Goal: Task Accomplishment & Management: Manage account settings

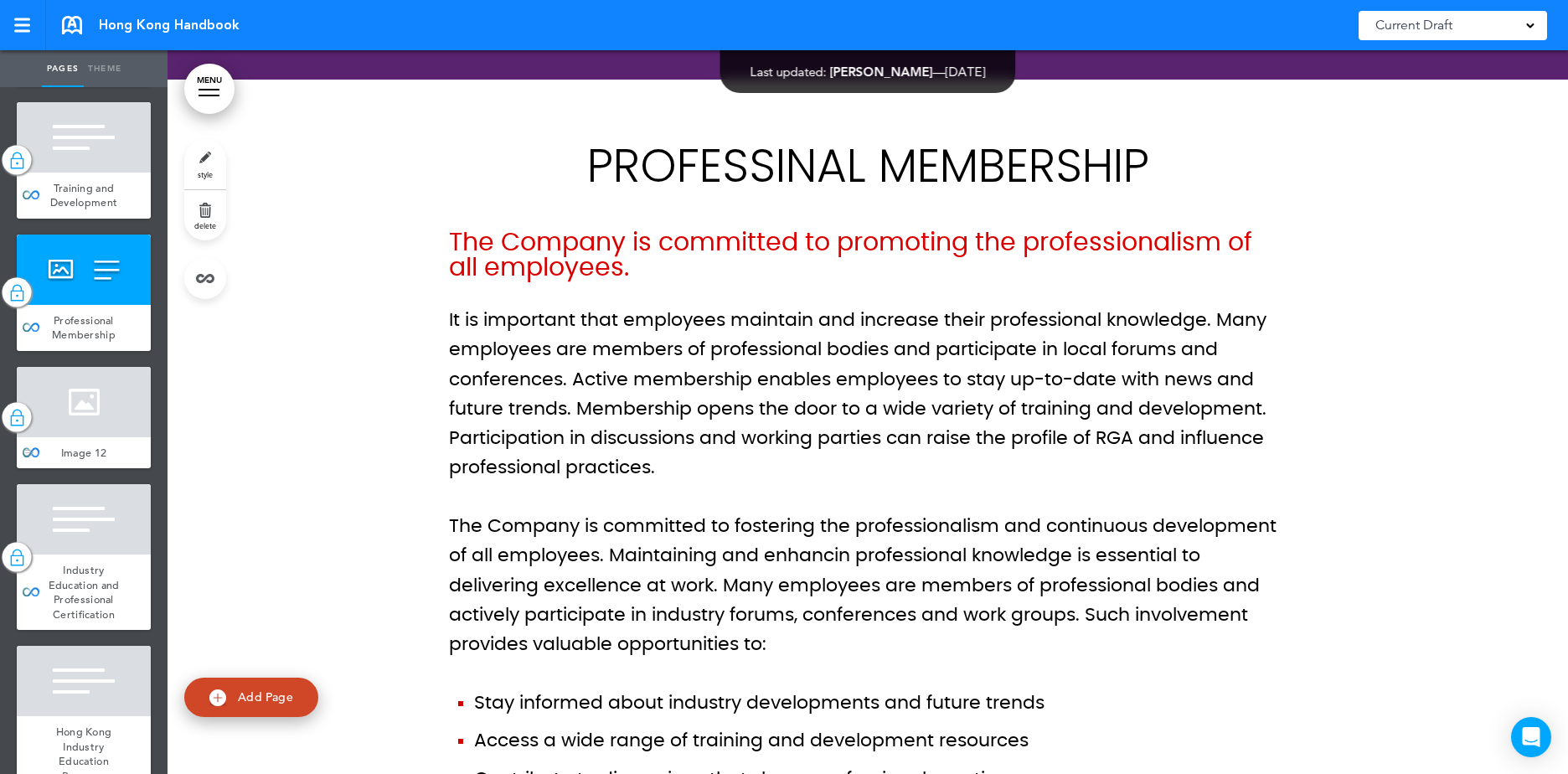
click at [92, 437] on div at bounding box center [83, 401] width 134 height 71
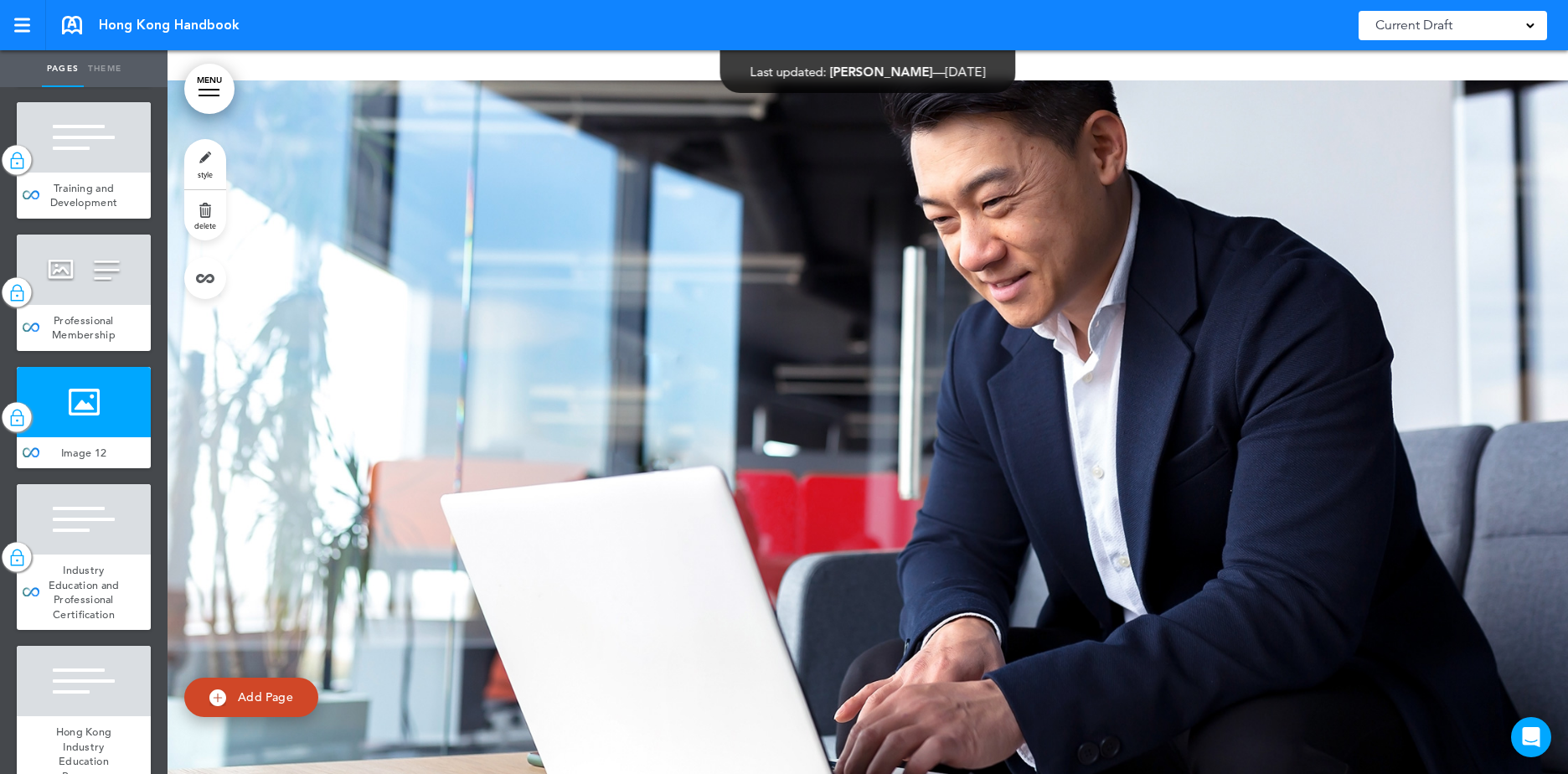
click at [68, 77] on span "Section 5 - Training and Development" at bounding box center [83, 56] width 67 height 44
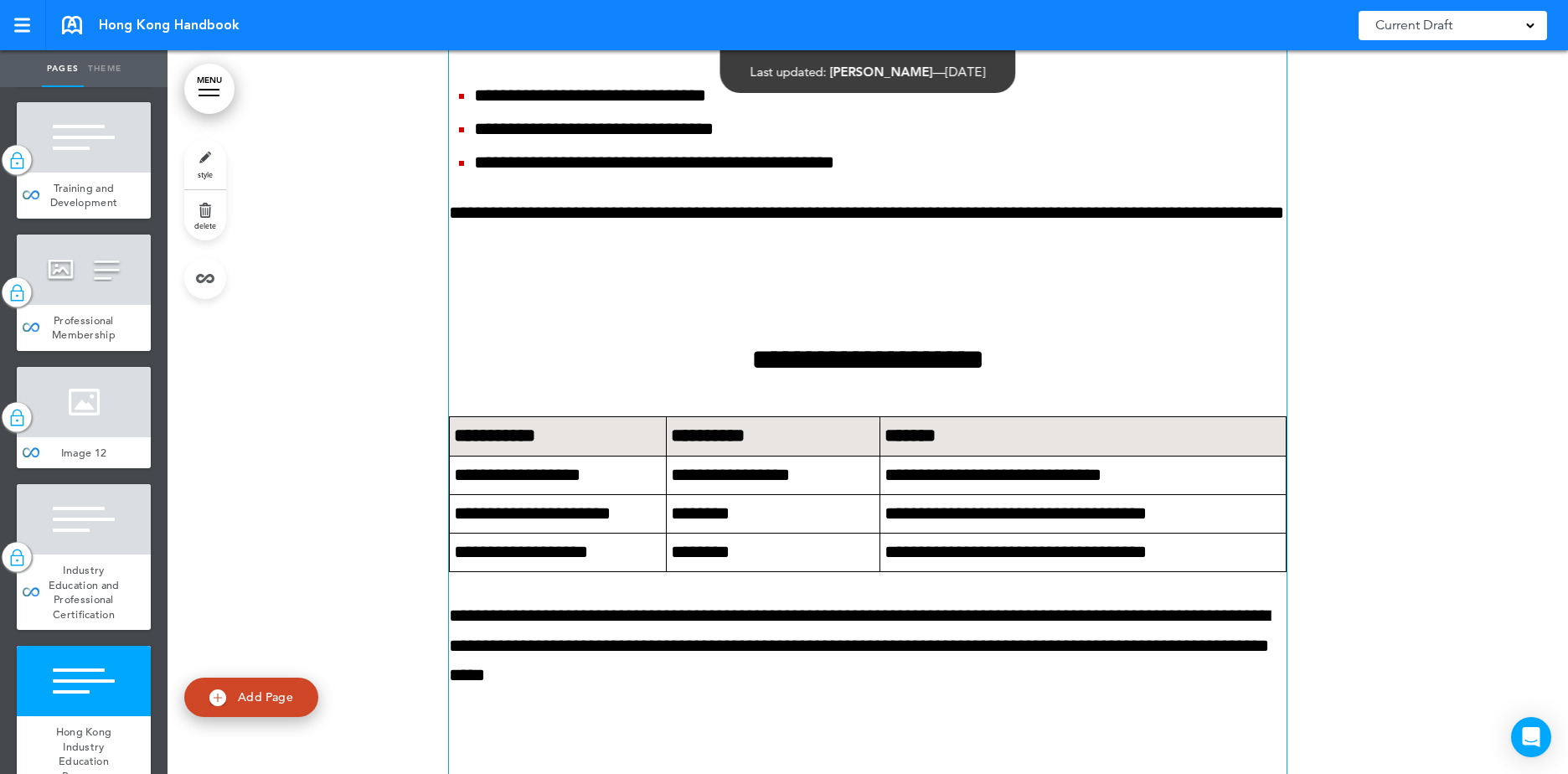
scroll to position [59458, 0]
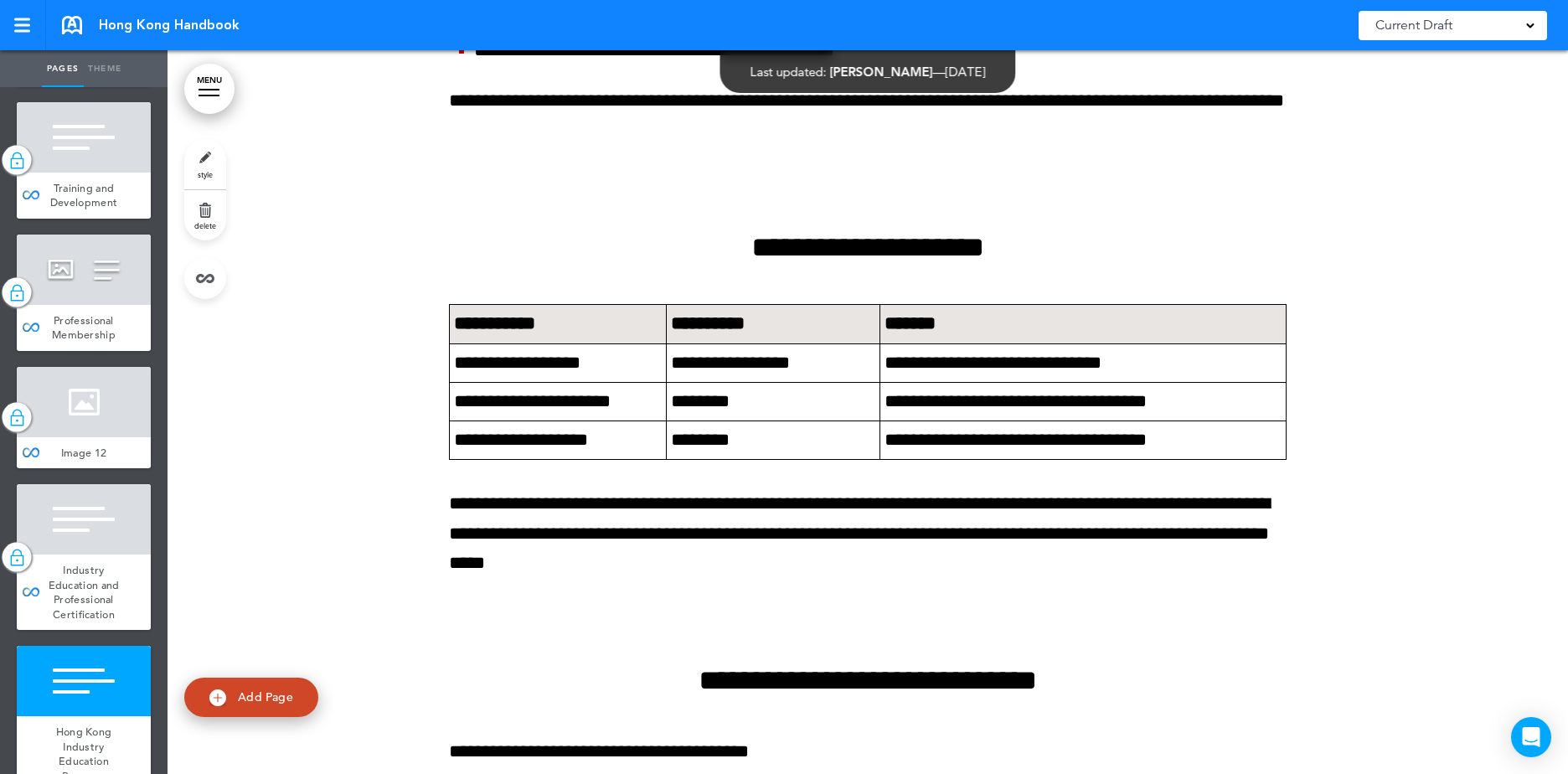
click at [1390, 400] on div at bounding box center [868, 656] width 1400 height 2227
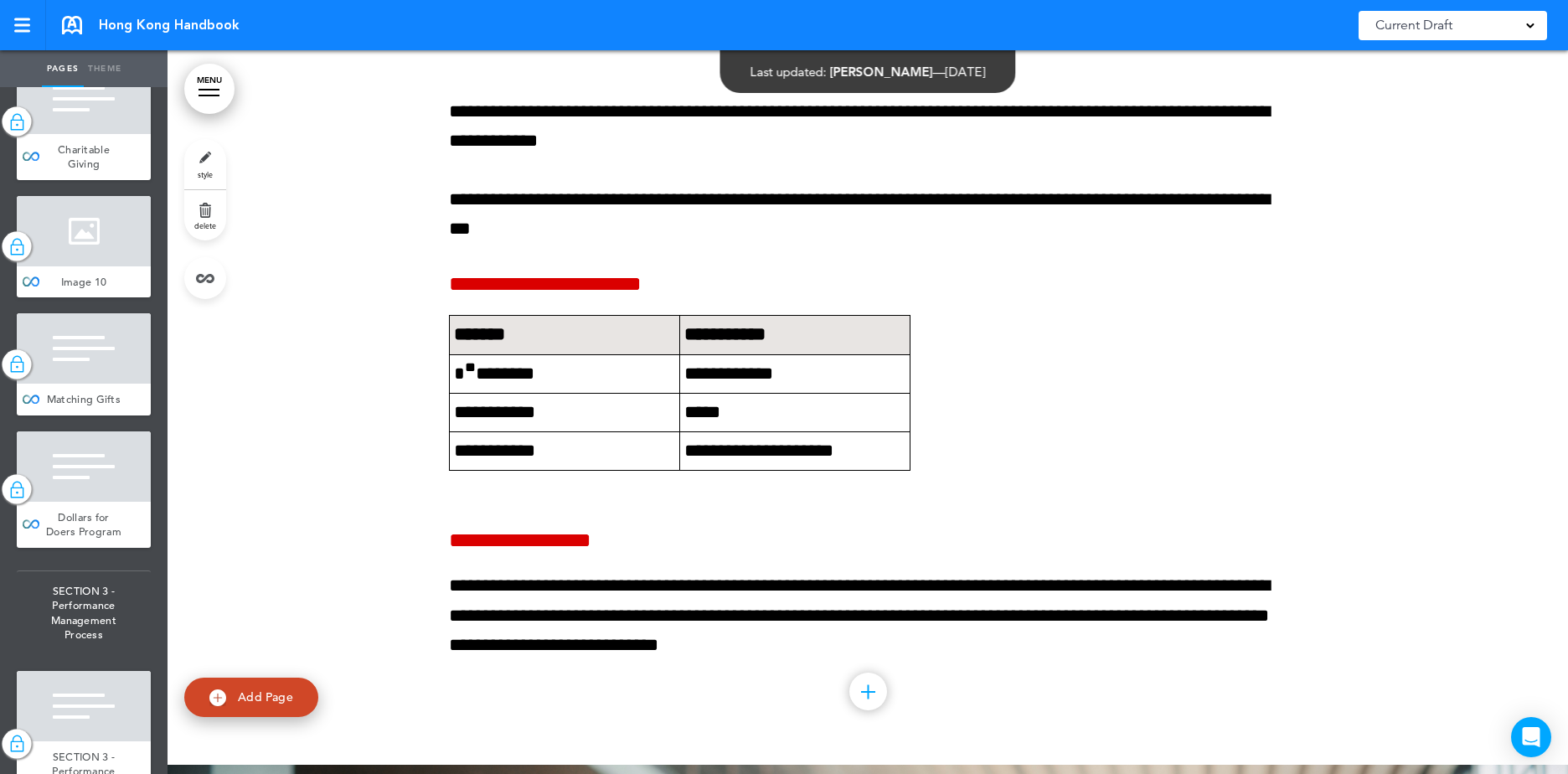
scroll to position [0, 0]
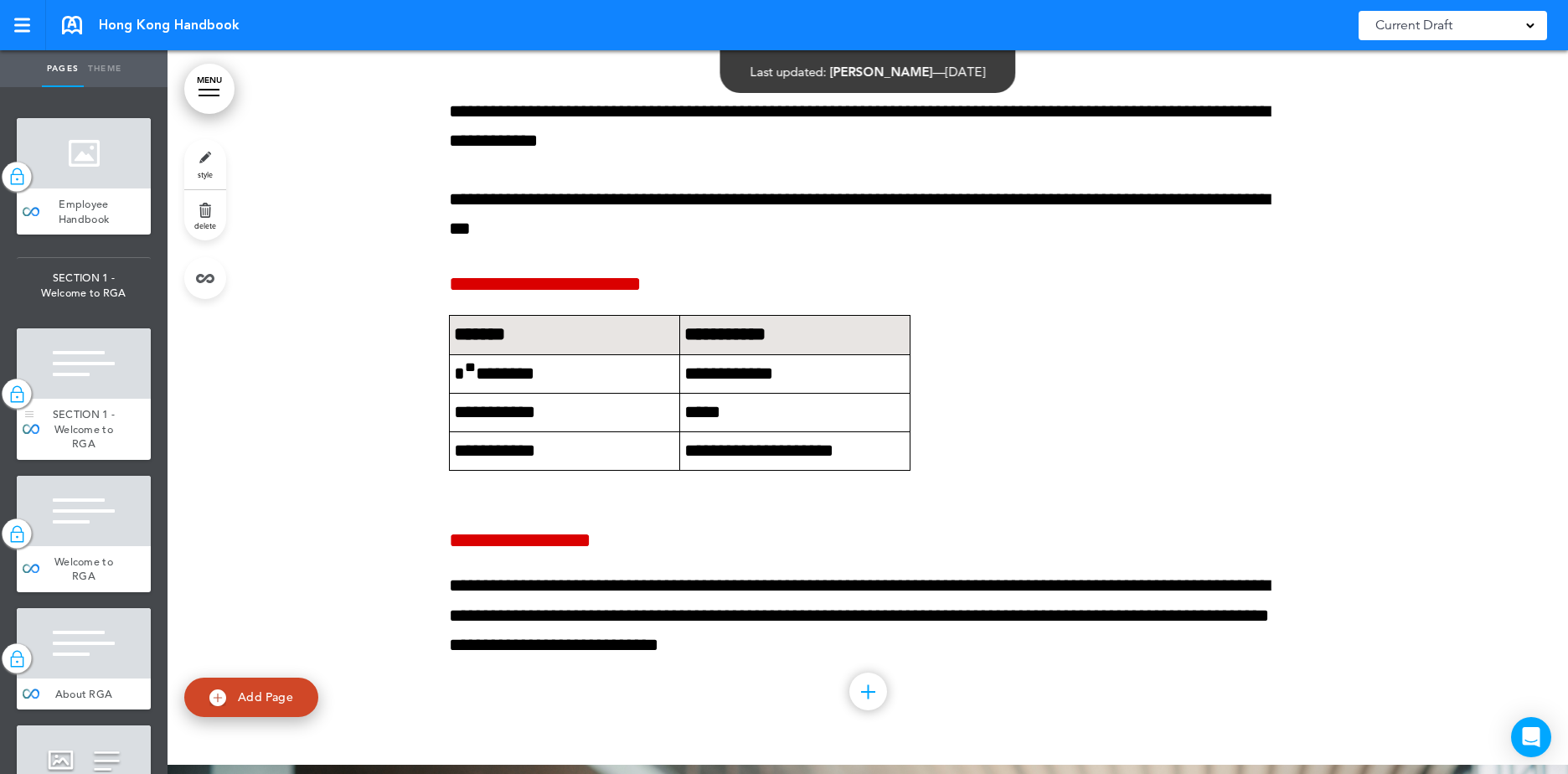
click at [88, 452] on div "SECTION 1 - Welcome to RGA" at bounding box center [83, 429] width 134 height 62
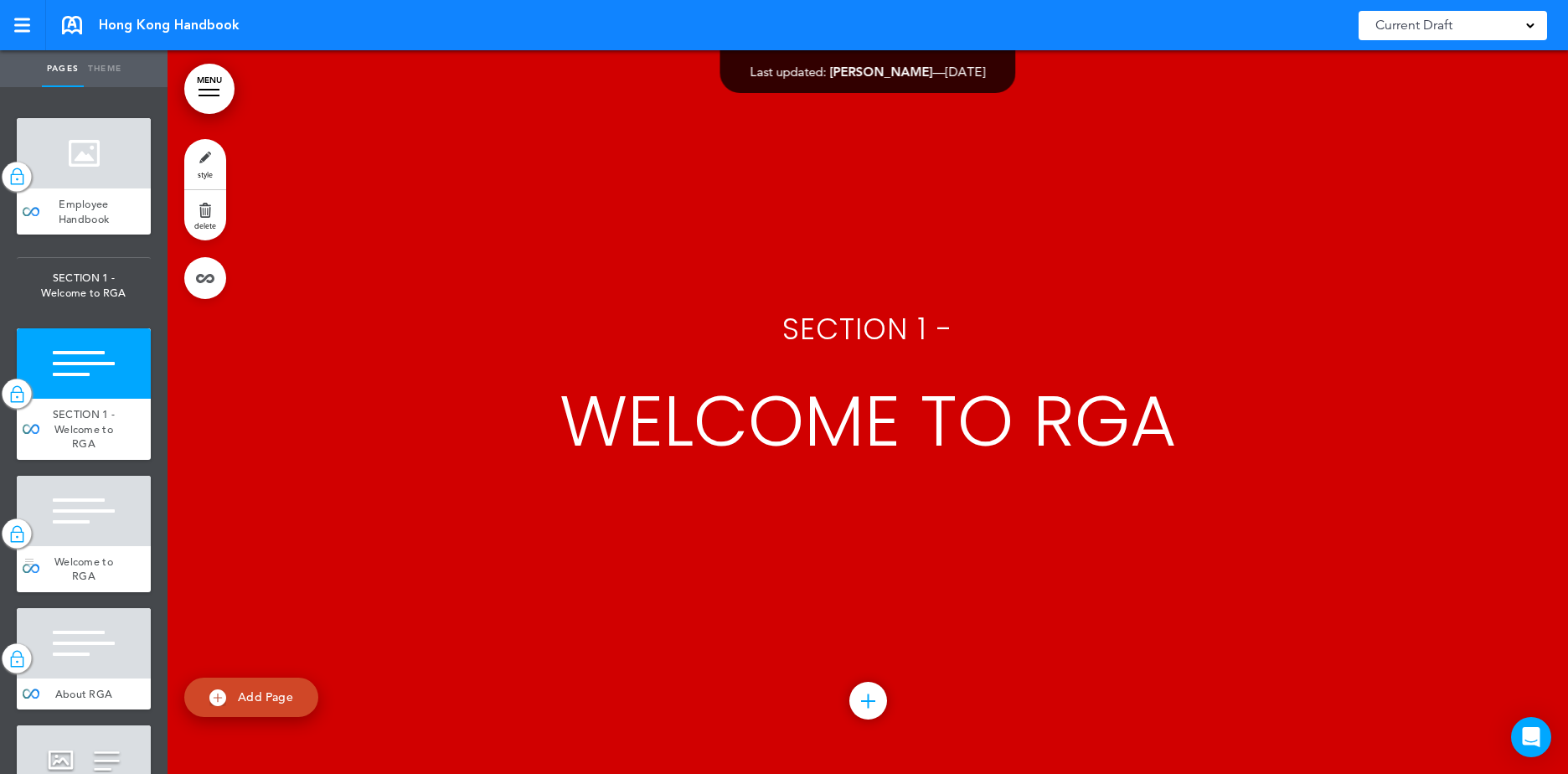
click at [99, 531] on div at bounding box center [83, 511] width 134 height 71
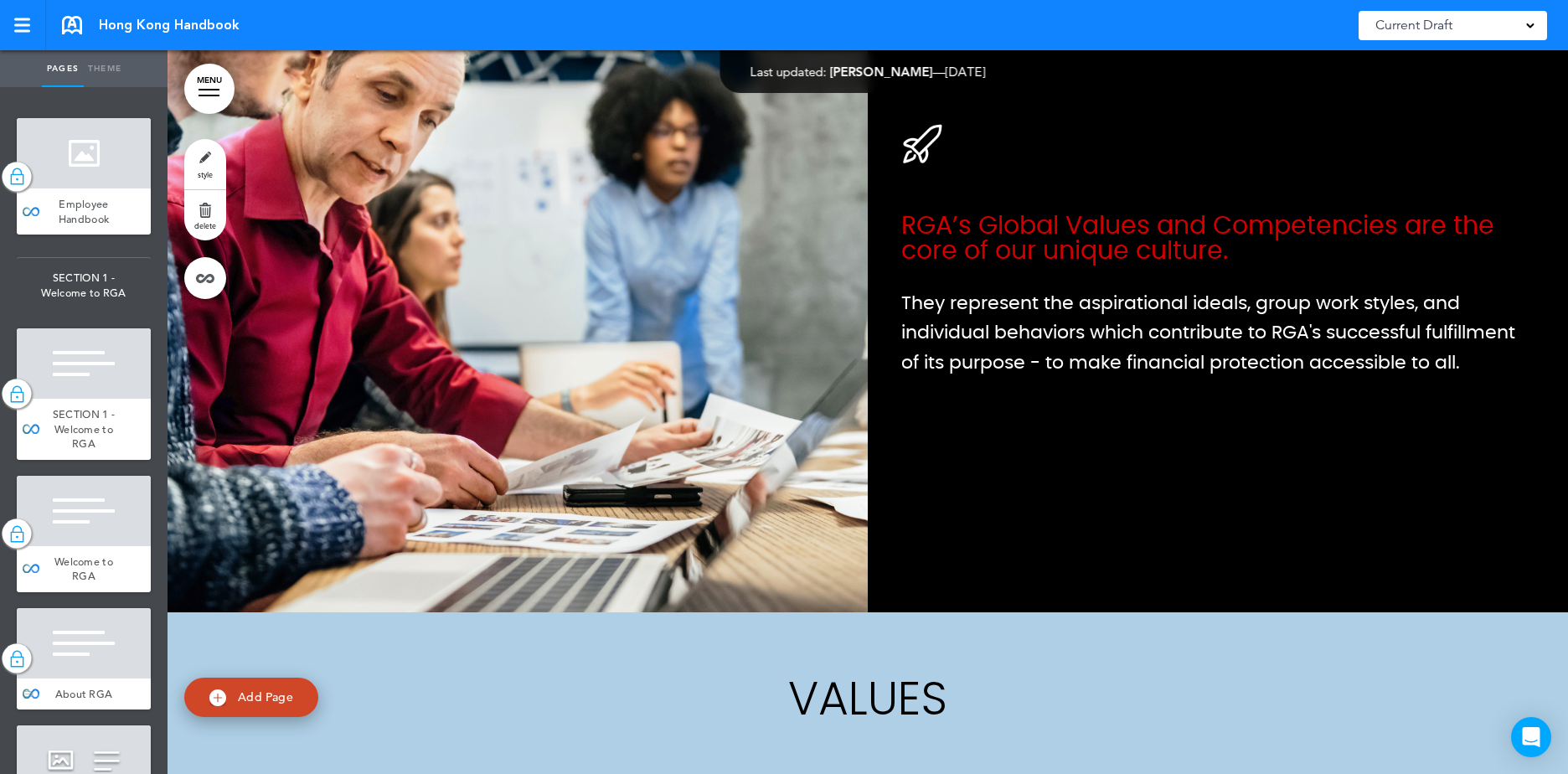
click at [93, 662] on div at bounding box center [83, 643] width 134 height 71
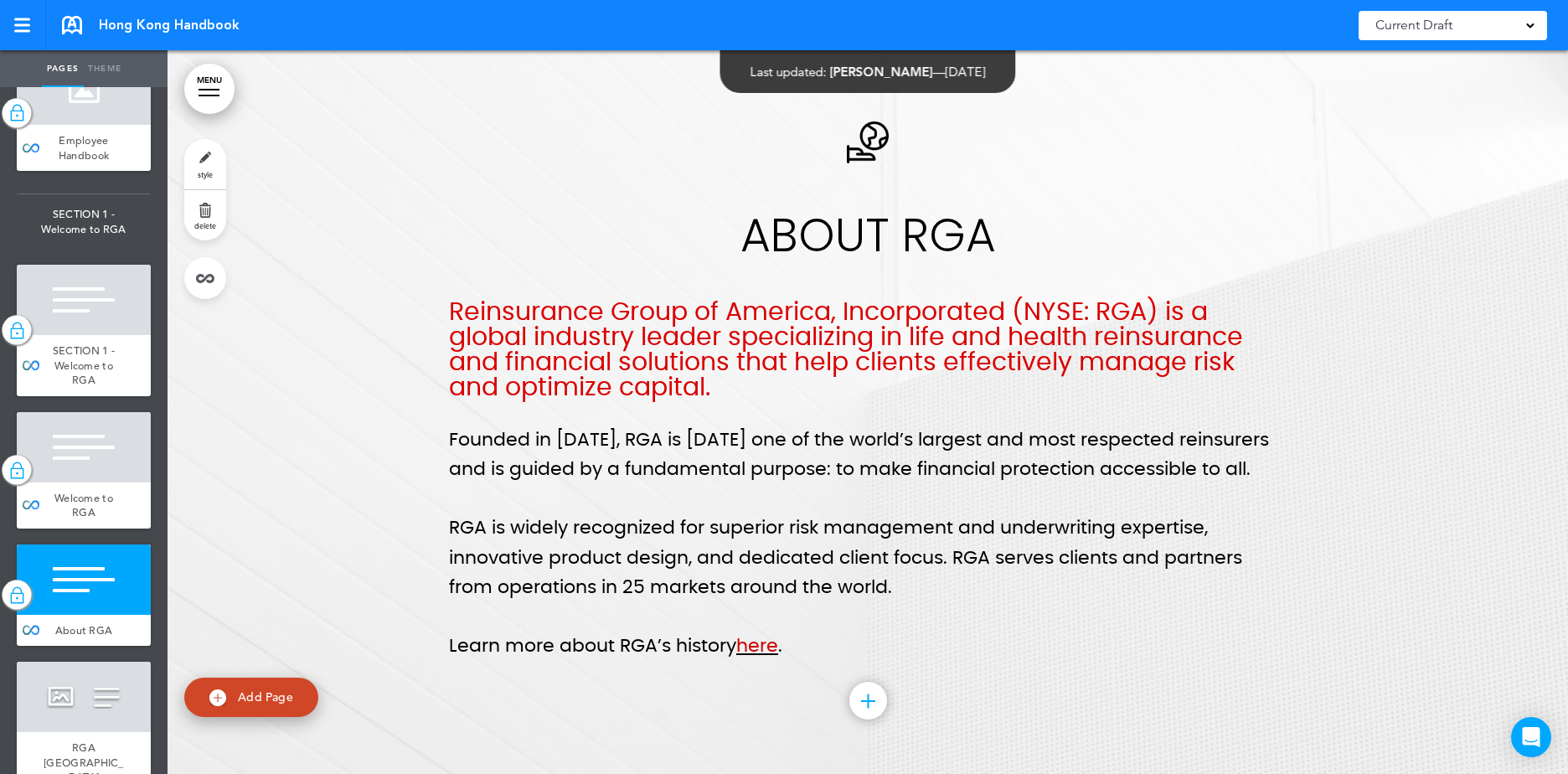
scroll to position [503, 0]
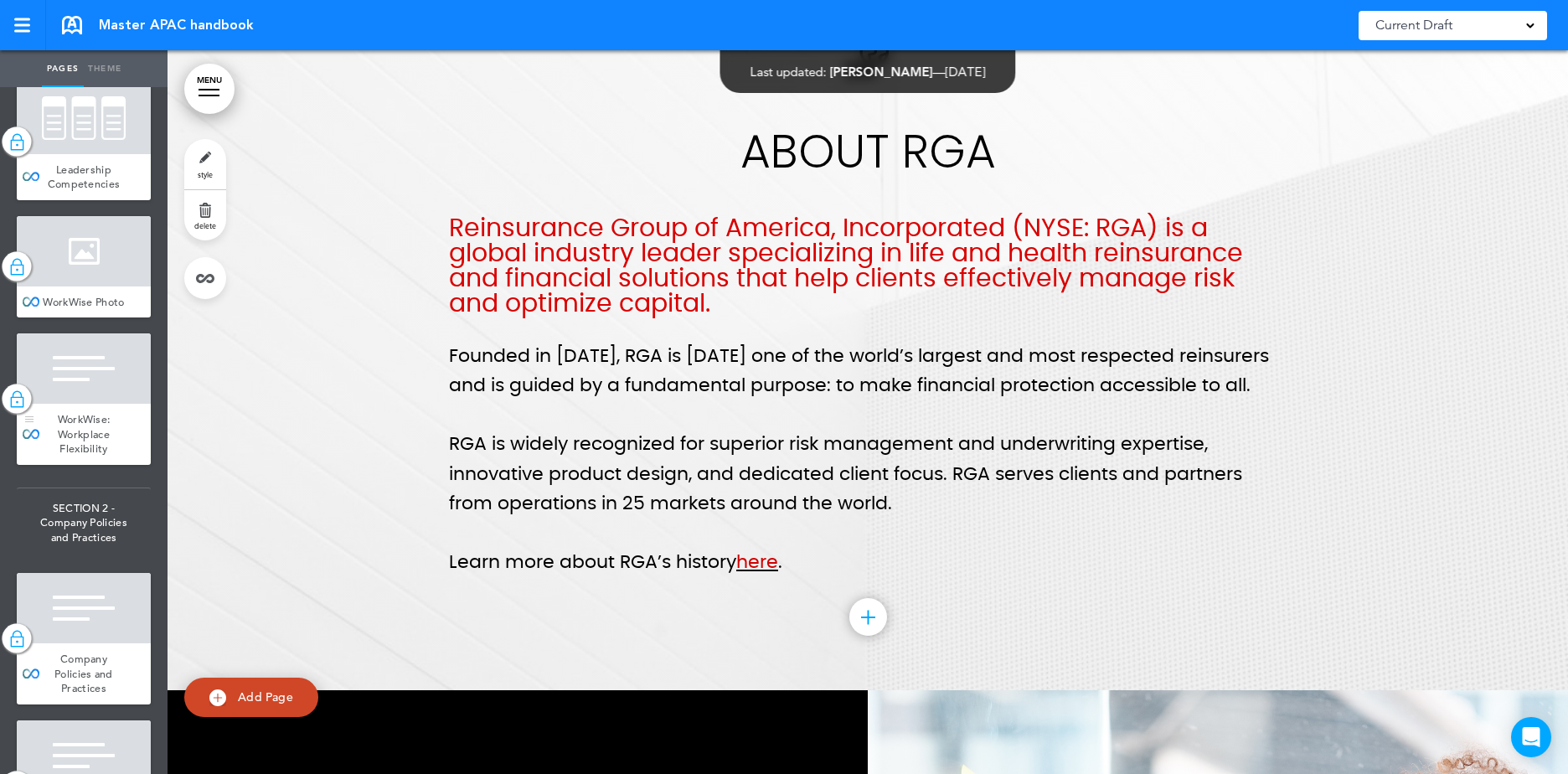
scroll to position [1173, 0]
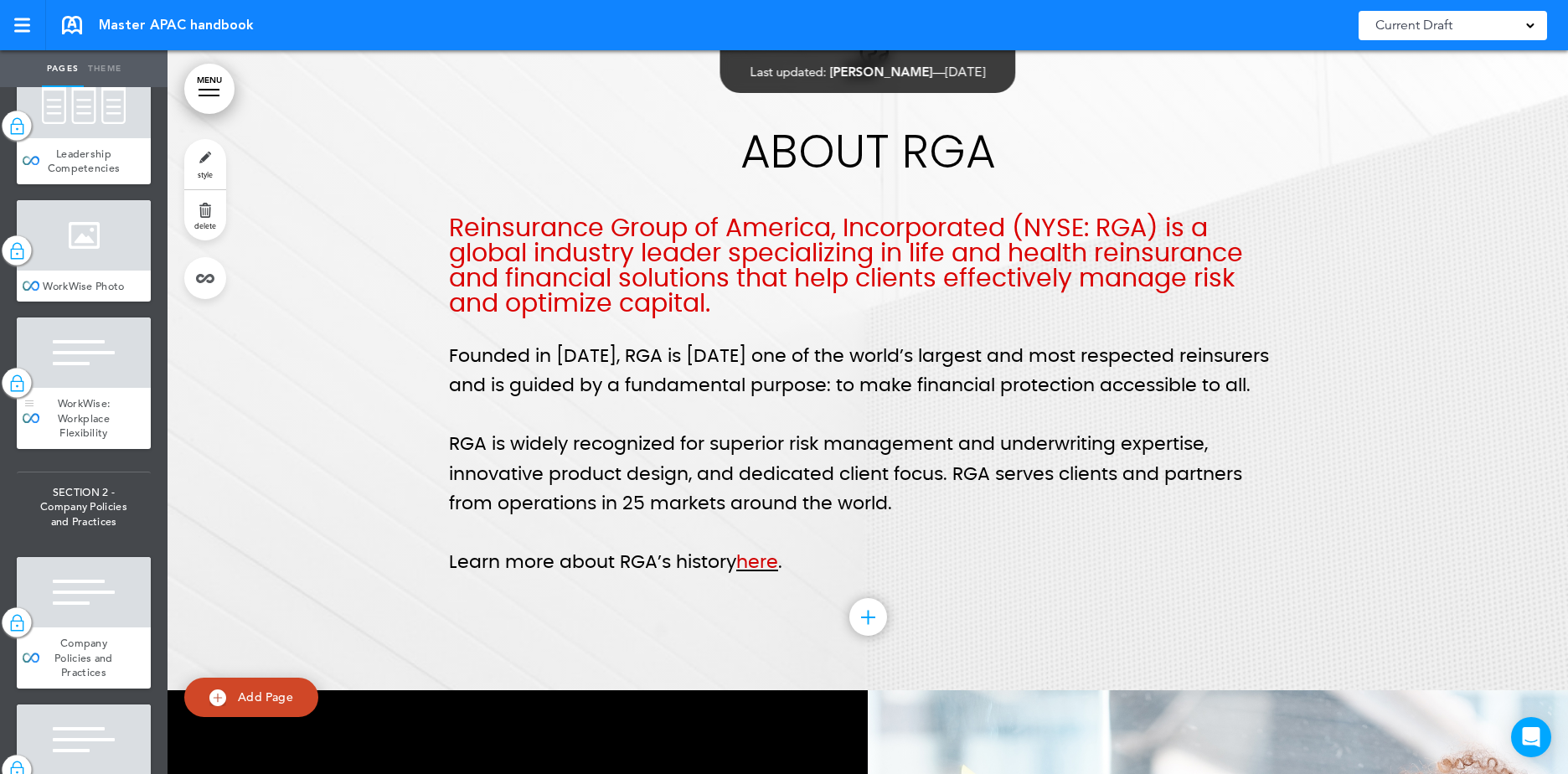
click at [98, 440] on span "WorkWise: Workplace Flexibility" at bounding box center [83, 418] width 53 height 44
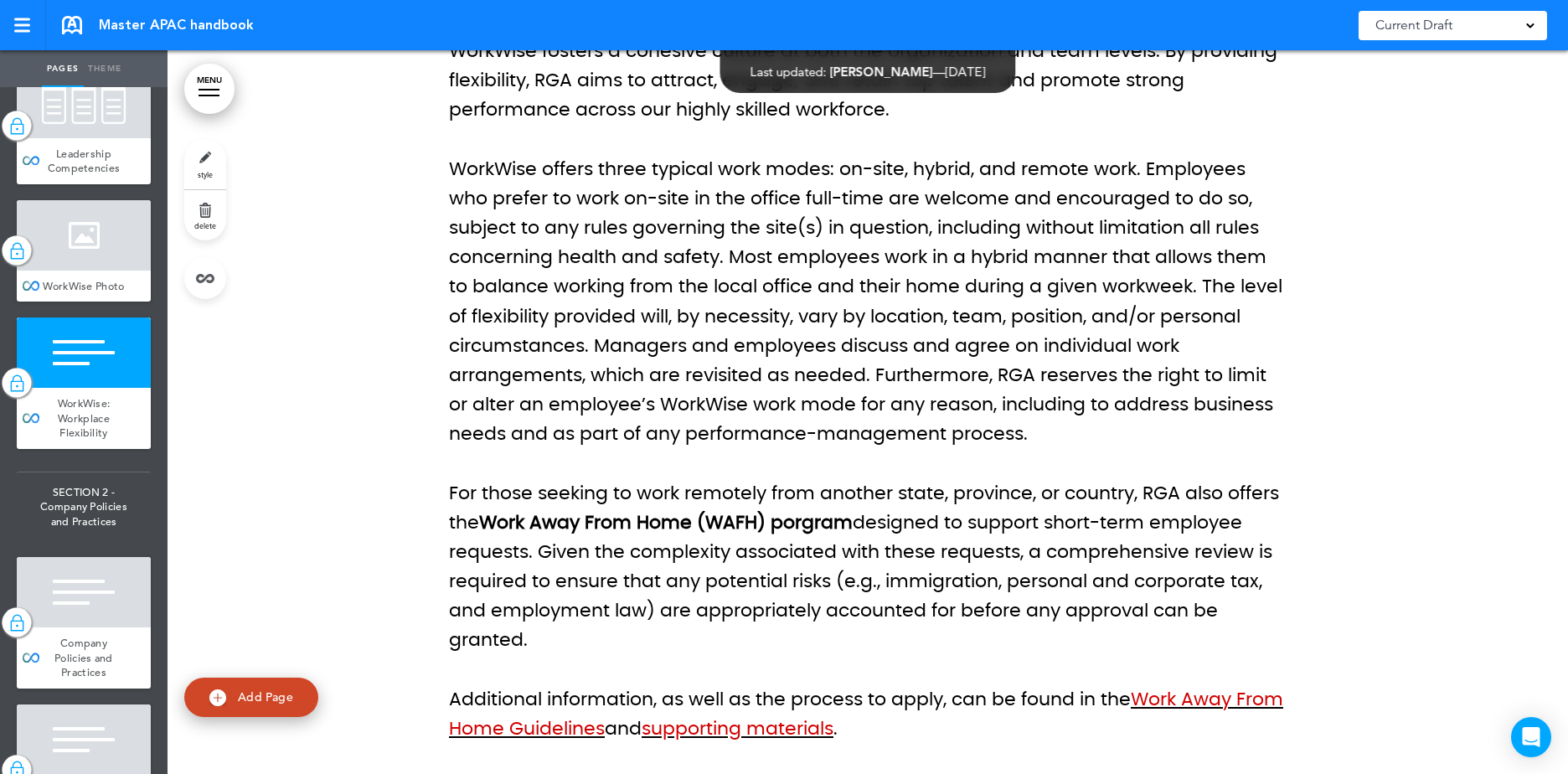
scroll to position [10204, 0]
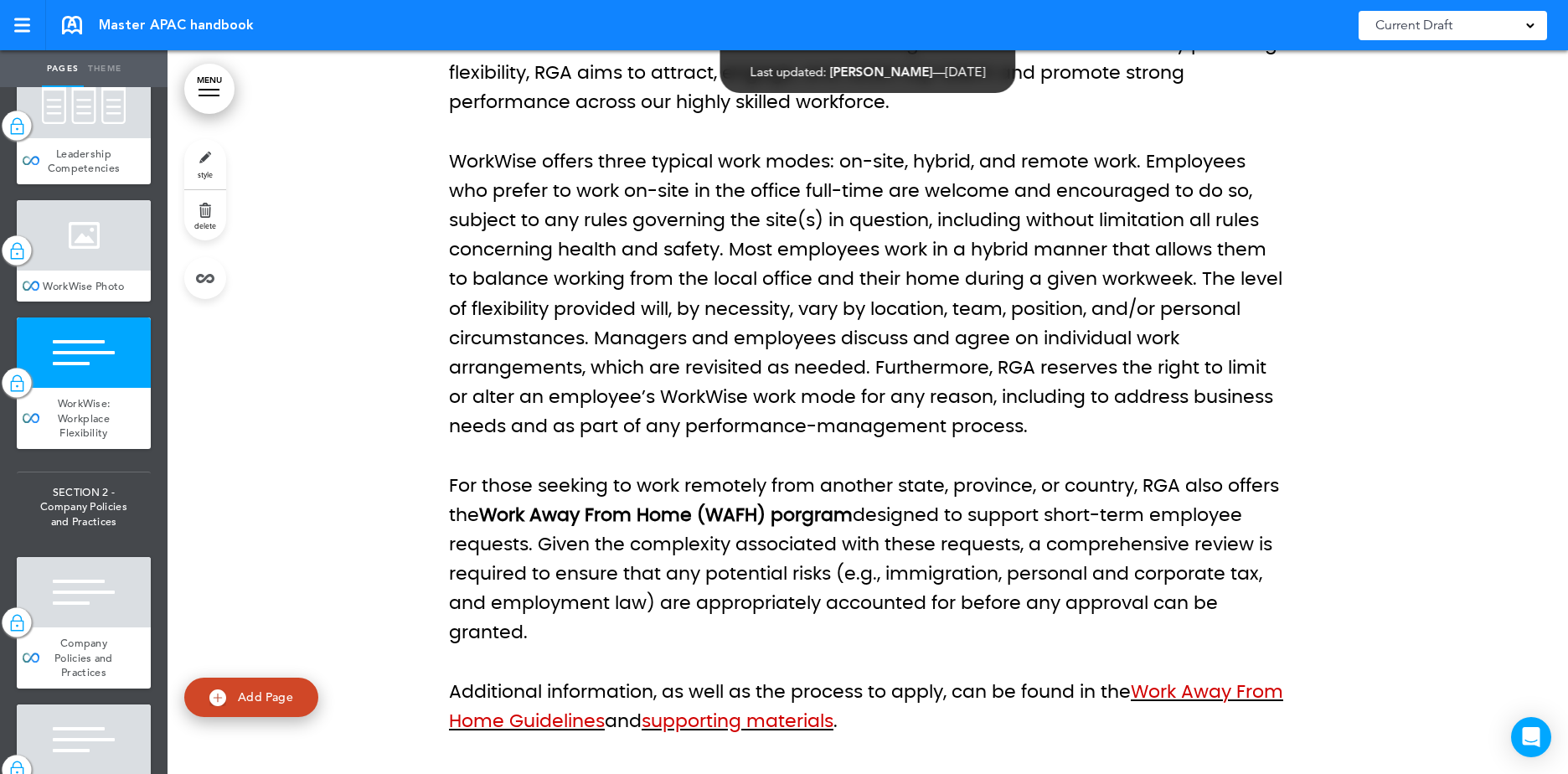
click at [801, 560] on p "For those seeking to work remotely from another state, province, or country, RG…" at bounding box center [867, 560] width 837 height 177
click at [704, 498] on p "For those seeking to work remotely from another state, province, or country, RG…" at bounding box center [867, 560] width 837 height 177
click at [677, 510] on strong "Work Away From Home (WAFH) porgram" at bounding box center [665, 515] width 373 height 19
click at [66, 387] on div at bounding box center [83, 353] width 134 height 71
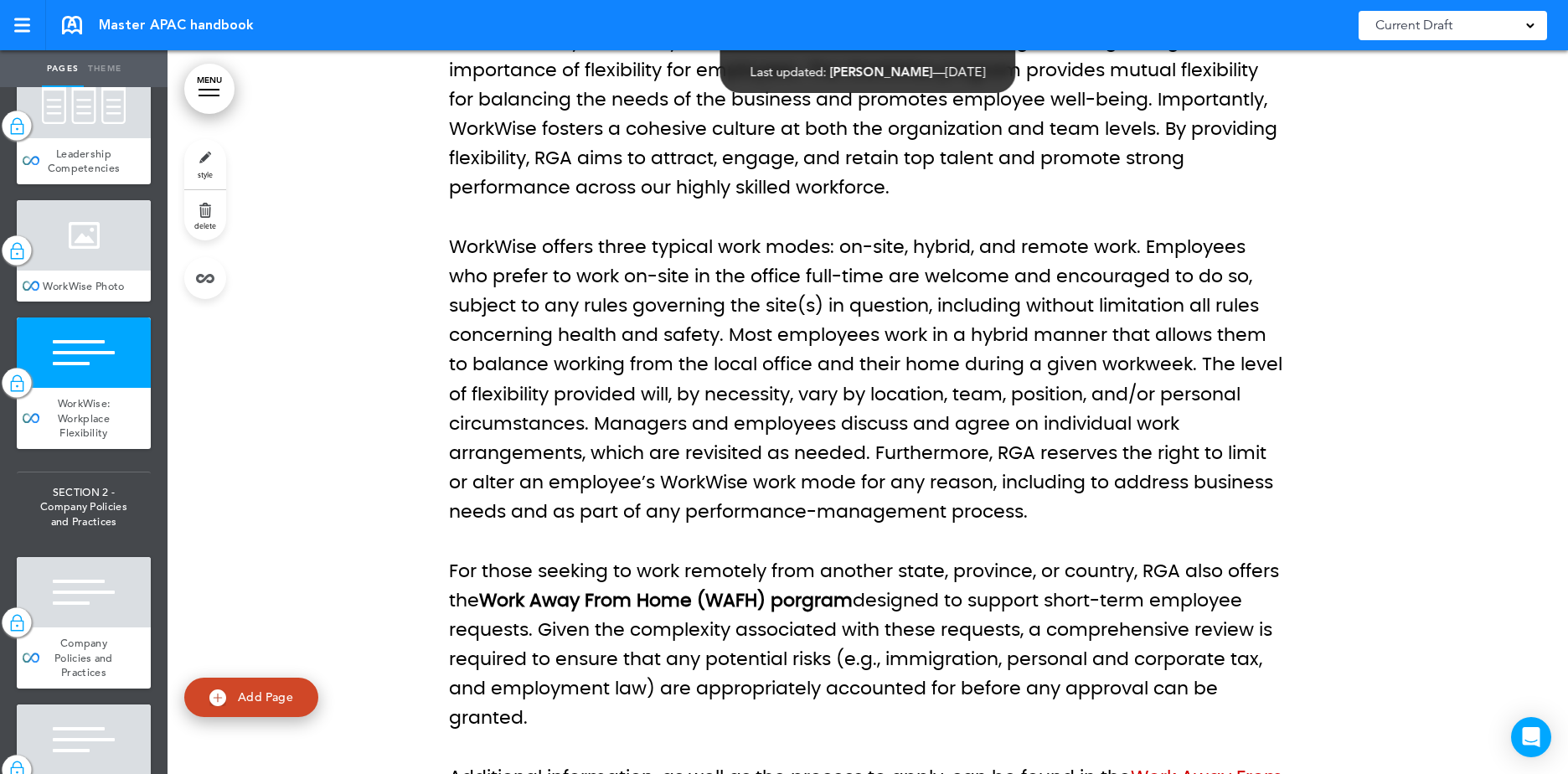
scroll to position [9869, 0]
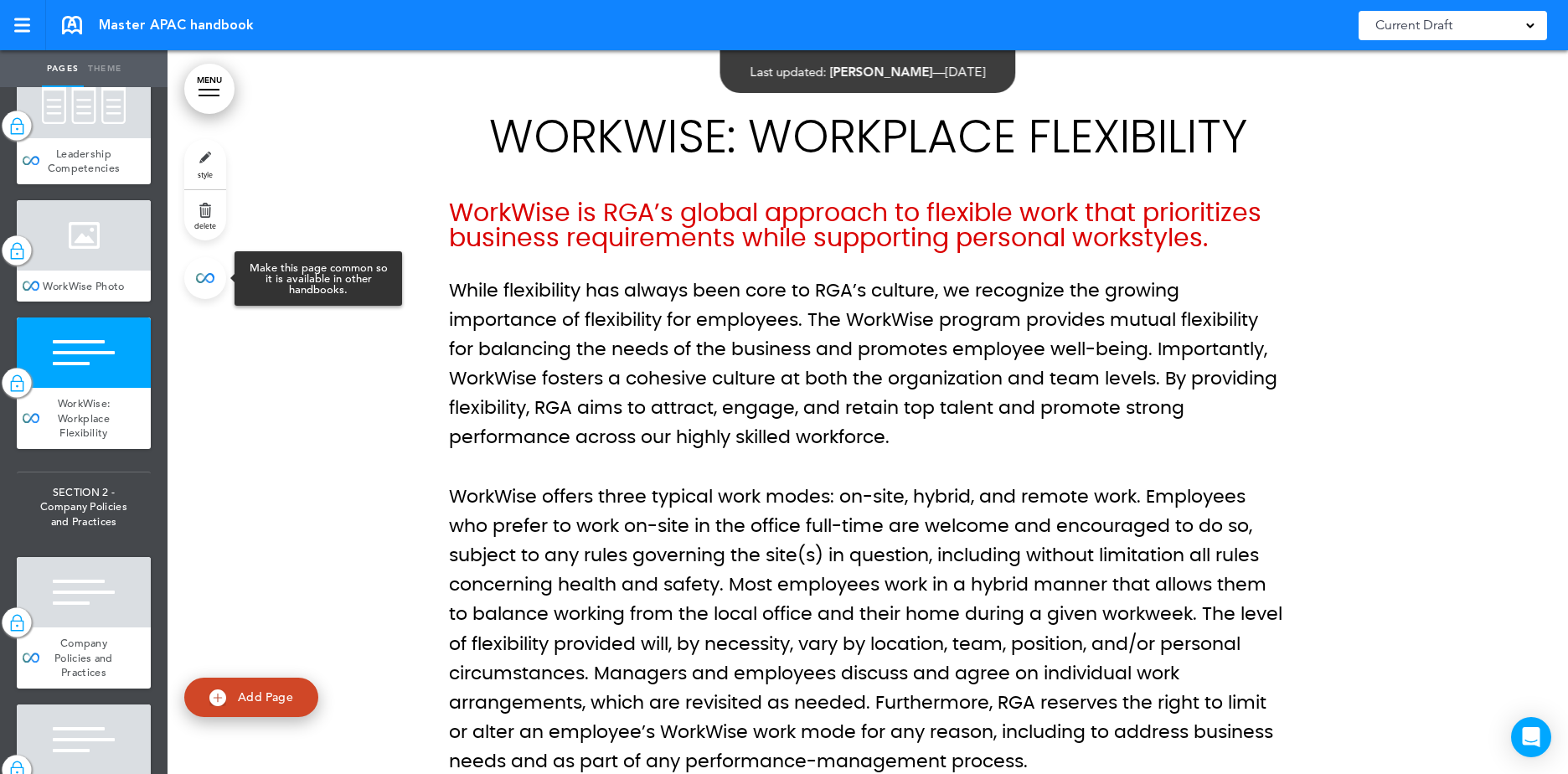
click at [199, 272] on link at bounding box center [206, 278] width 42 height 42
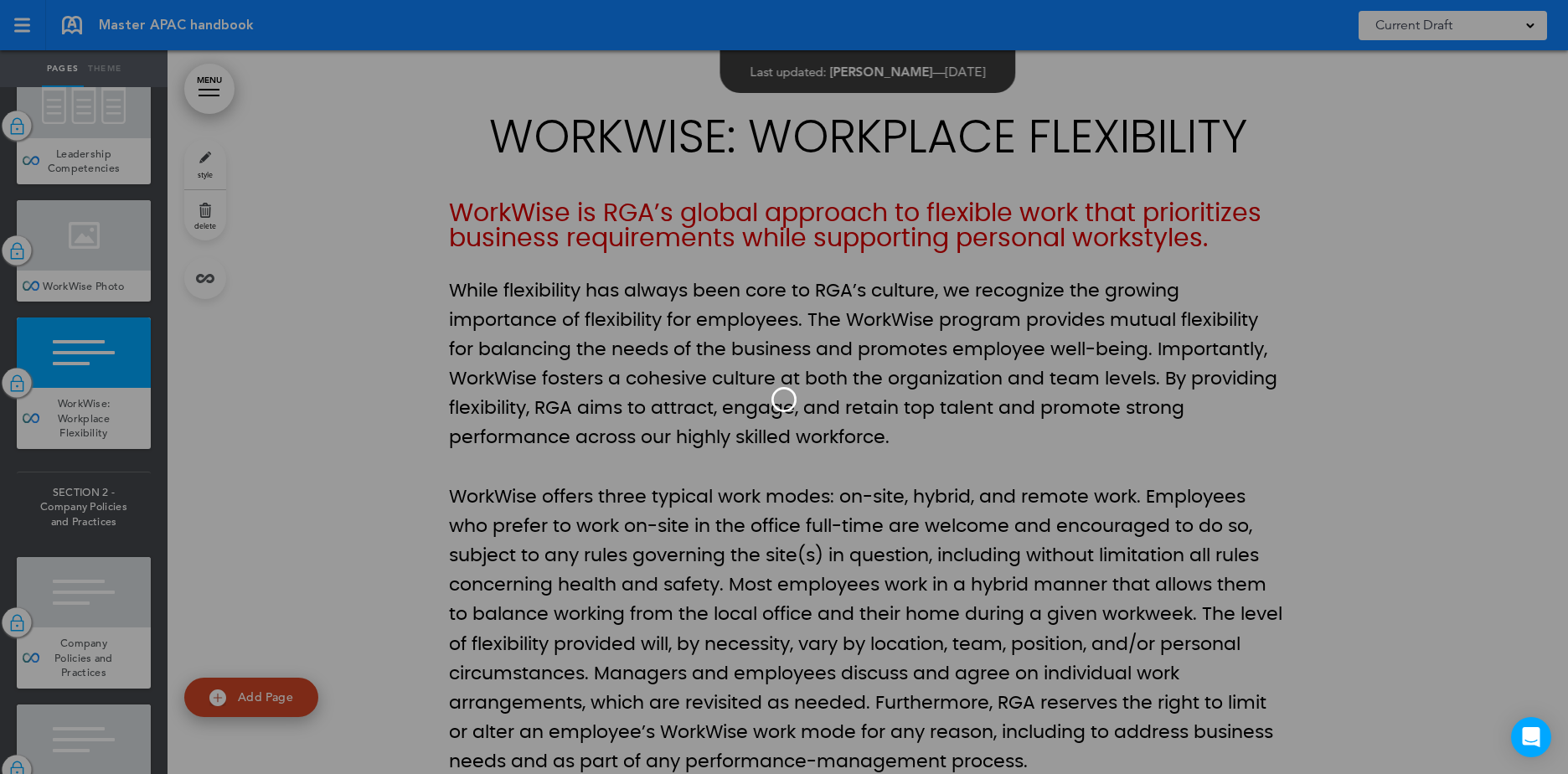
type input "**********"
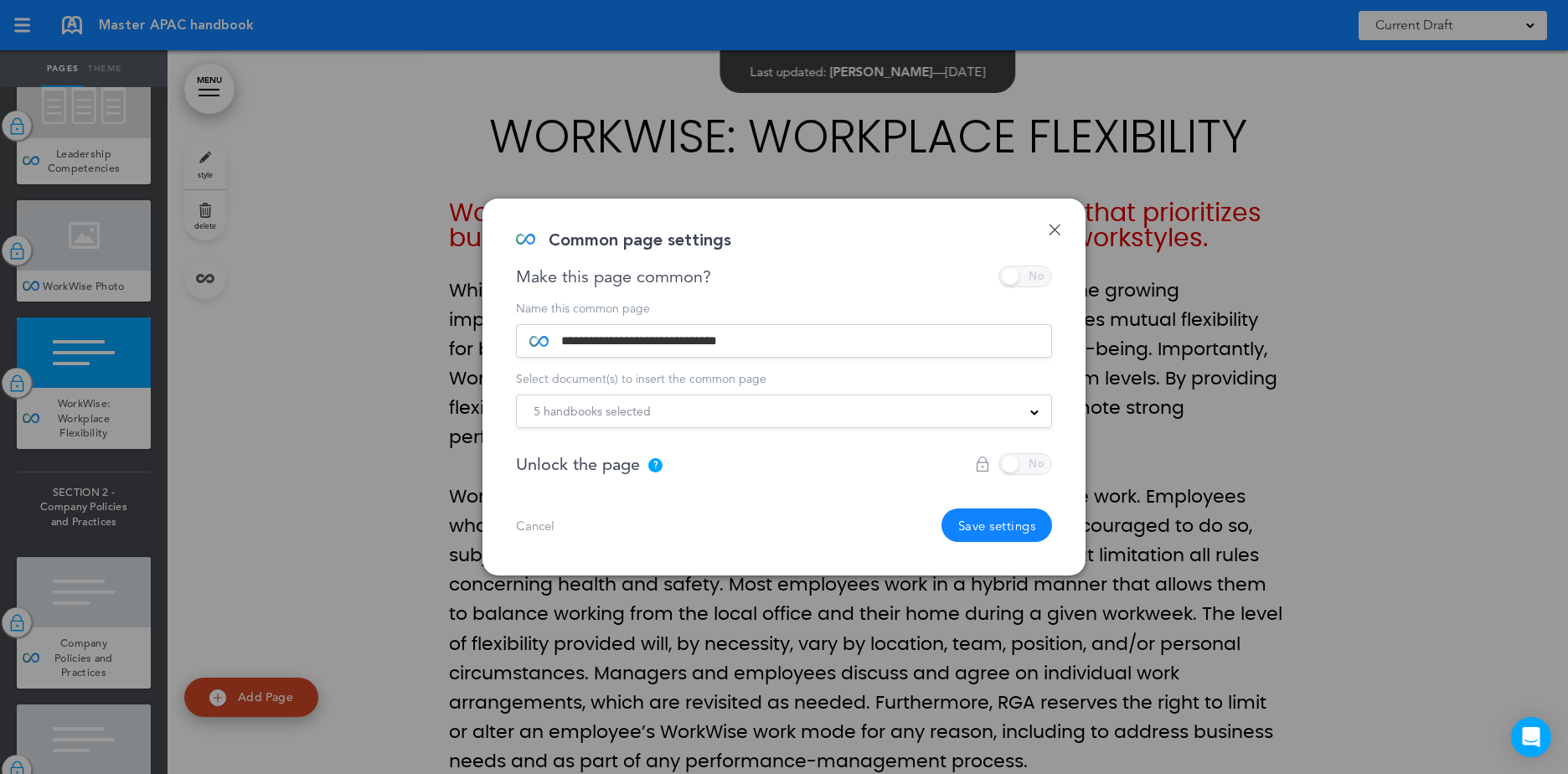
click at [1019, 459] on div at bounding box center [1014, 464] width 77 height 22
drag, startPoint x: 590, startPoint y: 466, endPoint x: 795, endPoint y: 462, distance: 205.0
click at [591, 466] on span "Unlock the page" at bounding box center [577, 464] width 124 height 17
drag, startPoint x: 1052, startPoint y: 229, endPoint x: 1034, endPoint y: 248, distance: 26.2
click at [1053, 229] on link "Done" at bounding box center [1055, 230] width 12 height 12
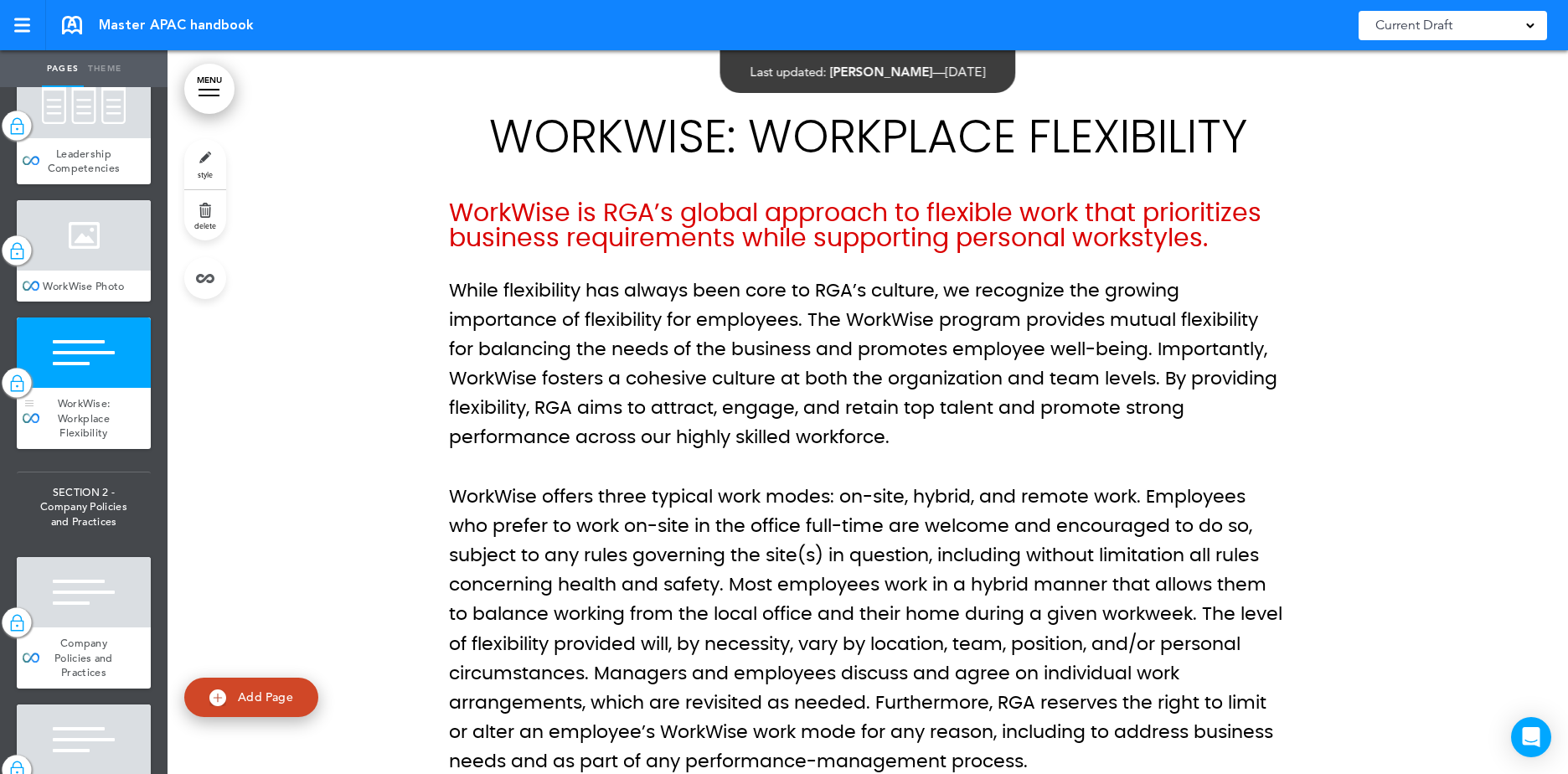
click at [26, 398] on div at bounding box center [18, 384] width 30 height 30
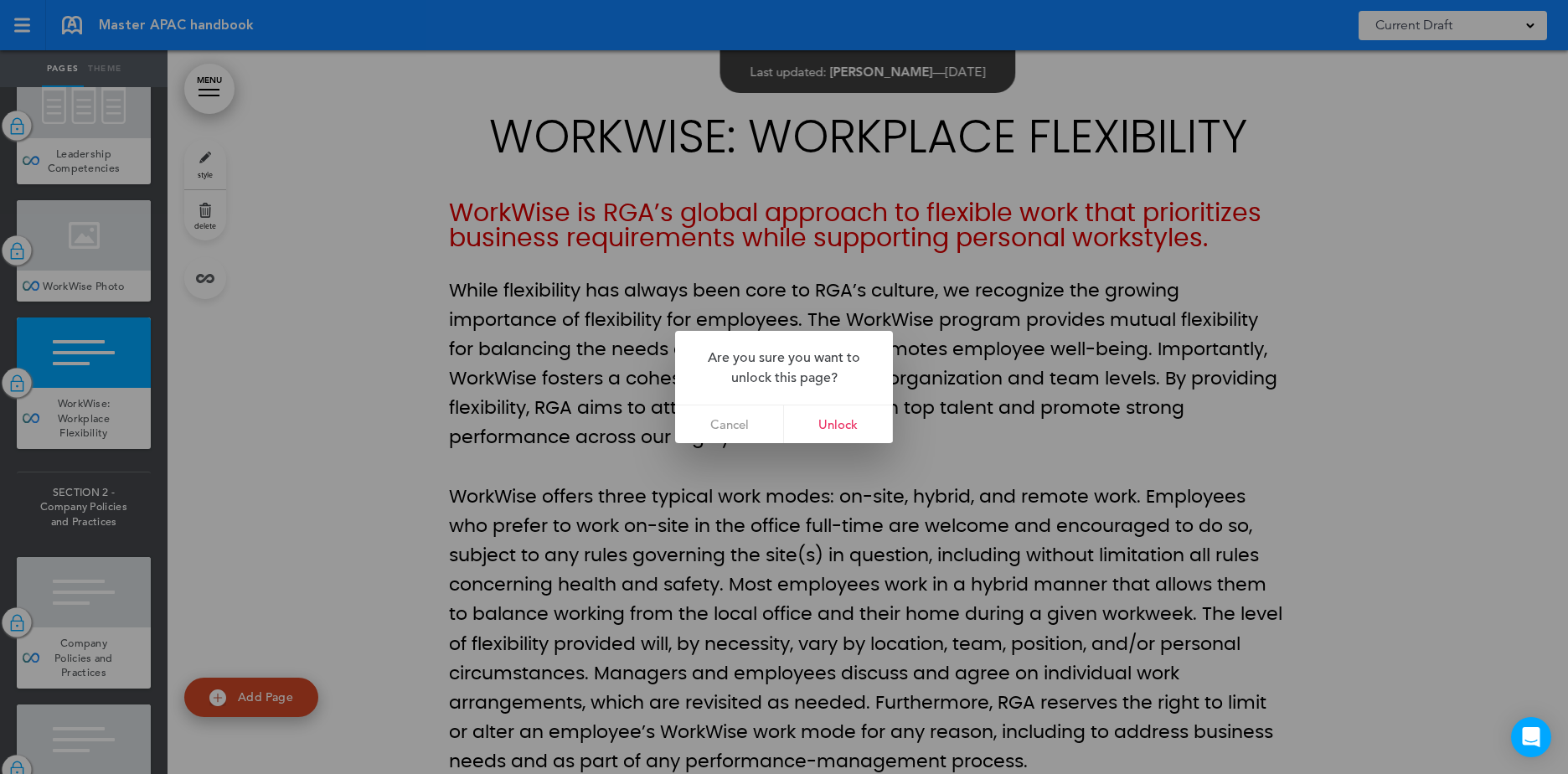
click at [821, 425] on link "Unlock" at bounding box center [838, 424] width 109 height 38
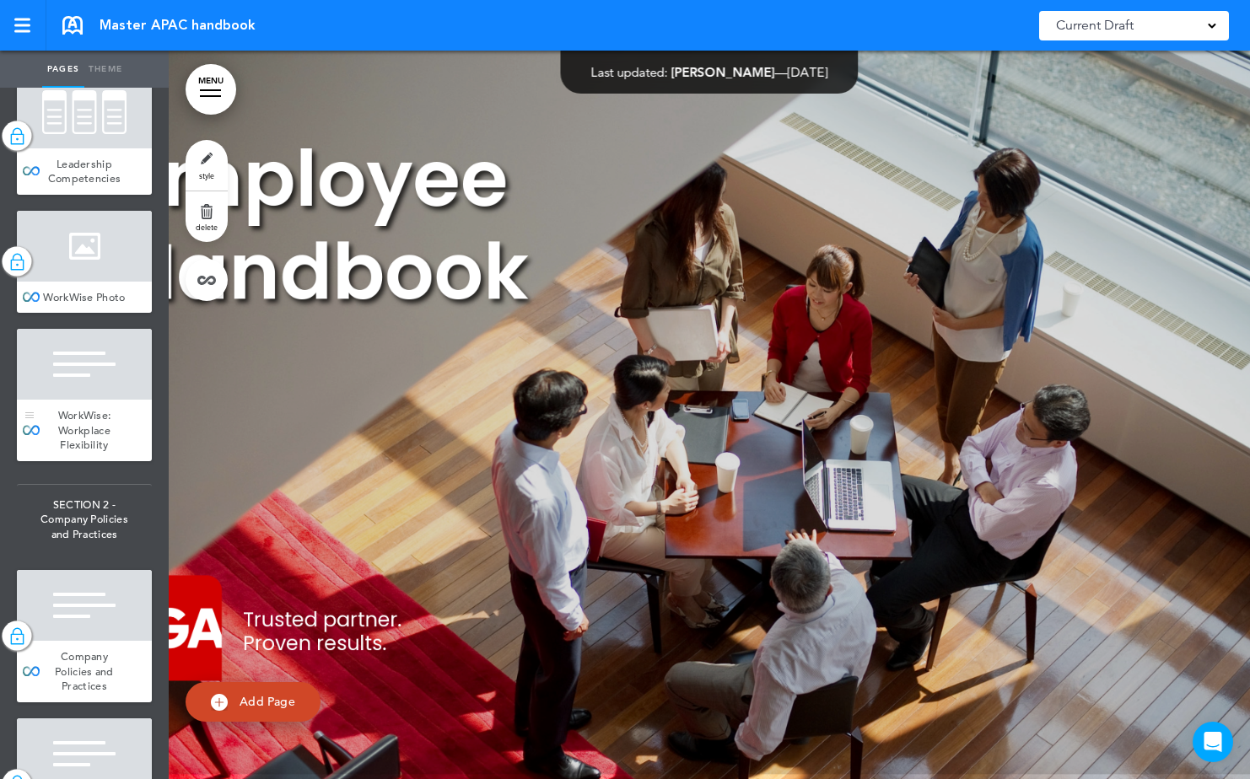
scroll to position [1181, 0]
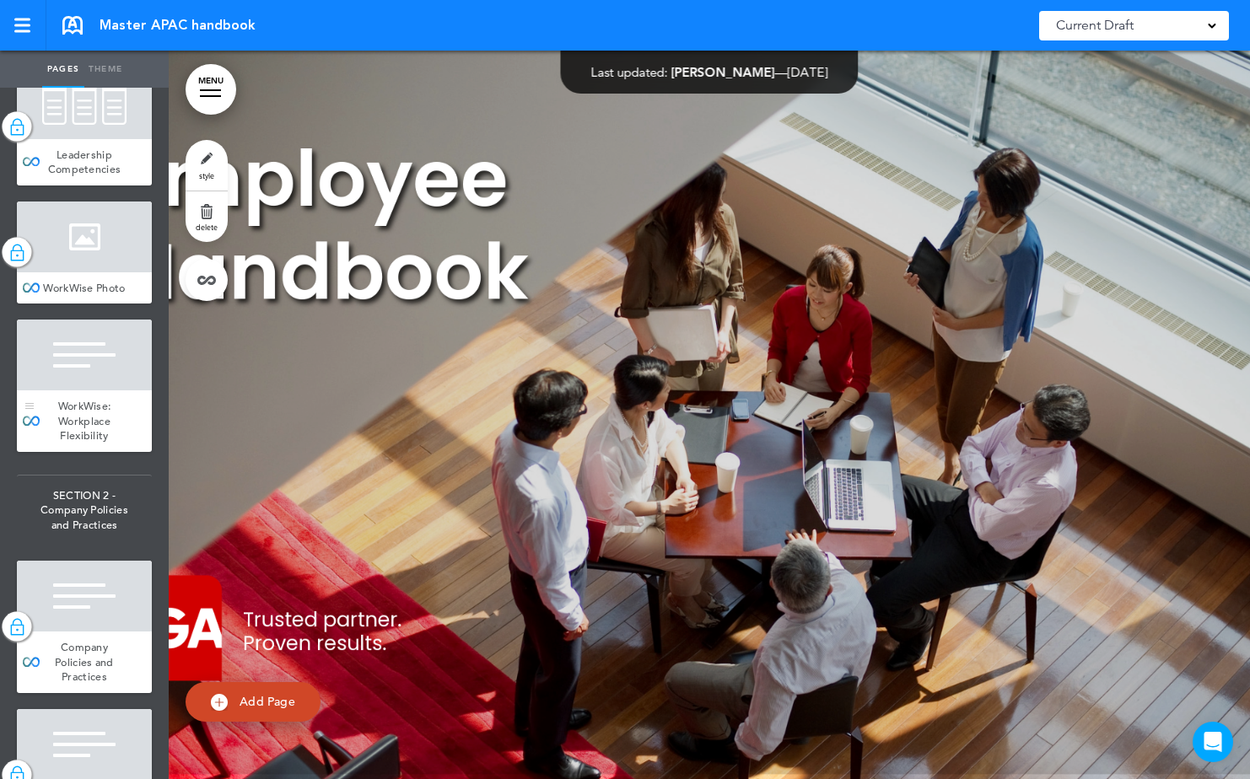
click at [110, 390] on div at bounding box center [84, 355] width 135 height 71
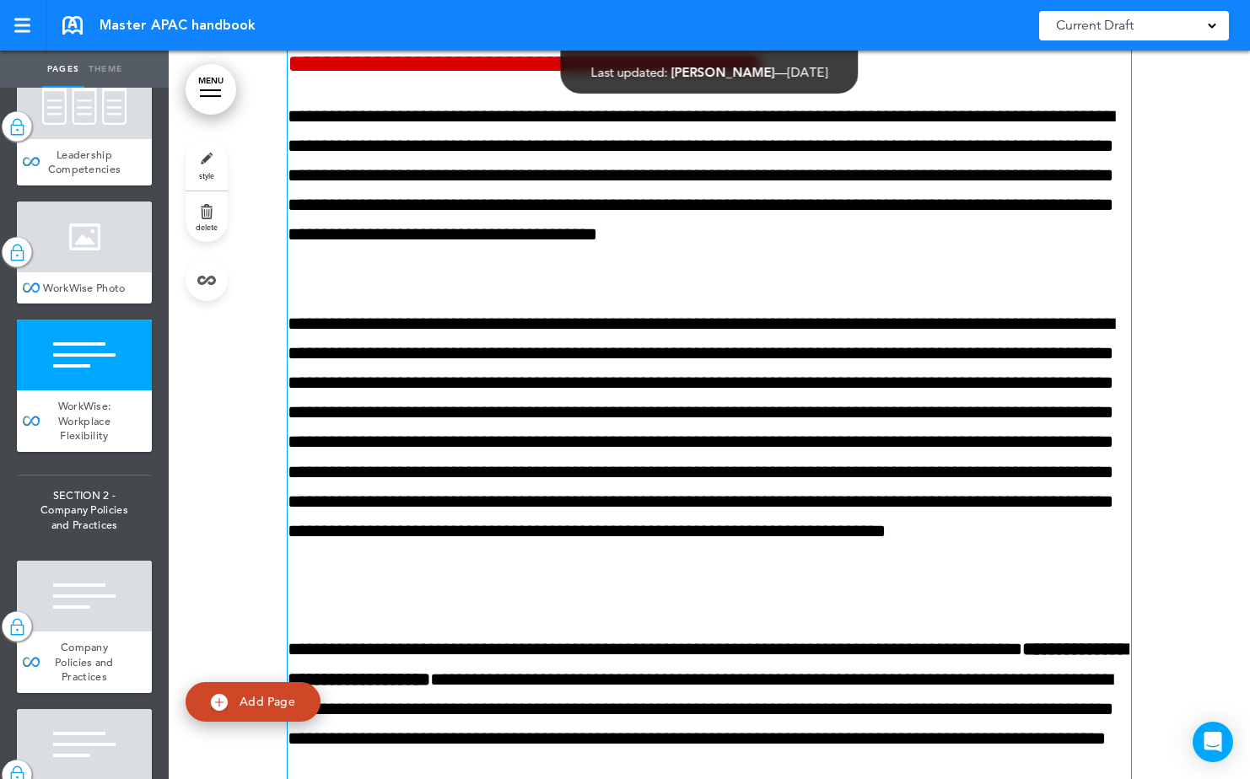
scroll to position [10355, 0]
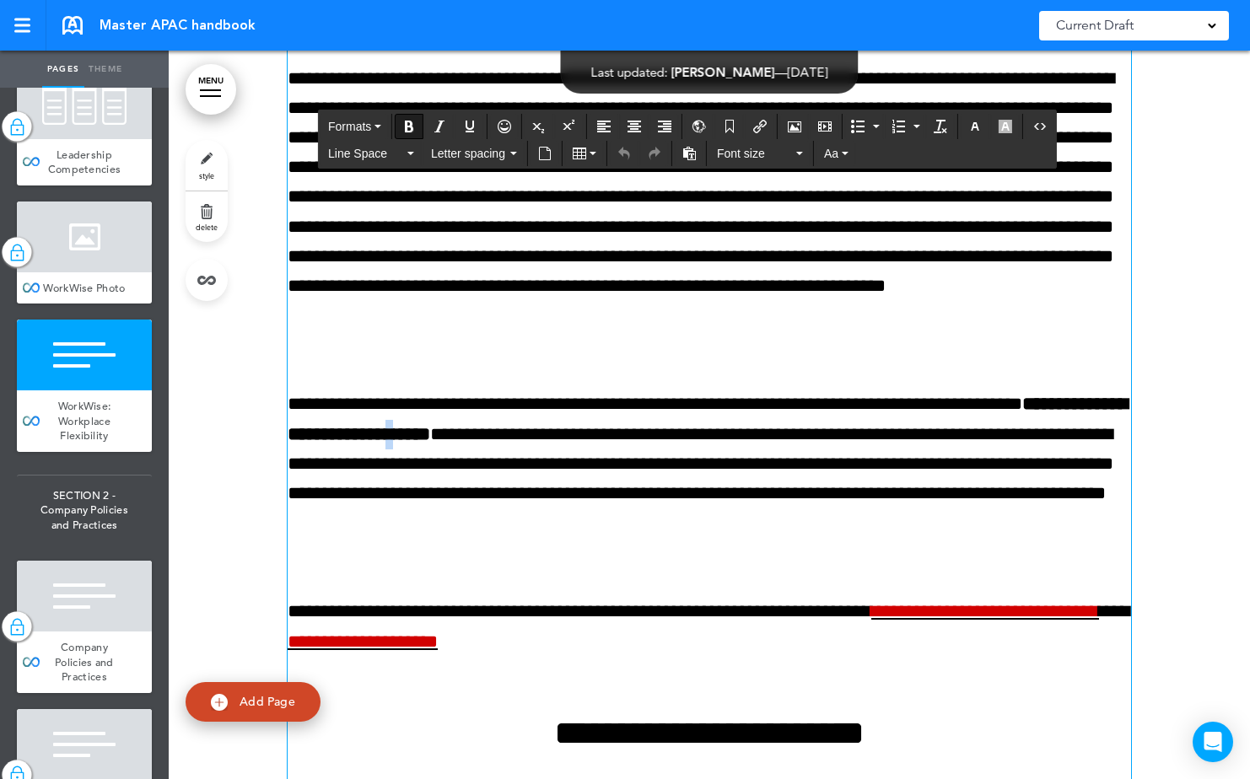
drag, startPoint x: 636, startPoint y: 432, endPoint x: 625, endPoint y: 429, distance: 11.3
click at [625, 429] on strong "**********" at bounding box center [708, 419] width 840 height 48
click at [29, 452] on div at bounding box center [29, 386] width 25 height 132
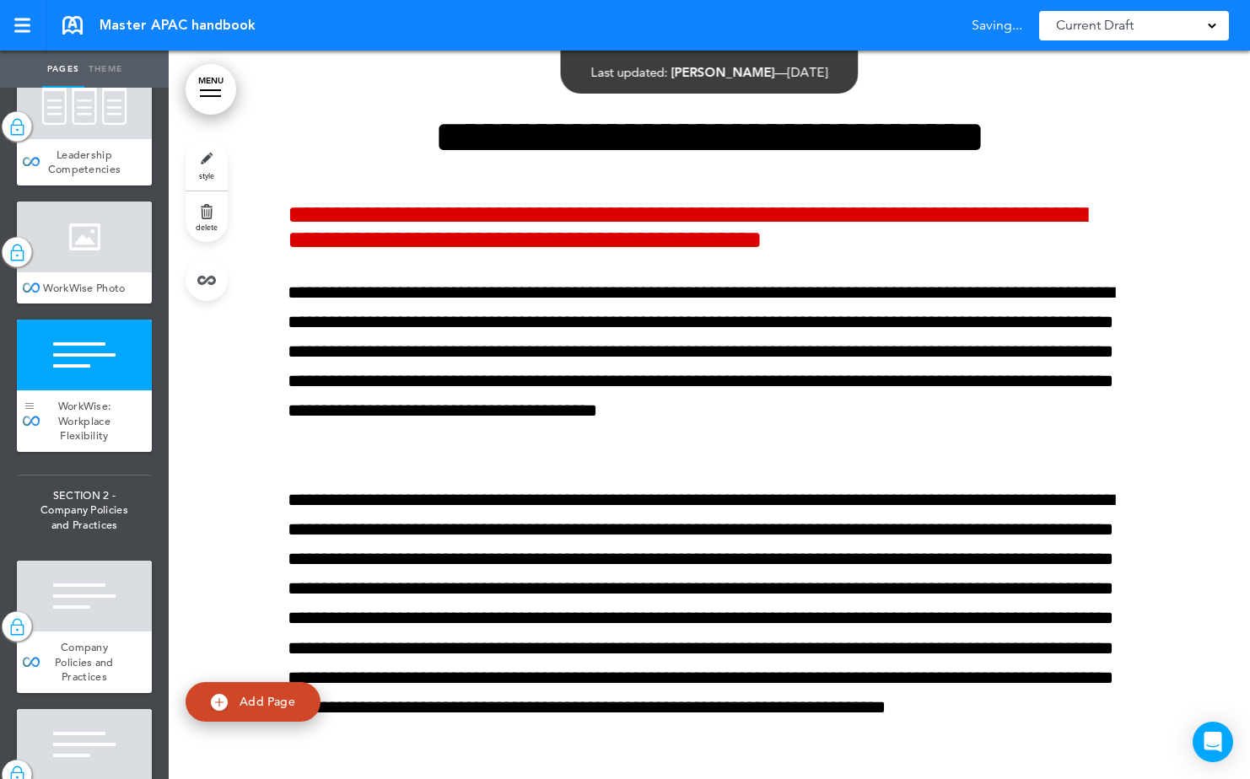
scroll to position [9933, 0]
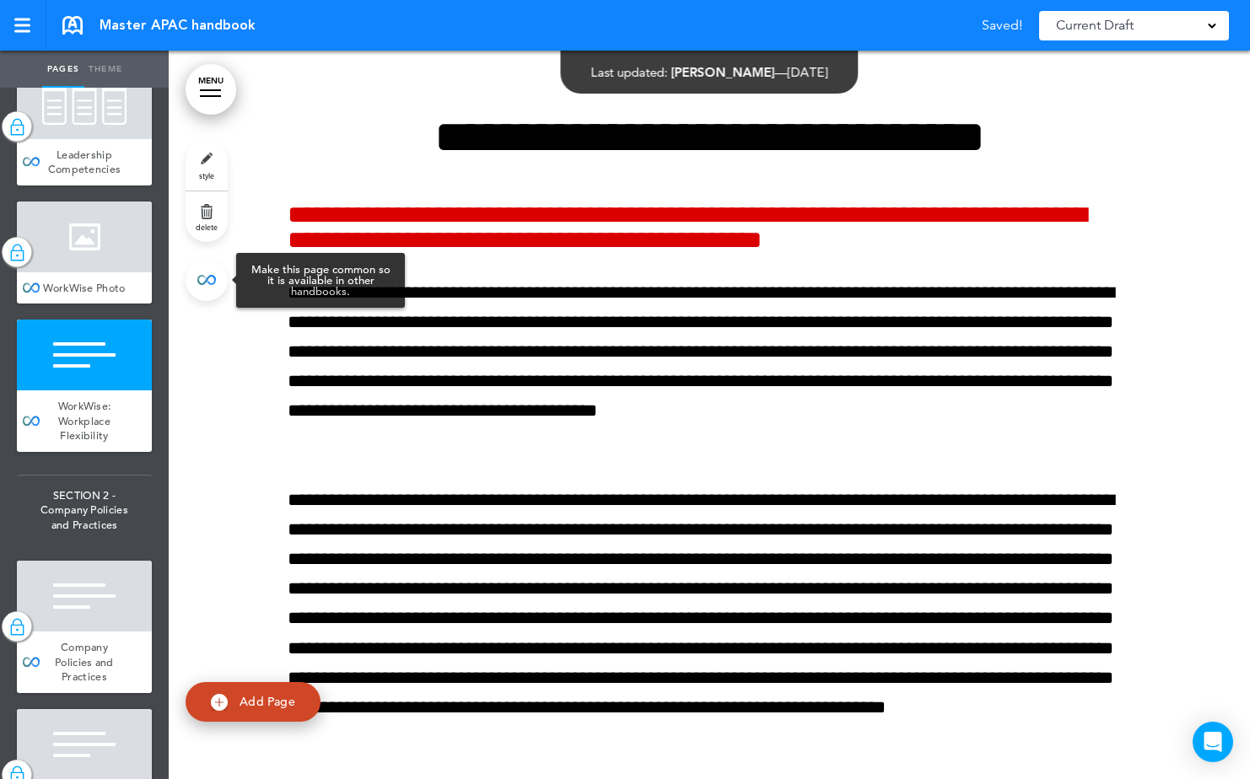
click at [190, 279] on link at bounding box center [207, 280] width 42 height 42
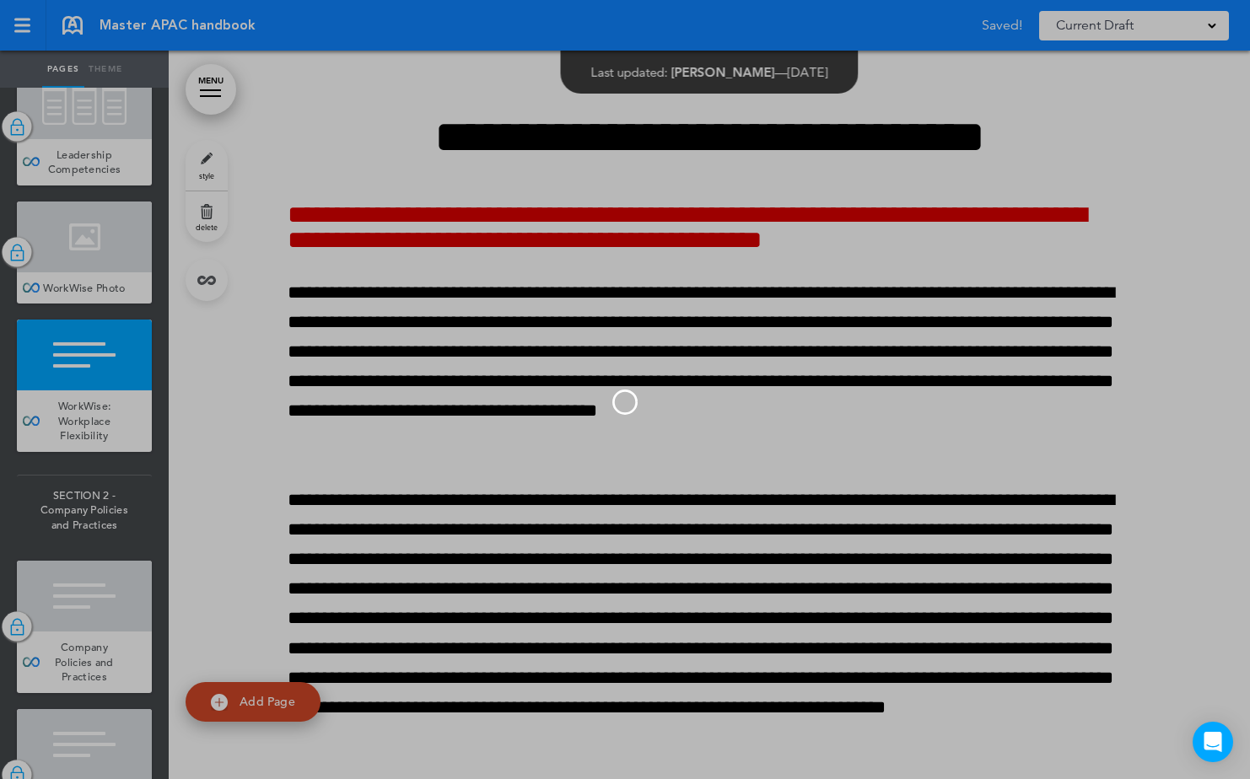
type input "**********"
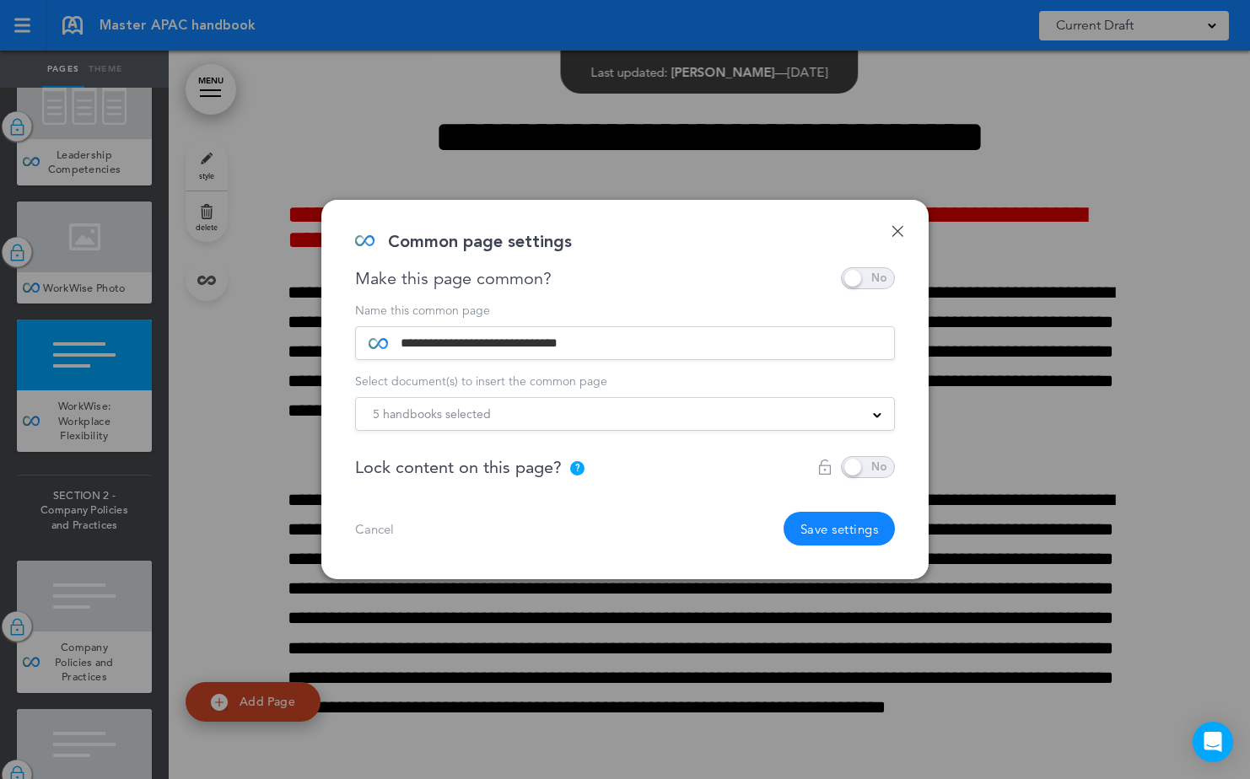
click at [876, 465] on span at bounding box center [868, 467] width 54 height 22
click at [864, 528] on button "Save settings" at bounding box center [839, 529] width 112 height 34
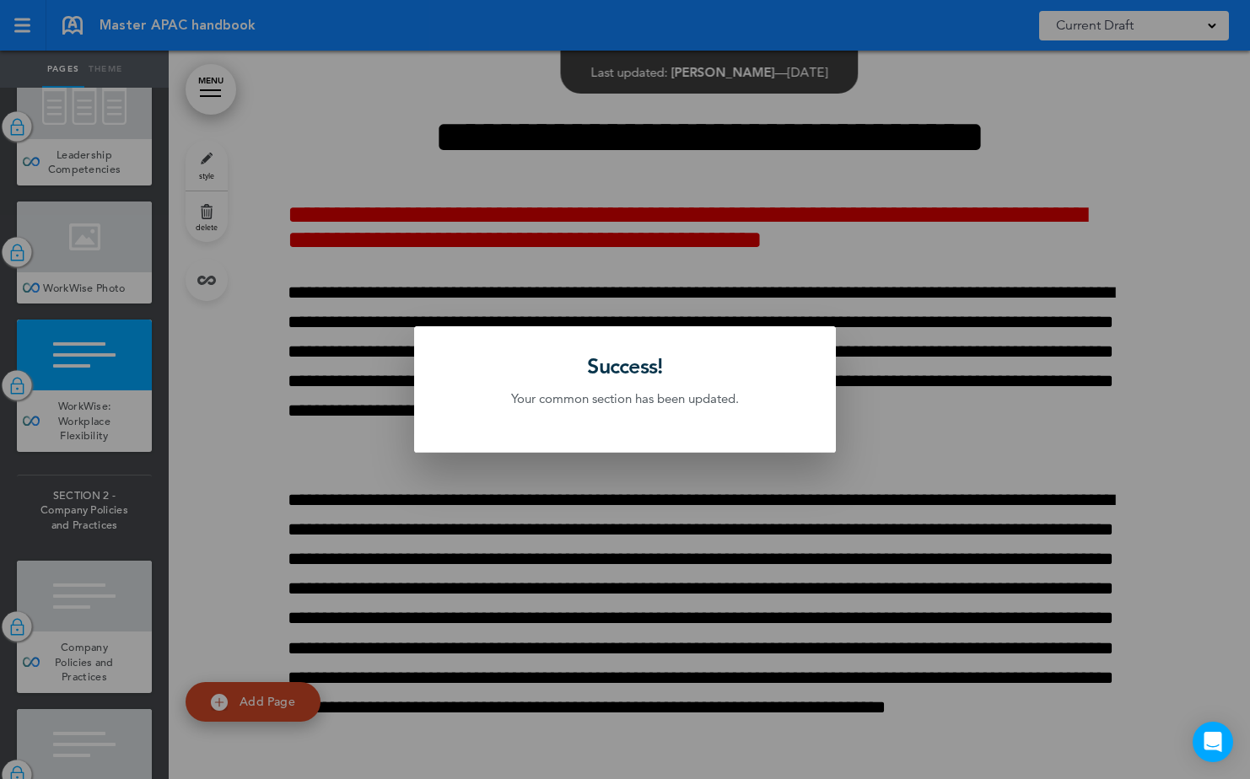
click at [237, 573] on div at bounding box center [625, 389] width 1250 height 779
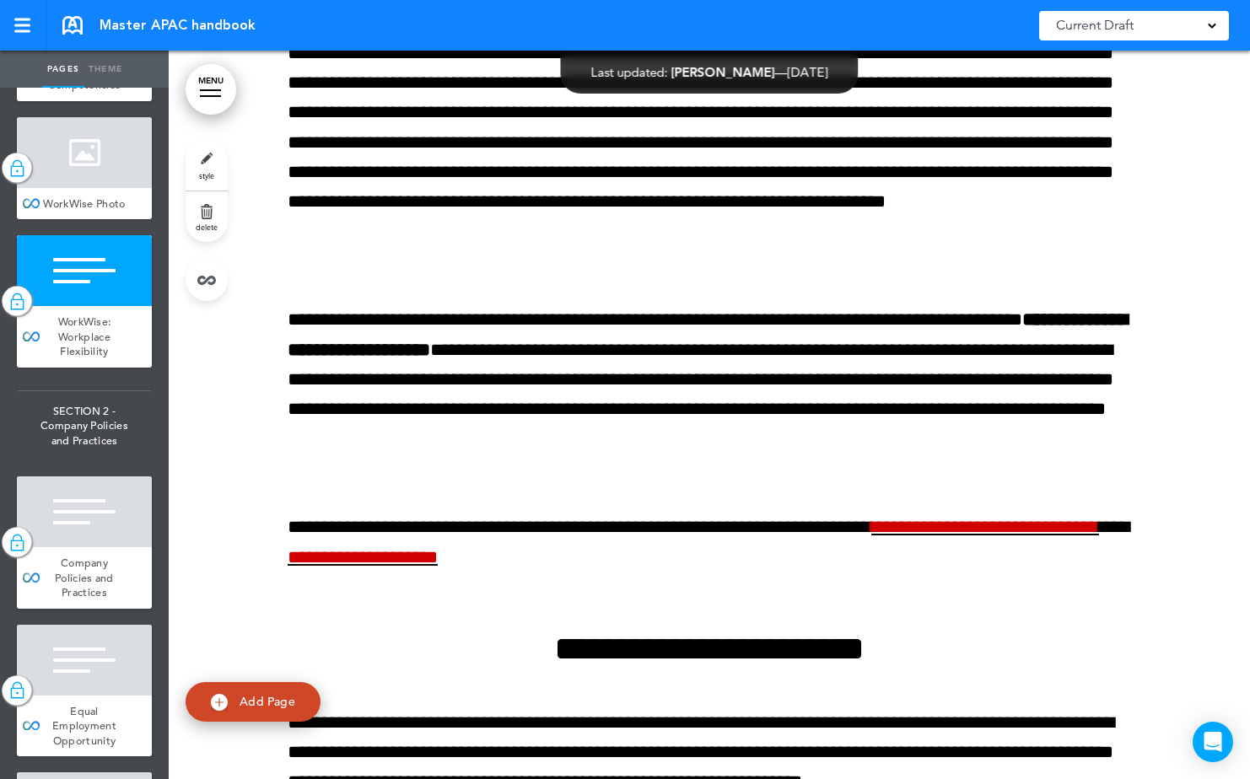
scroll to position [10861, 0]
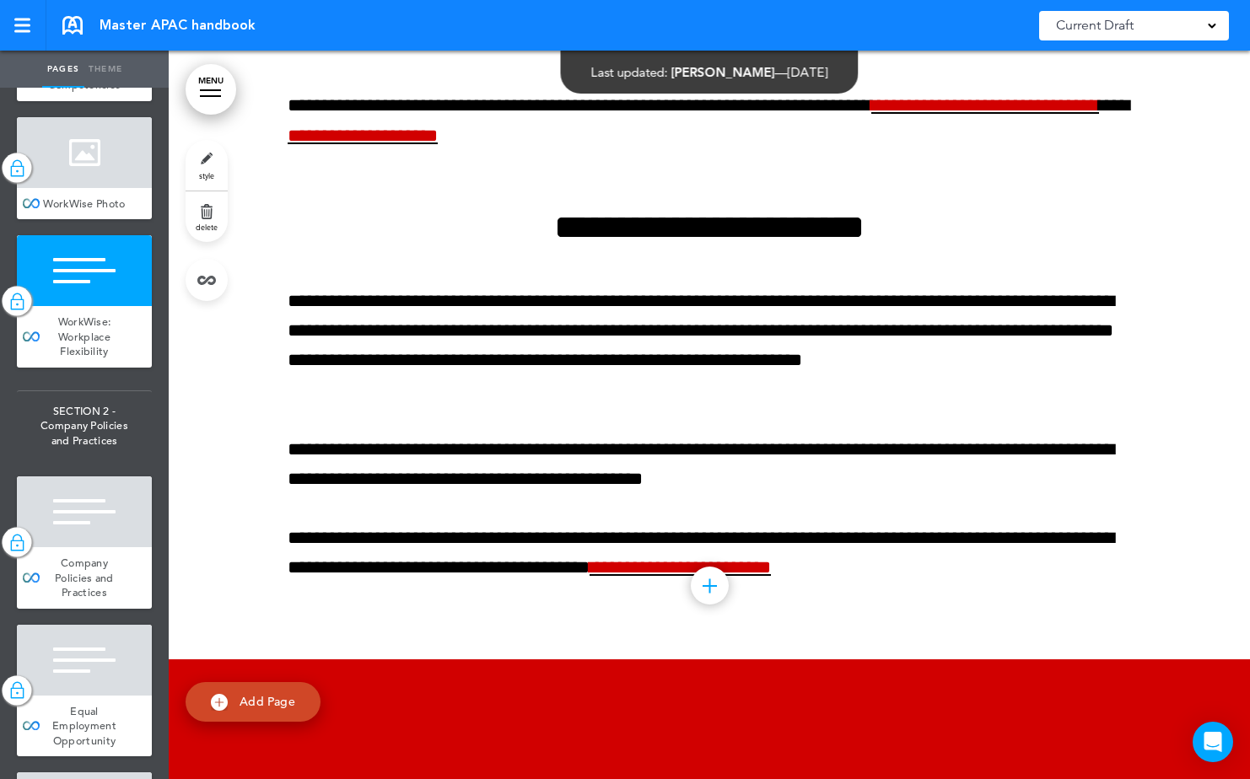
click at [932, 450] on p "**********" at bounding box center [709, 464] width 843 height 59
click at [902, 482] on p "**********" at bounding box center [709, 464] width 843 height 59
click at [899, 481] on p "**********" at bounding box center [709, 464] width 843 height 59
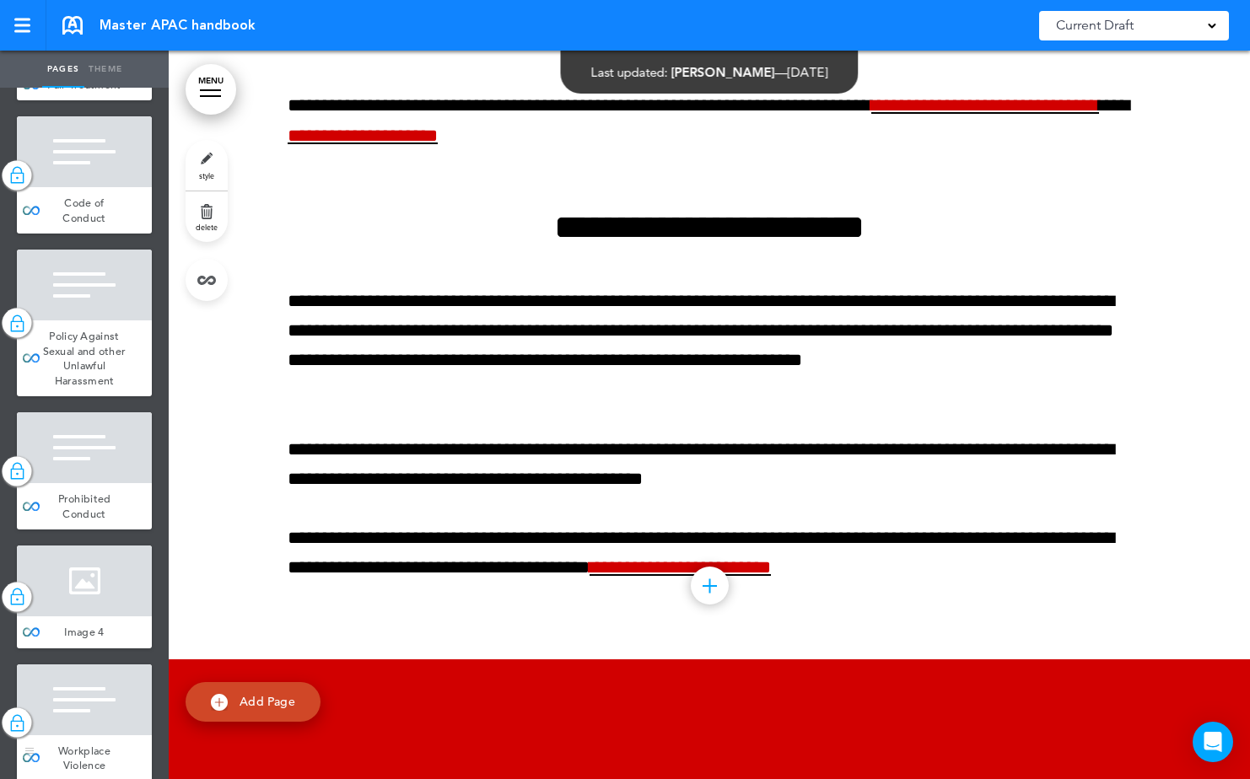
scroll to position [2867, 0]
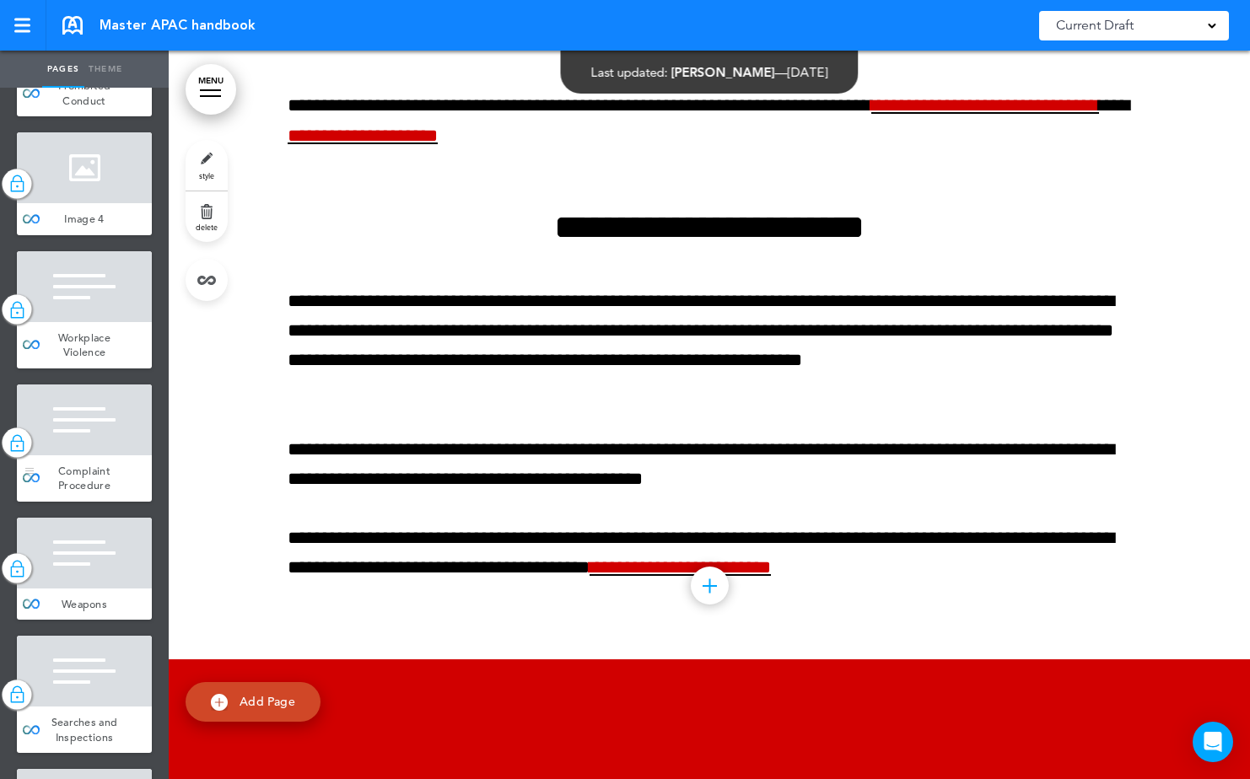
click at [73, 455] on div at bounding box center [84, 420] width 135 height 71
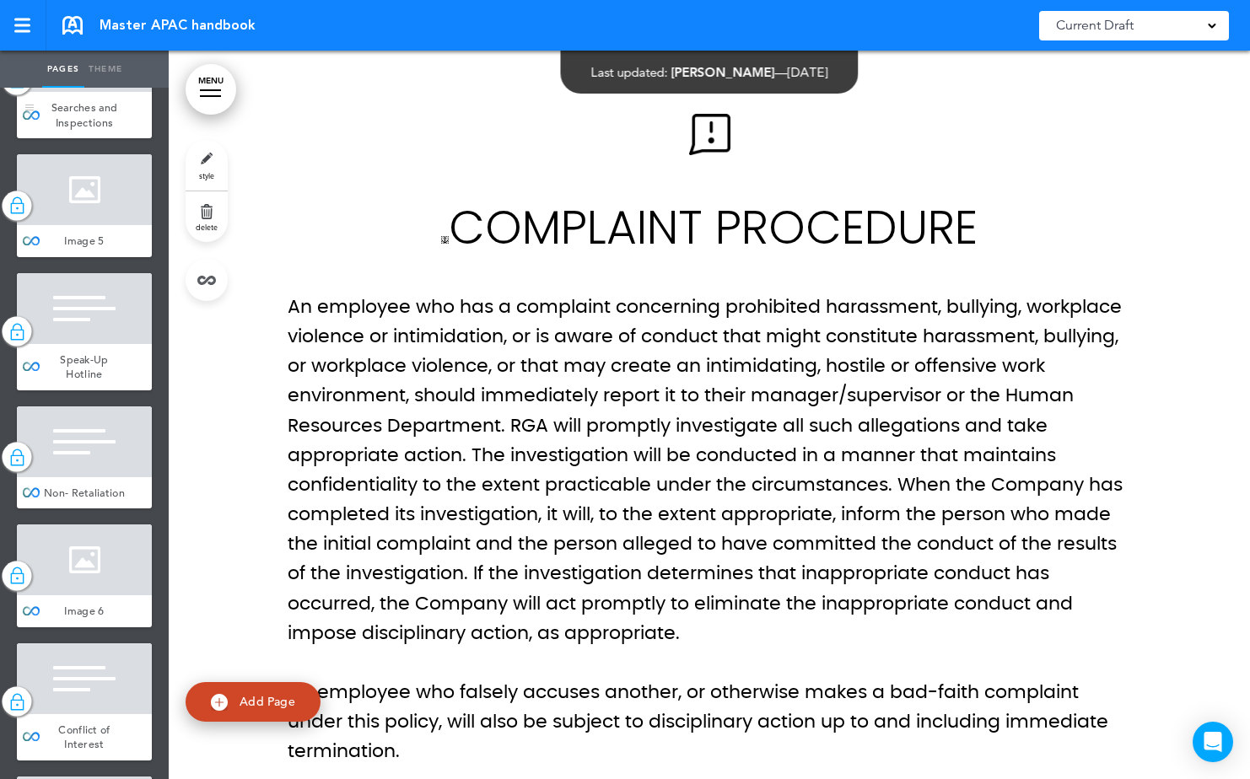
scroll to position [3542, 0]
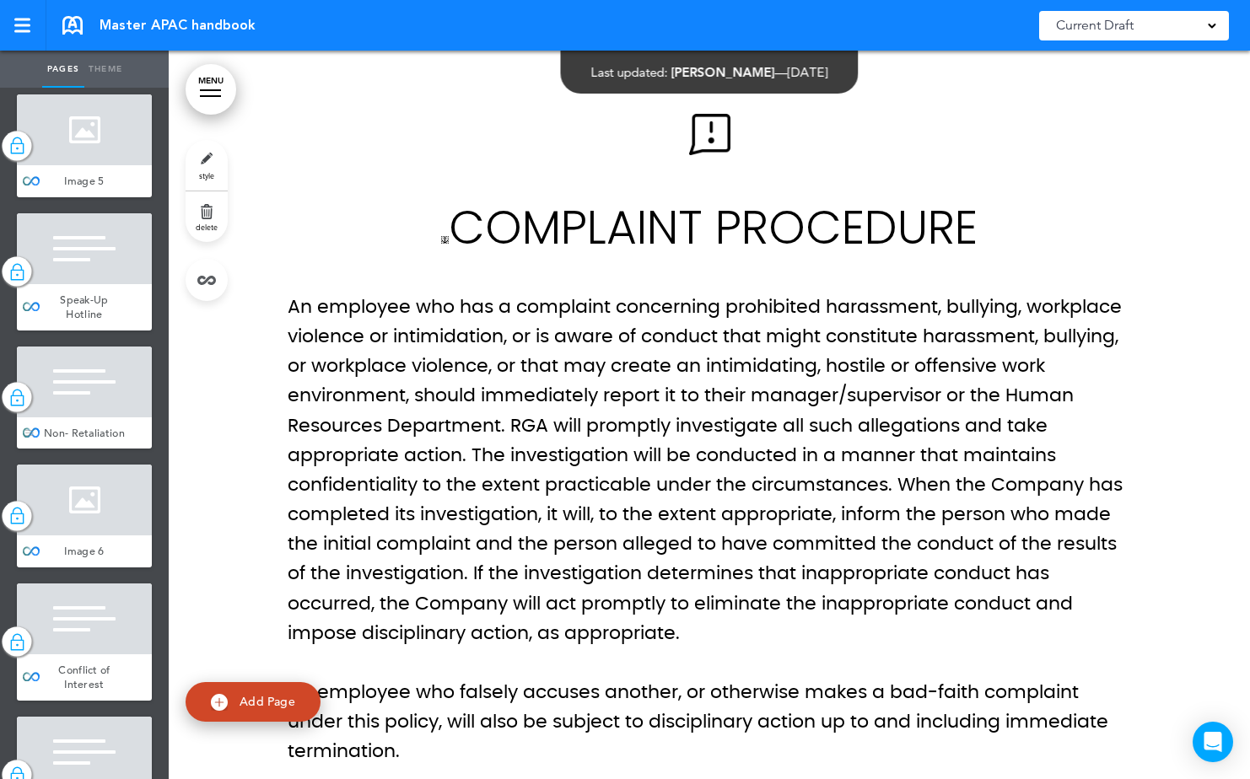
click at [89, 449] on div "Non- Retaliation" at bounding box center [84, 433] width 135 height 32
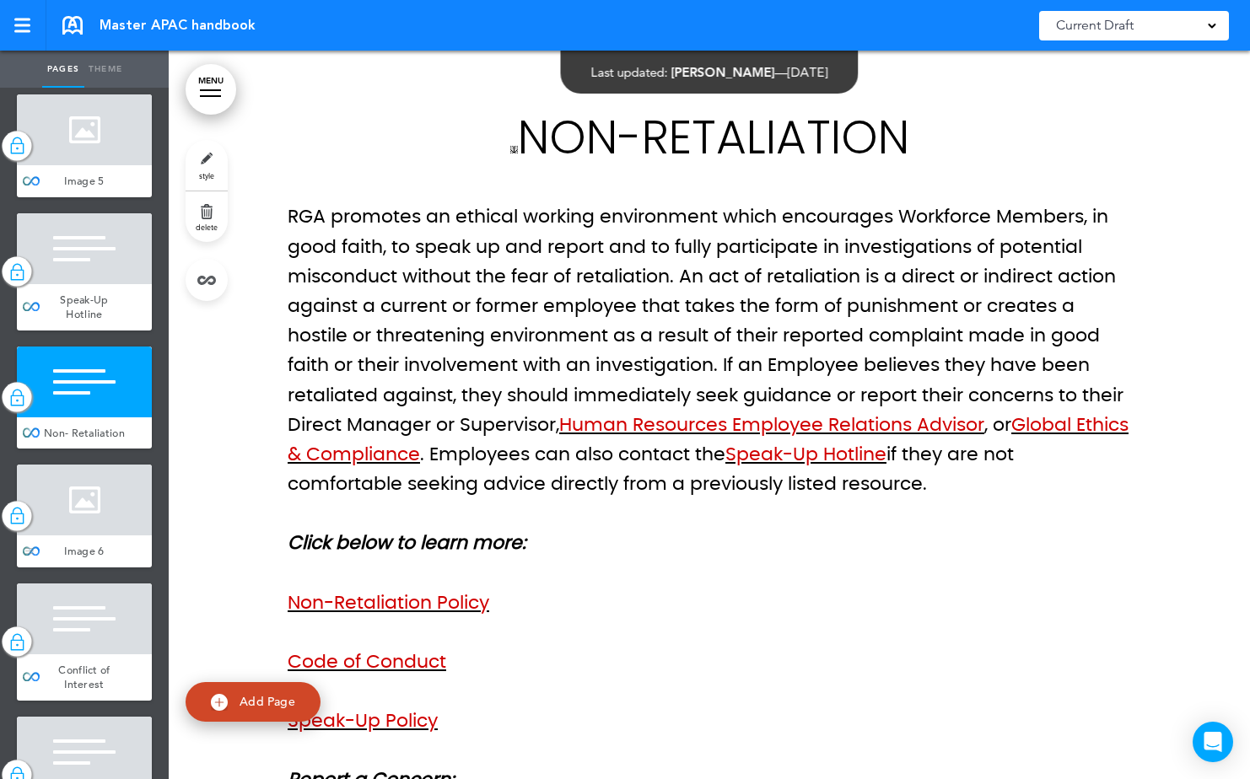
click at [102, 568] on div "Image 6" at bounding box center [84, 551] width 135 height 32
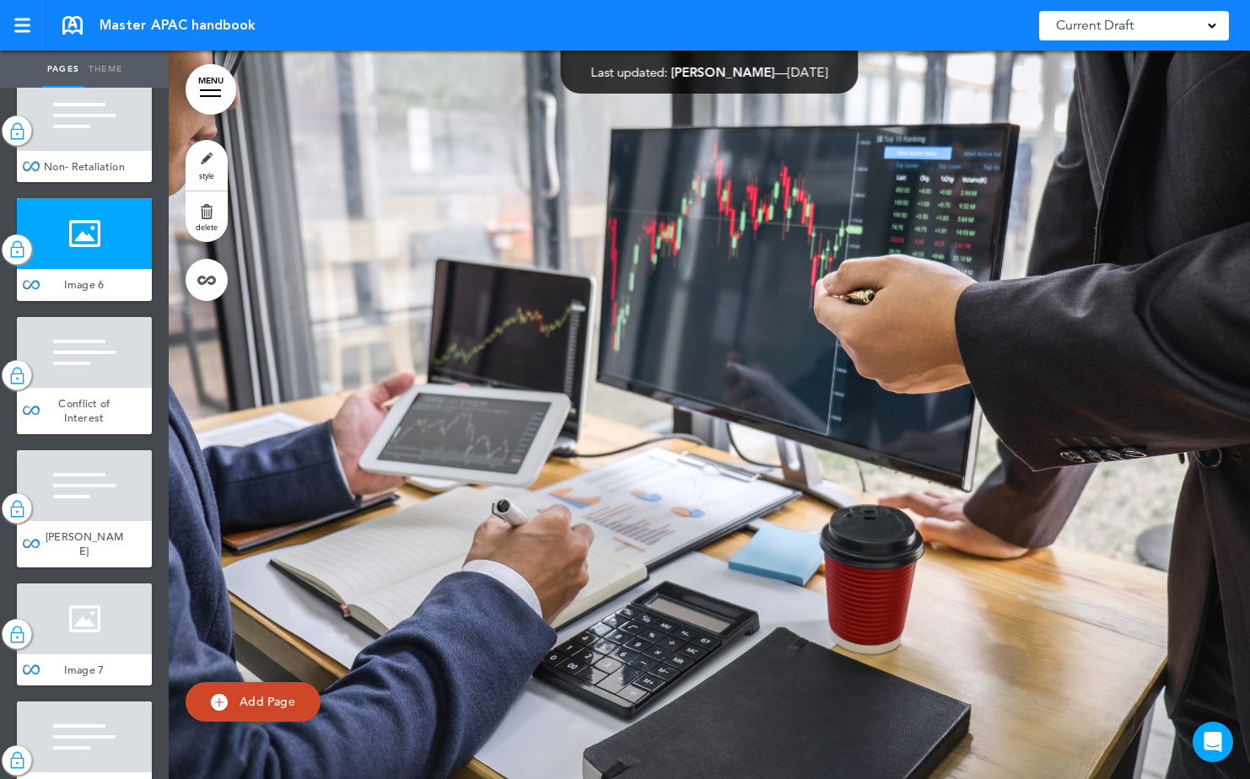
scroll to position [4048, 0]
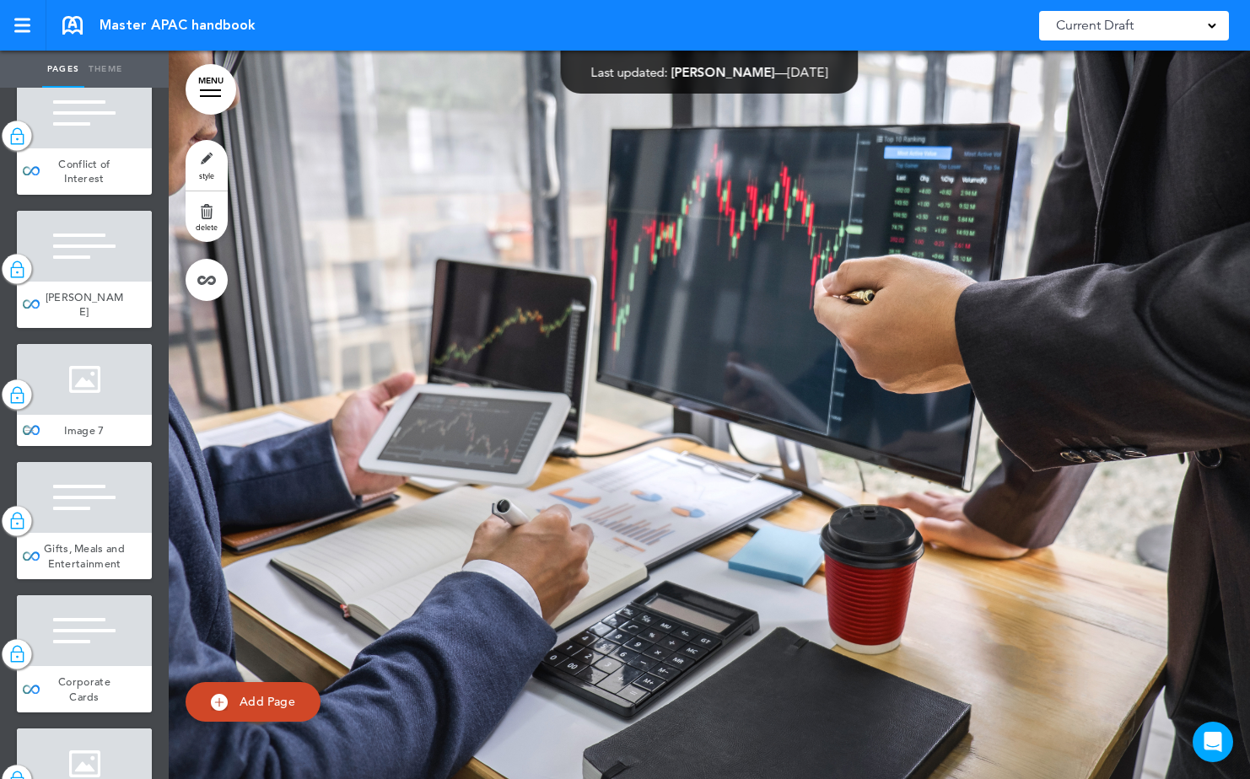
click at [92, 415] on div at bounding box center [84, 379] width 135 height 71
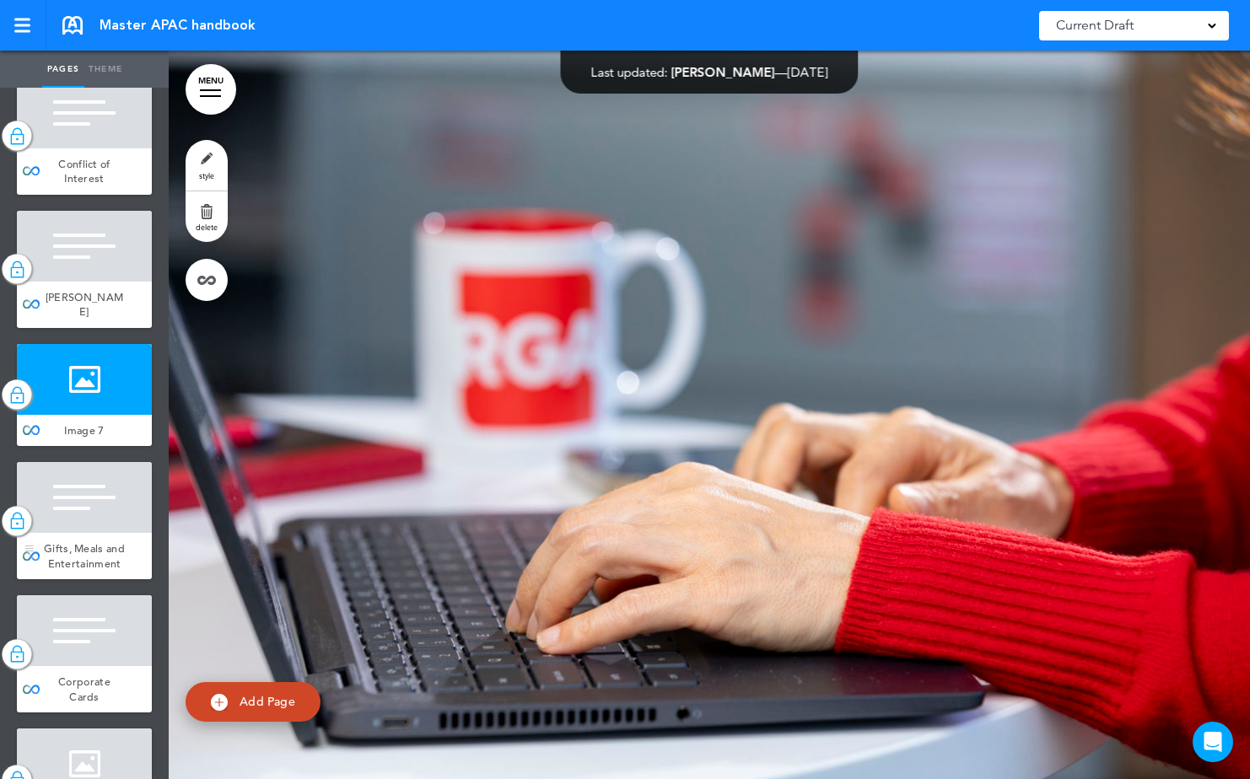
click at [72, 533] on div at bounding box center [84, 497] width 135 height 71
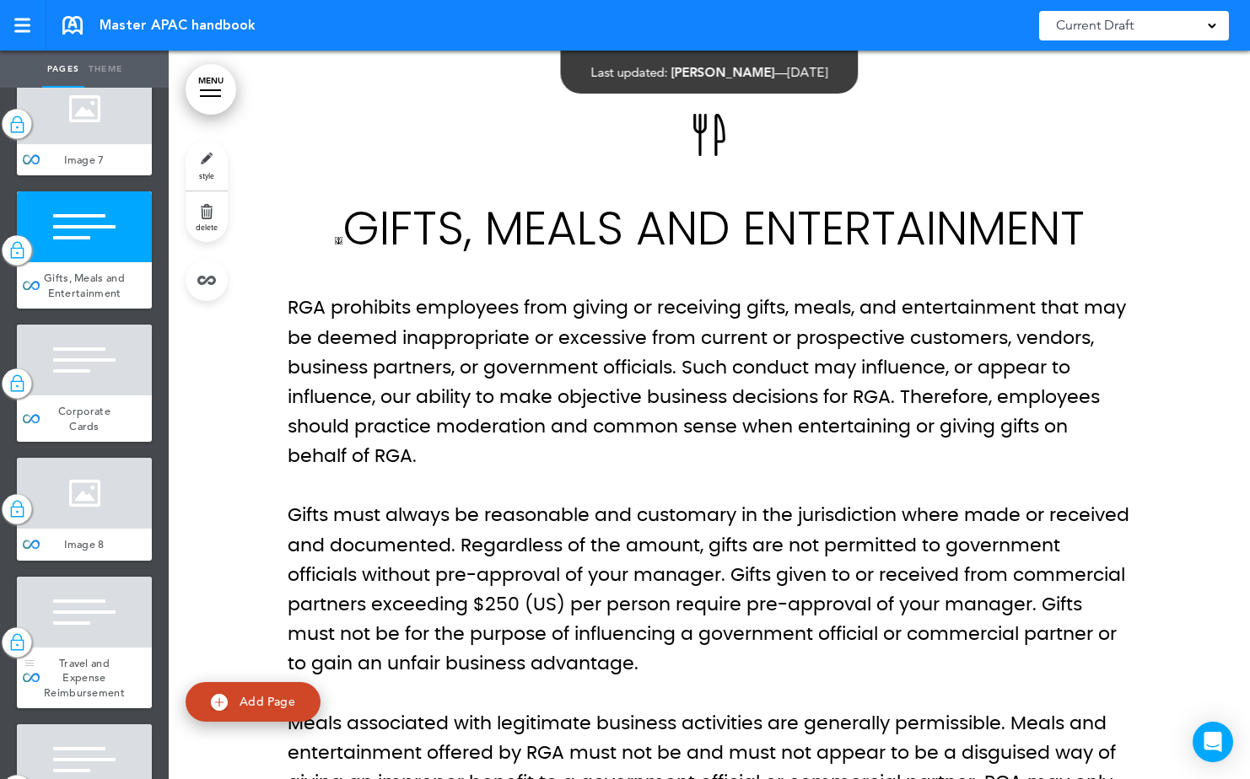
scroll to position [4554, 0]
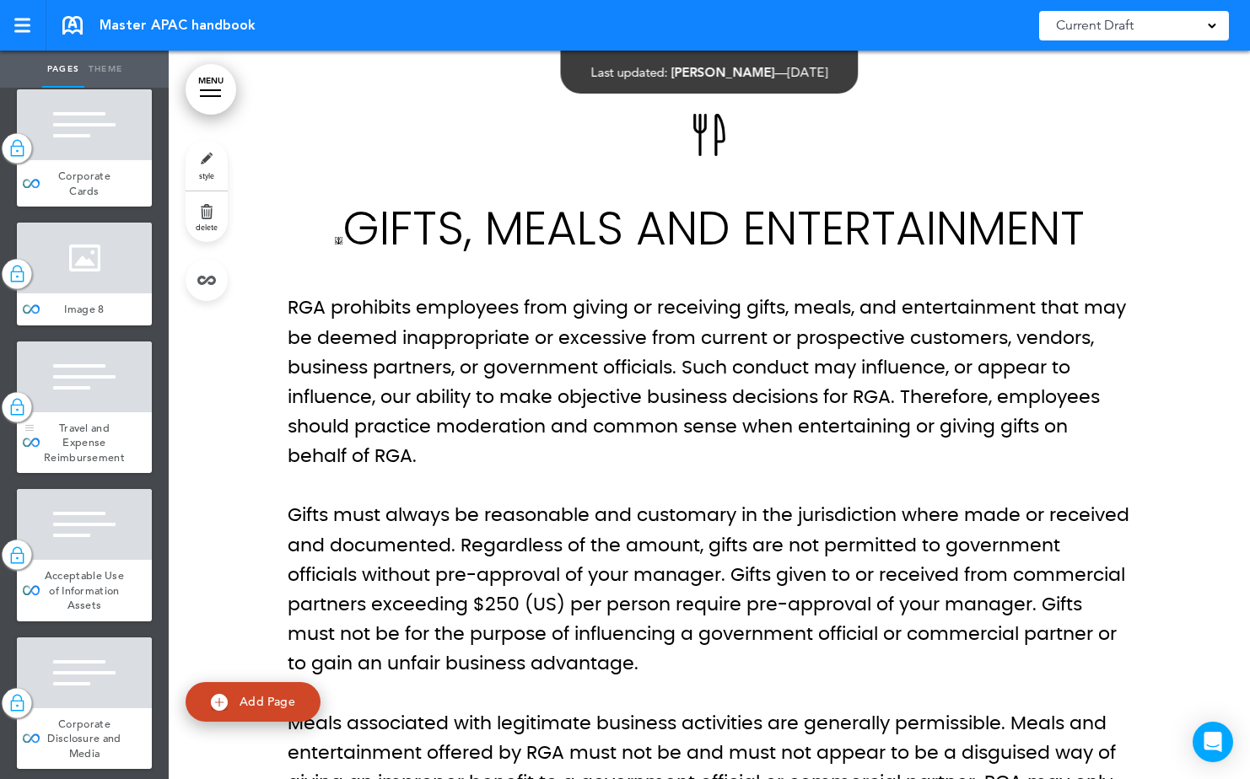
click at [72, 412] on div at bounding box center [84, 377] width 135 height 71
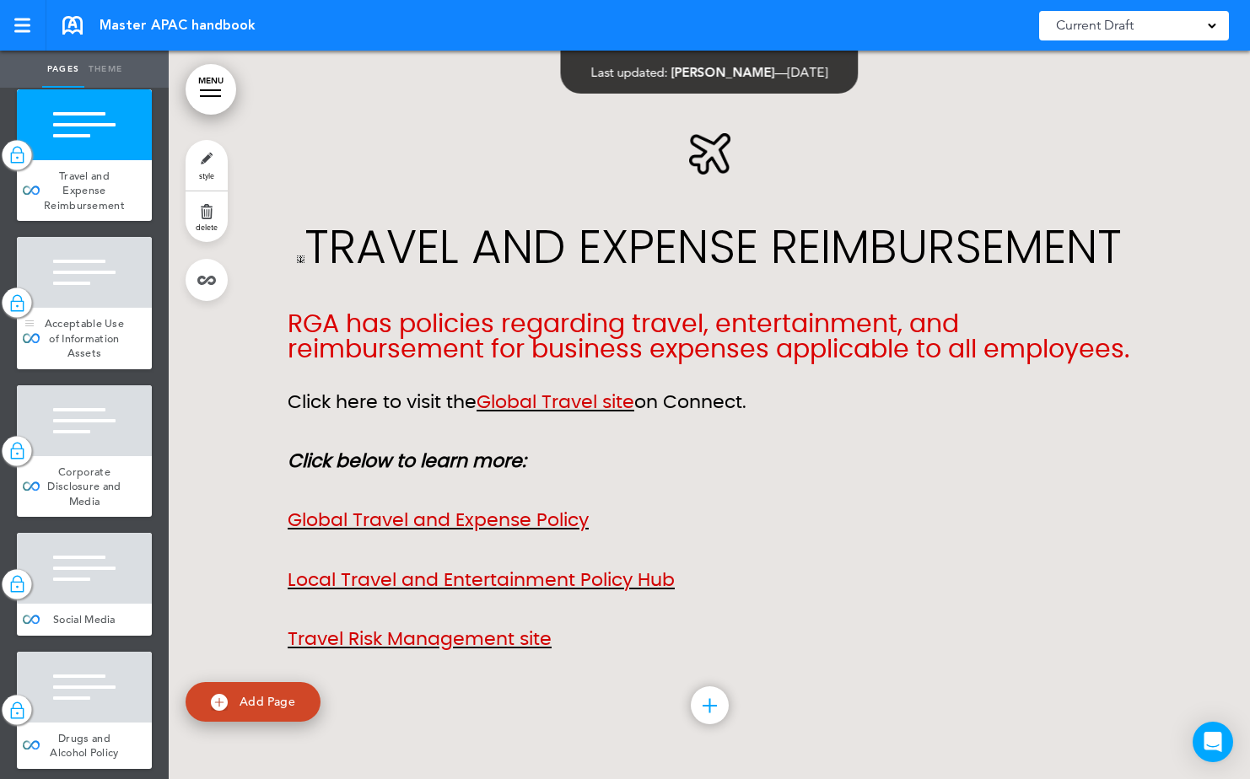
scroll to position [4807, 0]
click at [92, 508] on span "Corporate Disclosure and Media" at bounding box center [83, 486] width 73 height 44
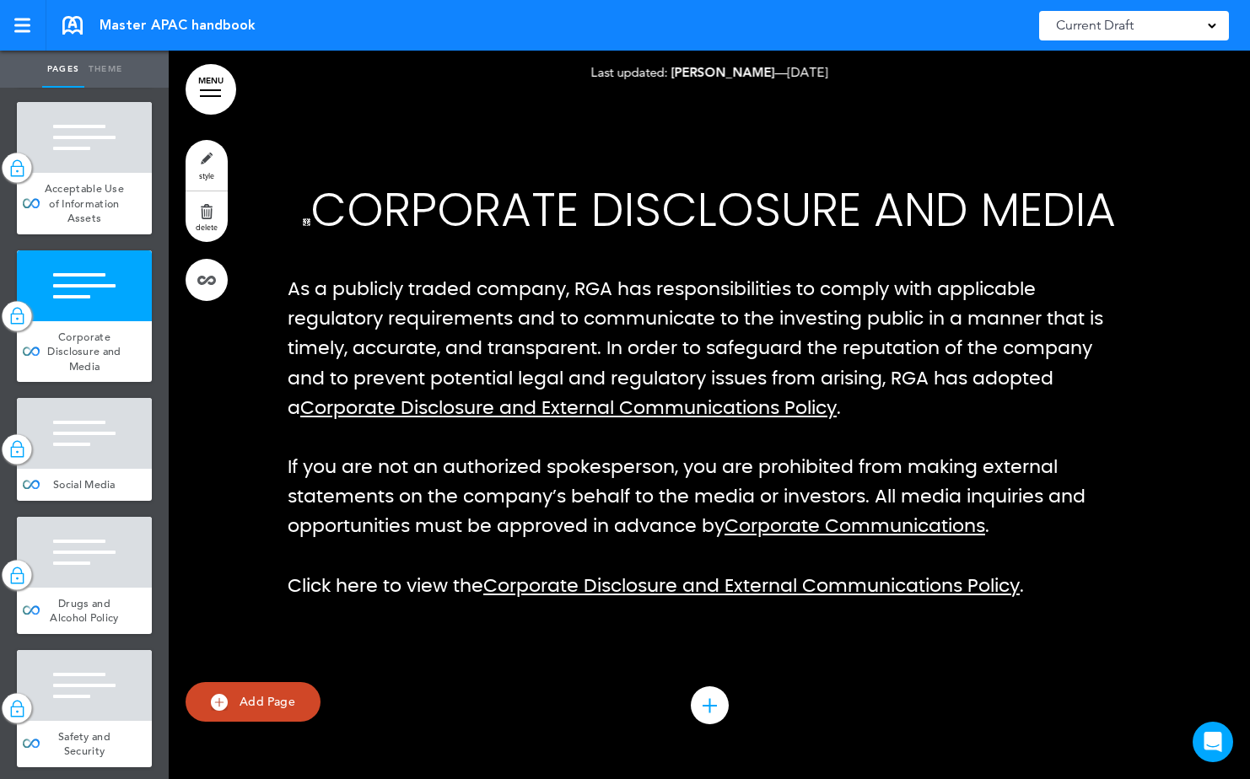
scroll to position [5481, 0]
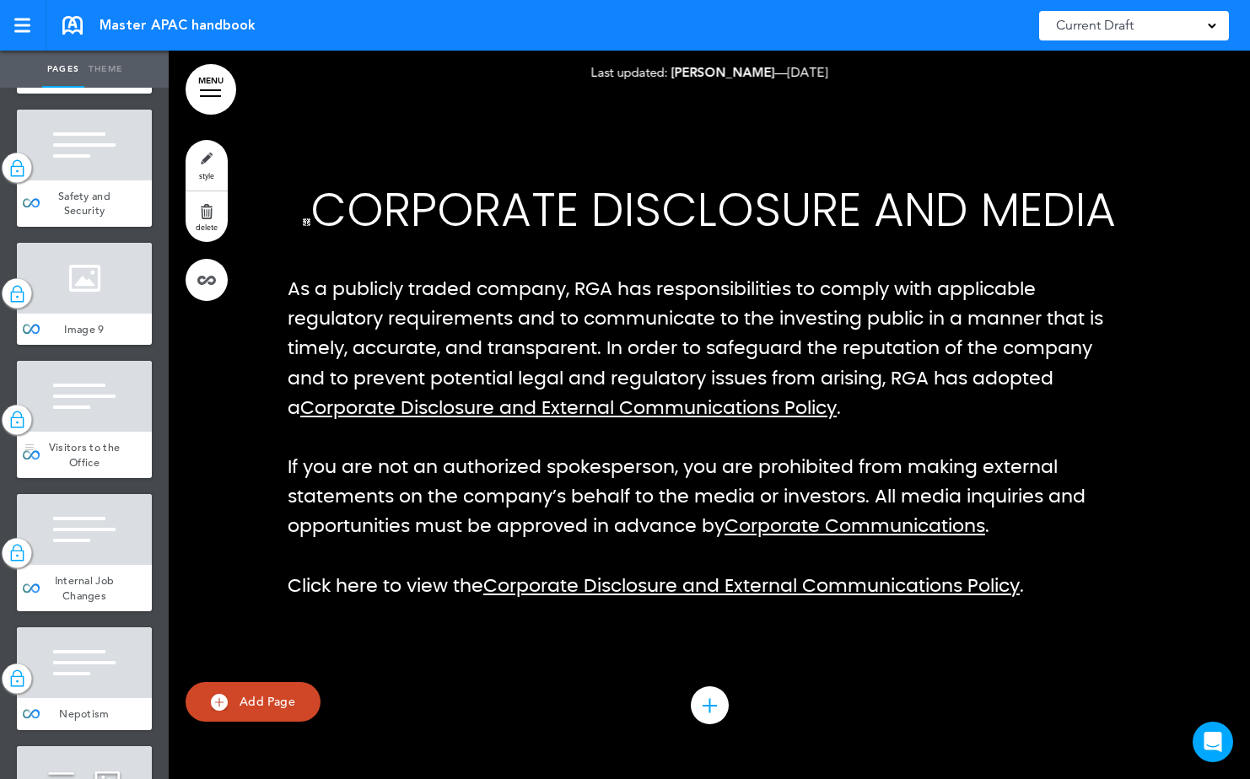
click at [78, 470] on span "Visitors to the Office" at bounding box center [85, 455] width 72 height 30
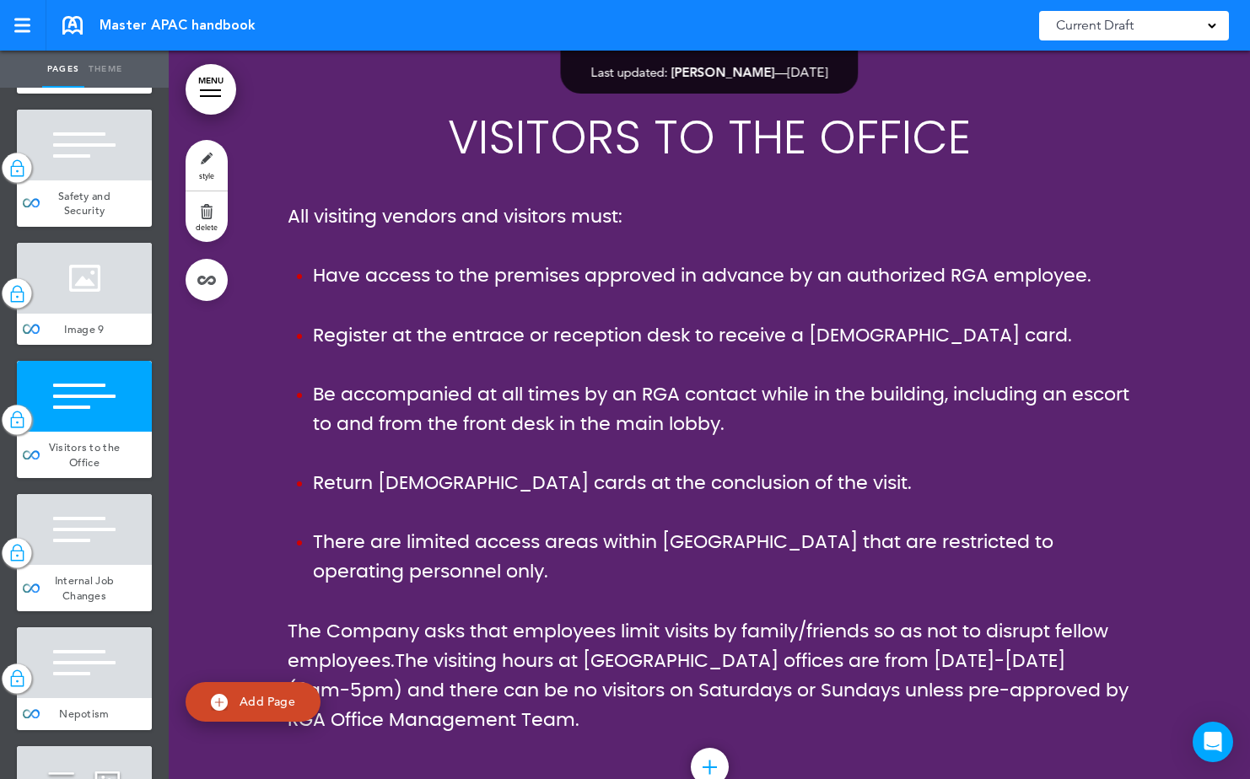
scroll to position [42255, 0]
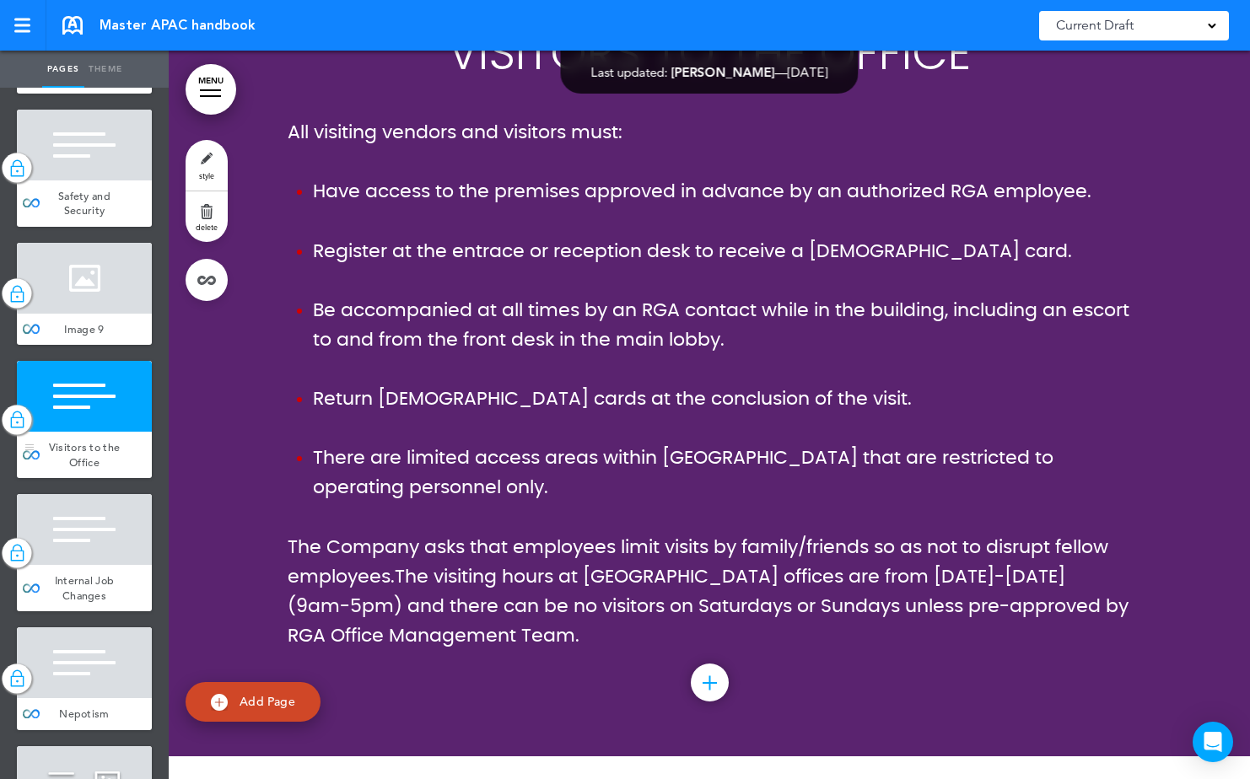
click at [15, 431] on img at bounding box center [16, 420] width 17 height 22
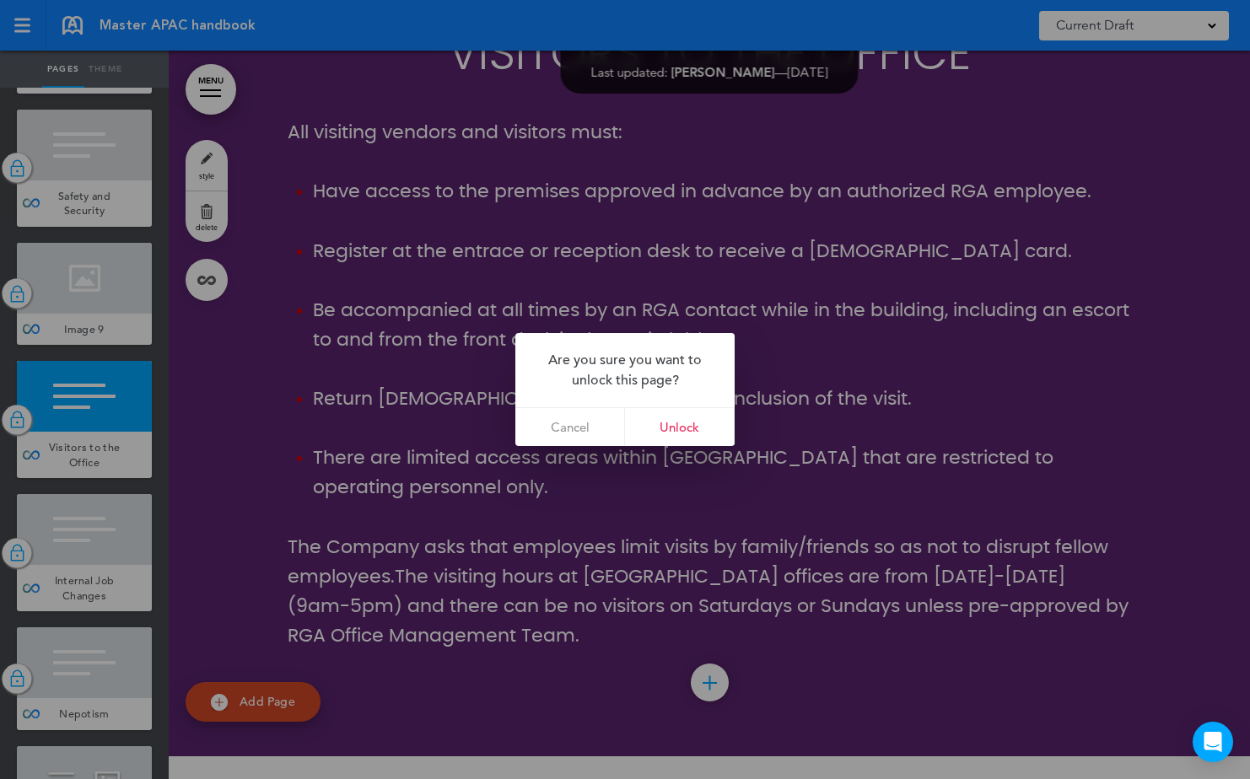
click at [687, 428] on link "Unlock" at bounding box center [680, 427] width 110 height 38
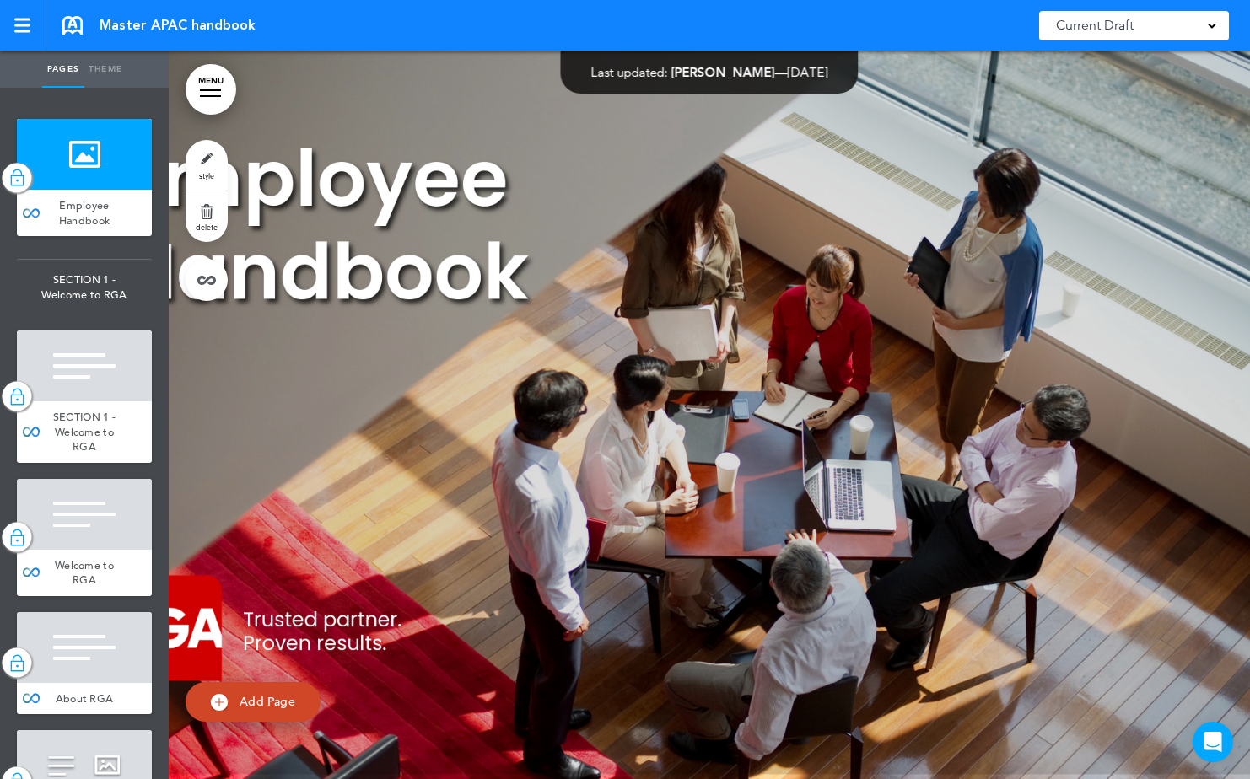
click at [202, 90] on div at bounding box center [210, 90] width 21 height 2
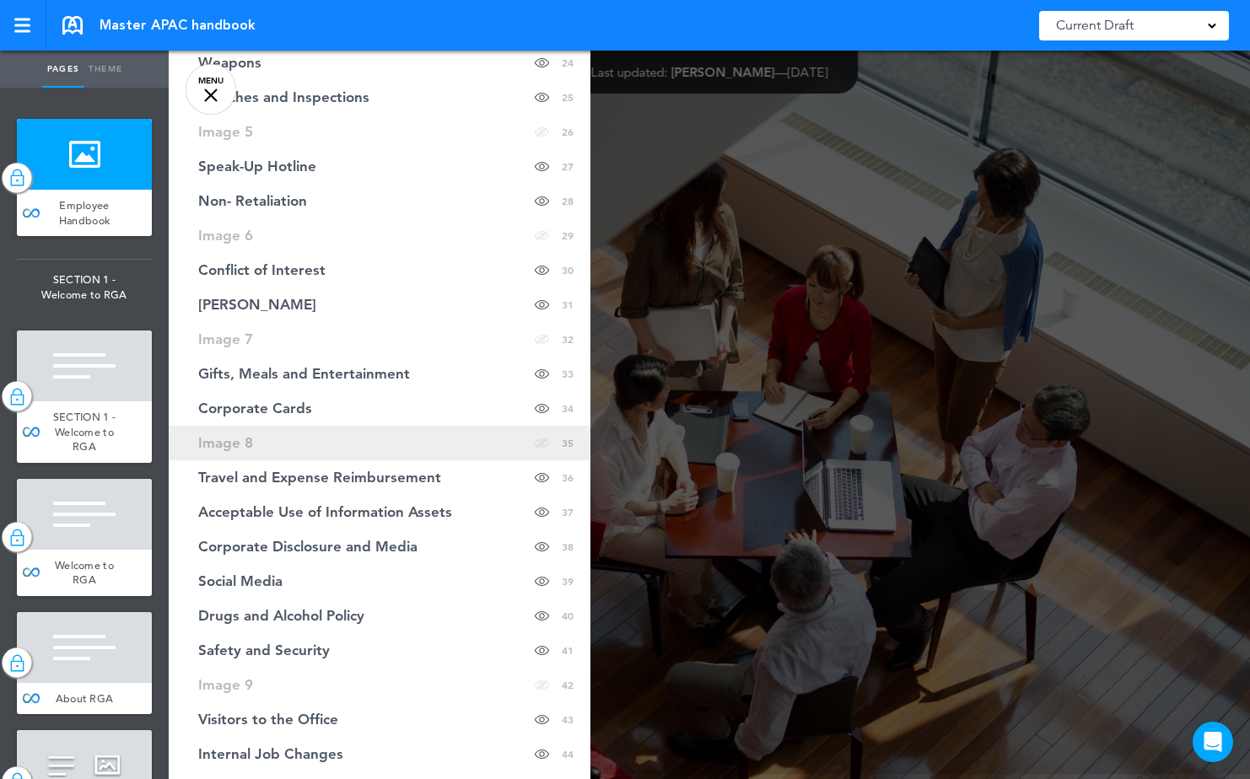
scroll to position [1181, 0]
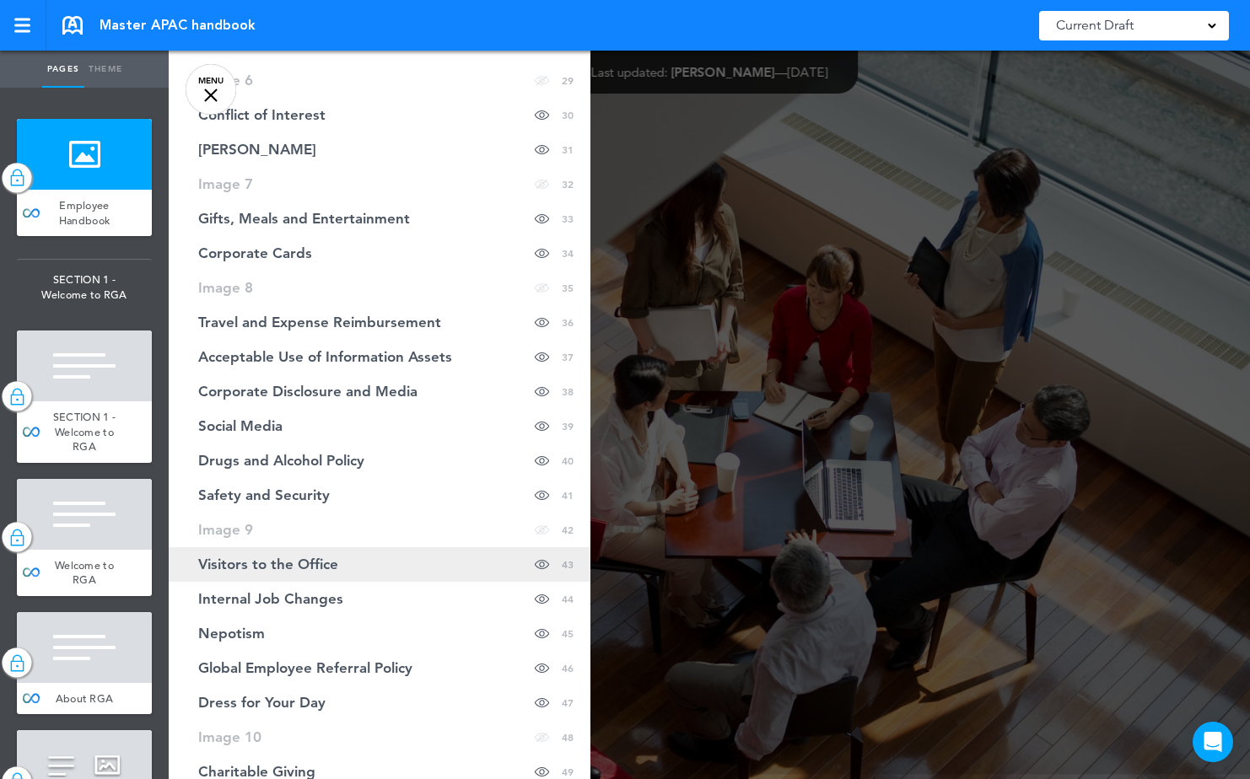
click at [331, 568] on span "Visitors to the Office" at bounding box center [268, 564] width 140 height 14
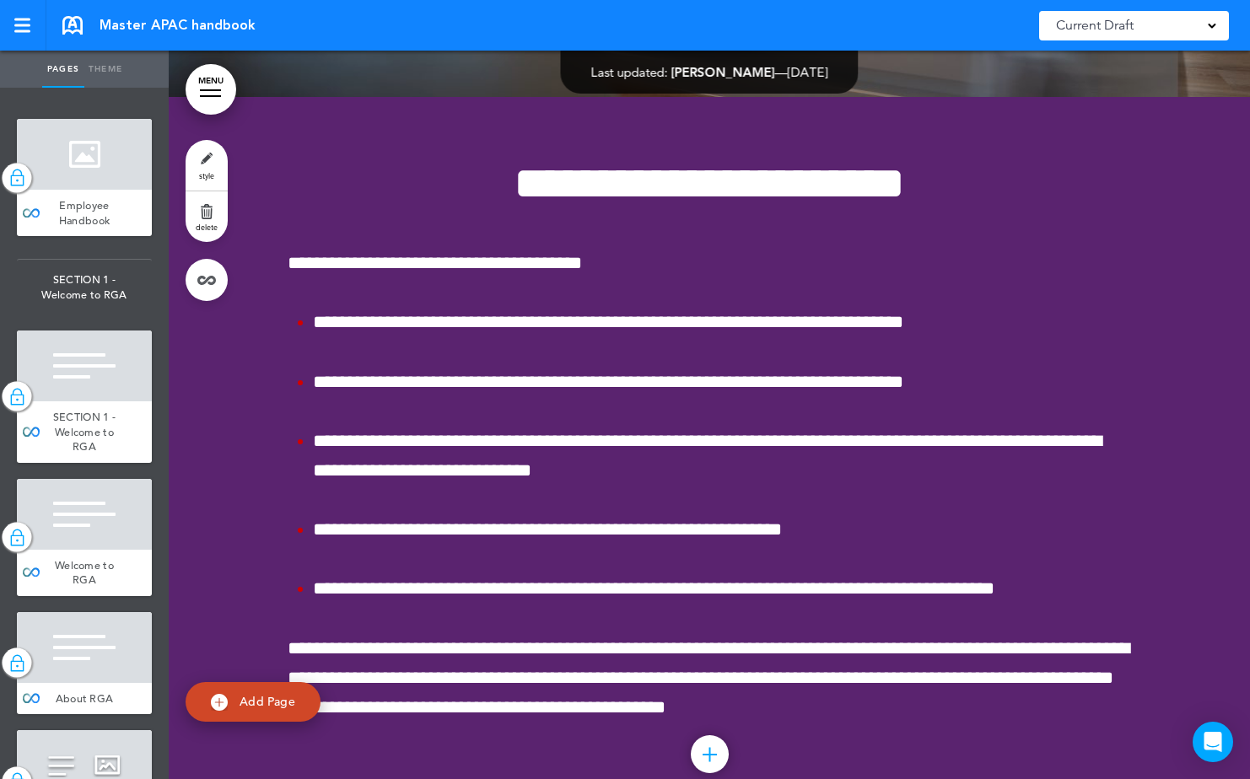
scroll to position [42170, 0]
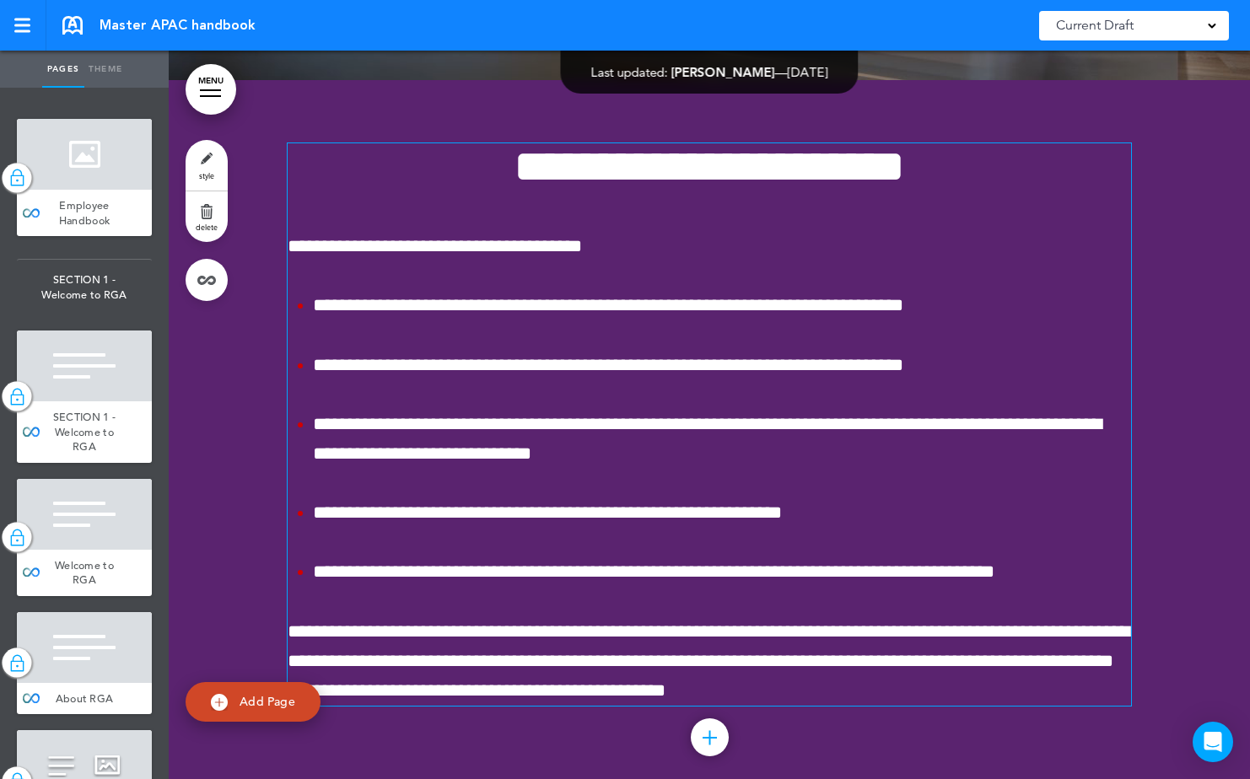
click at [417, 448] on ul "**********" at bounding box center [709, 439] width 843 height 296
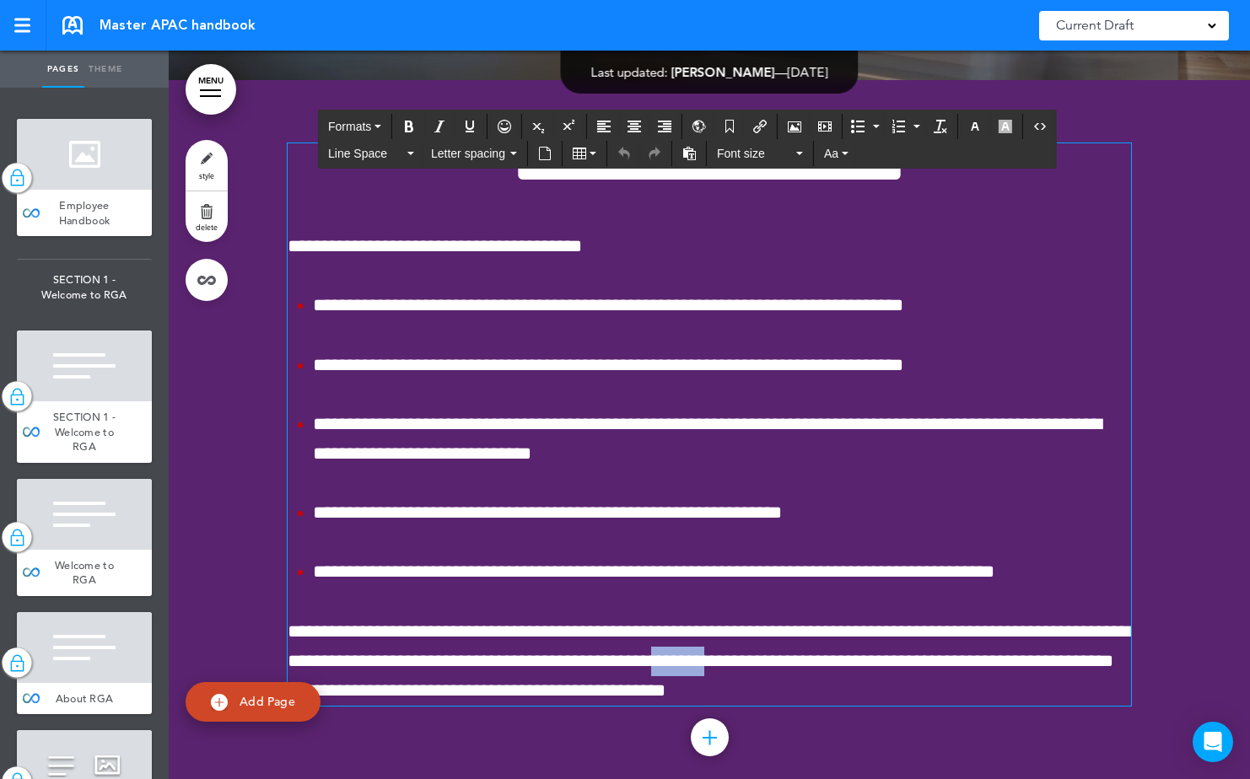
drag, startPoint x: 1031, startPoint y: 660, endPoint x: 934, endPoint y: 658, distance: 97.0
click at [934, 658] on span "**********" at bounding box center [709, 661] width 842 height 78
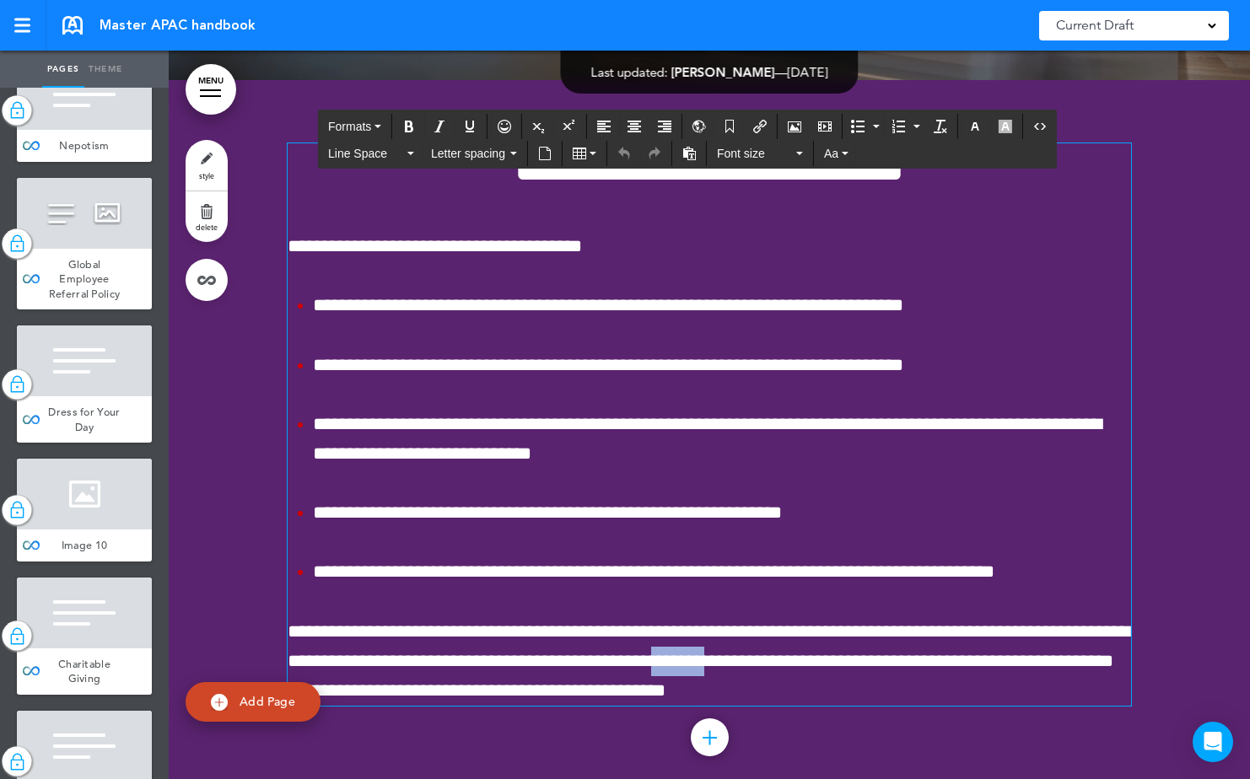
scroll to position [6084, 0]
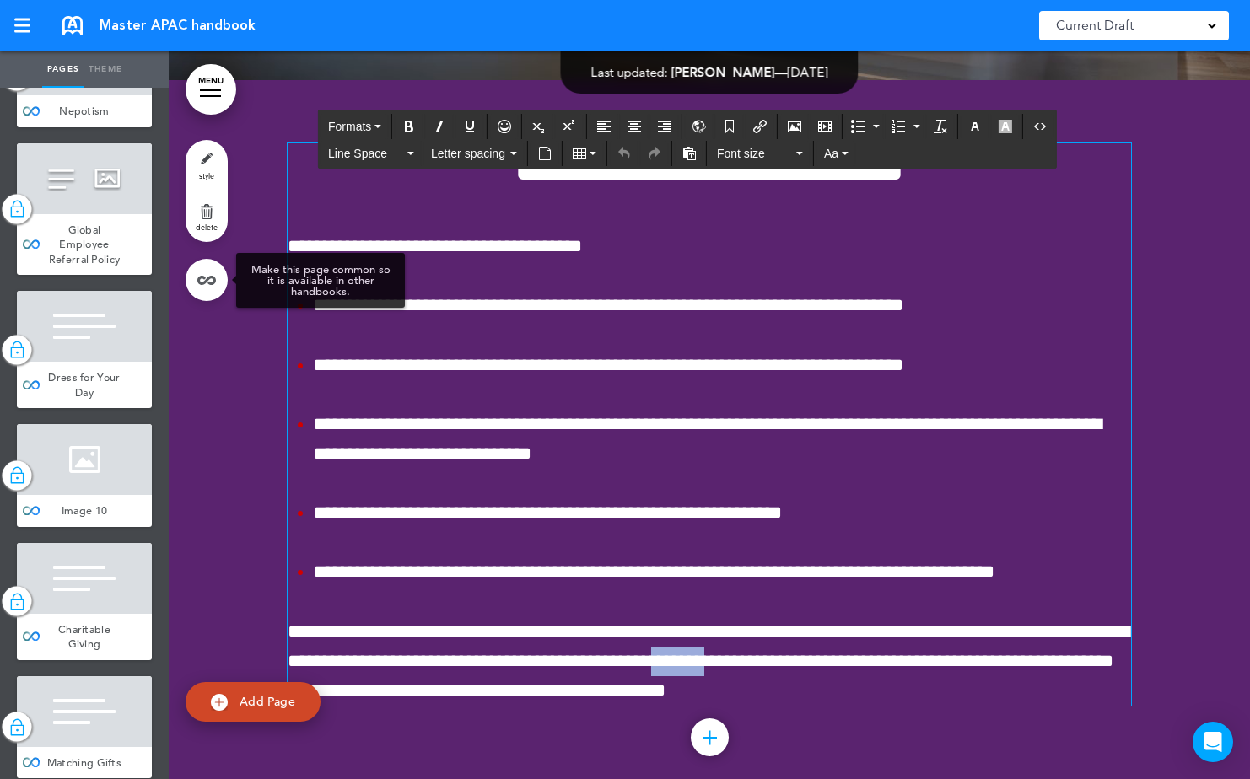
click at [193, 271] on link at bounding box center [207, 280] width 42 height 42
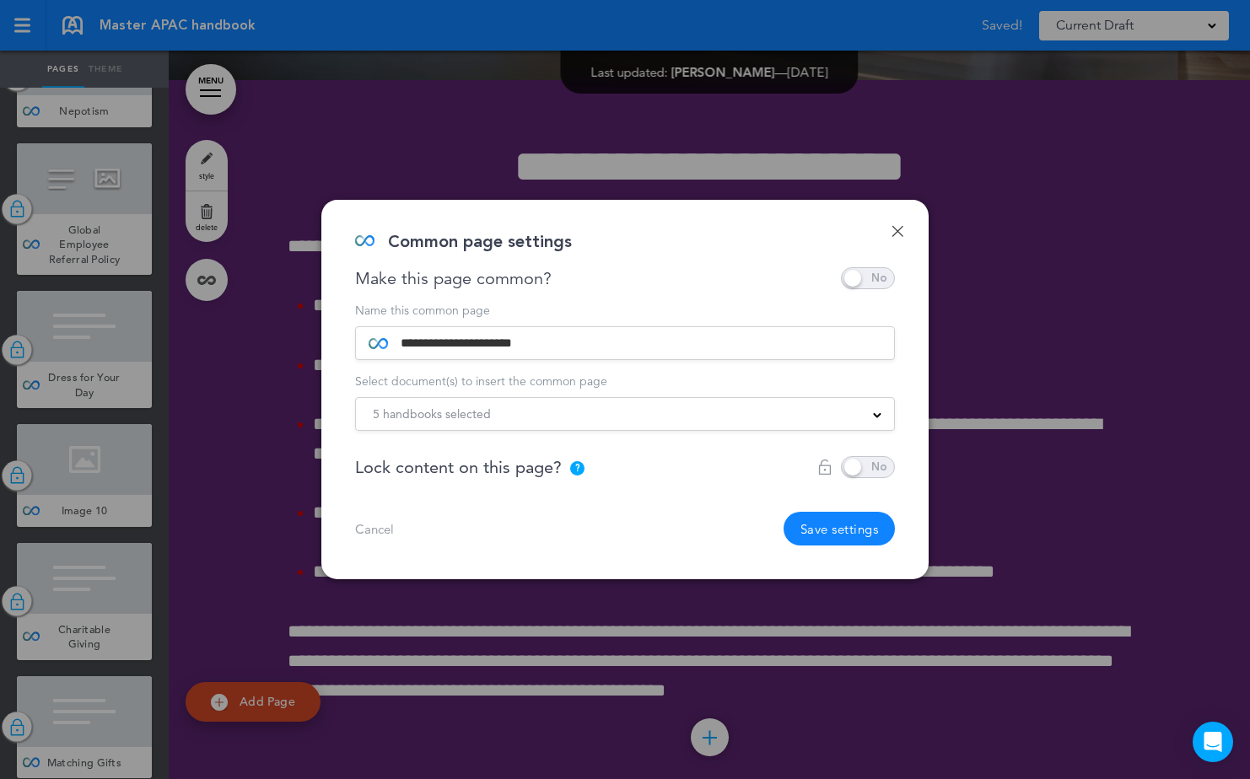
click at [896, 470] on div "**********" at bounding box center [624, 389] width 607 height 379
click at [869, 466] on span at bounding box center [868, 467] width 54 height 22
click at [831, 518] on button "Save settings" at bounding box center [839, 529] width 112 height 34
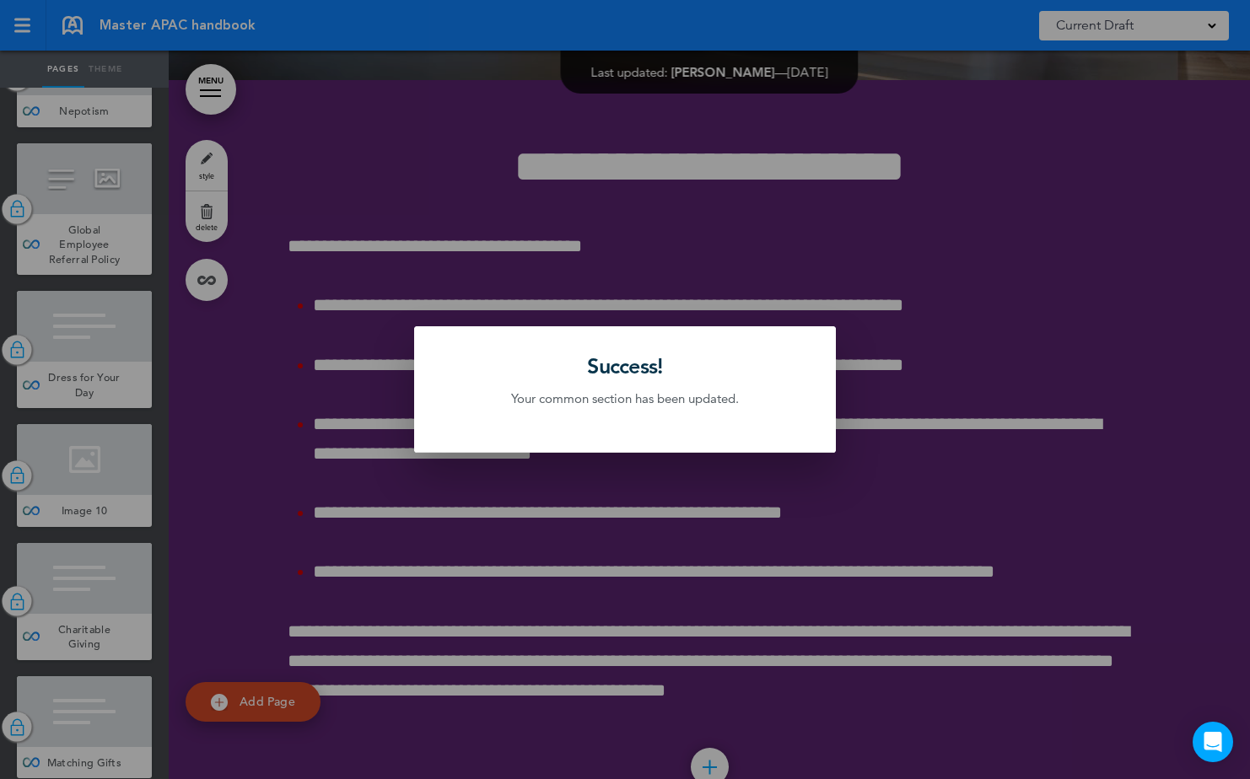
click at [499, 609] on div at bounding box center [625, 389] width 1250 height 779
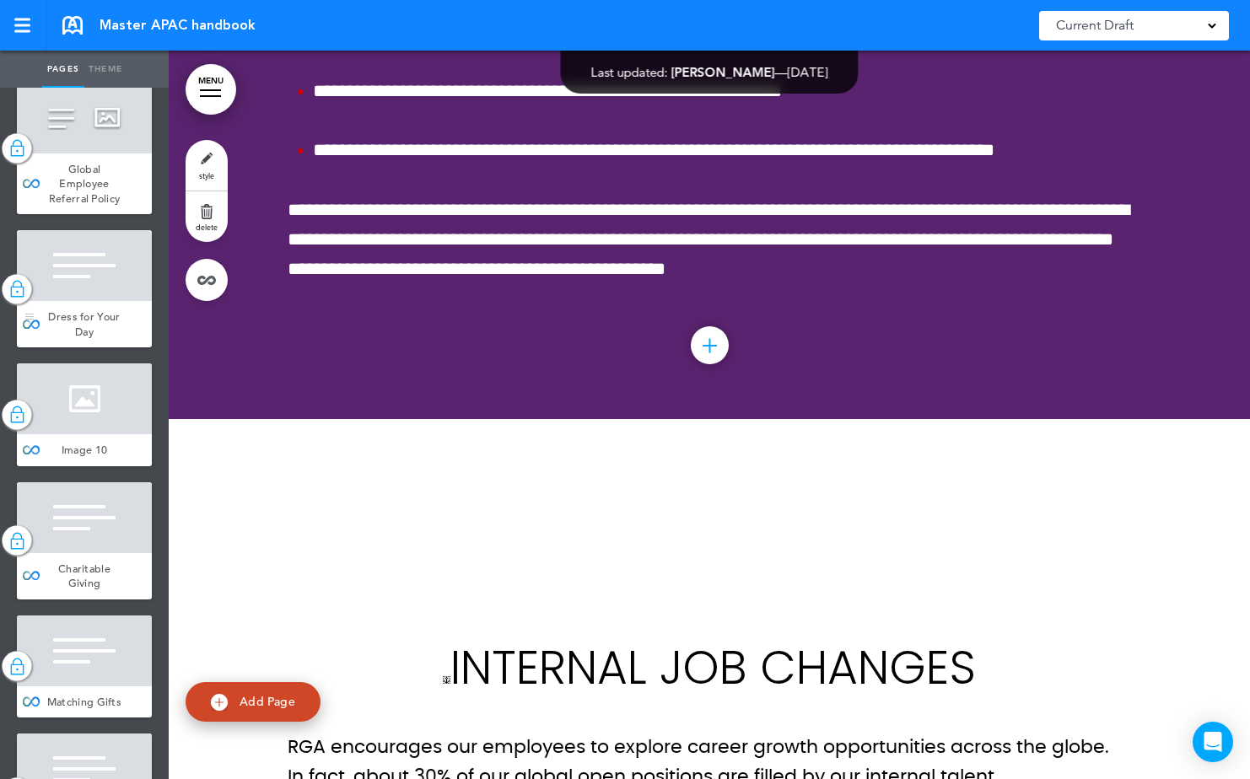
scroll to position [5916, 0]
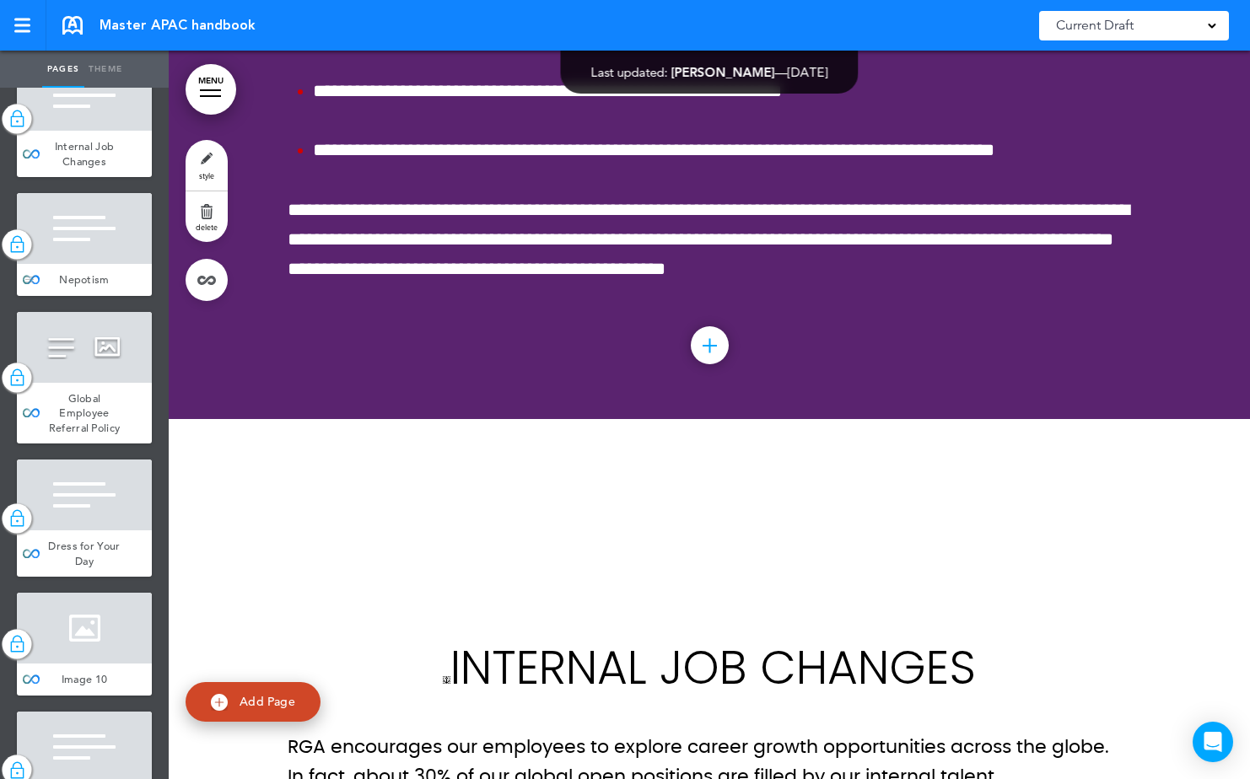
click at [110, 264] on div at bounding box center [84, 228] width 135 height 71
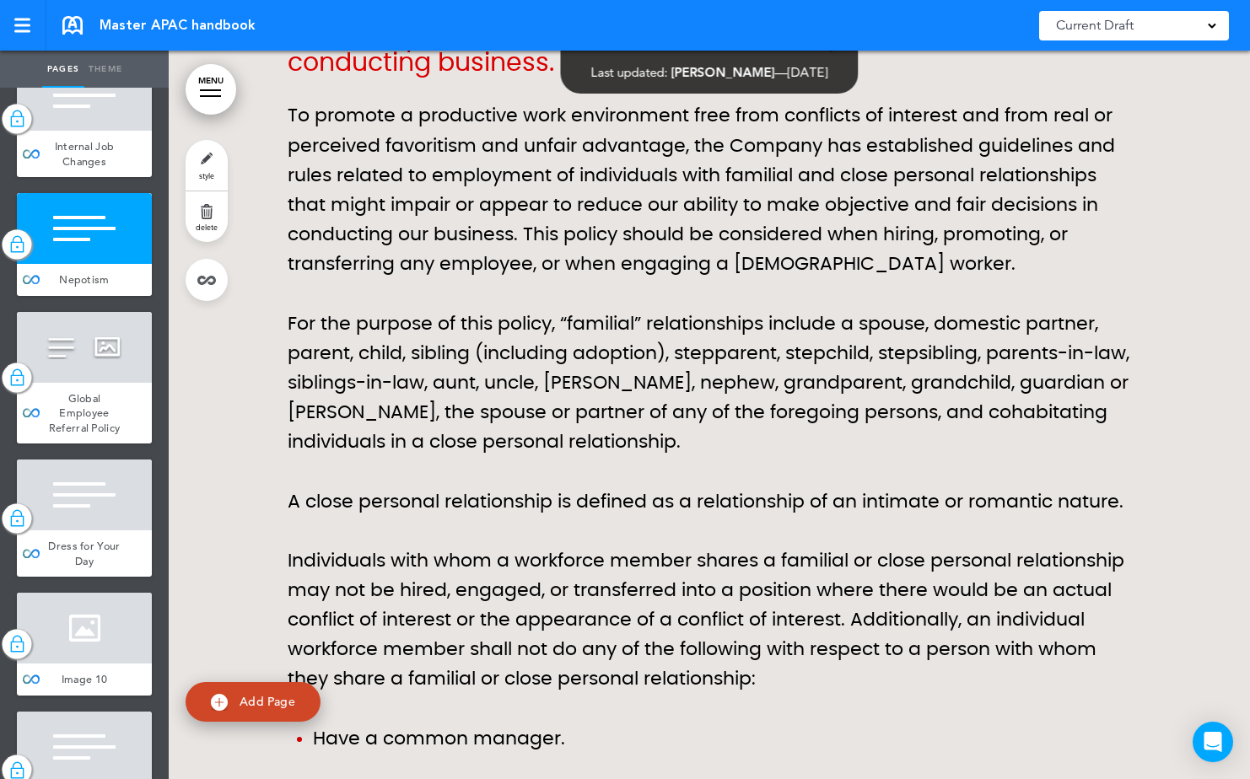
scroll to position [44448, 0]
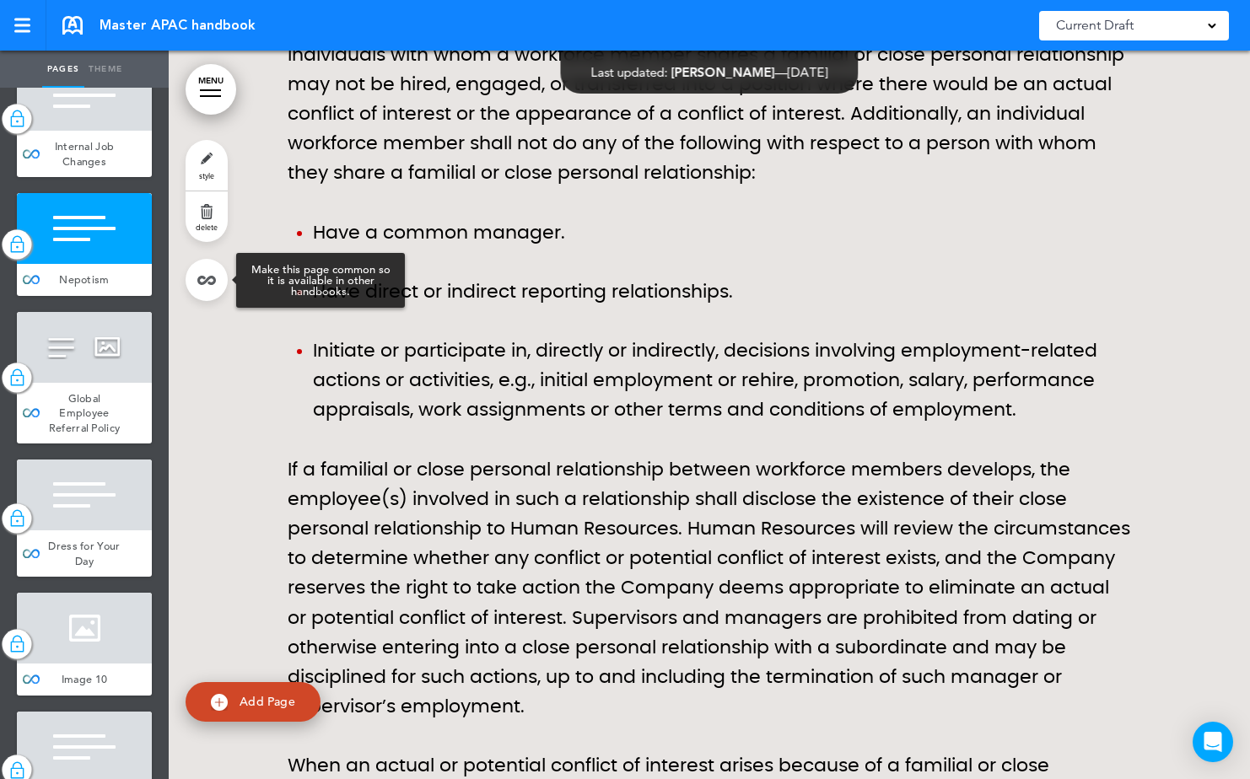
click at [202, 275] on link at bounding box center [207, 280] width 42 height 42
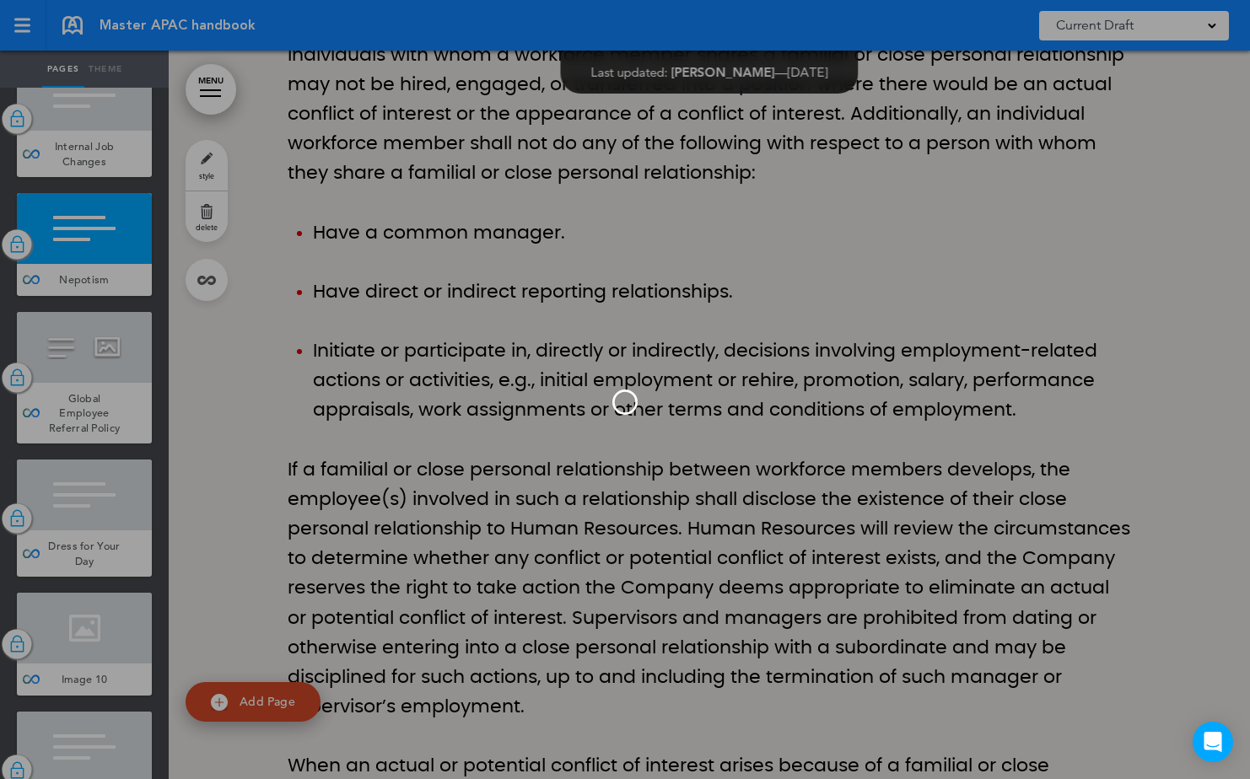
type input "********"
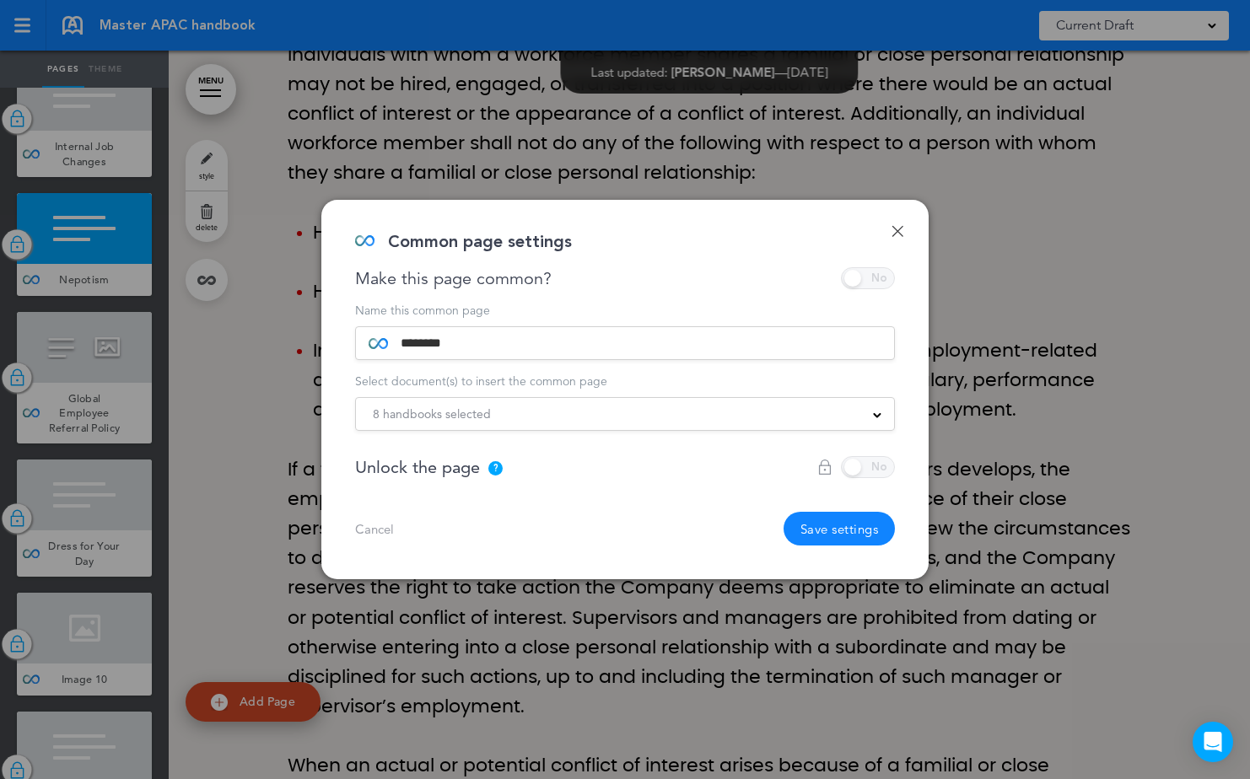
click at [901, 221] on div "Done Common page settings Make this page common? Save time by creating Common P…" at bounding box center [624, 389] width 607 height 379
click at [900, 228] on link "Done" at bounding box center [897, 231] width 12 height 12
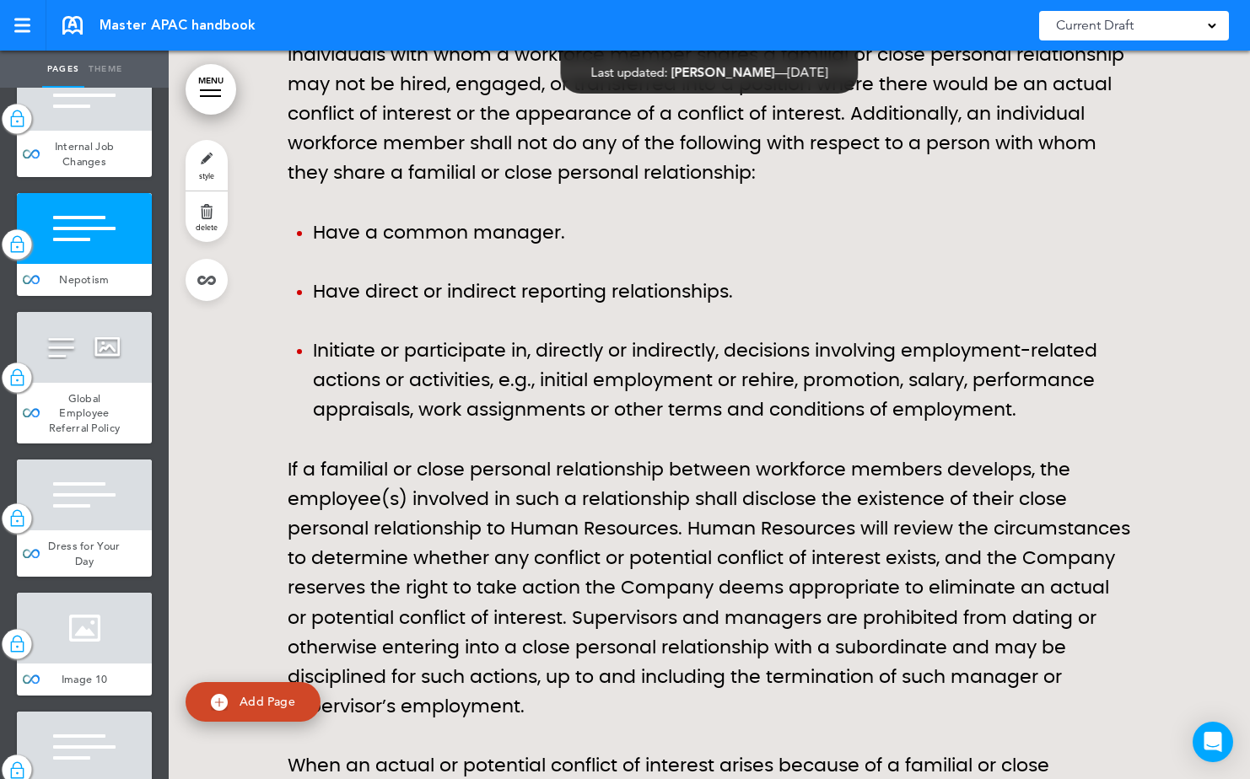
click at [14, 256] on img at bounding box center [16, 245] width 17 height 22
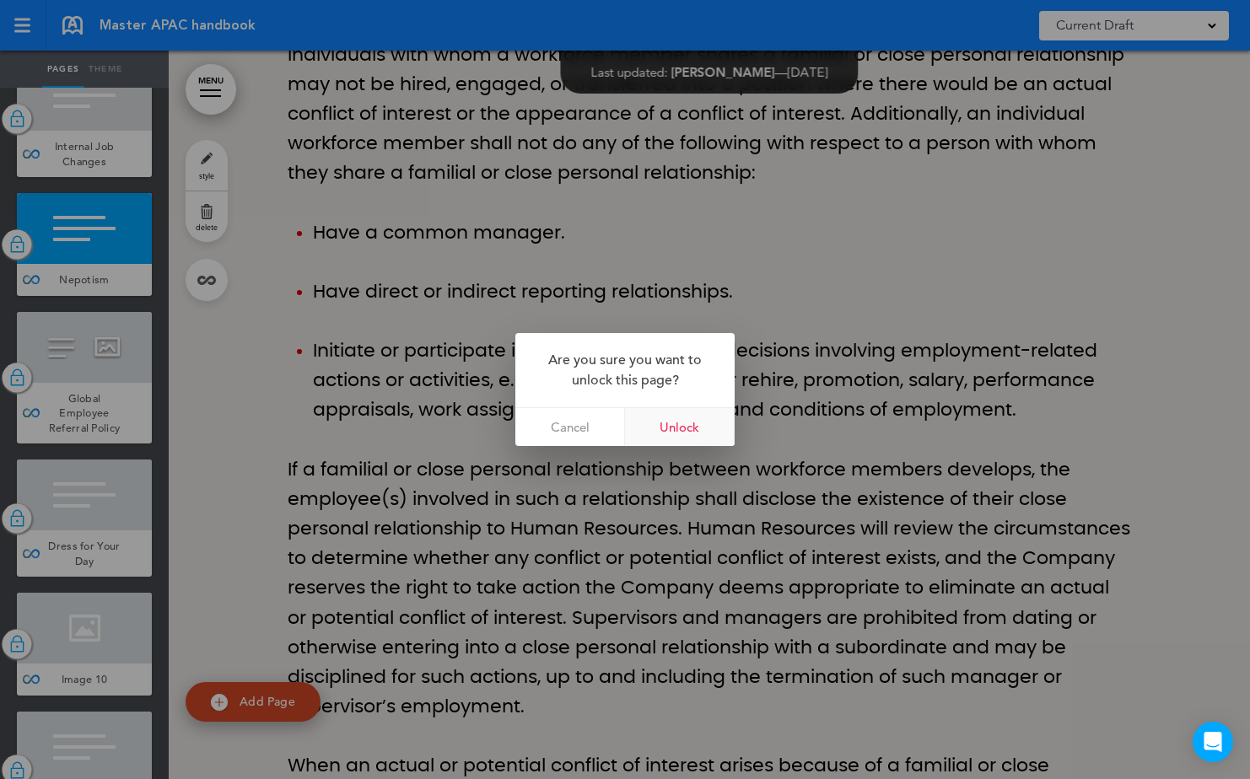
click at [692, 417] on link "Unlock" at bounding box center [680, 427] width 110 height 38
click at [594, 431] on link "Cancel" at bounding box center [570, 427] width 110 height 38
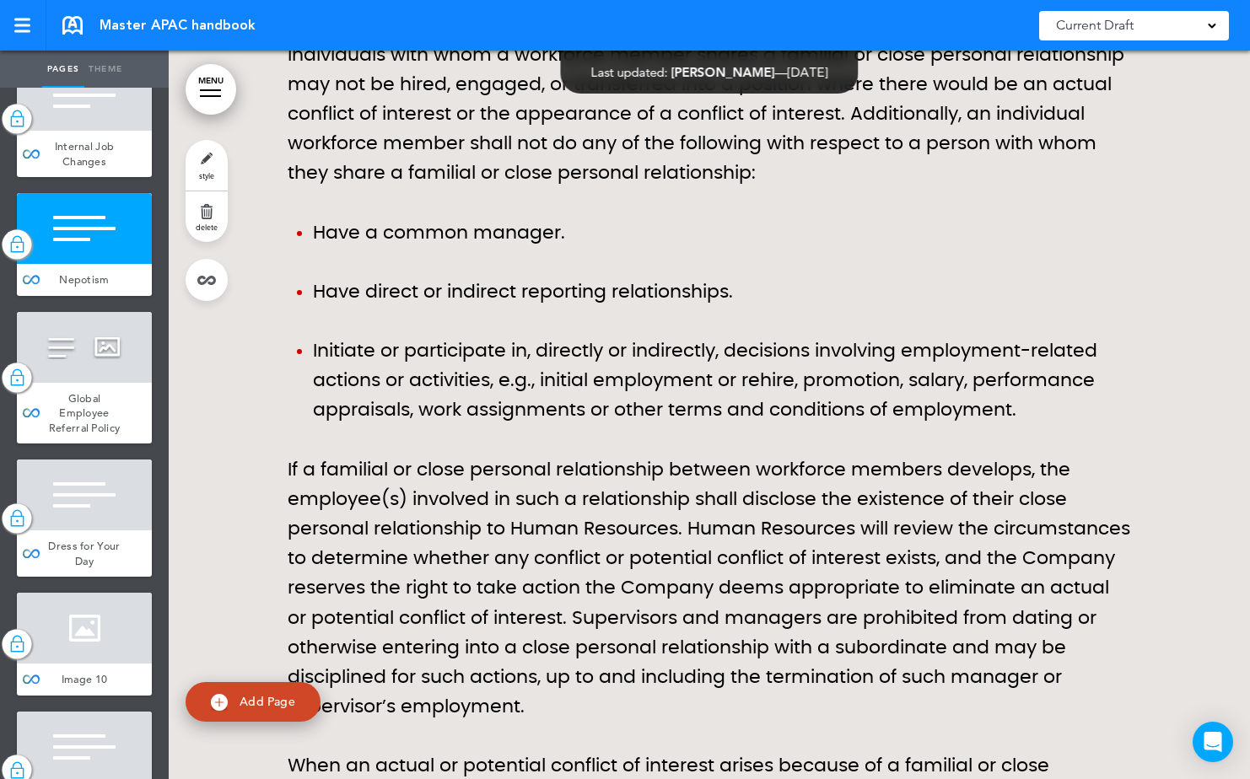
click at [208, 99] on link "MENU" at bounding box center [211, 89] width 51 height 51
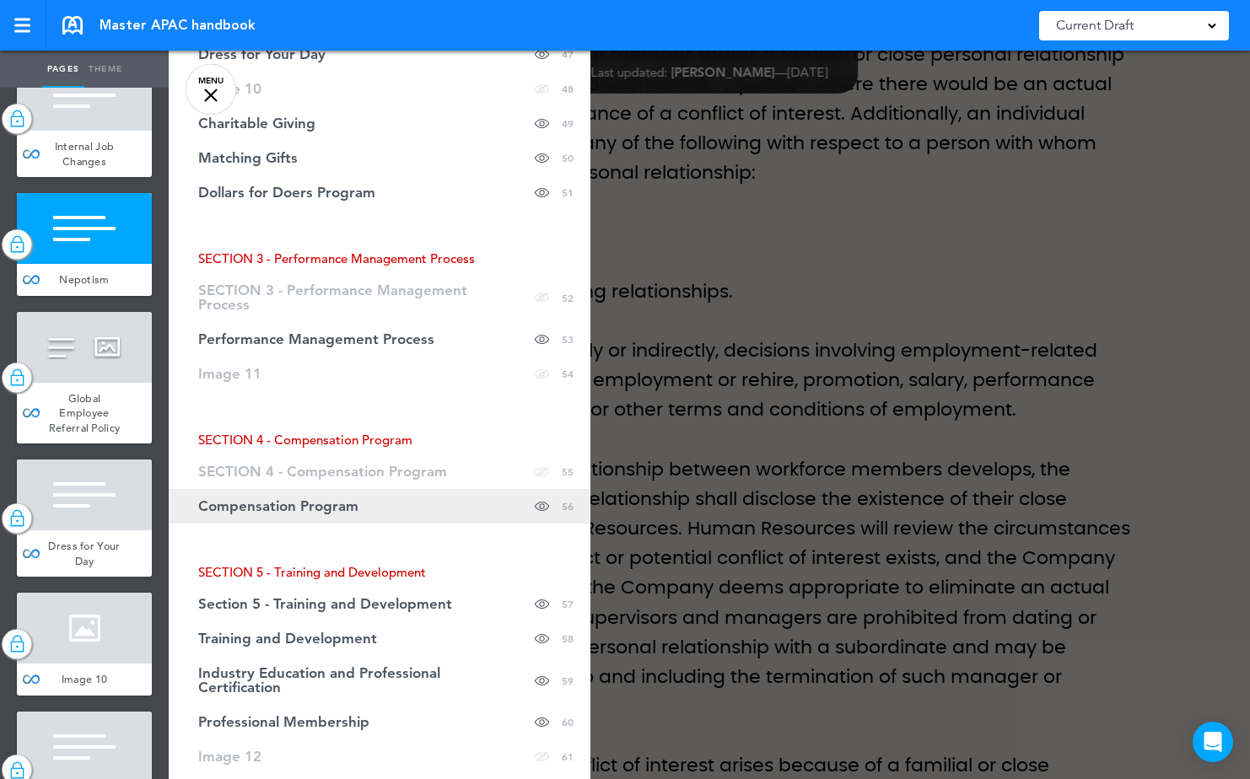
scroll to position [1855, 0]
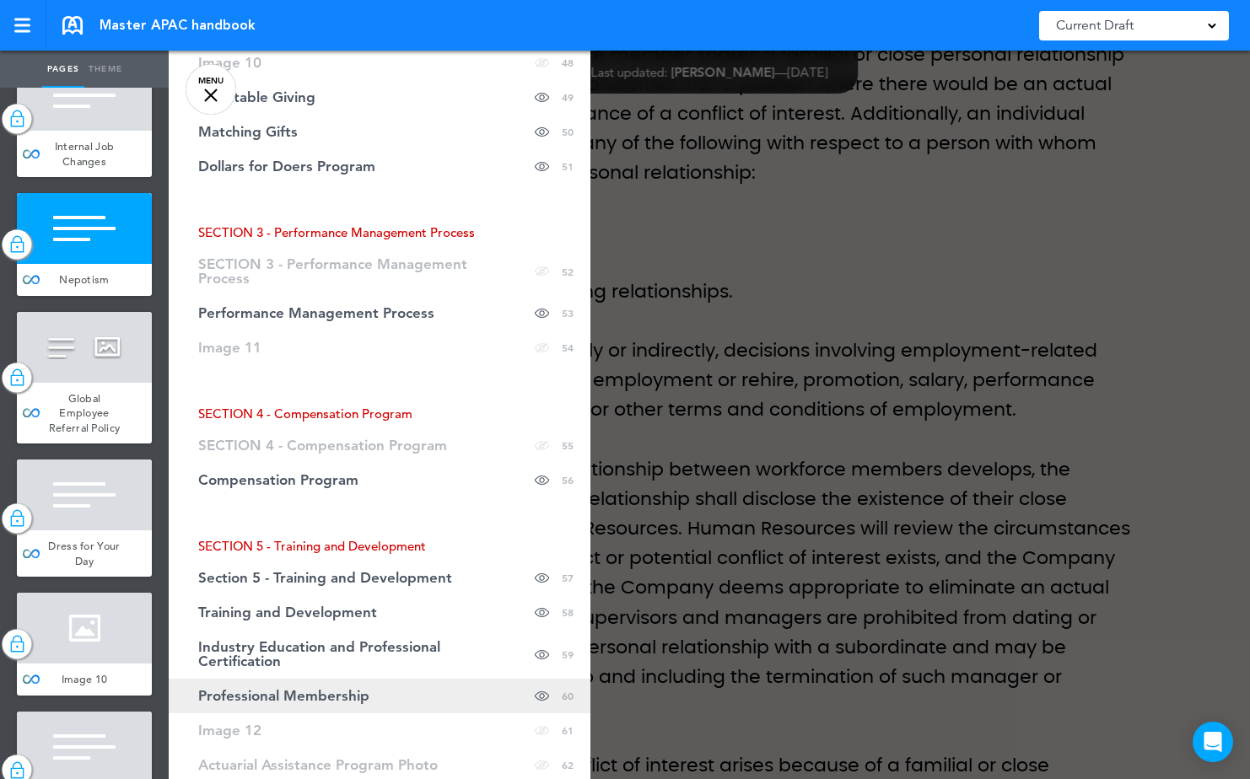
click at [382, 681] on link "Professional Membership Hide page in table of contents 60" at bounding box center [380, 696] width 422 height 35
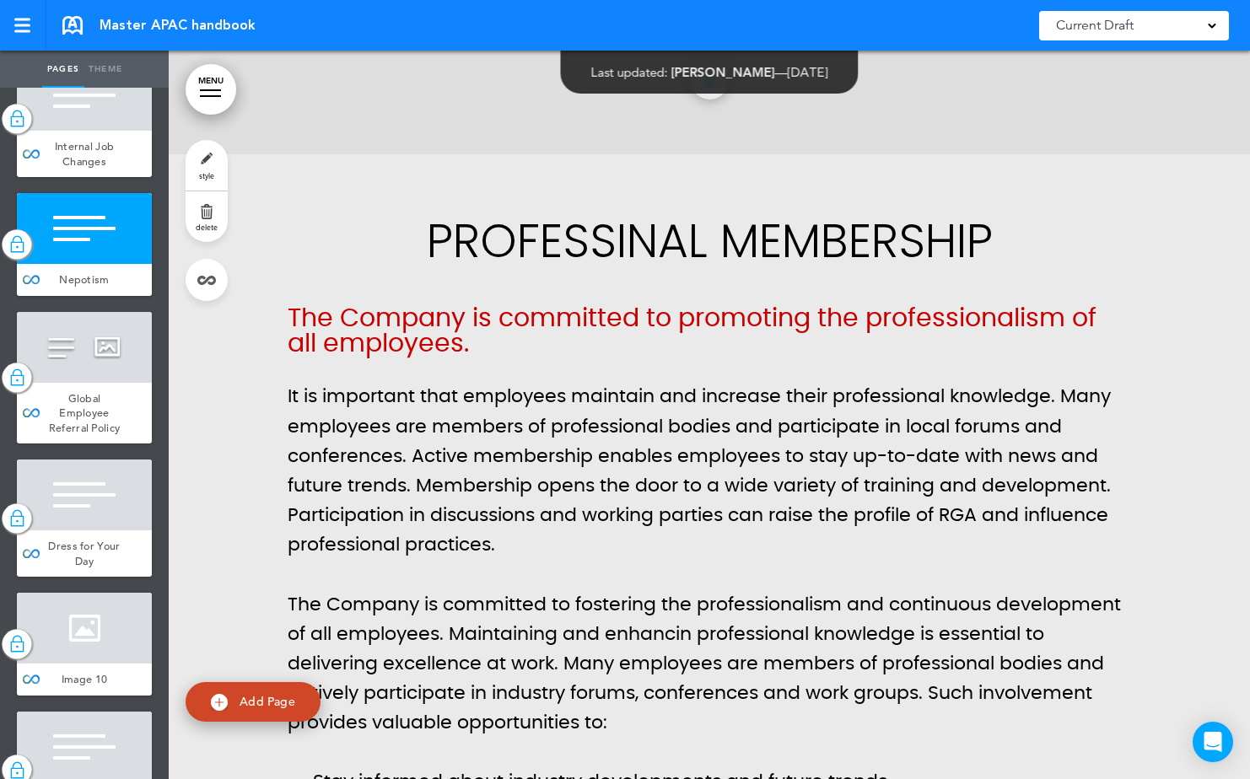
scroll to position [56583, 0]
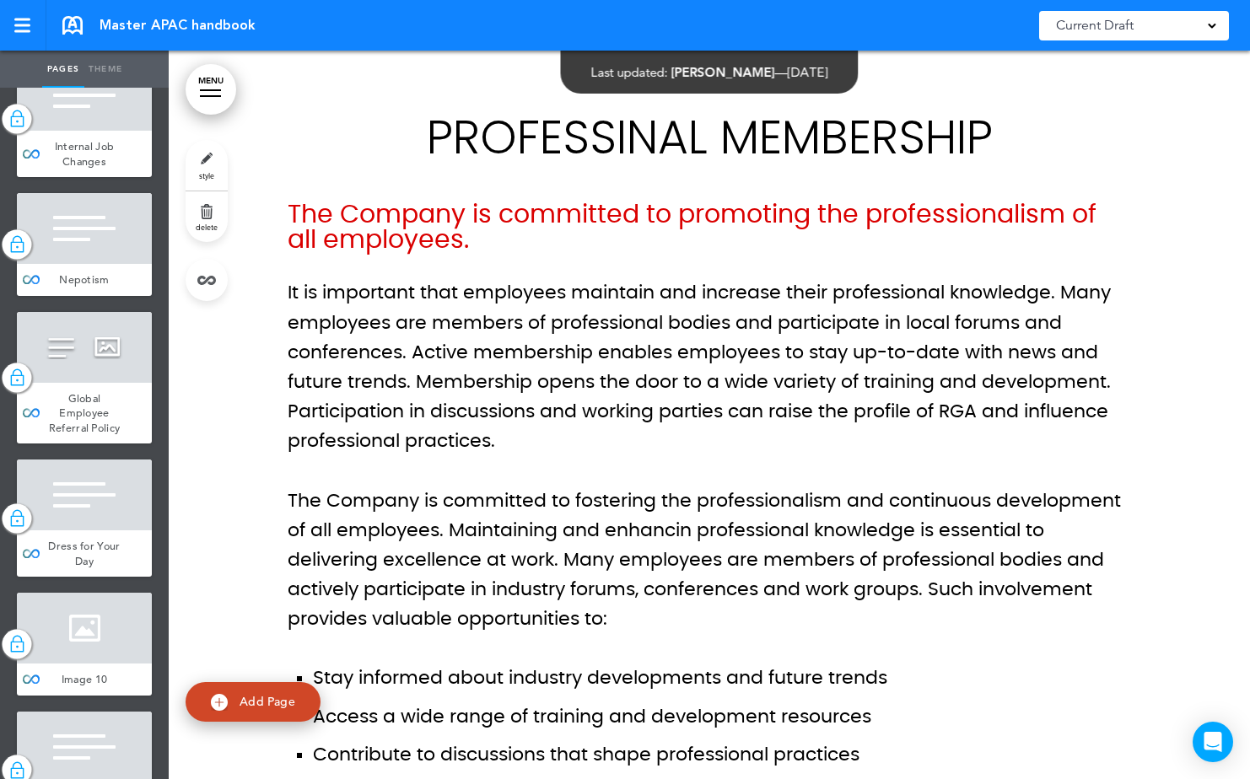
click at [530, 148] on h1 "Professinal Membership" at bounding box center [709, 137] width 843 height 46
click at [526, 129] on h1 "Professinal Membership" at bounding box center [709, 137] width 843 height 46
click at [614, 127] on h1 "Professinal Membership" at bounding box center [709, 137] width 843 height 46
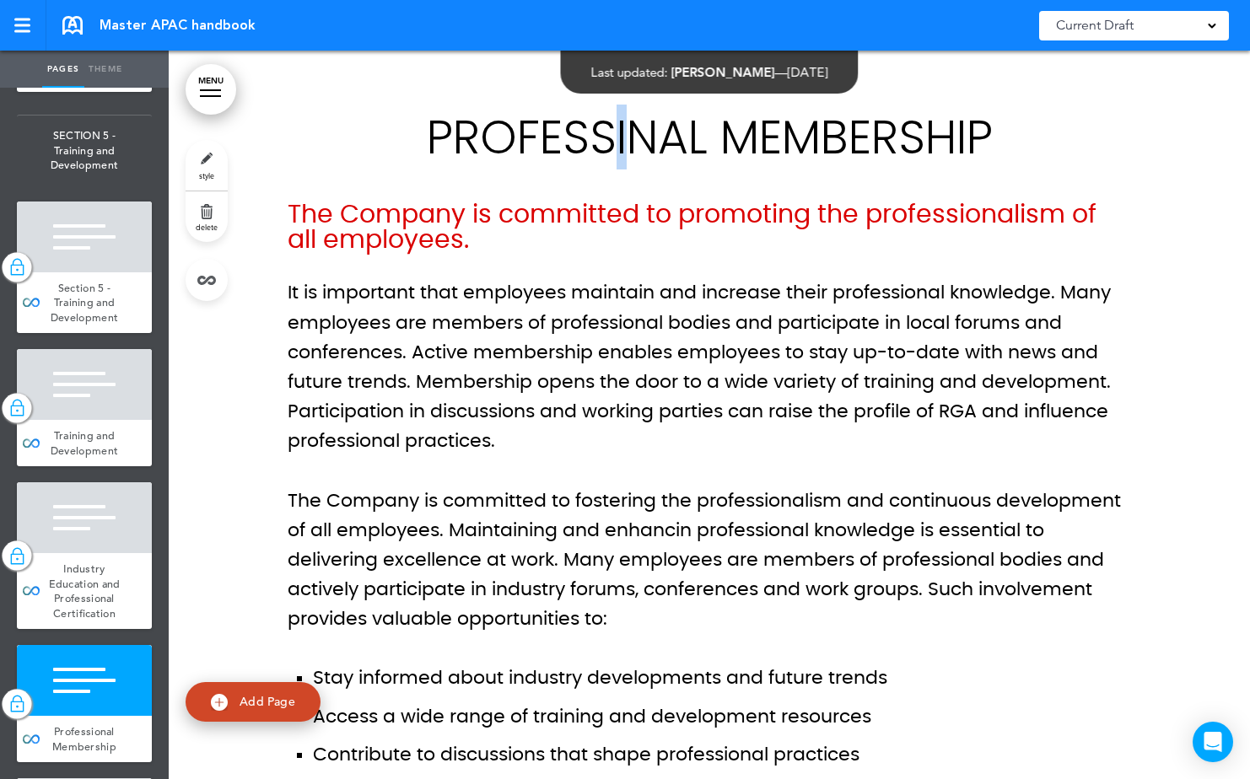
scroll to position [8108, 0]
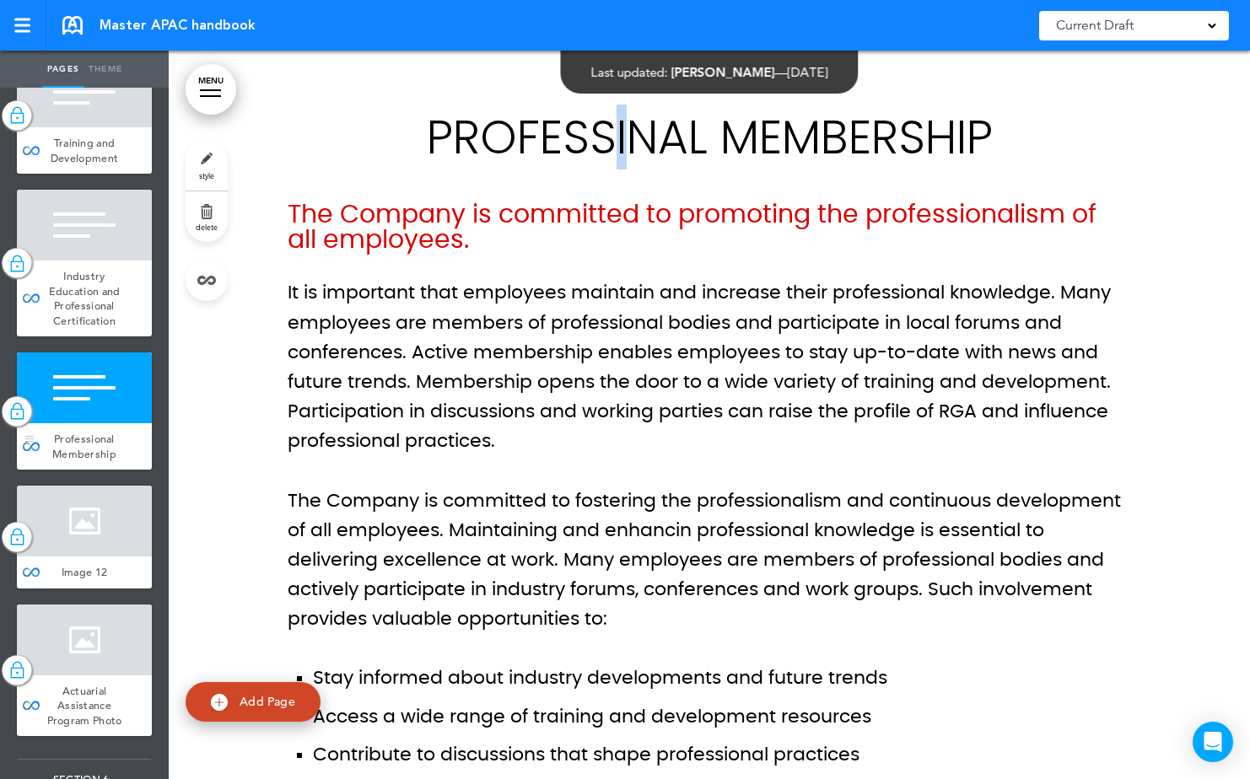
click at [6, 426] on div at bounding box center [18, 411] width 30 height 30
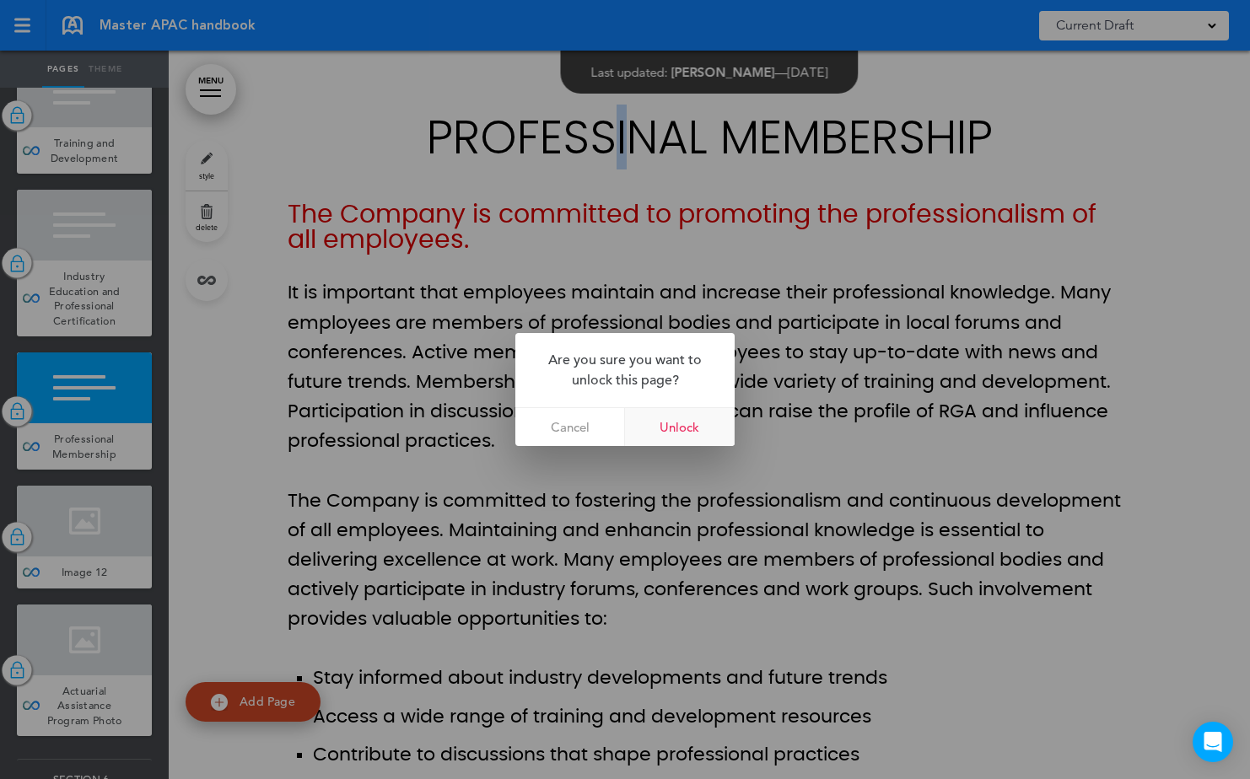
click at [698, 436] on link "Unlock" at bounding box center [680, 427] width 110 height 38
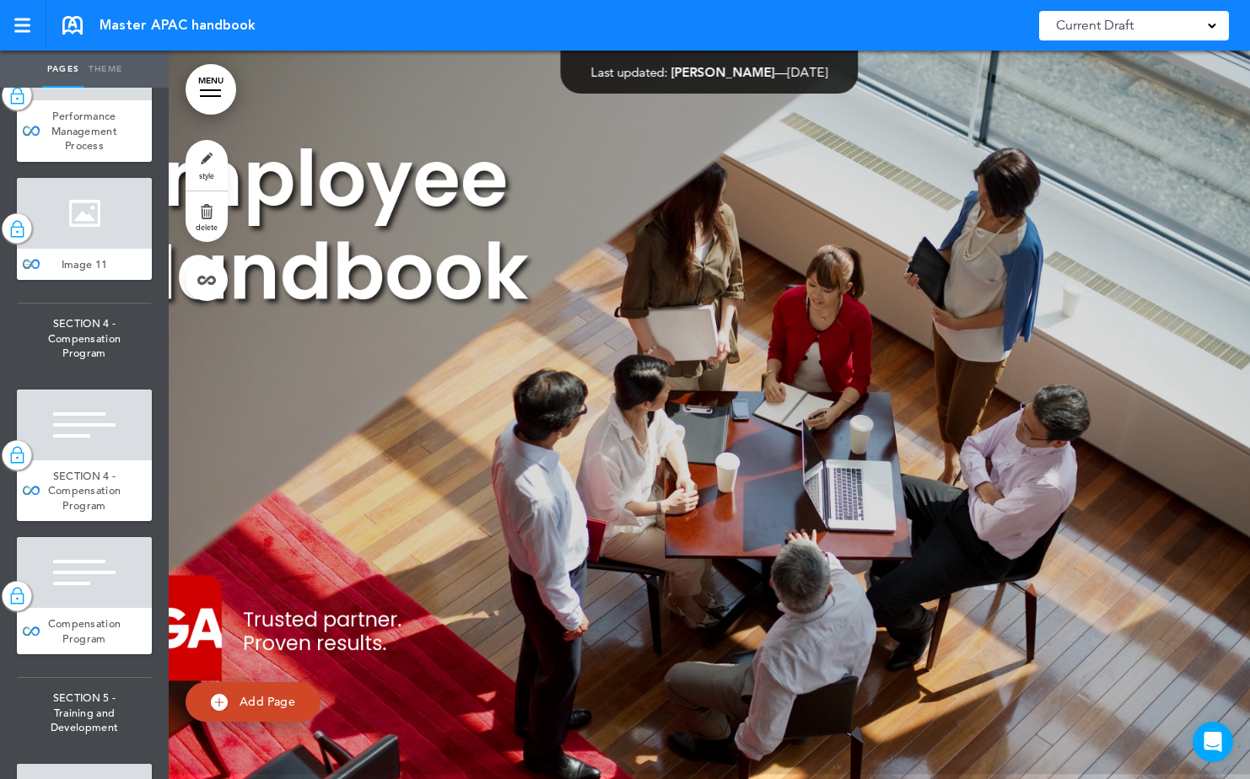
scroll to position [7590, 0]
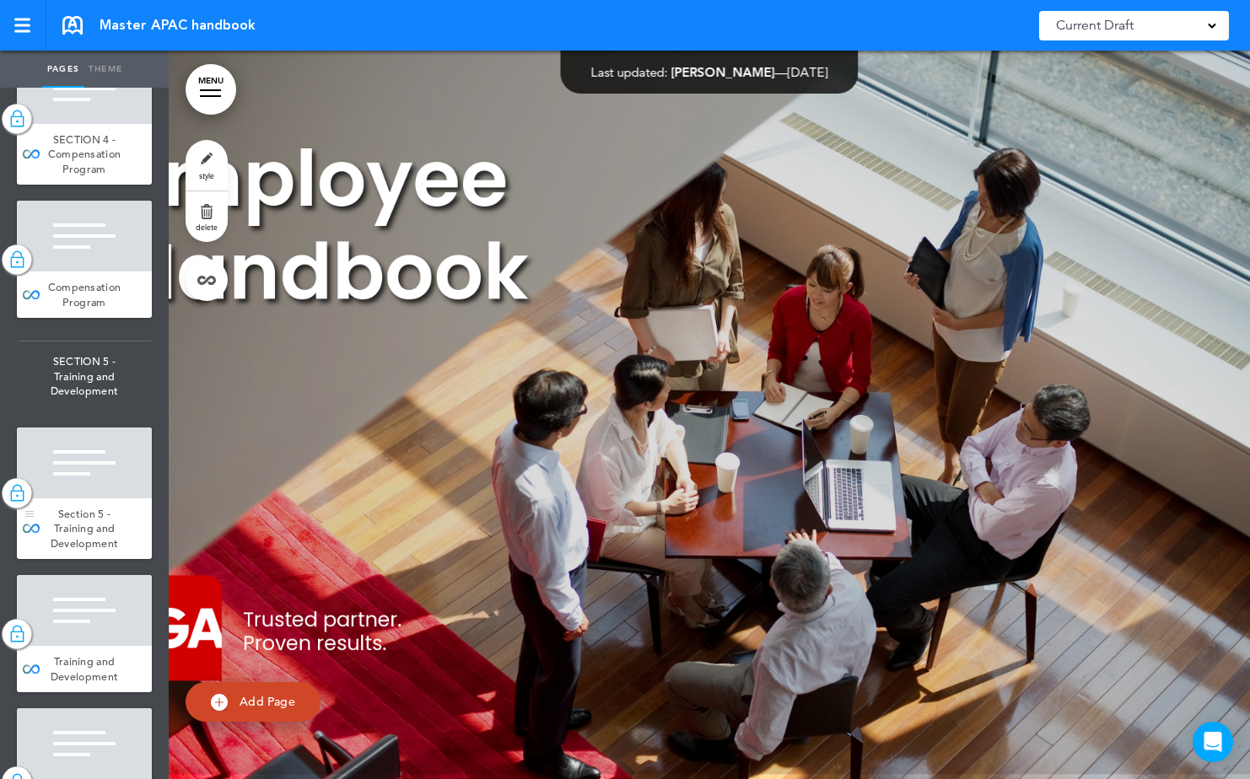
click at [73, 498] on div at bounding box center [84, 463] width 135 height 71
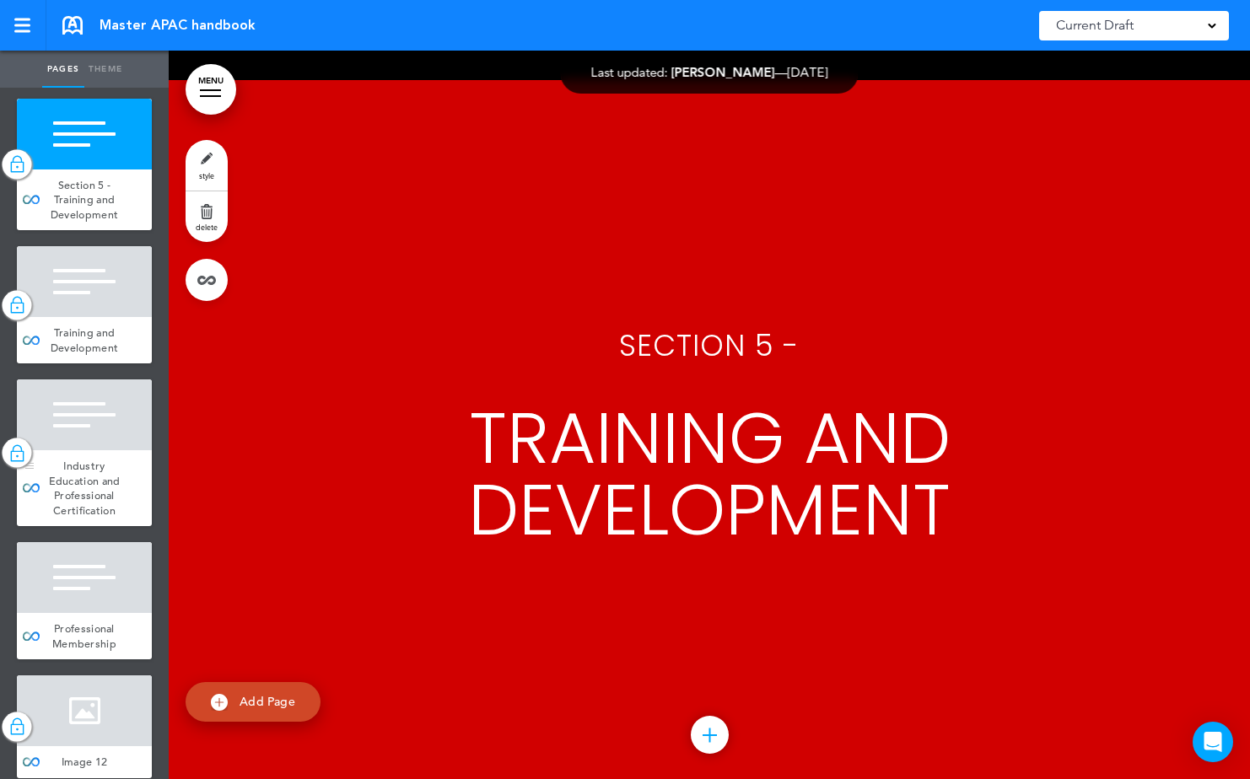
scroll to position [8011, 0]
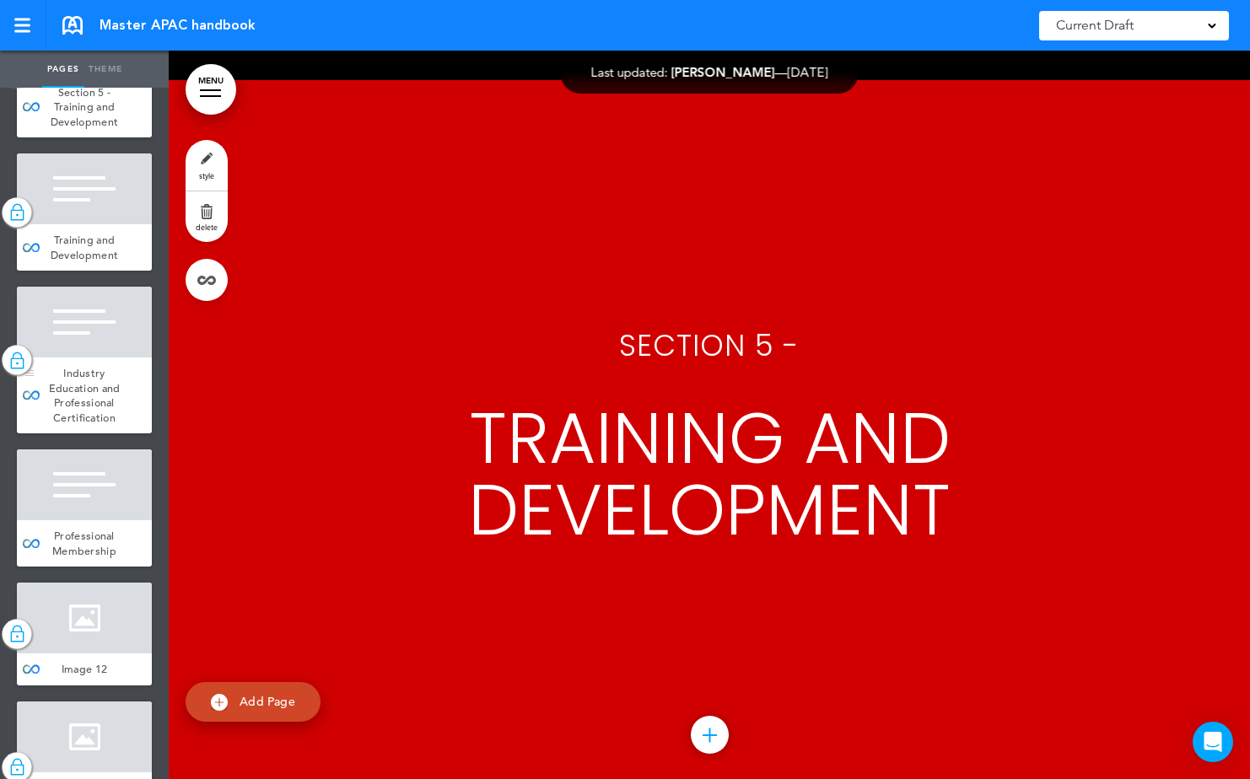
click at [57, 358] on div at bounding box center [84, 322] width 135 height 71
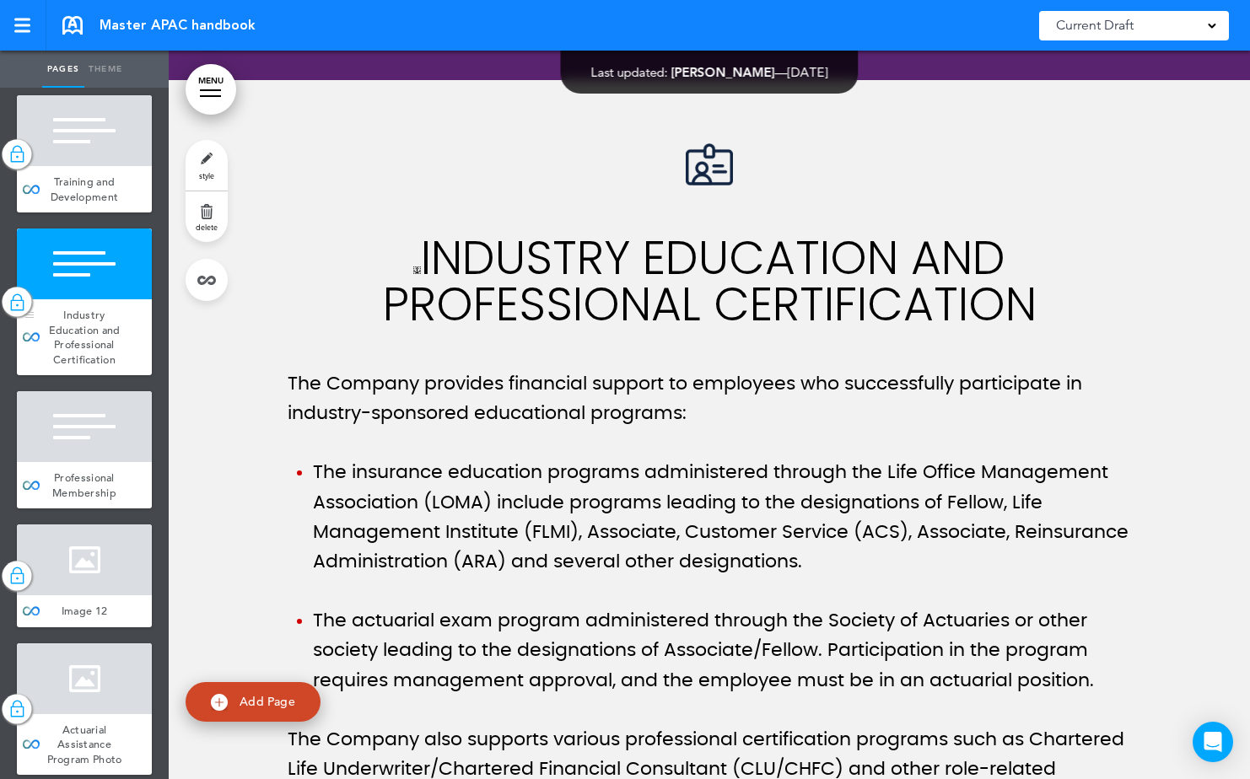
scroll to position [8349, 0]
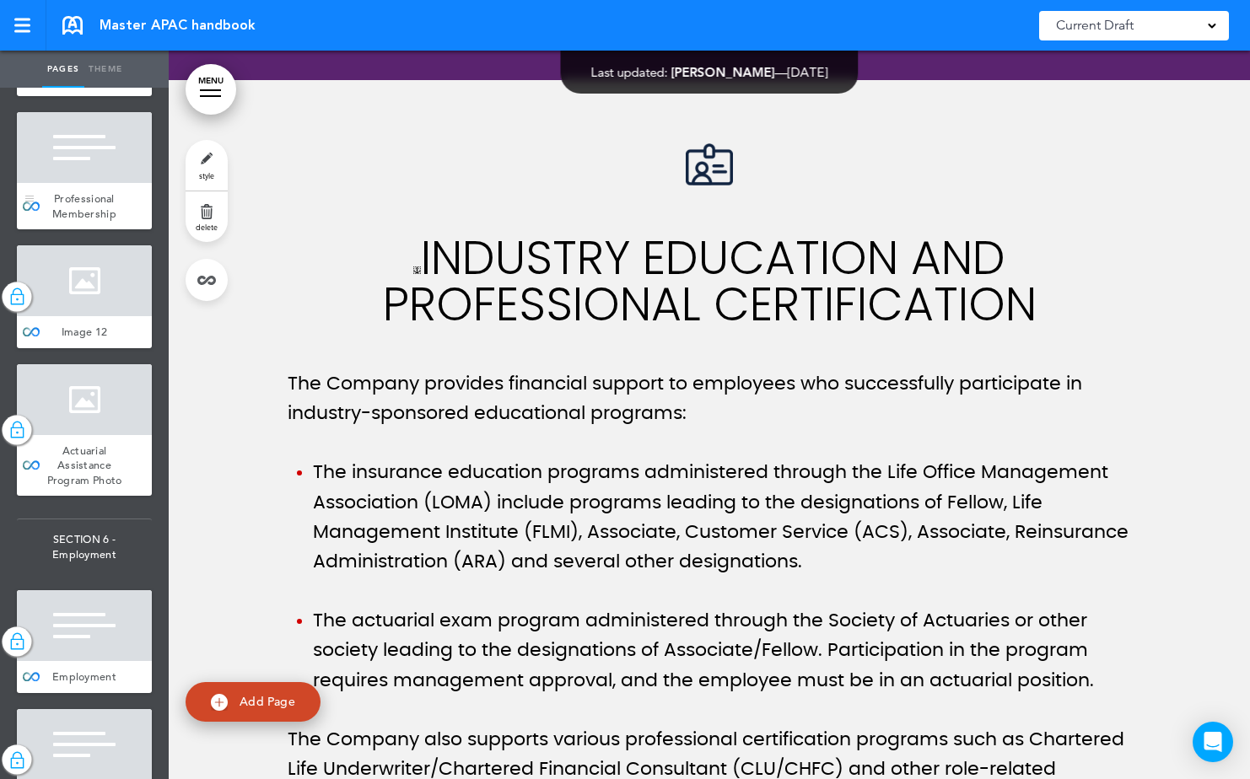
click at [67, 183] on div at bounding box center [84, 147] width 135 height 71
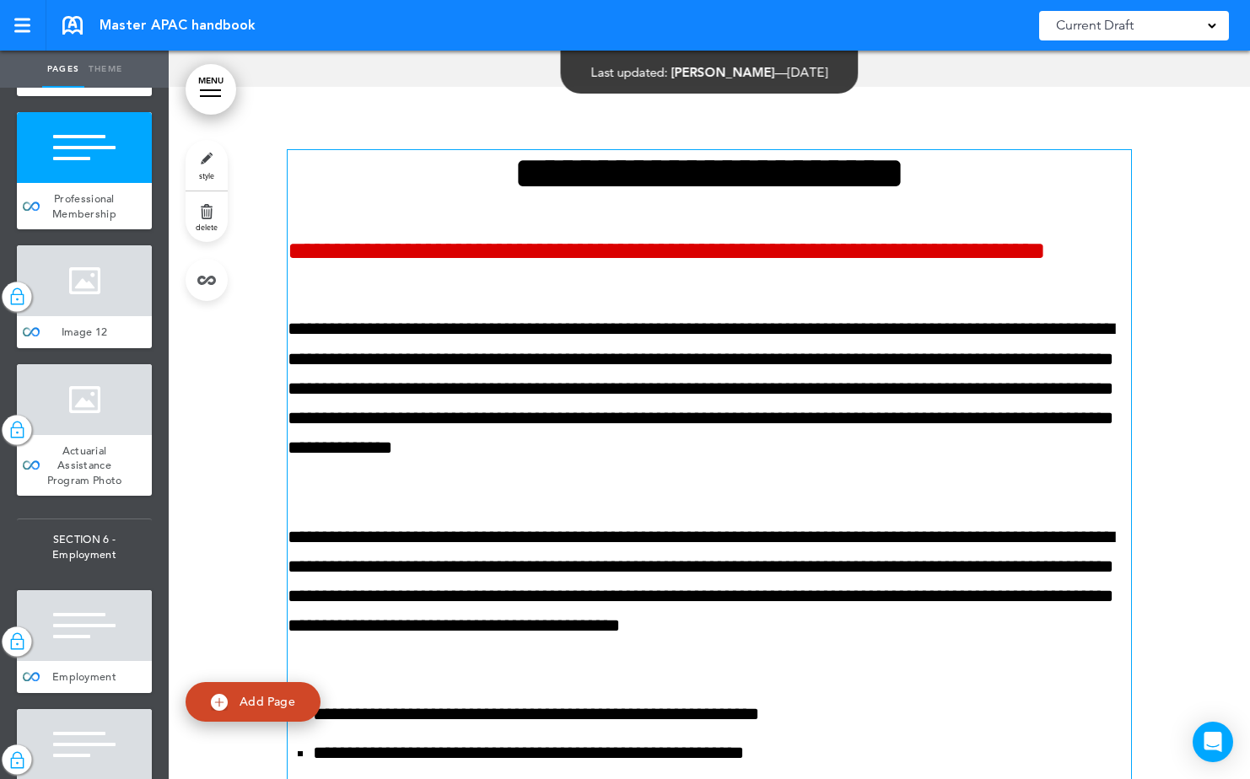
scroll to position [56583, 0]
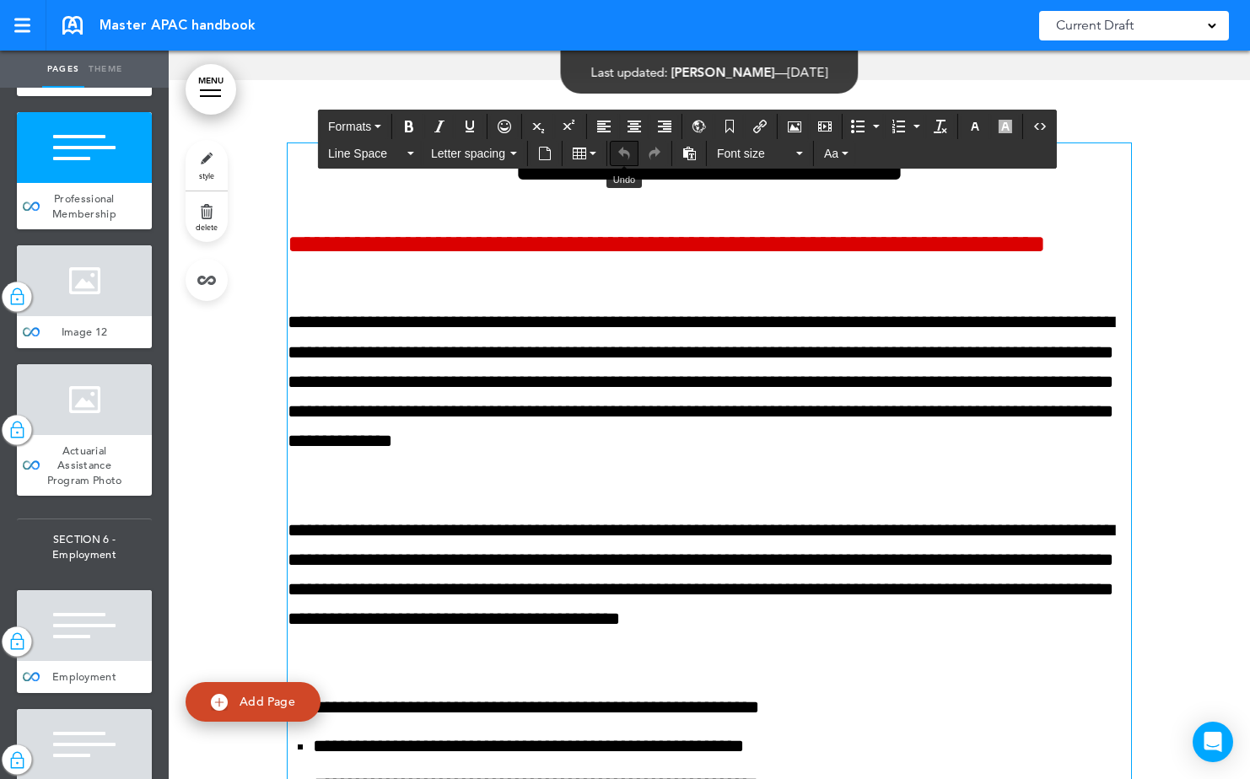
click at [617, 261] on div "**********" at bounding box center [709, 644] width 843 height 1003
click at [627, 382] on p "**********" at bounding box center [709, 397] width 843 height 178
drag, startPoint x: 622, startPoint y: 504, endPoint x: 620, endPoint y: 482, distance: 22.9
click at [621, 516] on p "**********" at bounding box center [709, 590] width 843 height 148
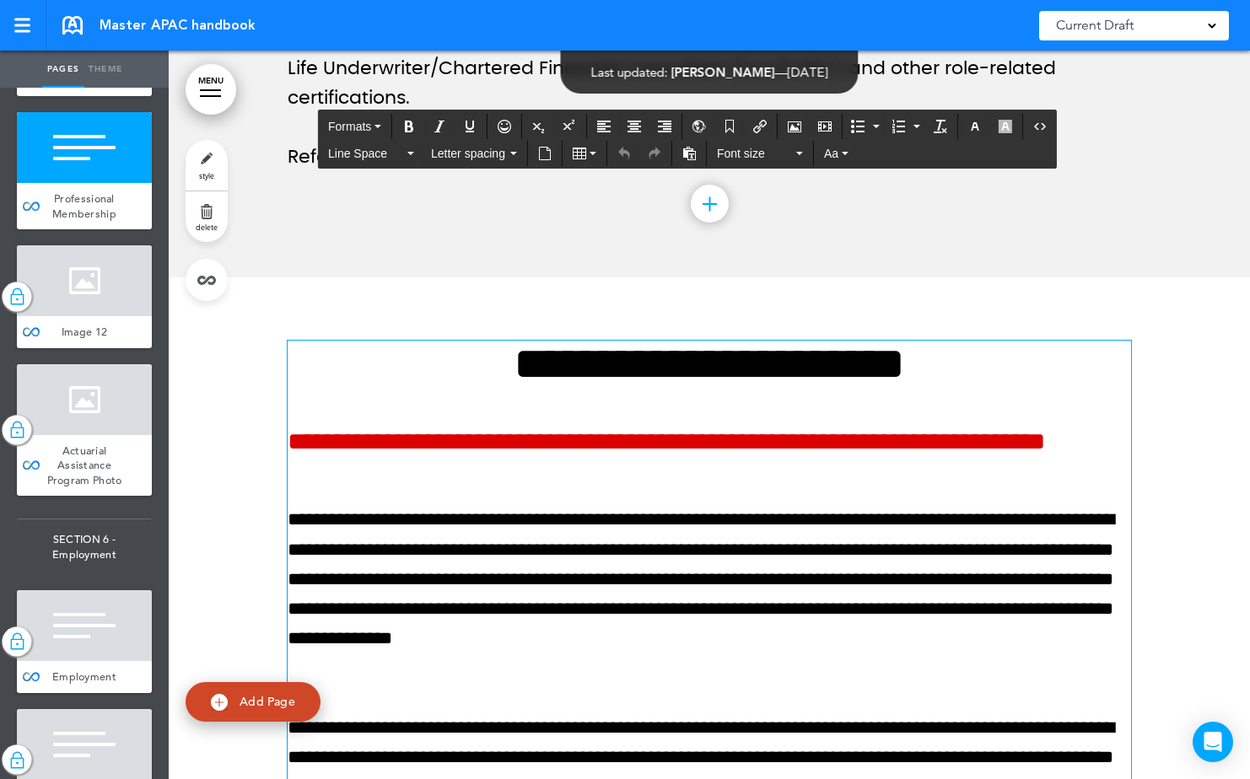
scroll to position [56245, 0]
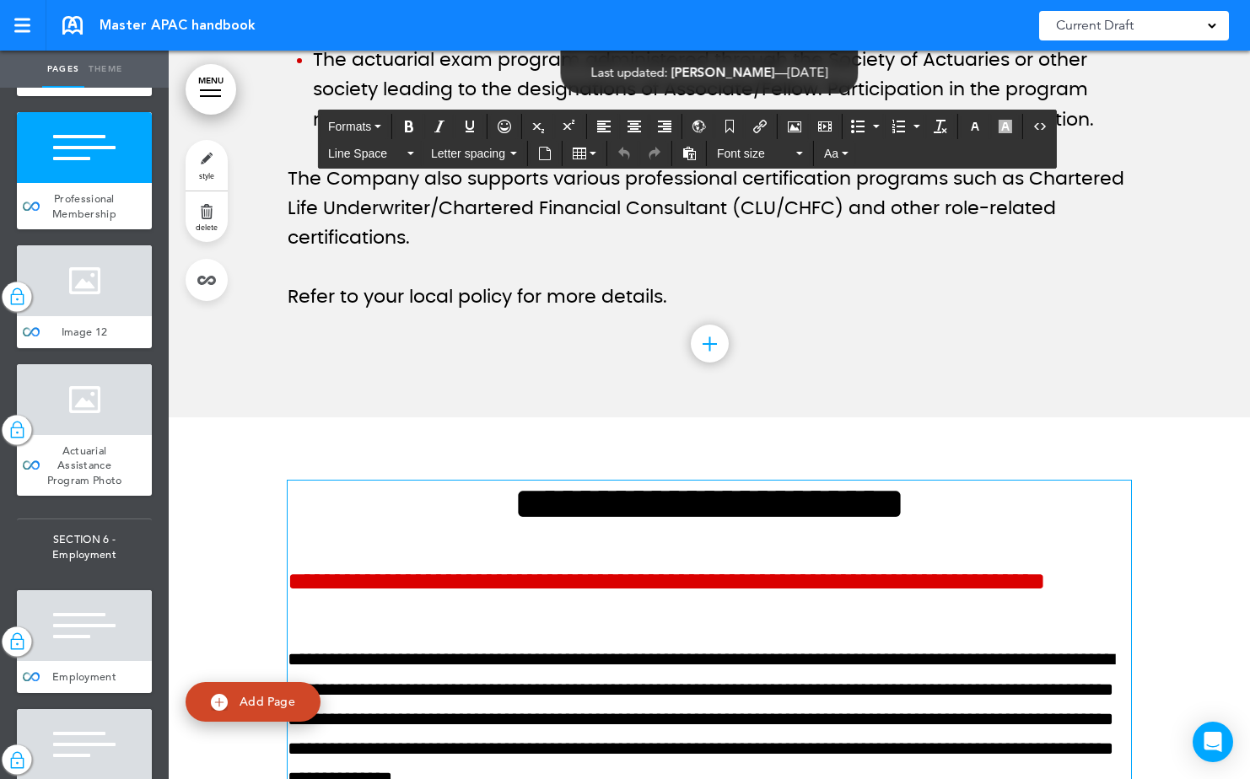
click at [612, 481] on h1 "**********" at bounding box center [709, 504] width 843 height 46
click at [623, 481] on h1 "**********" at bounding box center [709, 504] width 843 height 46
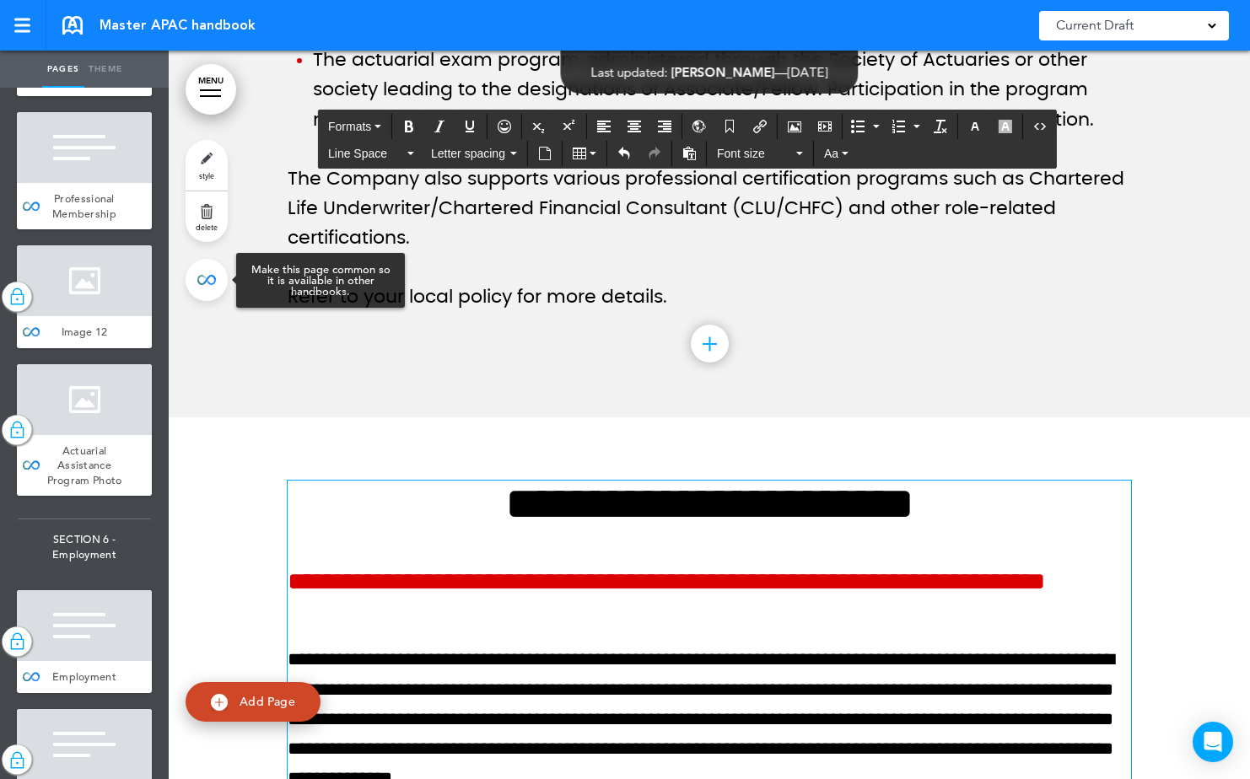
click at [212, 276] on link at bounding box center [207, 280] width 42 height 42
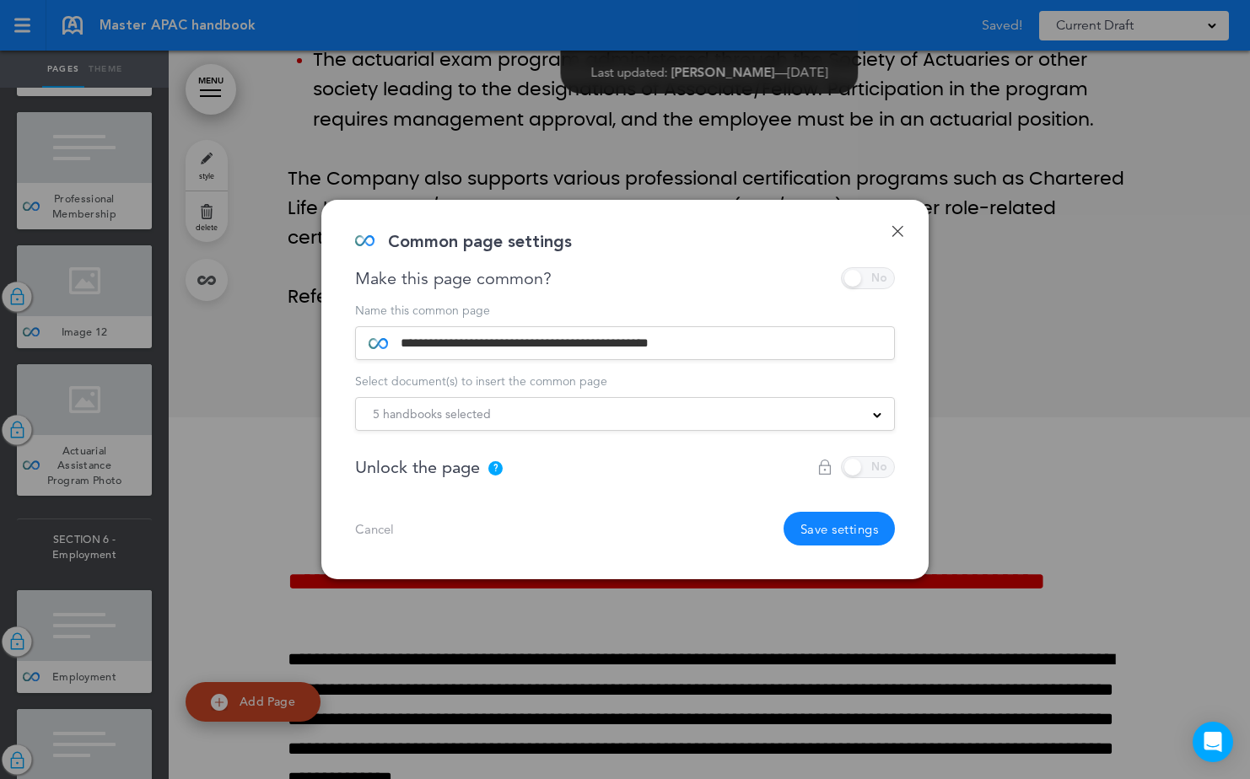
click at [892, 232] on link "Done" at bounding box center [897, 231] width 12 height 12
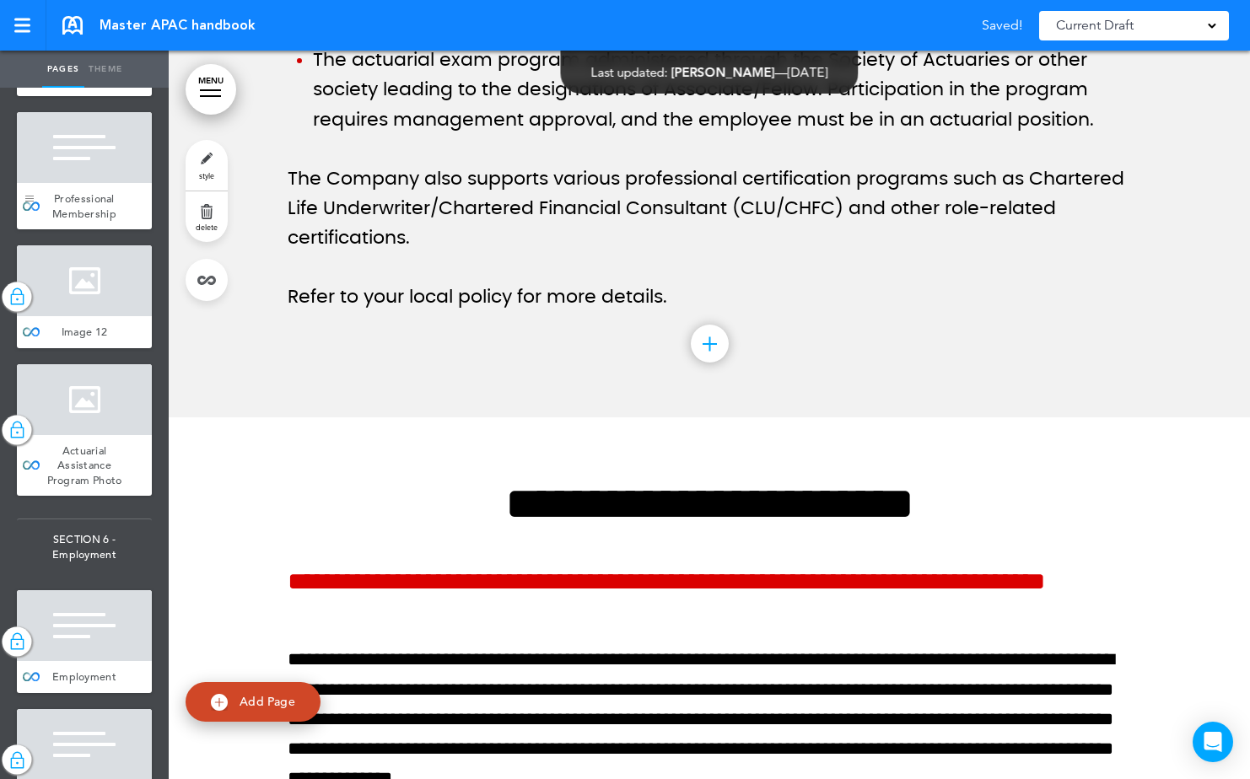
click at [41, 229] on div at bounding box center [29, 170] width 25 height 117
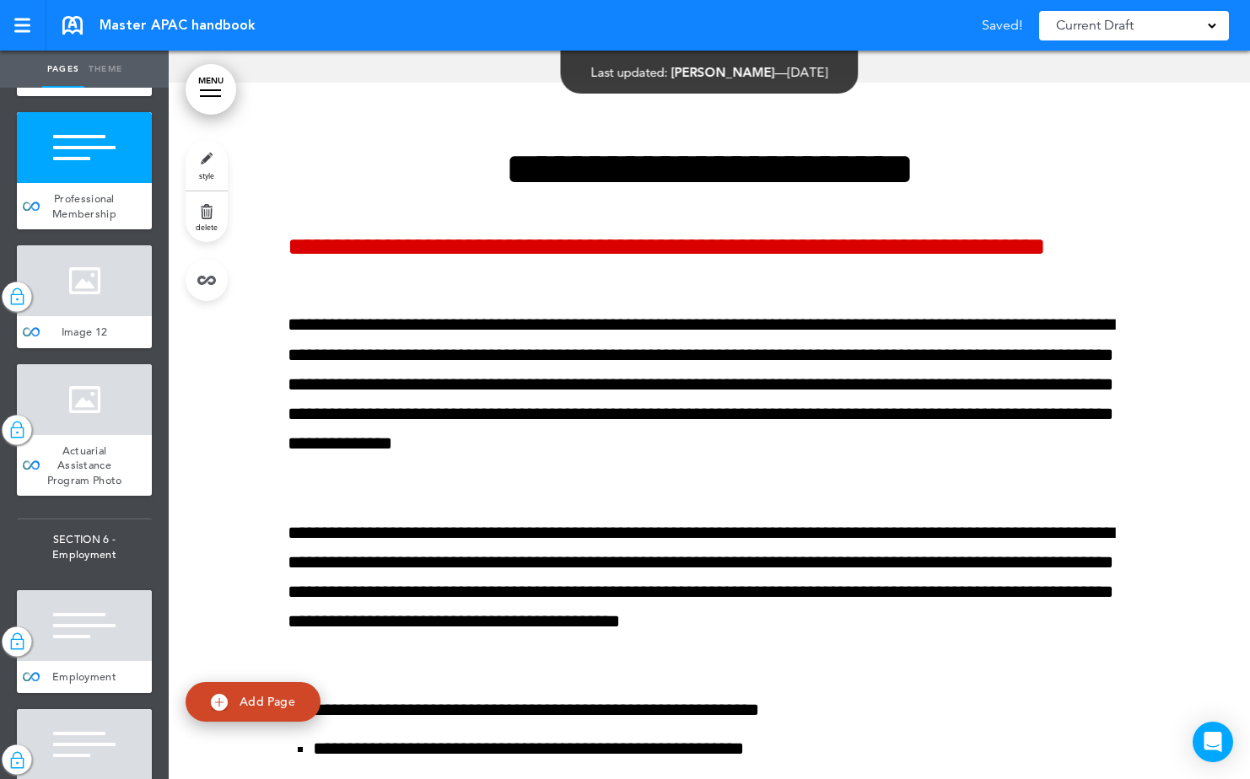
scroll to position [56583, 0]
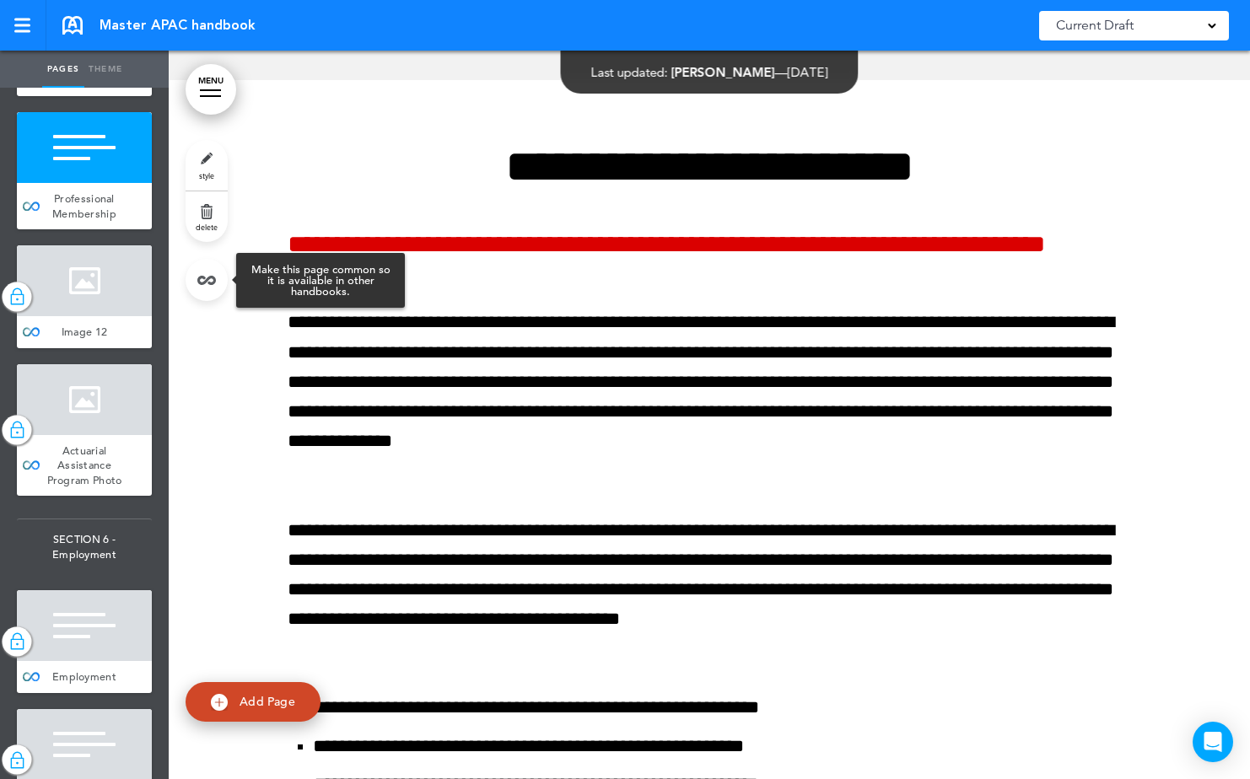
click at [208, 280] on link at bounding box center [207, 280] width 42 height 42
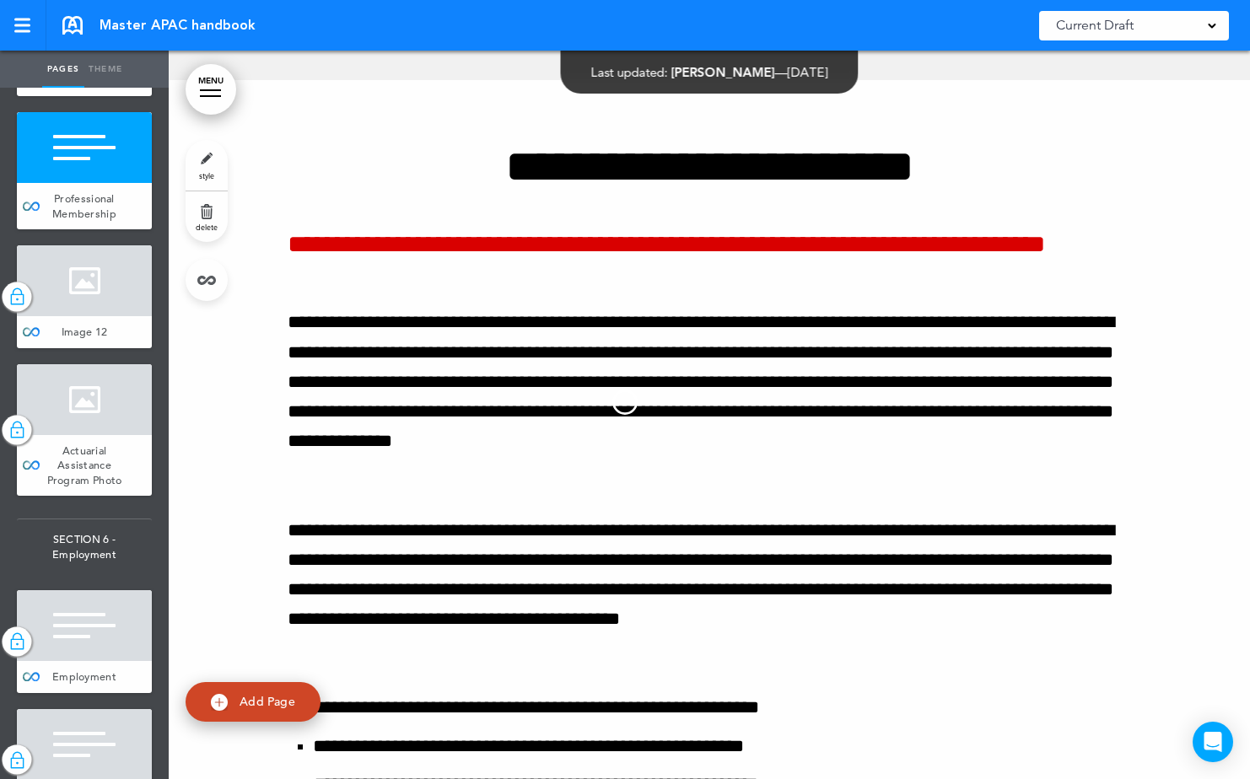
type input "**********"
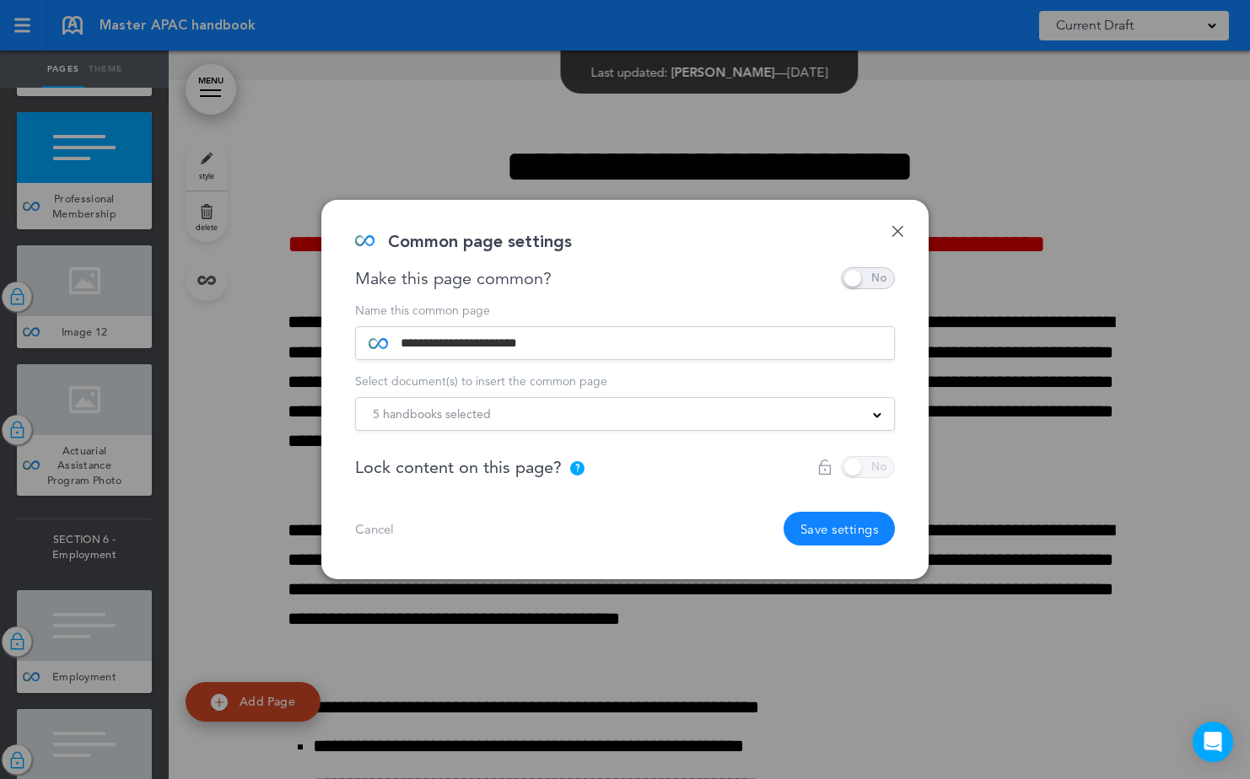
click at [867, 464] on div at bounding box center [856, 467] width 78 height 22
click at [853, 462] on div at bounding box center [856, 467] width 78 height 22
click at [854, 467] on div at bounding box center [856, 467] width 78 height 22
click at [899, 225] on link "Done" at bounding box center [897, 231] width 12 height 12
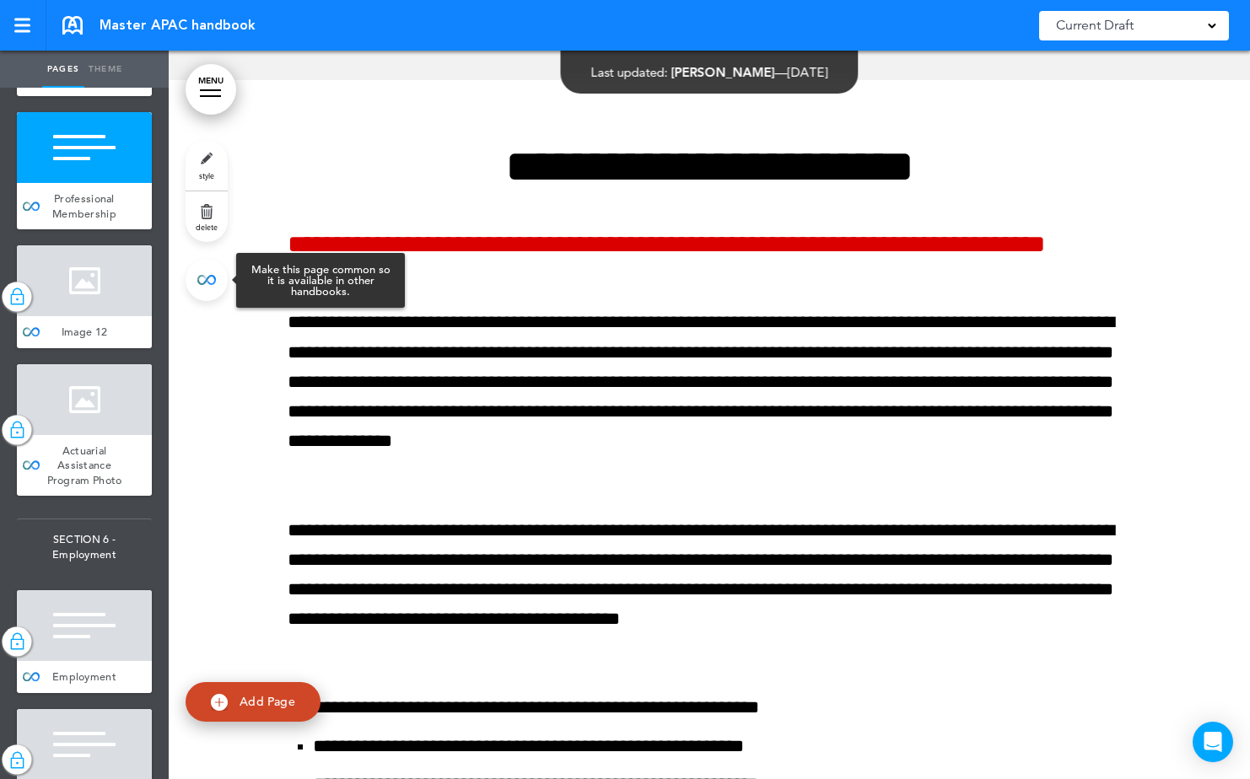
click at [205, 287] on link at bounding box center [207, 280] width 42 height 42
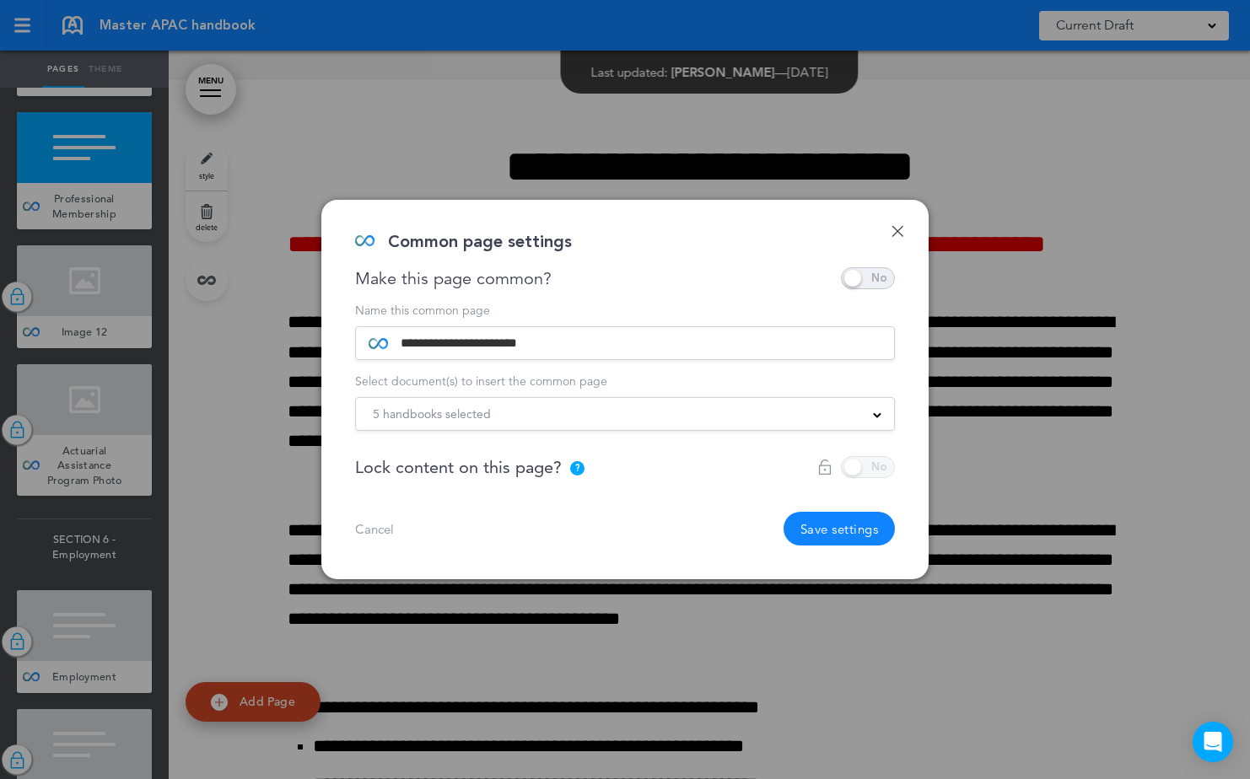
drag, startPoint x: 875, startPoint y: 458, endPoint x: 848, endPoint y: 487, distance: 40.6
click at [874, 459] on div at bounding box center [856, 467] width 78 height 22
click at [901, 225] on link "Done" at bounding box center [897, 231] width 12 height 12
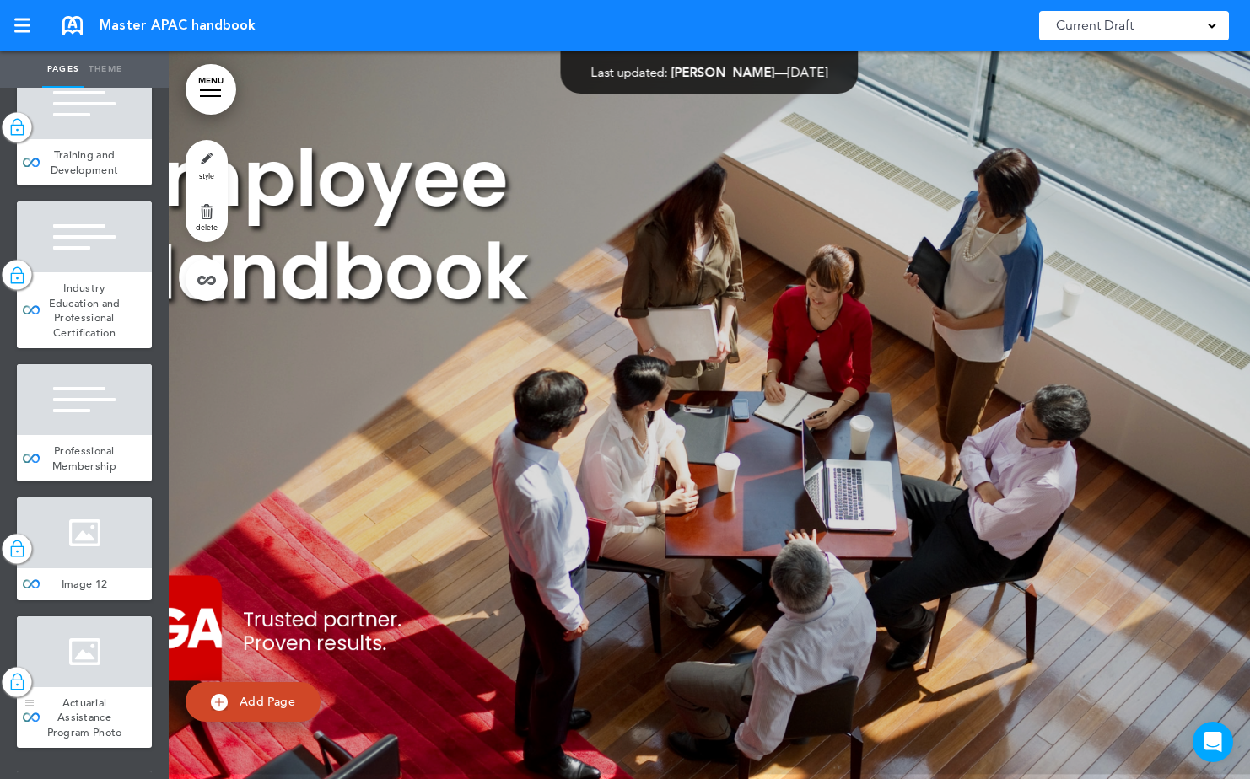
scroll to position [8517, 0]
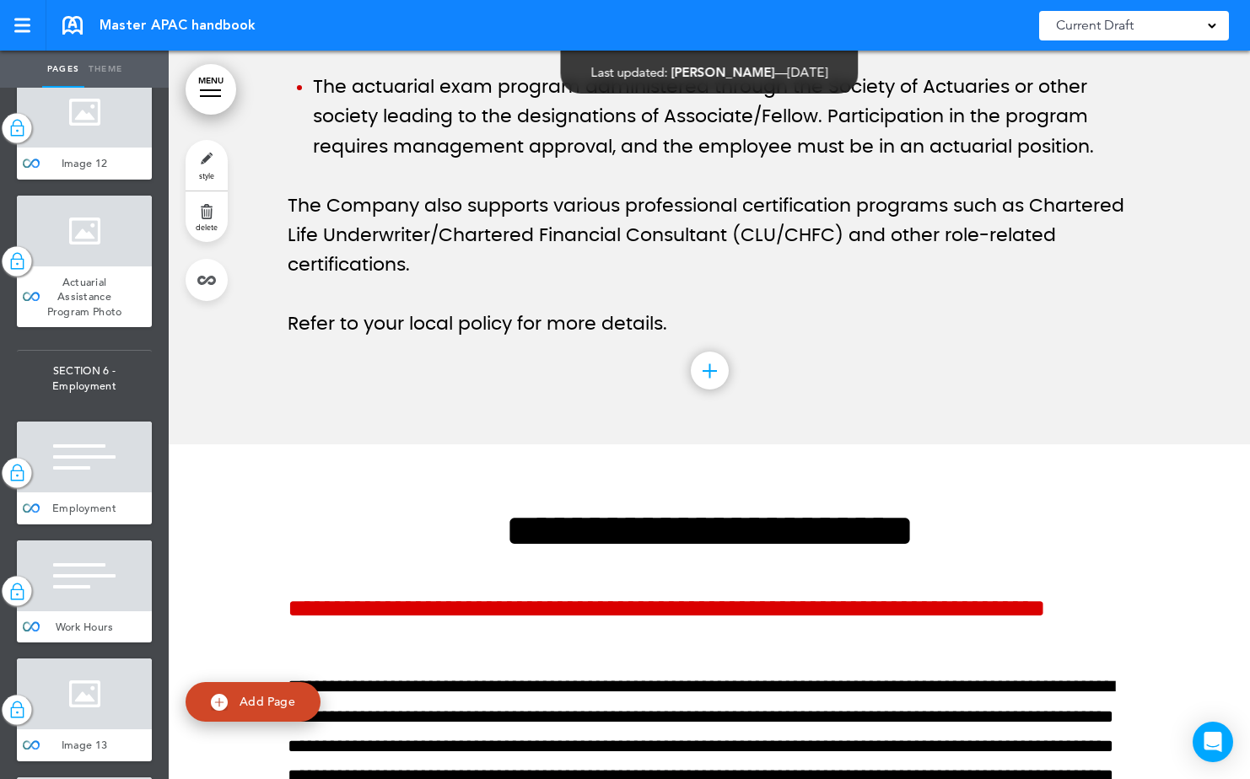
scroll to position [56583, 0]
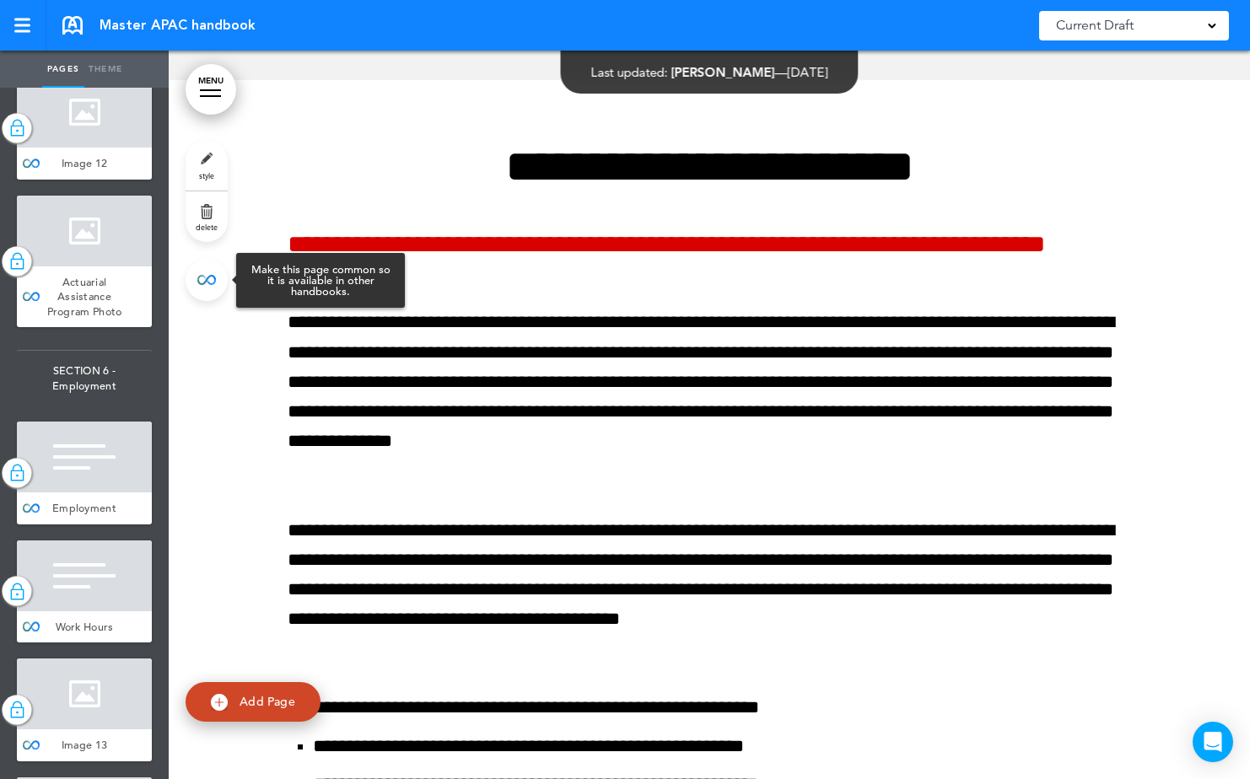
click at [205, 266] on link at bounding box center [207, 280] width 42 height 42
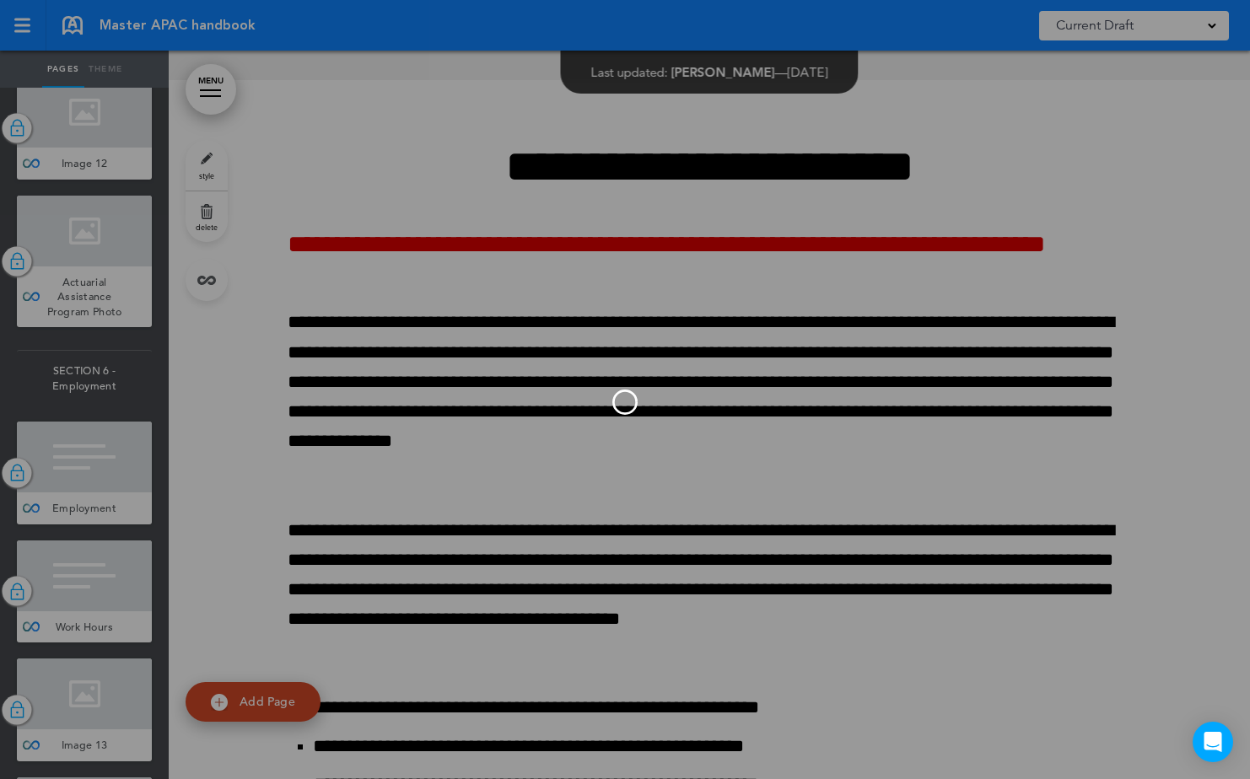
type input "**********"
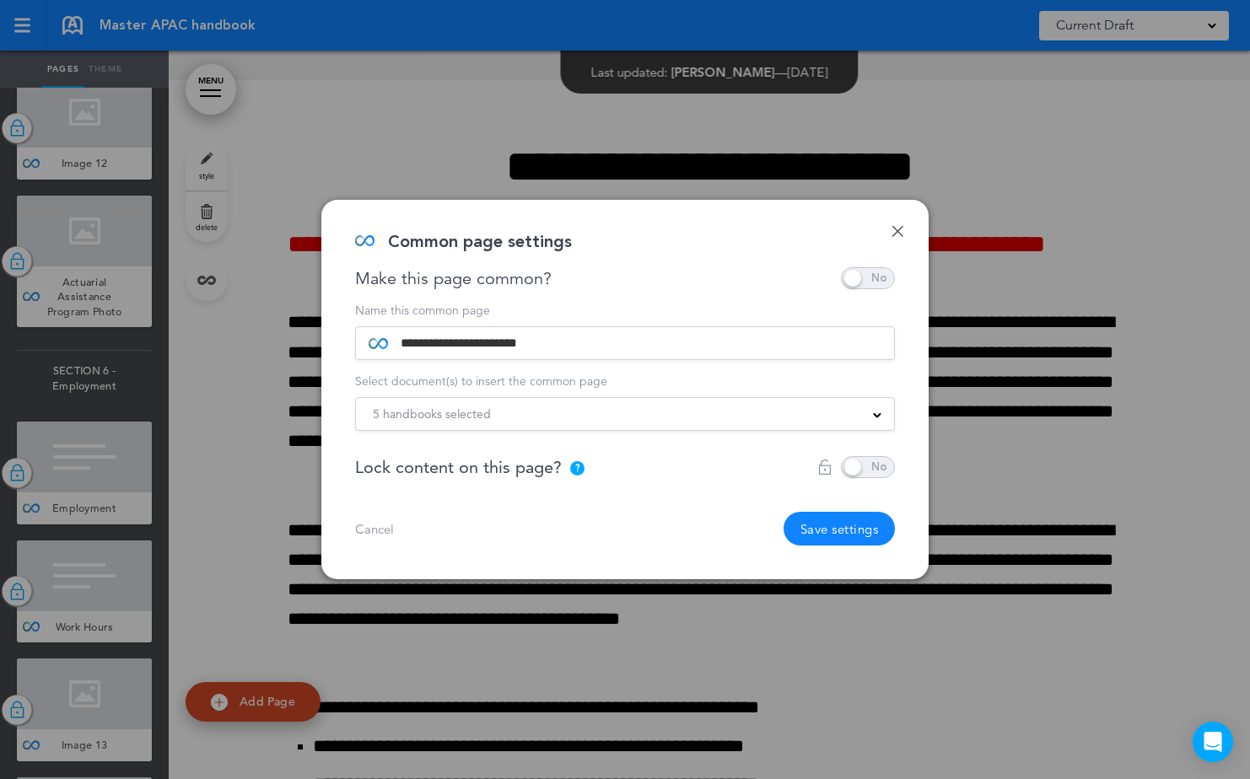
drag, startPoint x: 870, startPoint y: 439, endPoint x: 873, endPoint y: 471, distance: 32.1
click at [873, 462] on div "**********" at bounding box center [625, 424] width 540 height 241
click at [874, 482] on div "**********" at bounding box center [625, 424] width 540 height 241
click at [870, 471] on span at bounding box center [868, 467] width 54 height 22
click at [829, 530] on button "Save settings" at bounding box center [839, 529] width 112 height 34
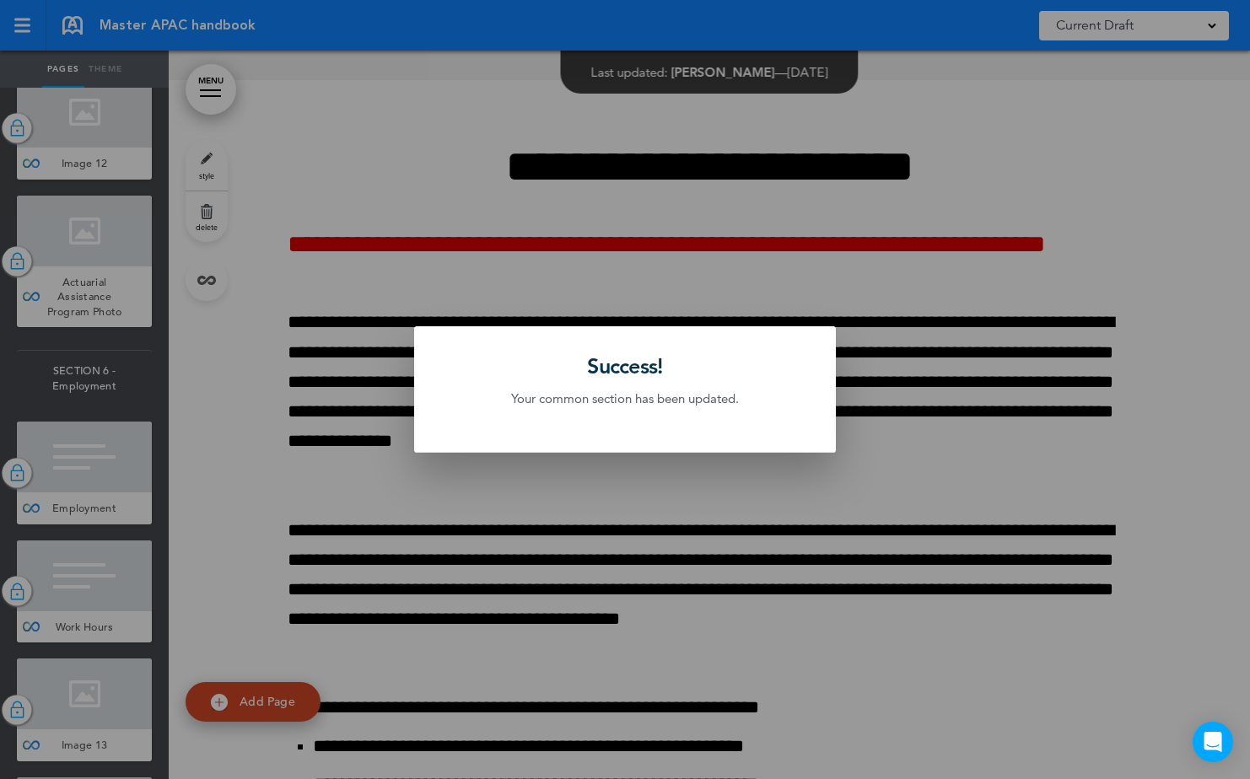
click at [677, 248] on div at bounding box center [625, 389] width 1250 height 779
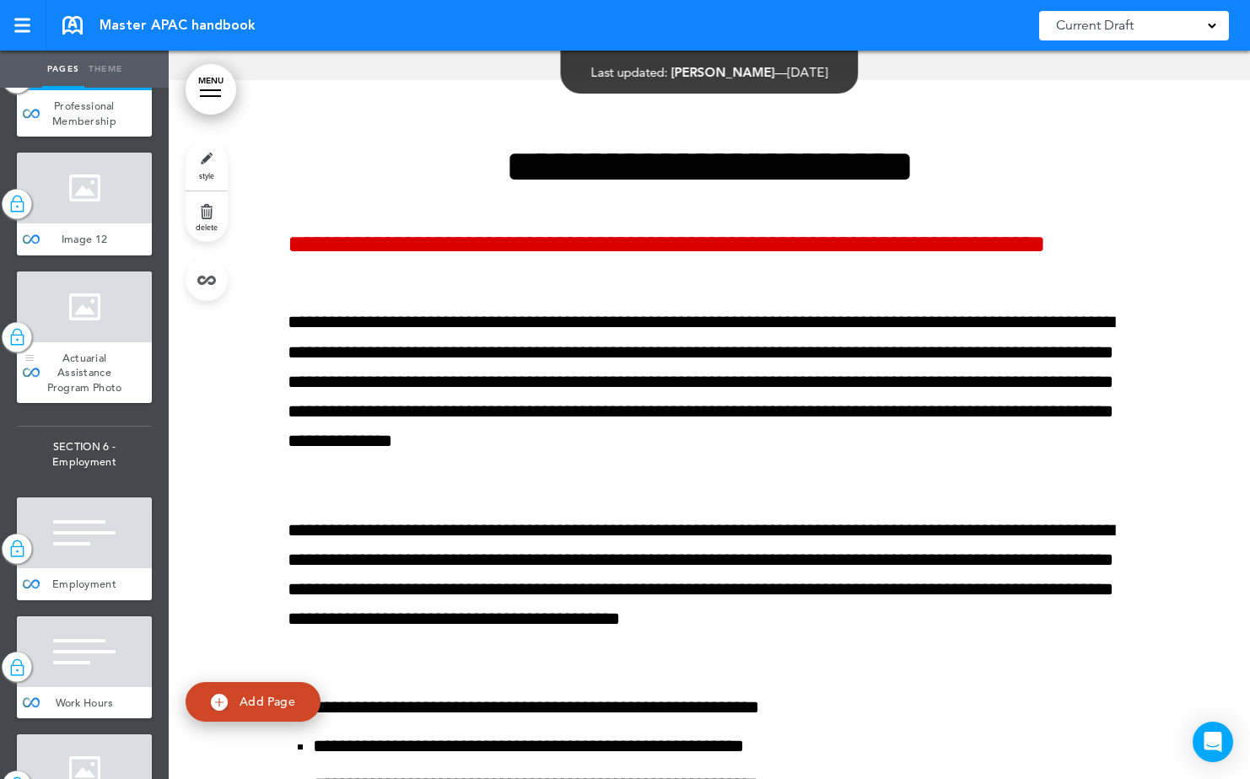
scroll to position [8433, 0]
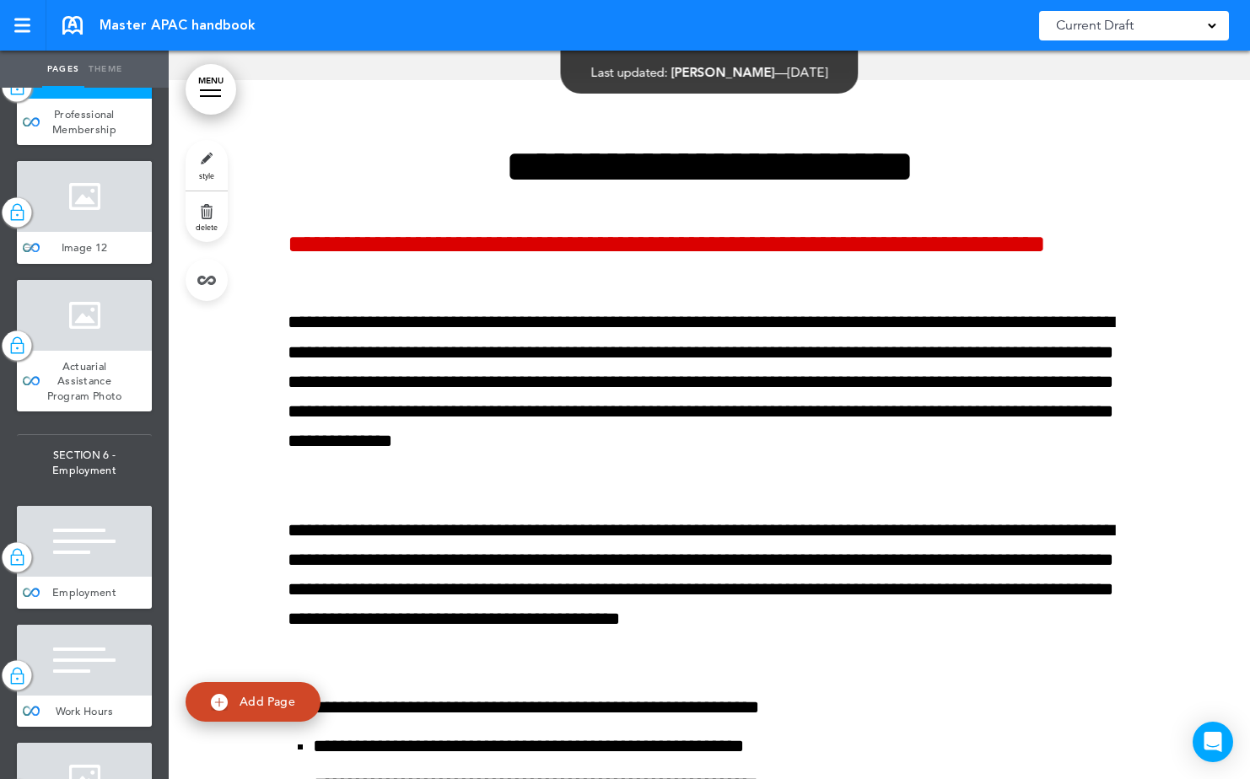
click at [86, 232] on div at bounding box center [84, 196] width 135 height 71
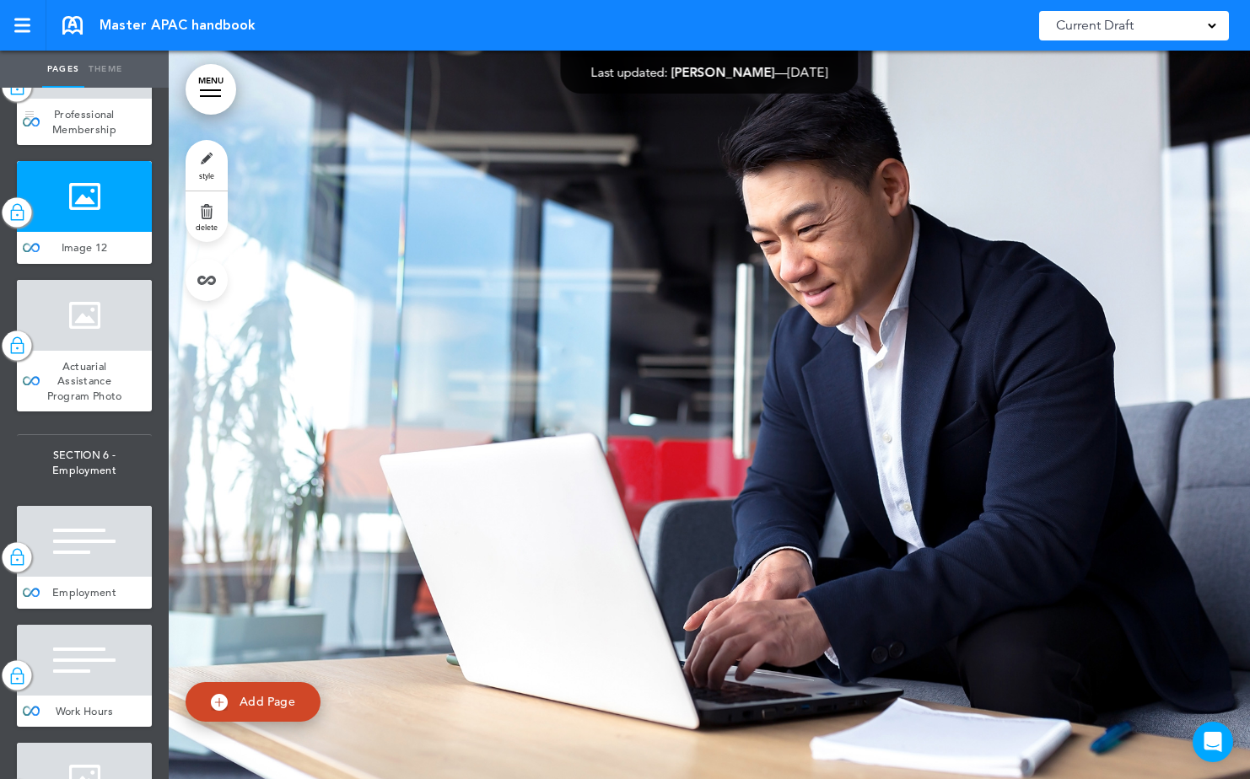
click at [65, 99] on div at bounding box center [84, 63] width 135 height 71
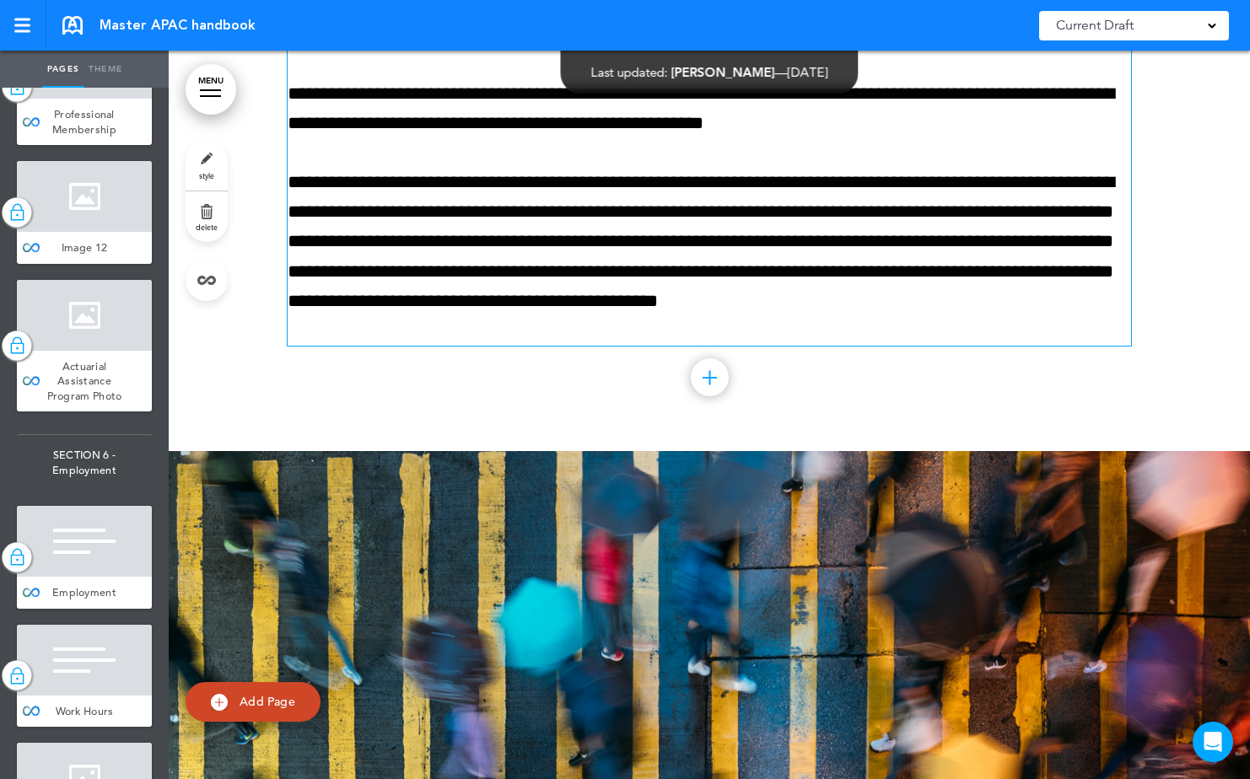
scroll to position [75304, 0]
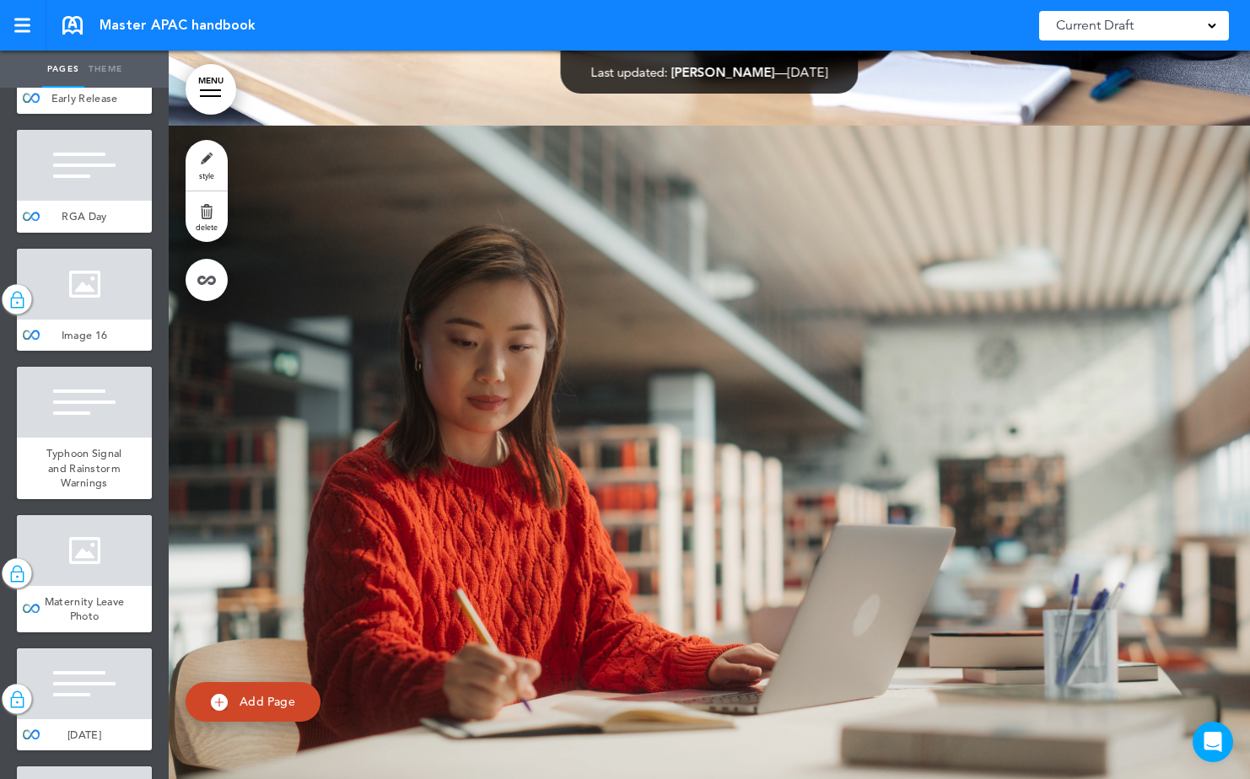
scroll to position [11300, 0]
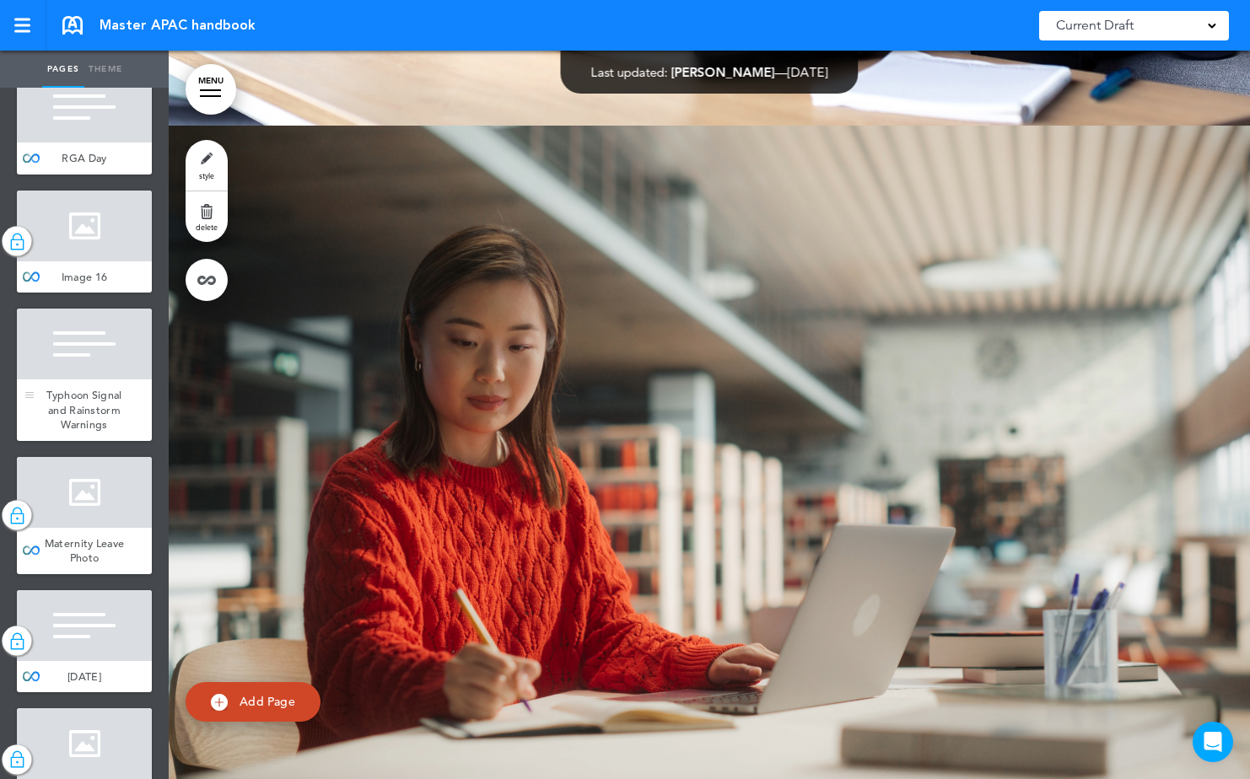
click at [102, 379] on div at bounding box center [84, 344] width 135 height 71
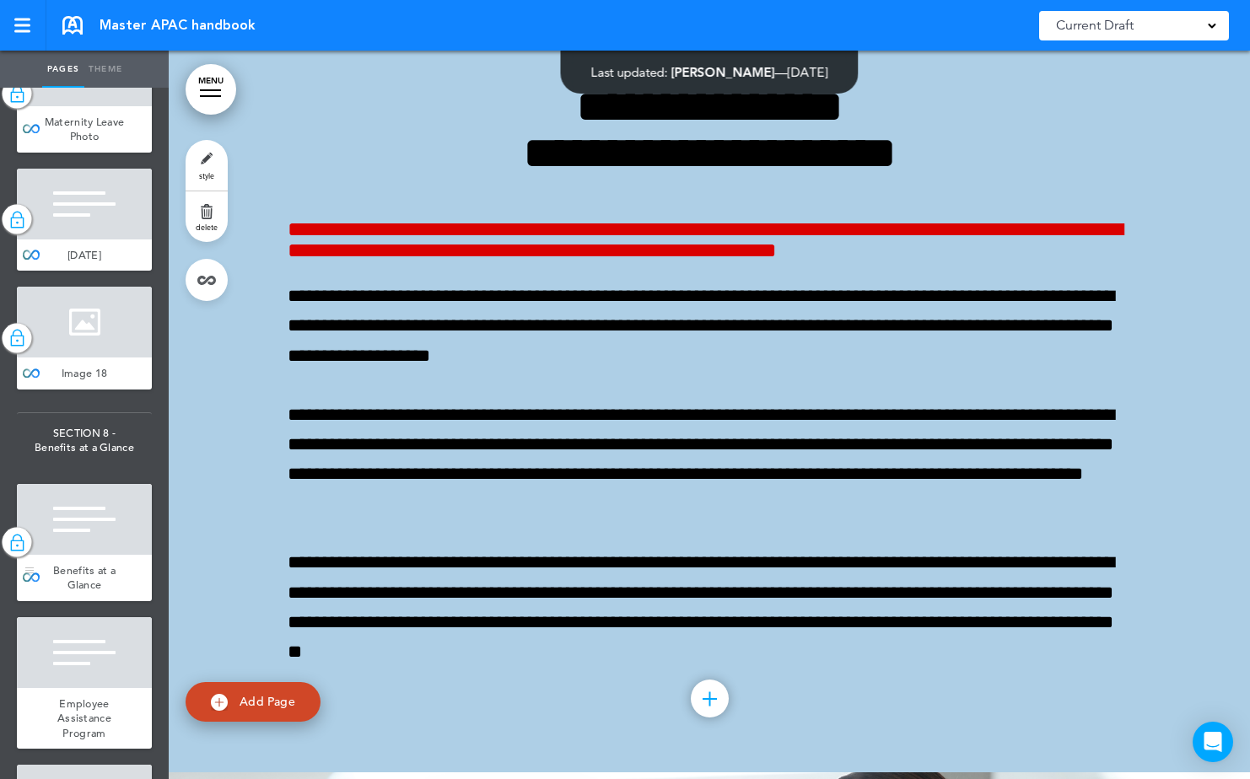
scroll to position [12312, 0]
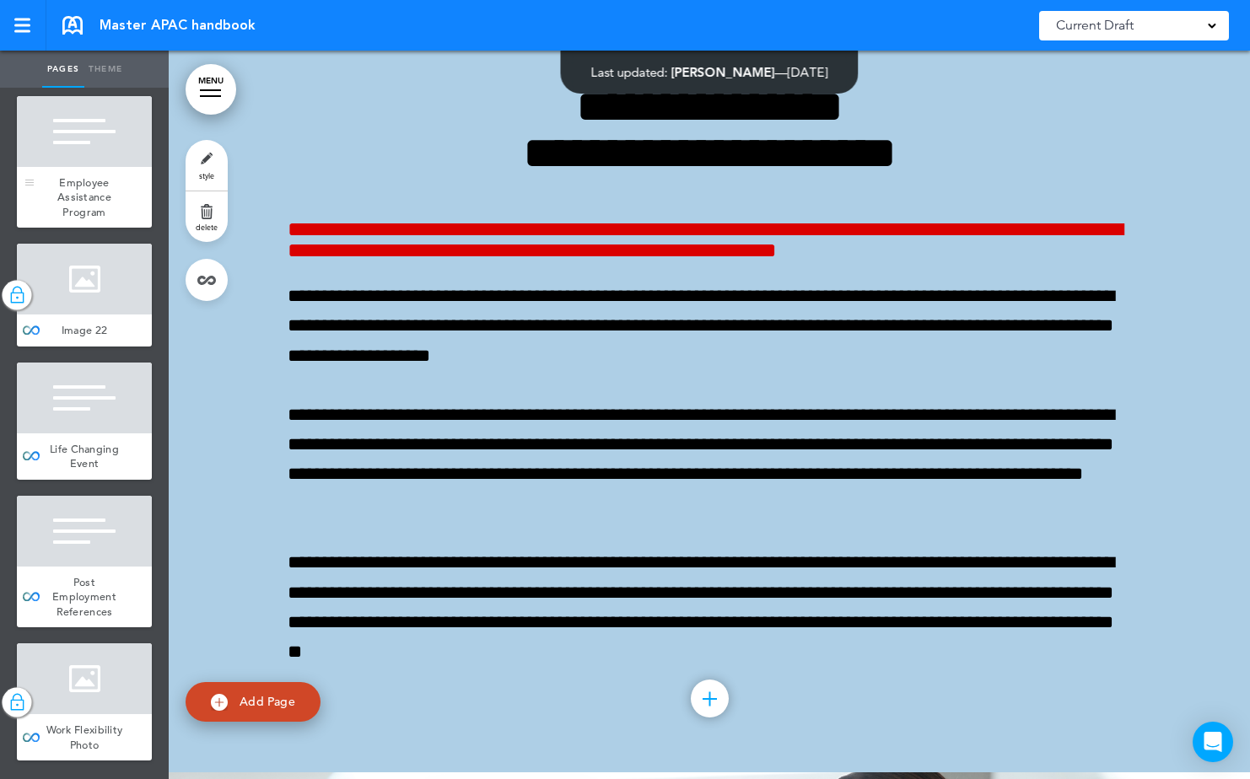
click at [83, 229] on div "Employee Assistance Program" at bounding box center [84, 198] width 135 height 62
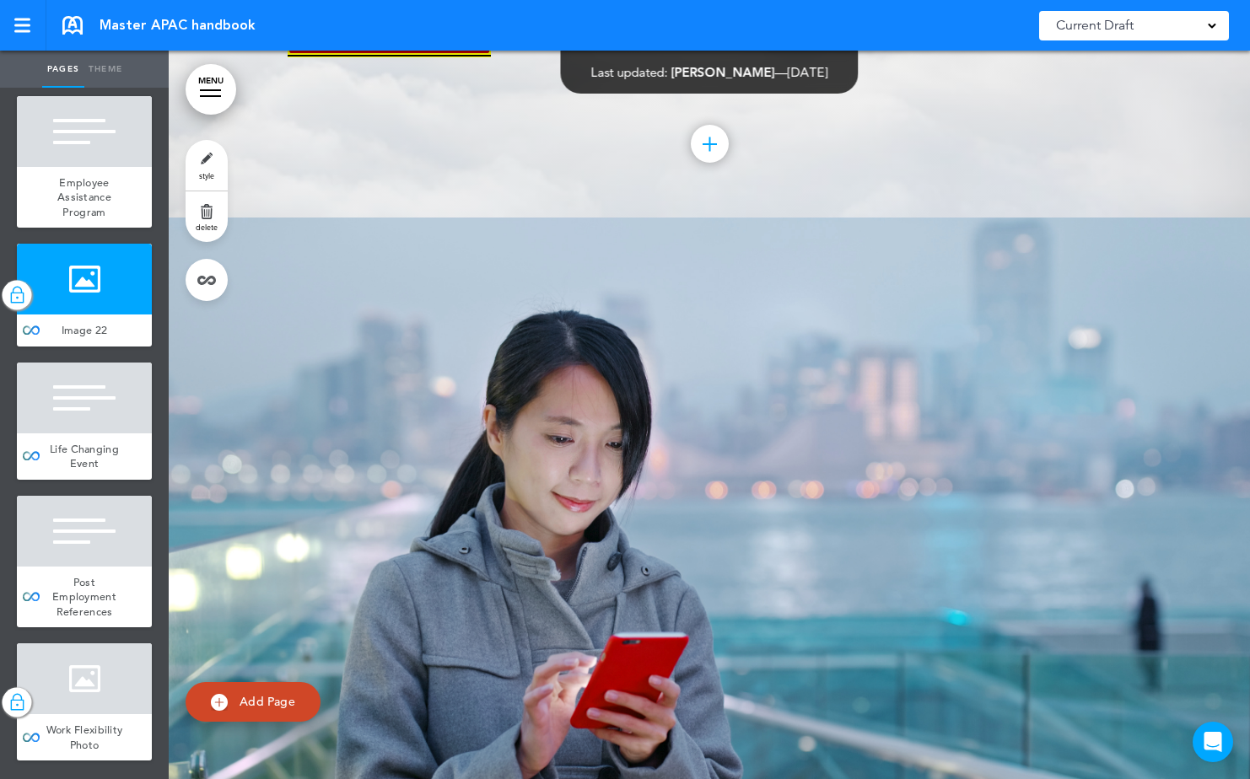
scroll to position [81073, 0]
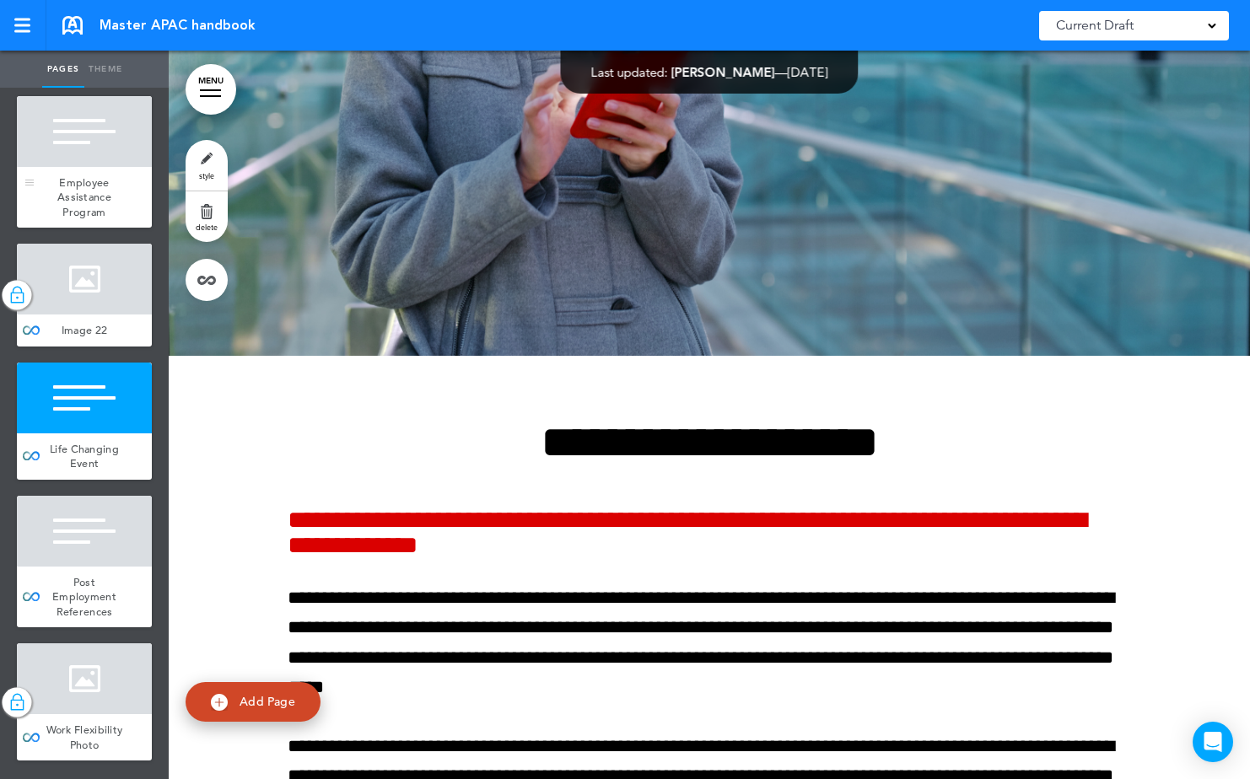
click at [71, 167] on div at bounding box center [84, 131] width 135 height 71
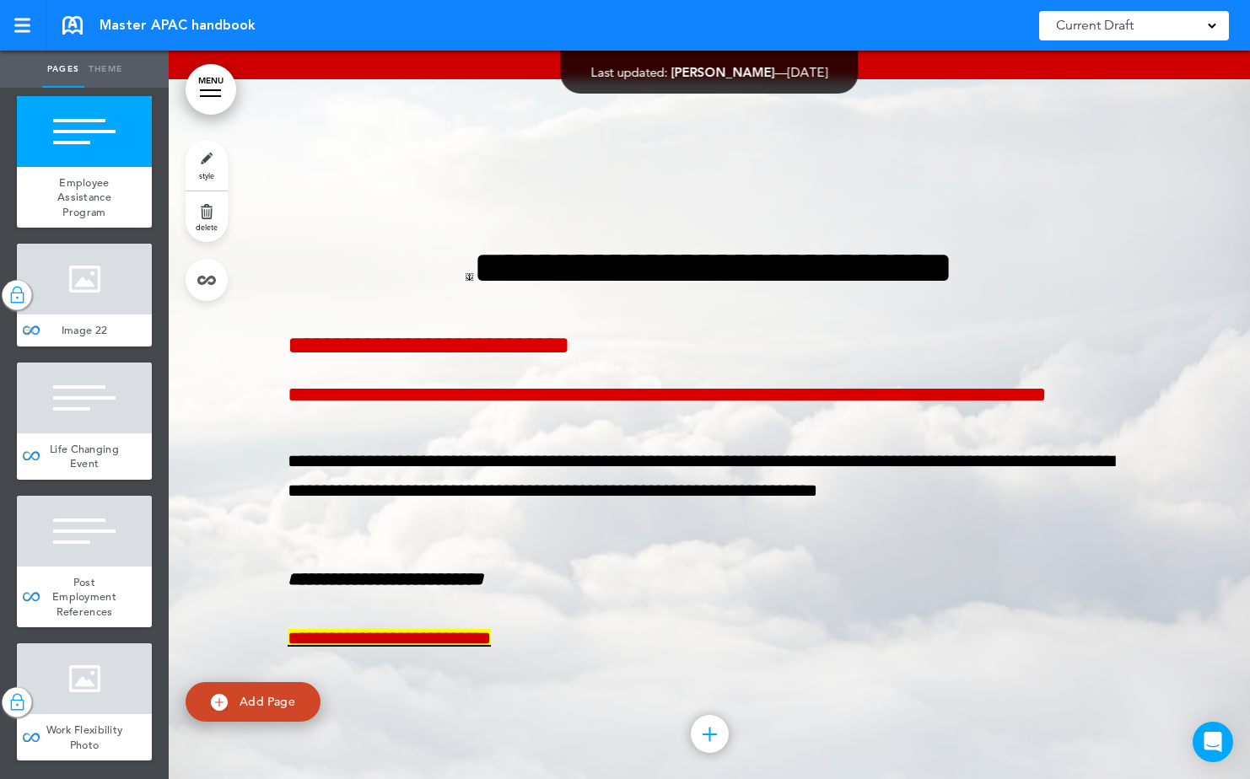
scroll to position [12567, 0]
click at [71, 433] on div "Life Changing Event" at bounding box center [84, 456] width 135 height 46
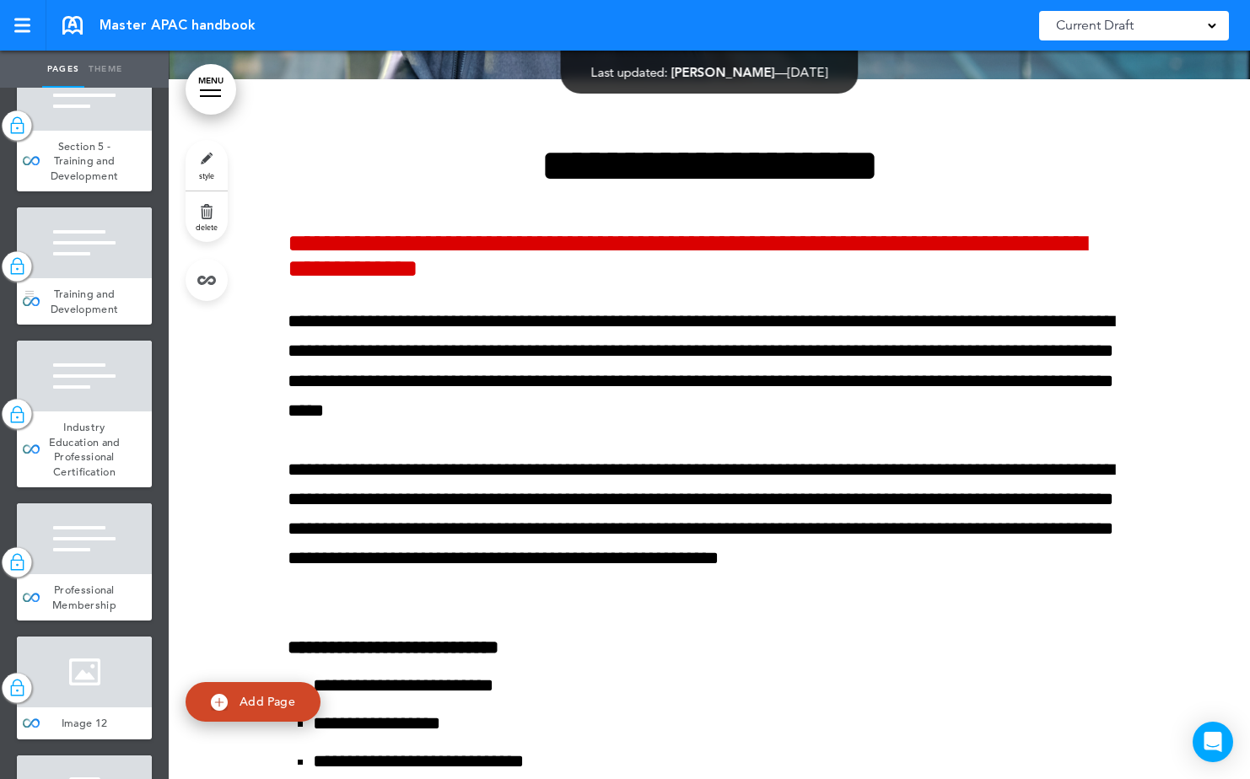
scroll to position [7929, 0]
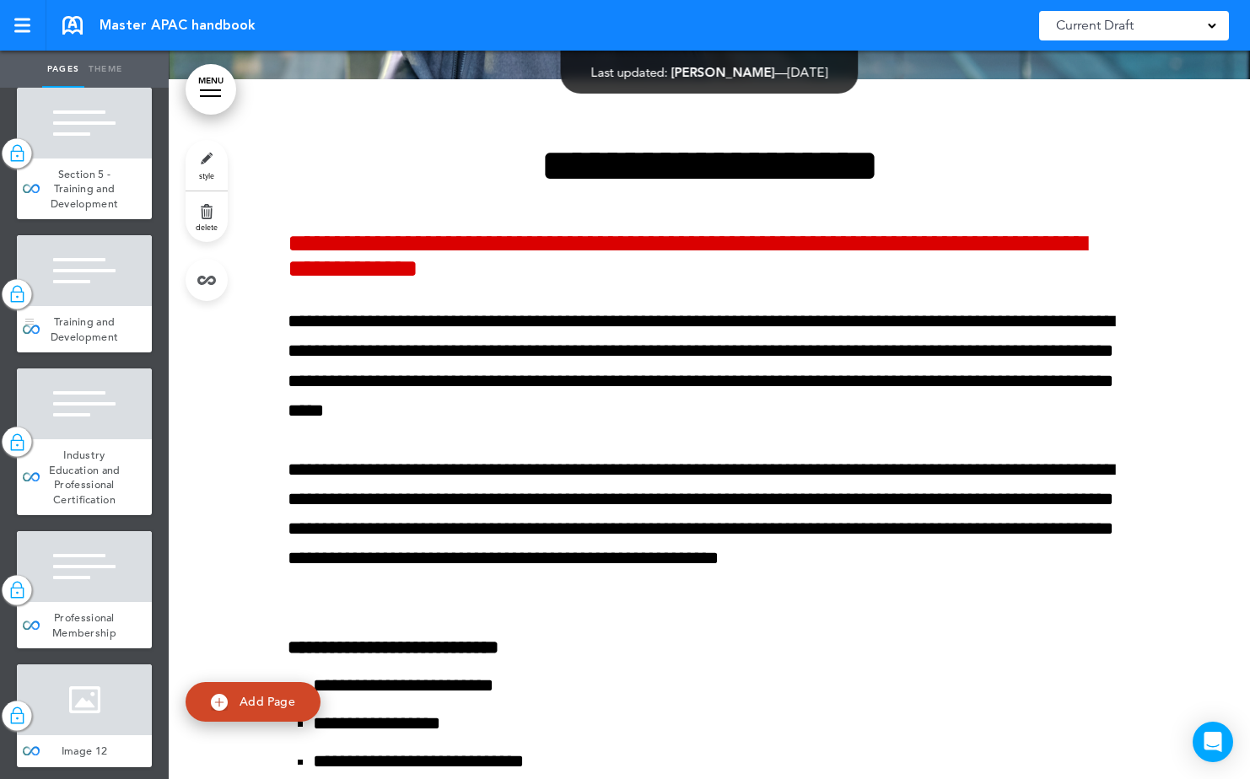
click at [83, 306] on div at bounding box center [84, 270] width 135 height 71
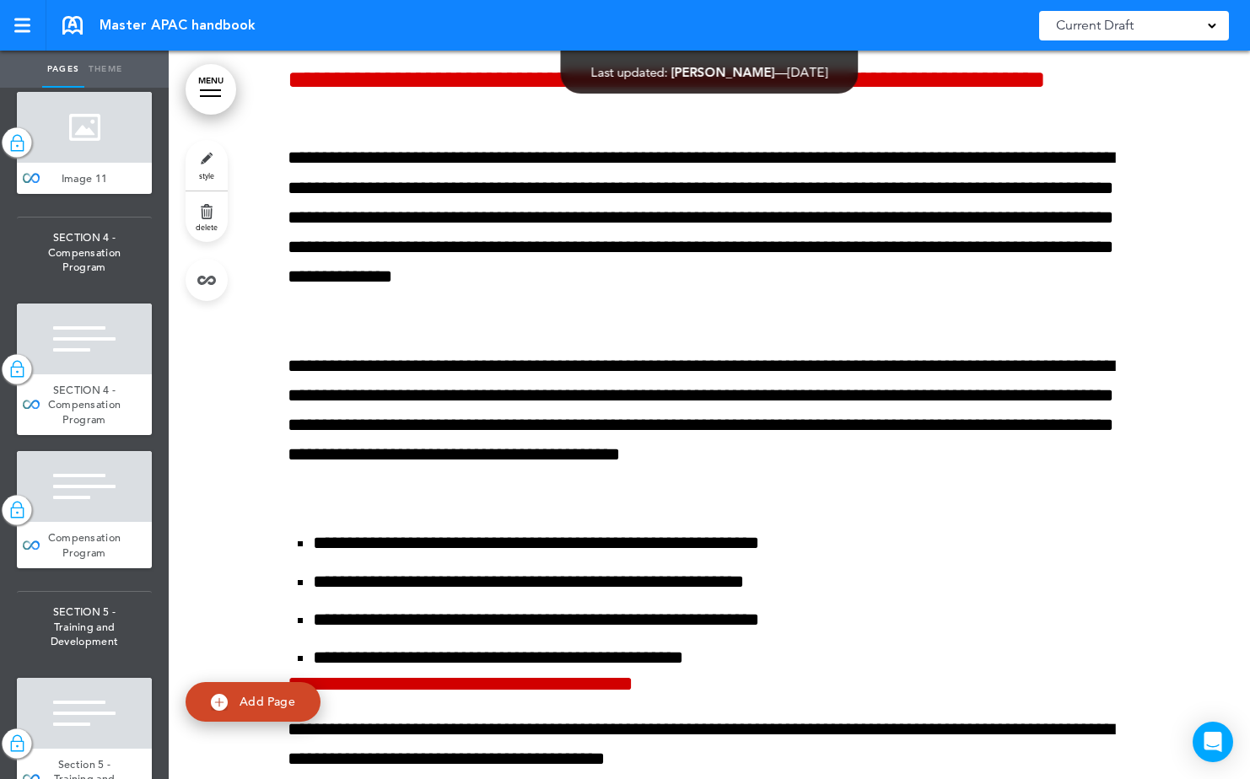
scroll to position [57129, 0]
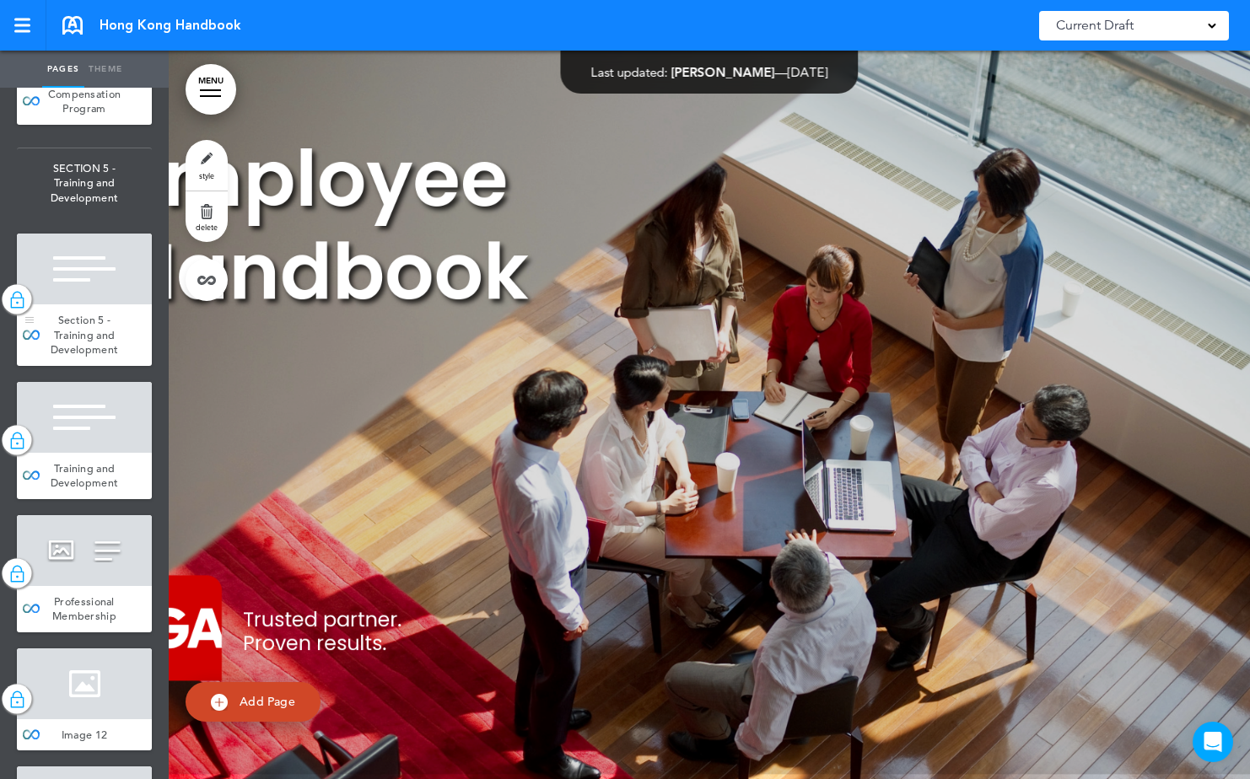
scroll to position [8349, 0]
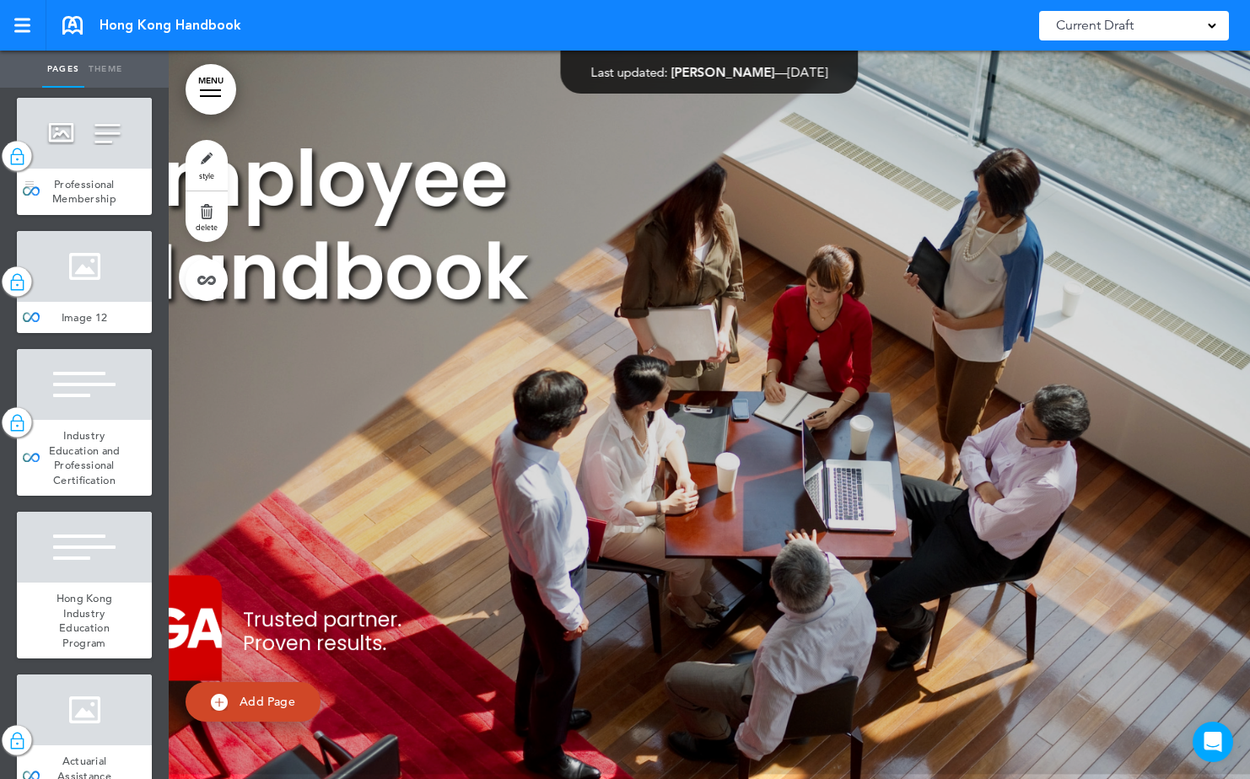
click at [72, 169] on div at bounding box center [84, 133] width 135 height 71
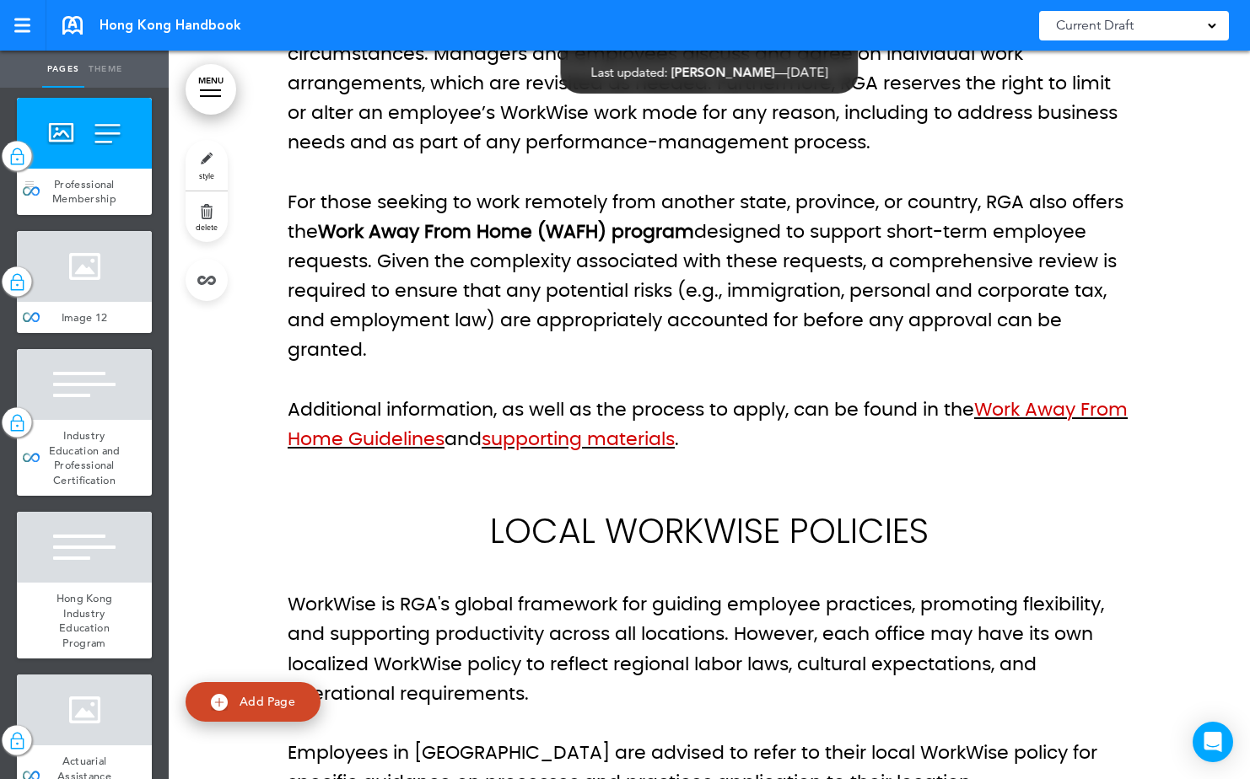
scroll to position [56428, 0]
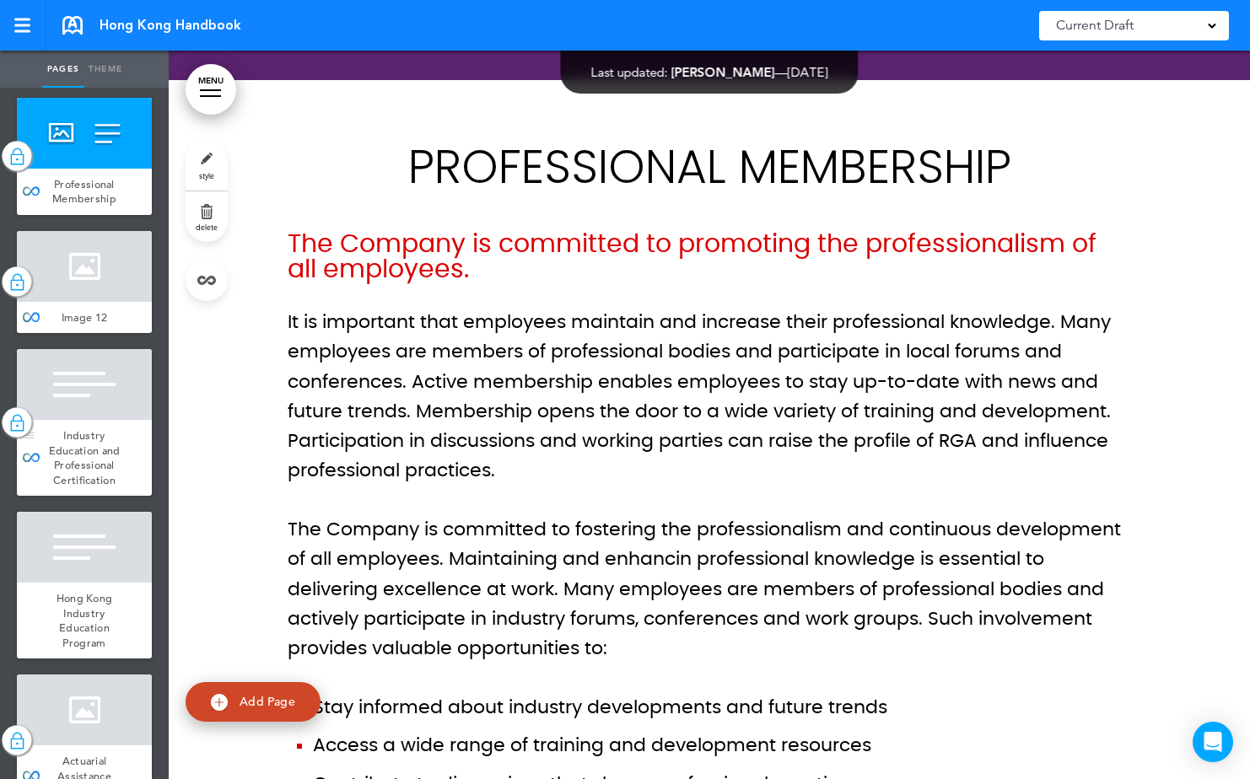
click at [59, 487] on span "Industry Education and Professional Certification" at bounding box center [85, 457] width 72 height 59
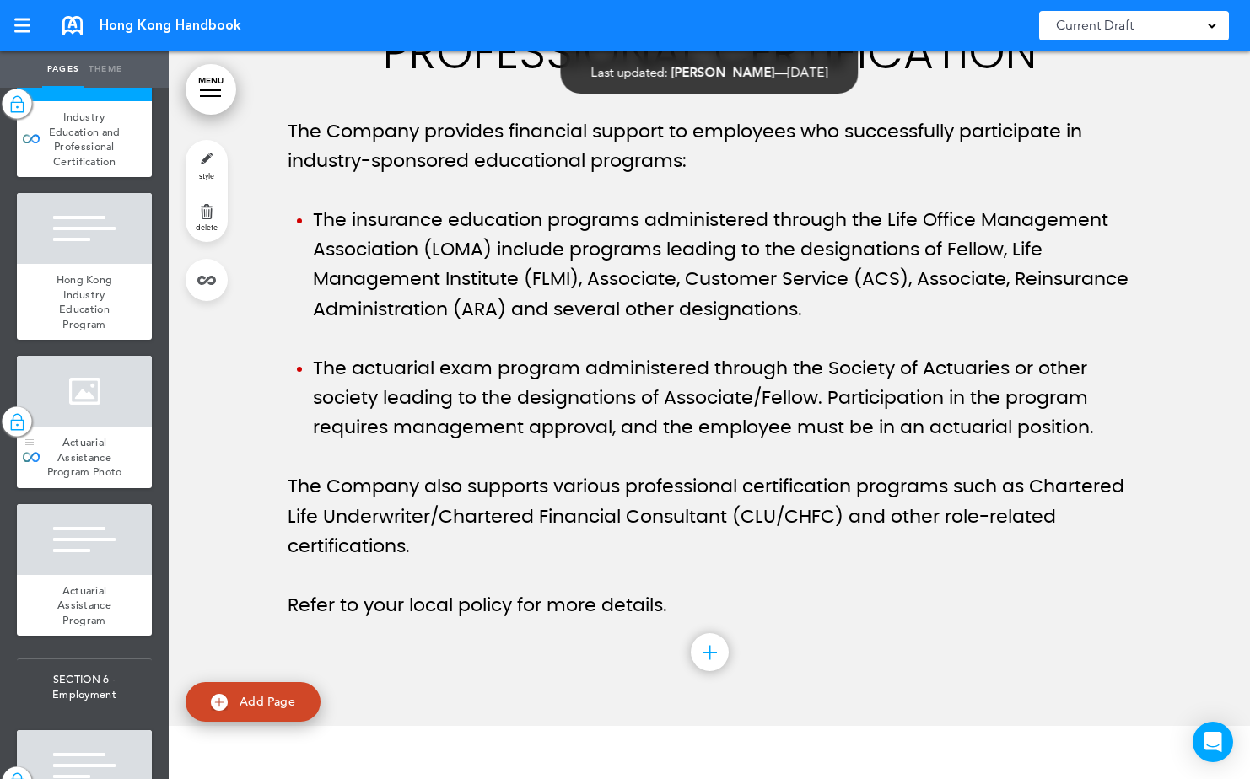
scroll to position [8686, 0]
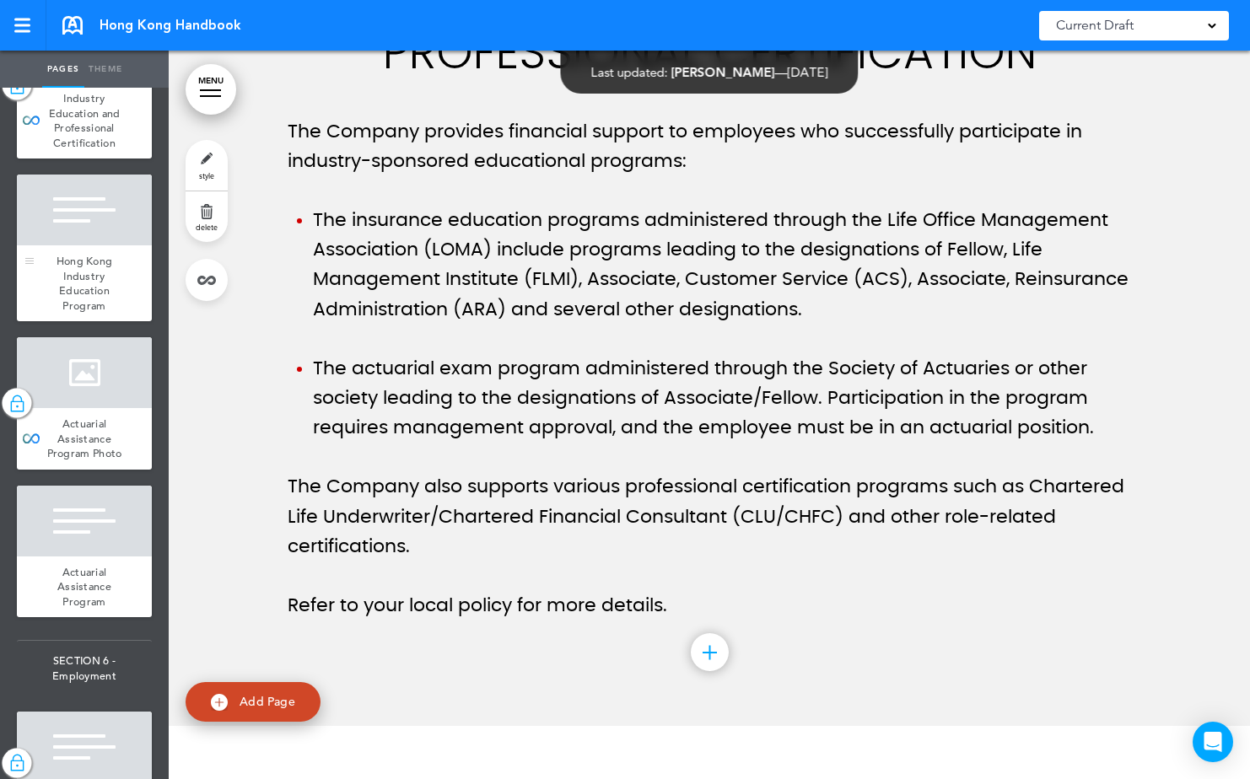
click at [94, 313] on span "Hong Kong Industry Education Program" at bounding box center [85, 283] width 57 height 59
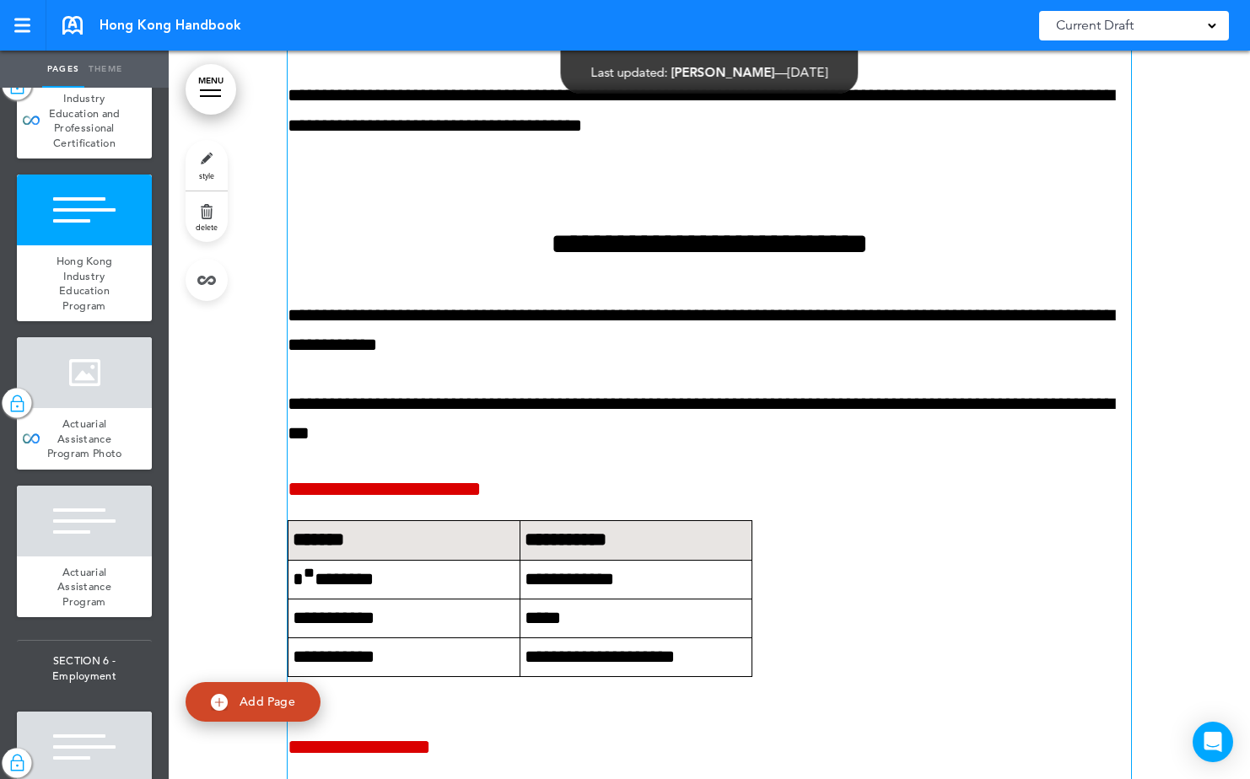
scroll to position [60820, 0]
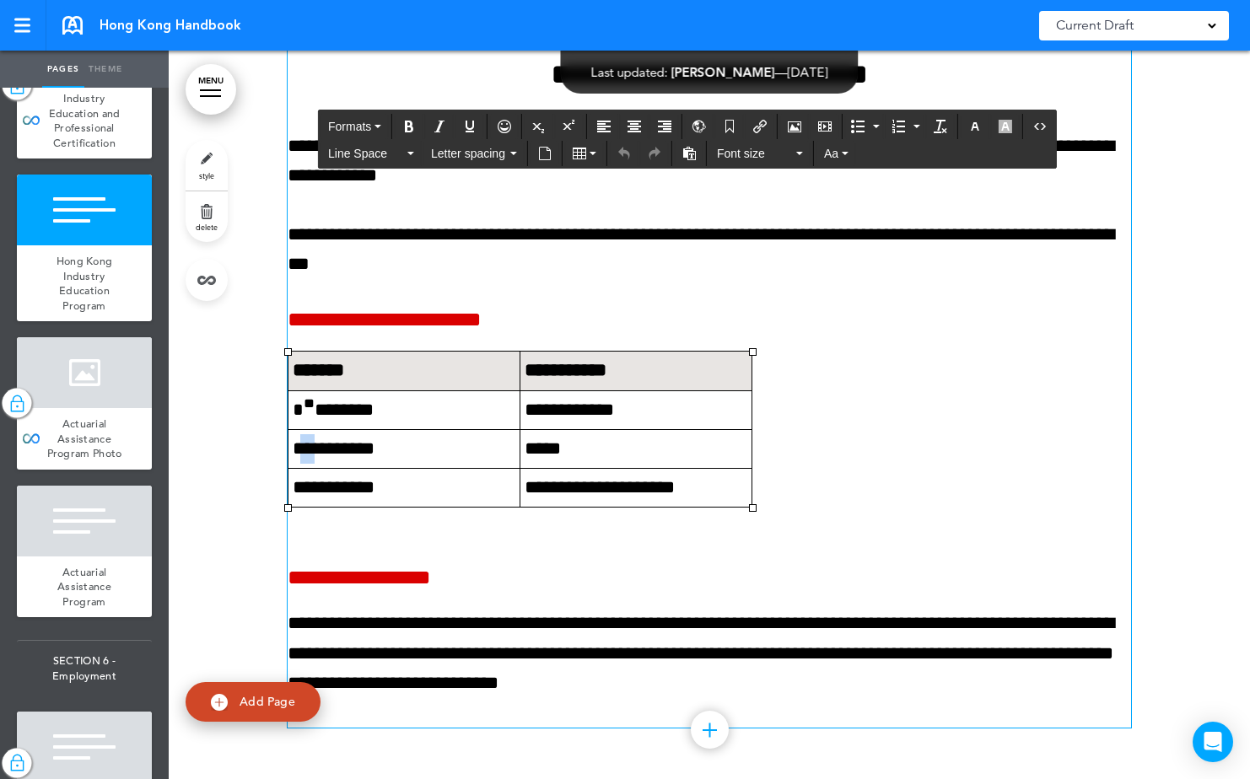
drag, startPoint x: 318, startPoint y: 423, endPoint x: 300, endPoint y: 424, distance: 17.7
click at [300, 429] on td "**********" at bounding box center [404, 448] width 232 height 39
click at [574, 123] on icon "Superscript" at bounding box center [568, 126] width 13 height 13
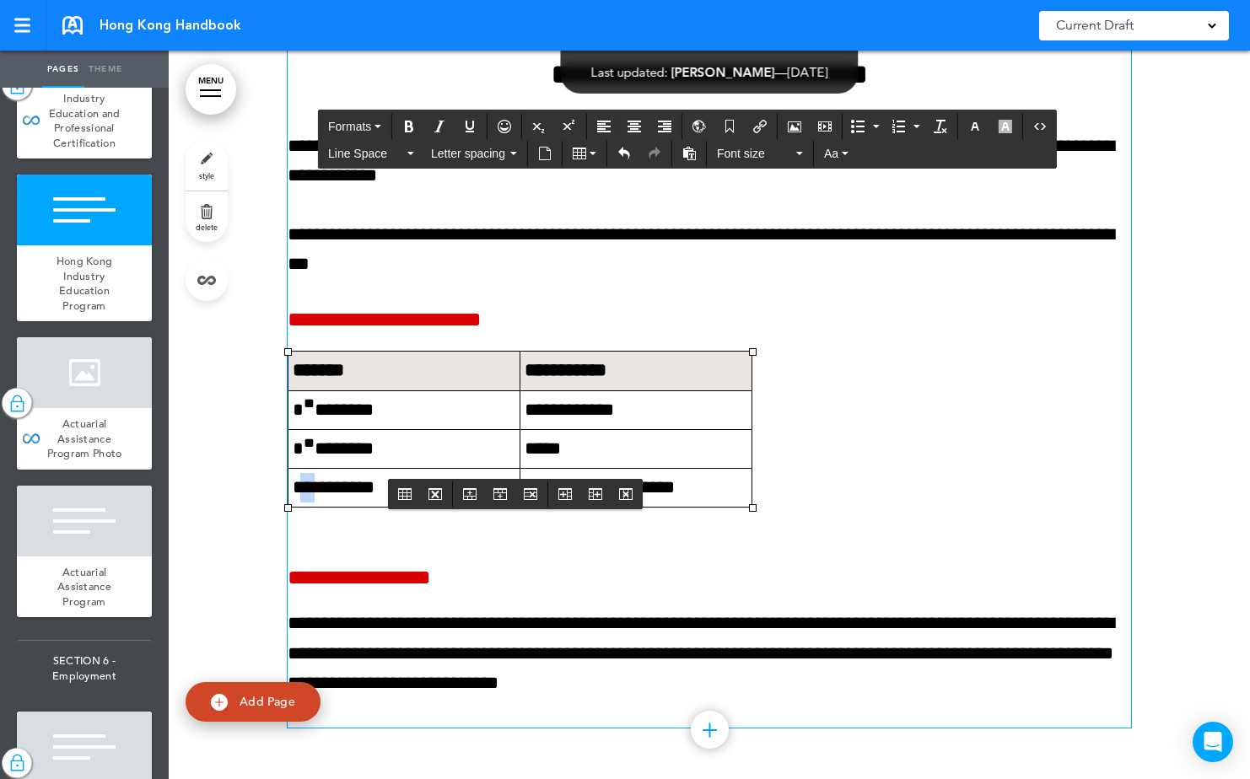
drag, startPoint x: 299, startPoint y: 459, endPoint x: 314, endPoint y: 459, distance: 15.2
click at [314, 468] on td "**********" at bounding box center [404, 487] width 232 height 39
click at [568, 119] on button "Superscript" at bounding box center [569, 127] width 27 height 24
click at [917, 328] on div "**********" at bounding box center [709, 27] width 843 height 1399
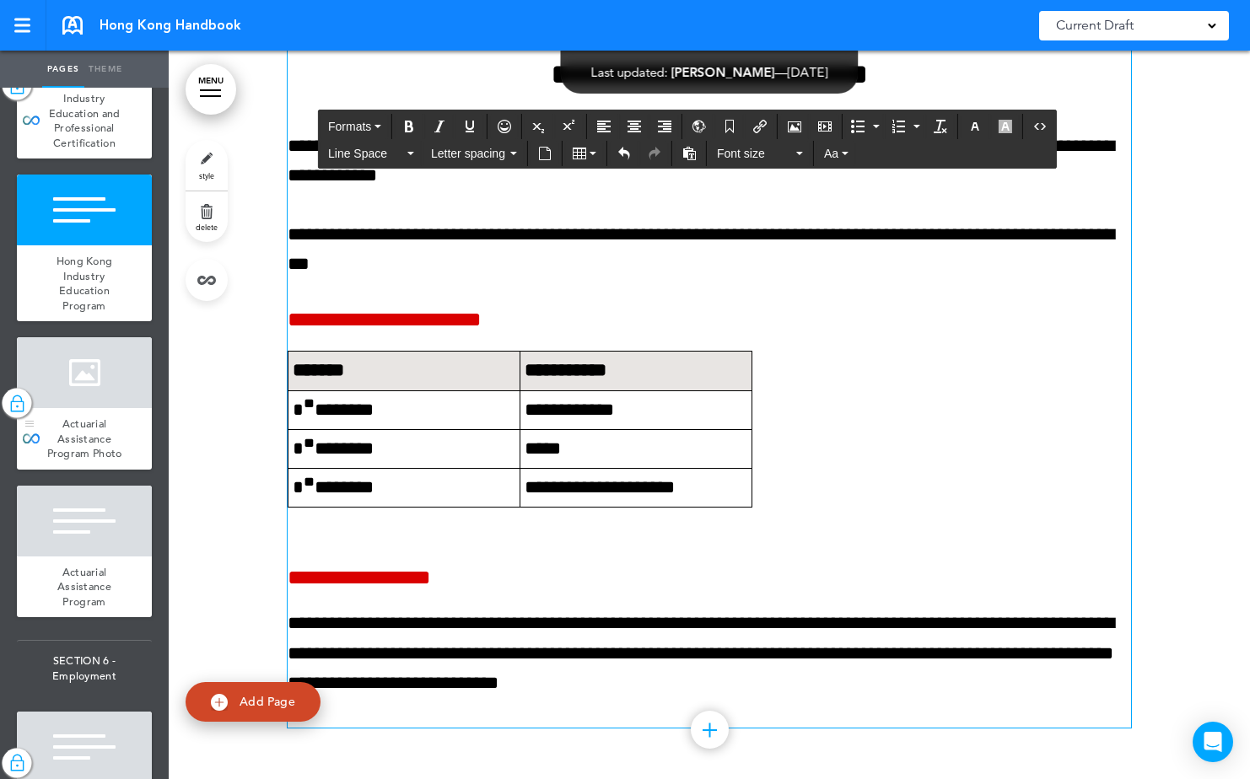
click at [74, 408] on div at bounding box center [84, 372] width 135 height 71
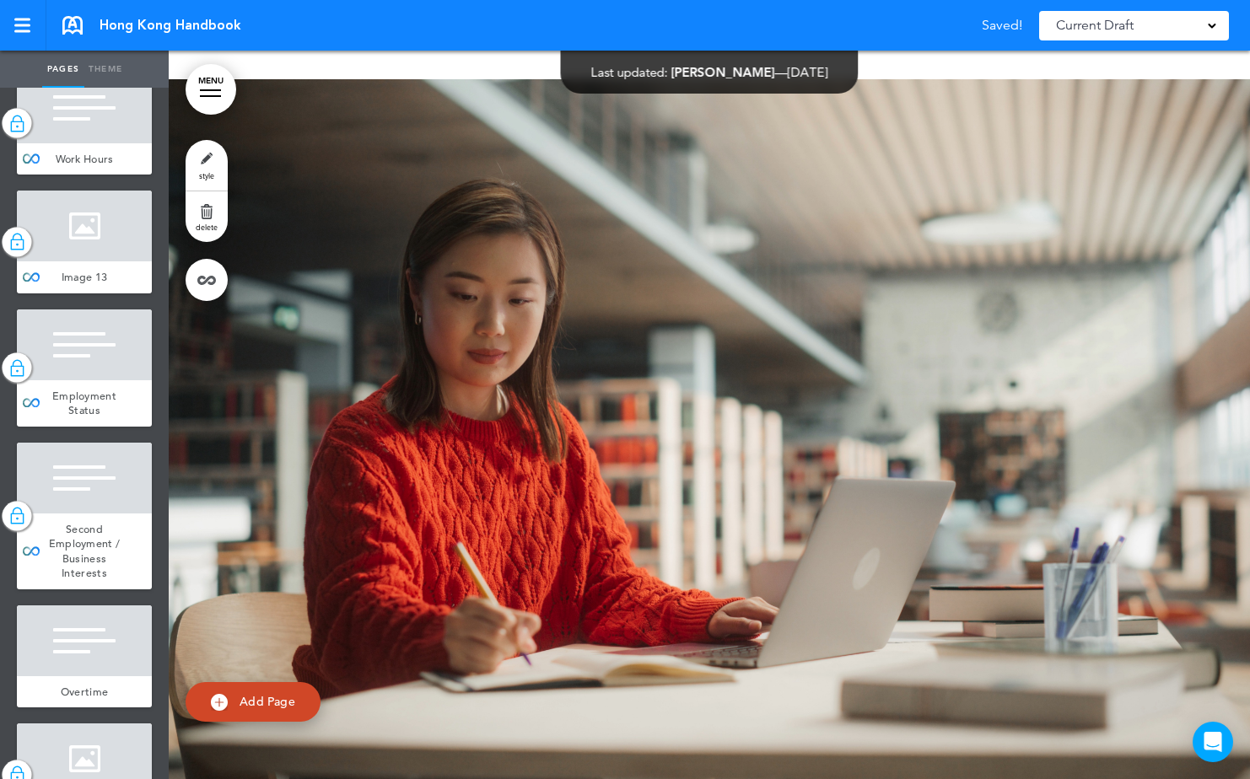
scroll to position [9445, 0]
click at [103, 175] on div "Work Hours" at bounding box center [84, 159] width 135 height 32
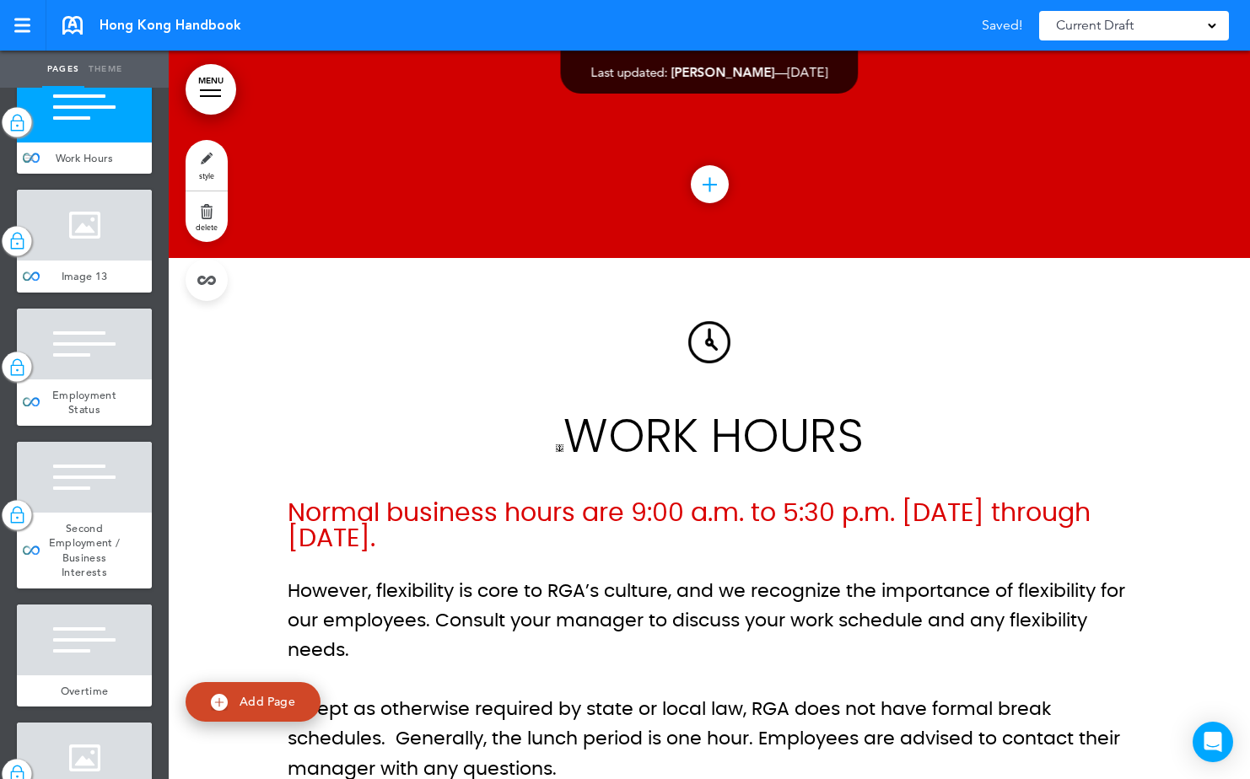
scroll to position [63838, 0]
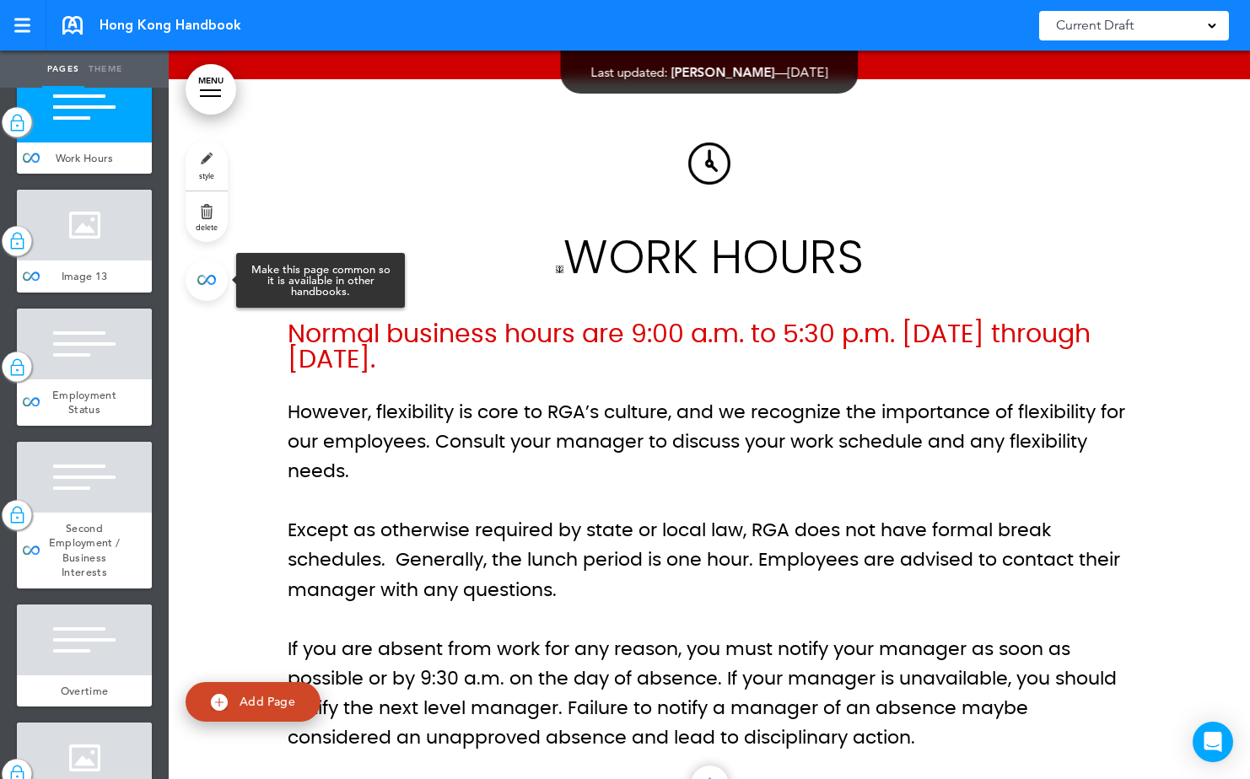
click at [210, 275] on link at bounding box center [207, 280] width 42 height 42
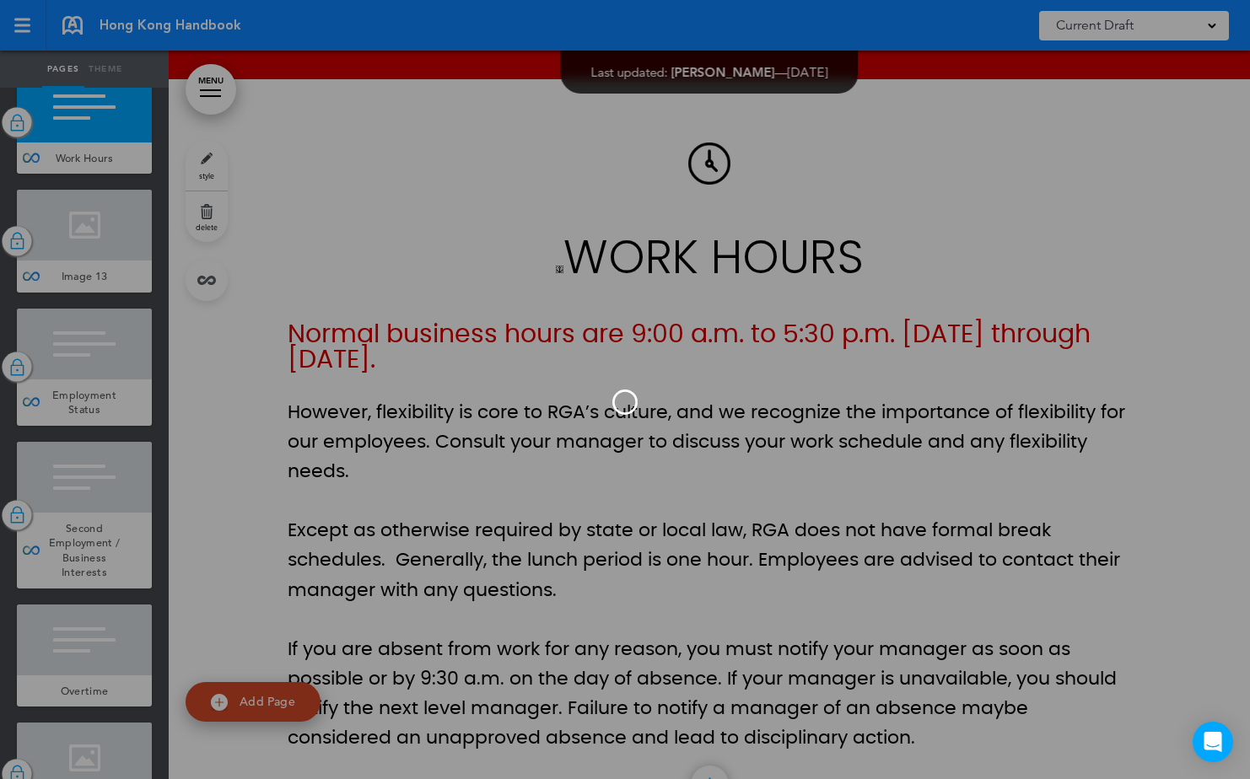
type input "**********"
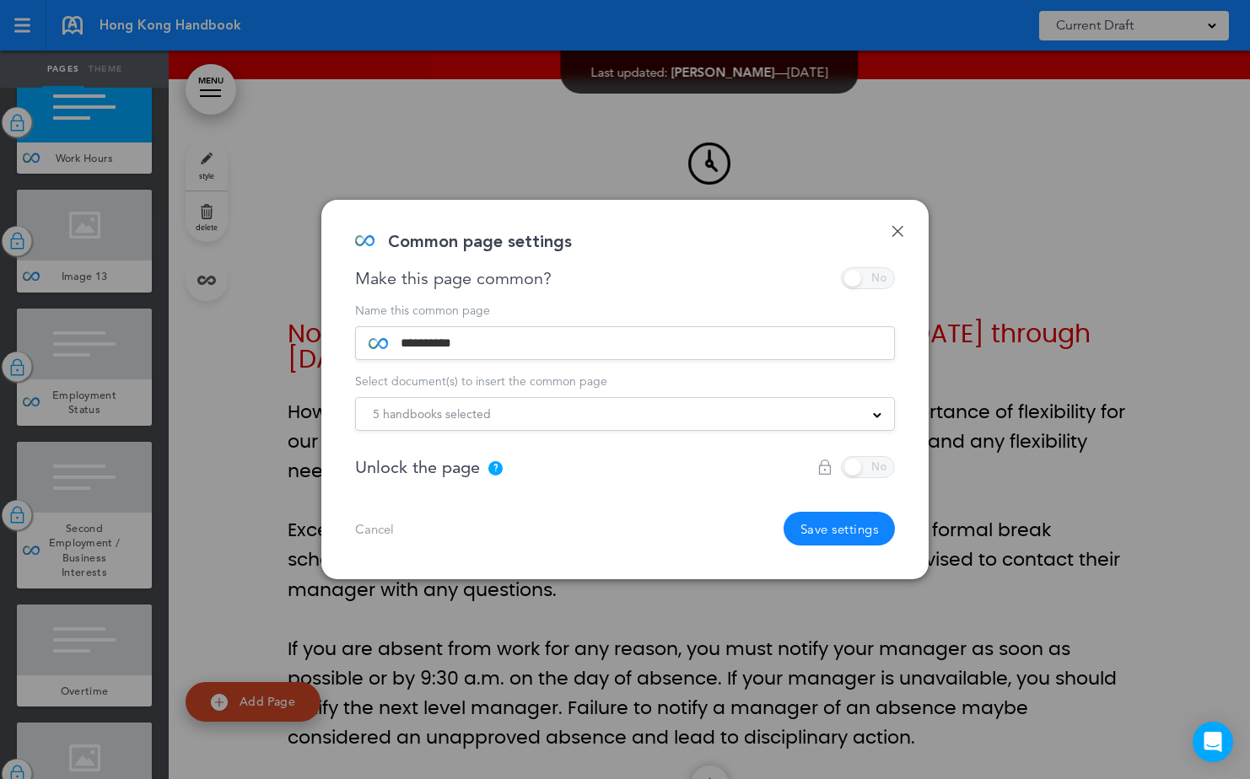
click at [609, 417] on div "5 handbooks selected" at bounding box center [625, 414] width 538 height 19
click at [892, 229] on link "Done" at bounding box center [897, 231] width 12 height 12
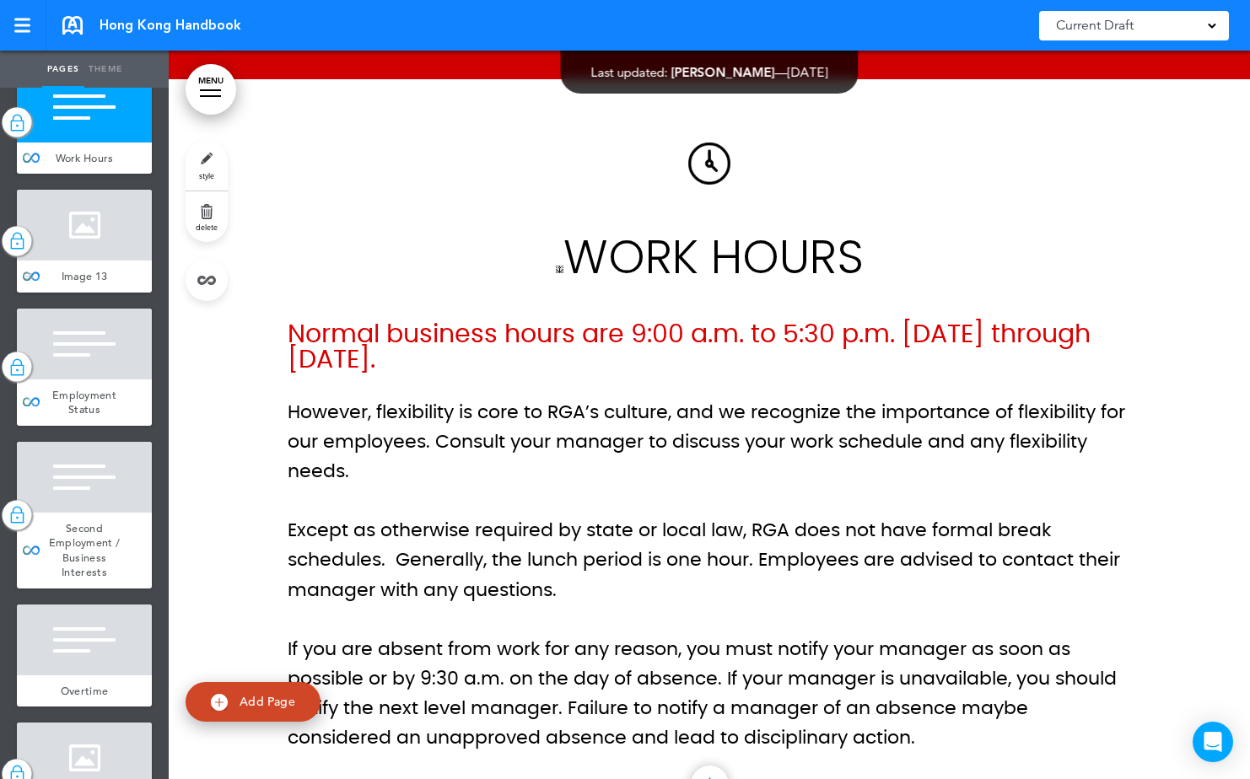
click at [42, 261] on div at bounding box center [84, 225] width 135 height 71
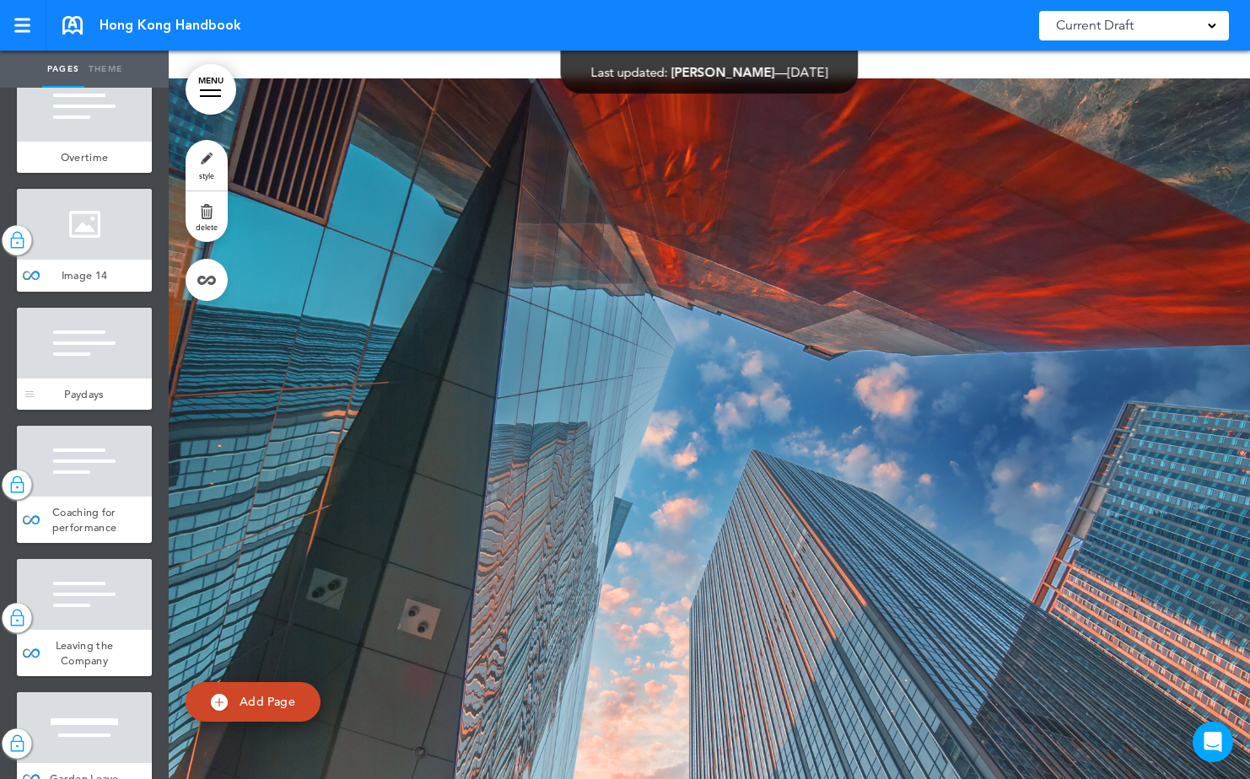
scroll to position [10035, 0]
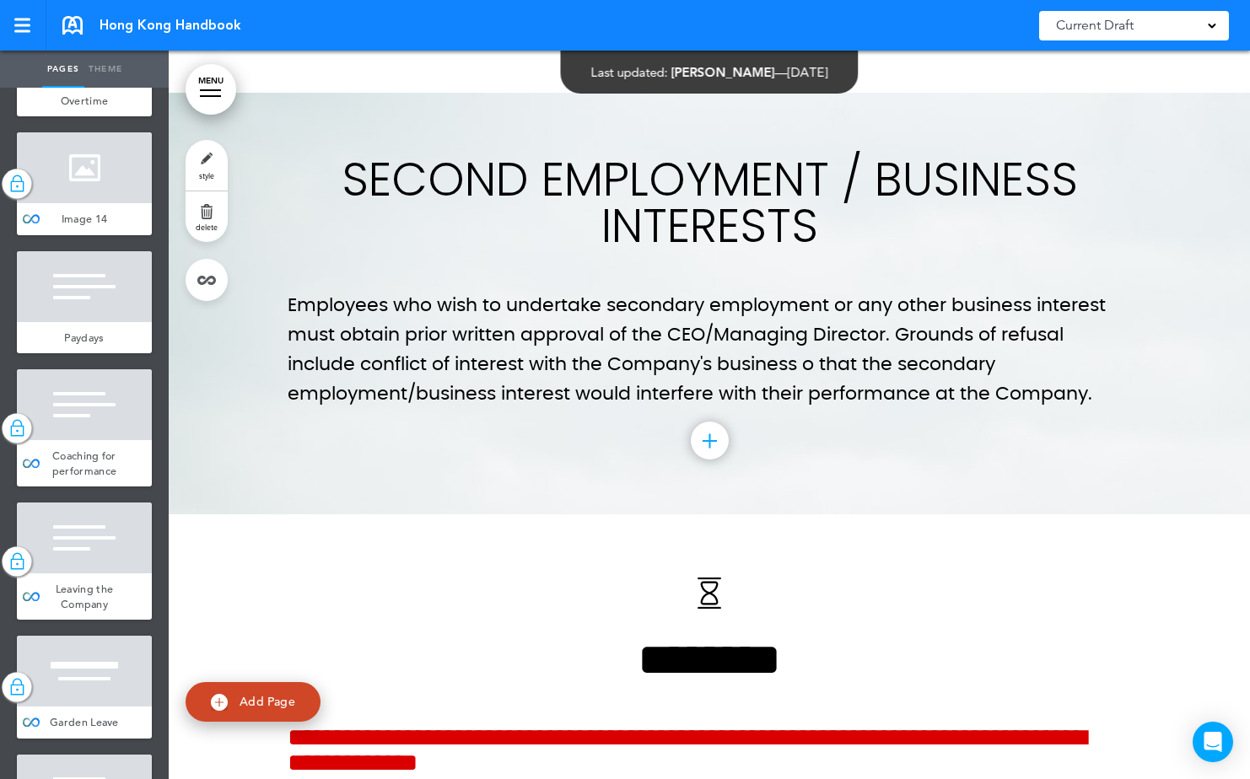
scroll to position [66357, 0]
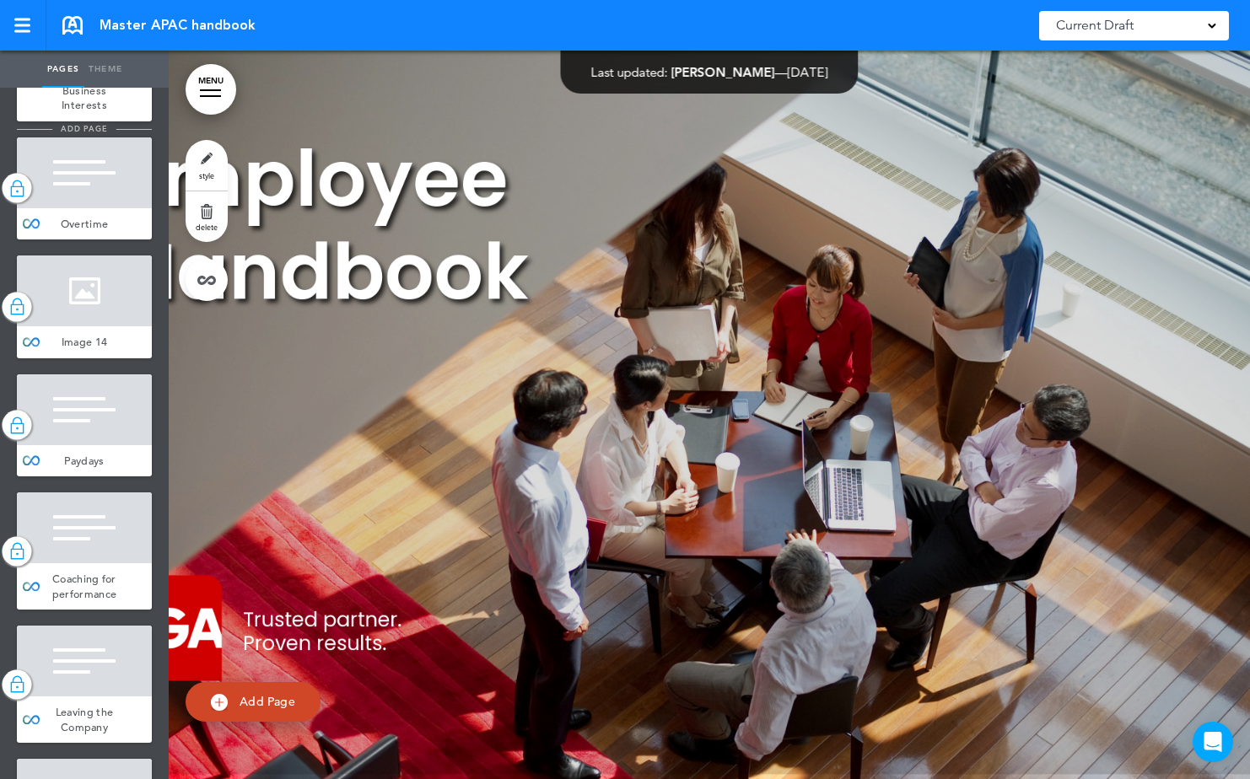
scroll to position [9460, 0]
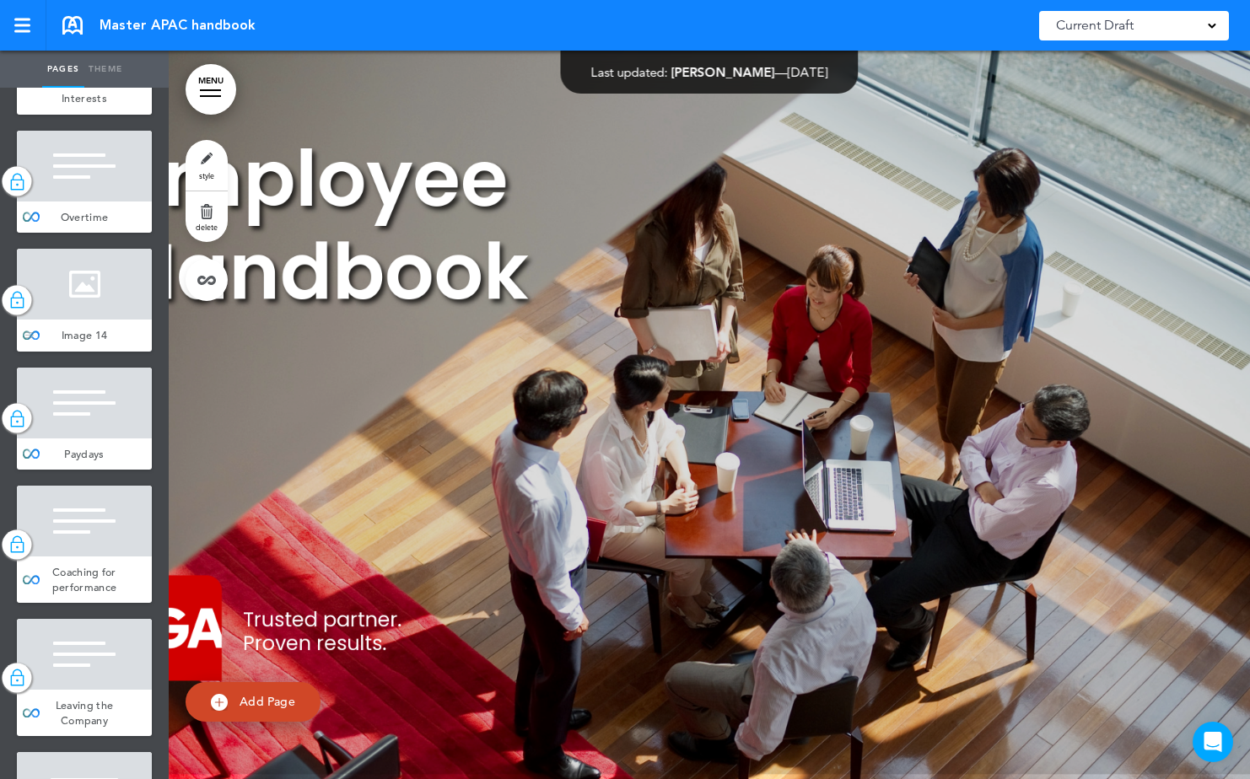
click at [89, 320] on div at bounding box center [84, 284] width 135 height 71
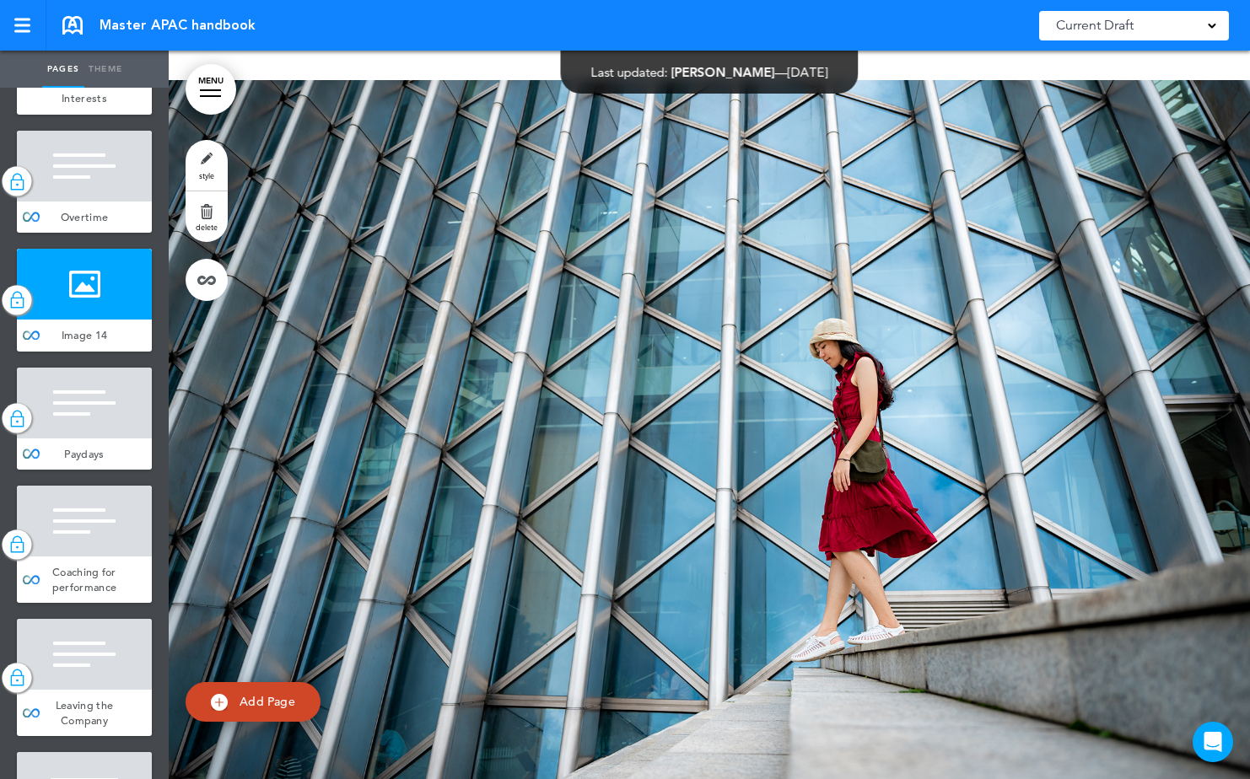
click at [100, 115] on div "Second Employment / Business Interests" at bounding box center [84, 77] width 135 height 76
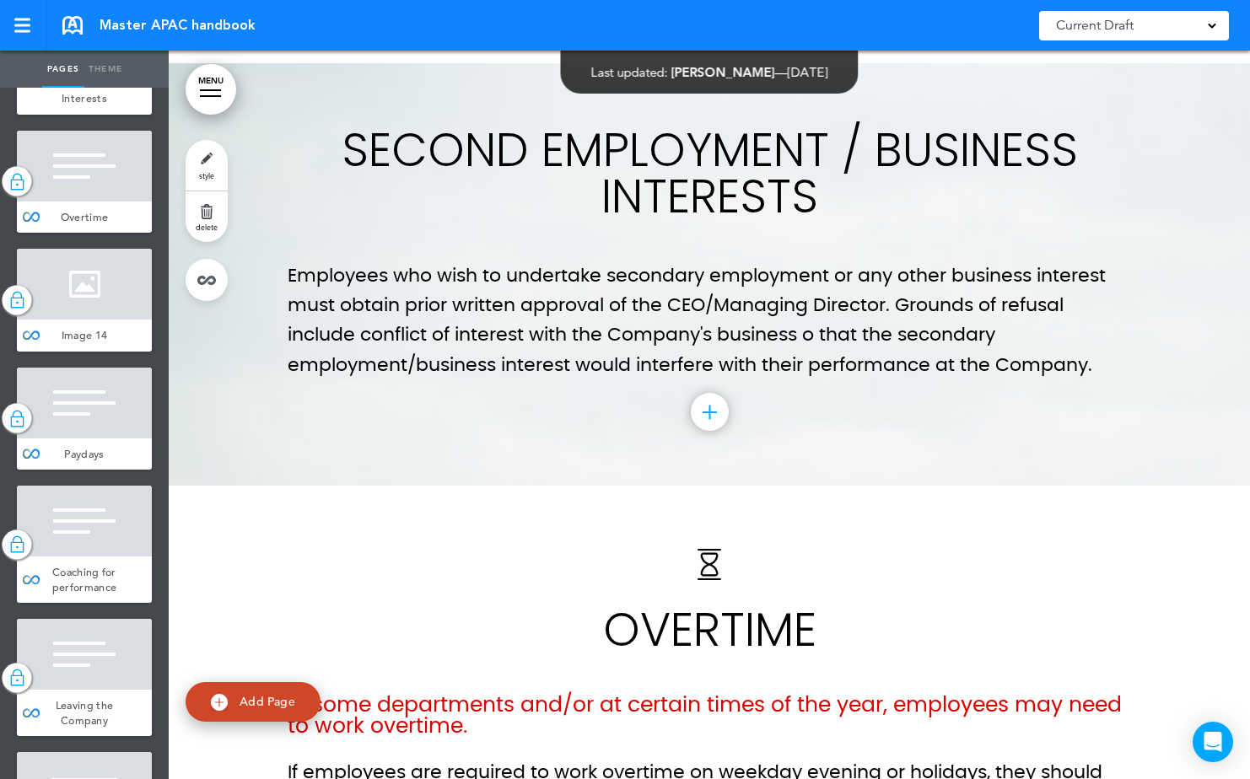
scroll to position [62548, 0]
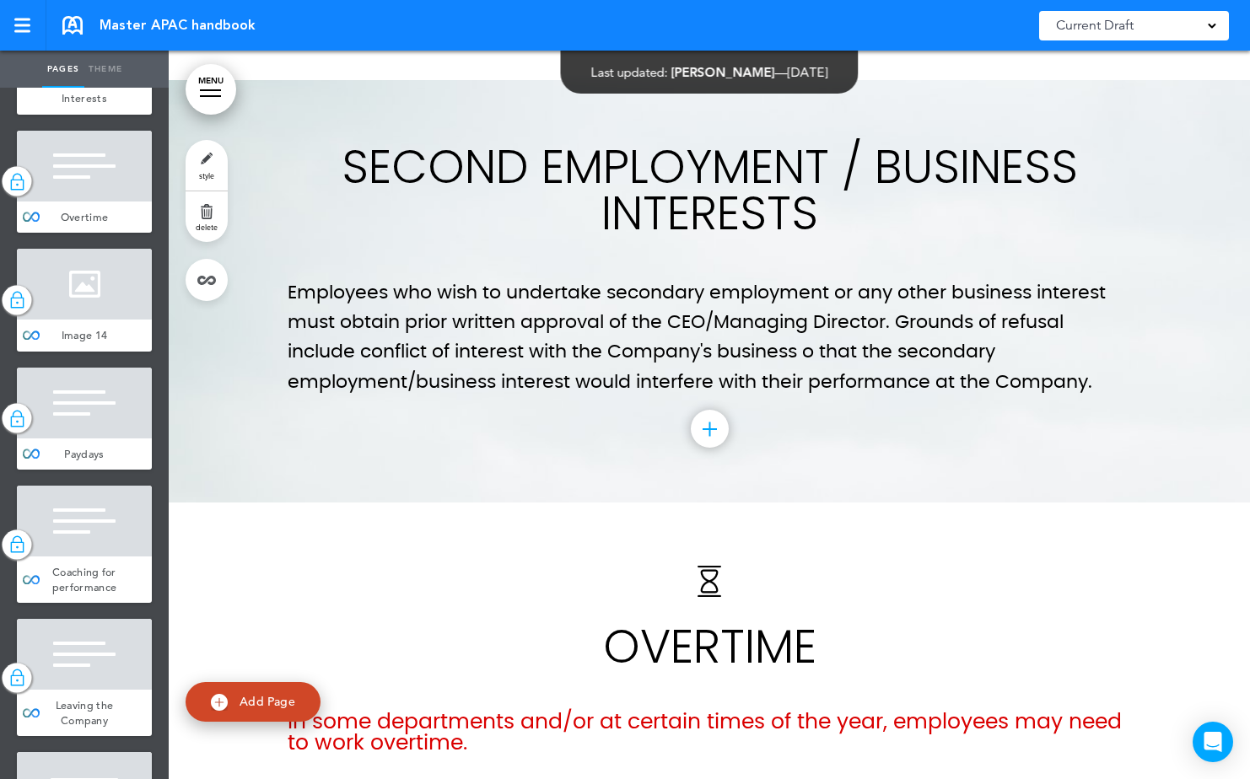
click at [204, 165] on link "style" at bounding box center [207, 165] width 42 height 51
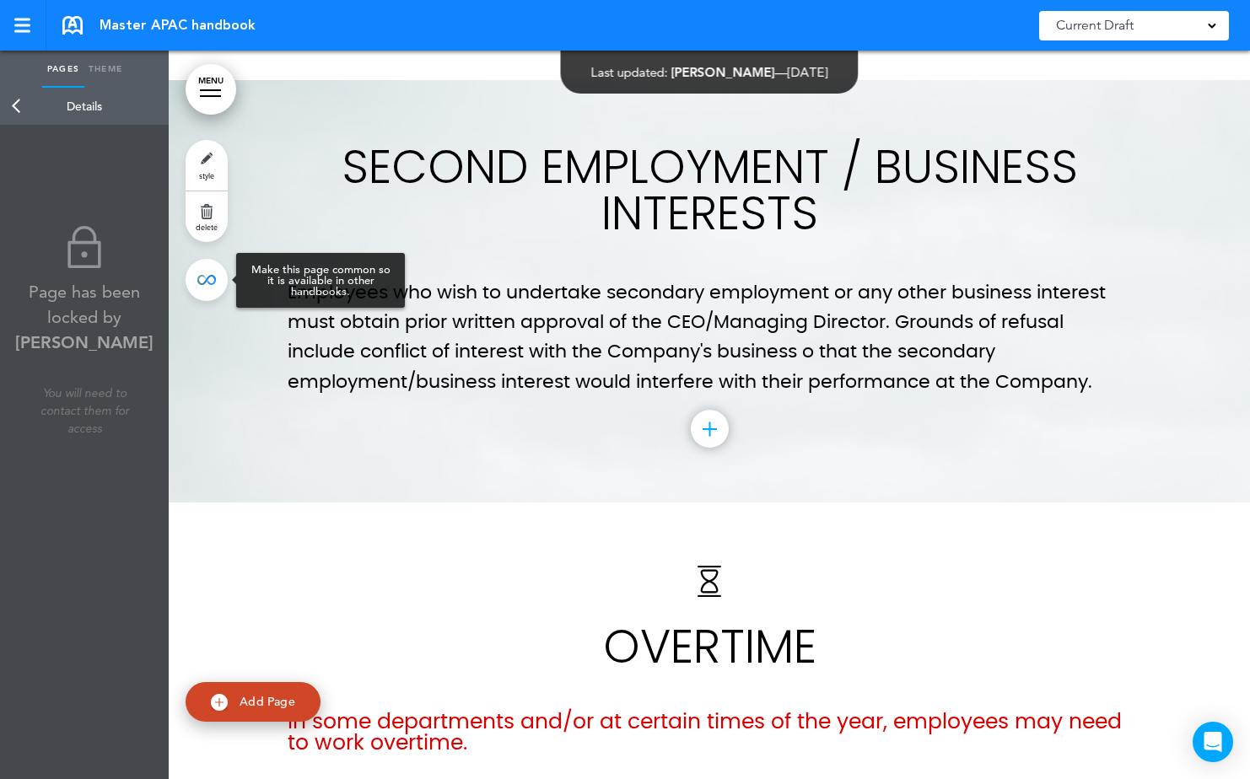
click at [202, 283] on link at bounding box center [207, 280] width 42 height 42
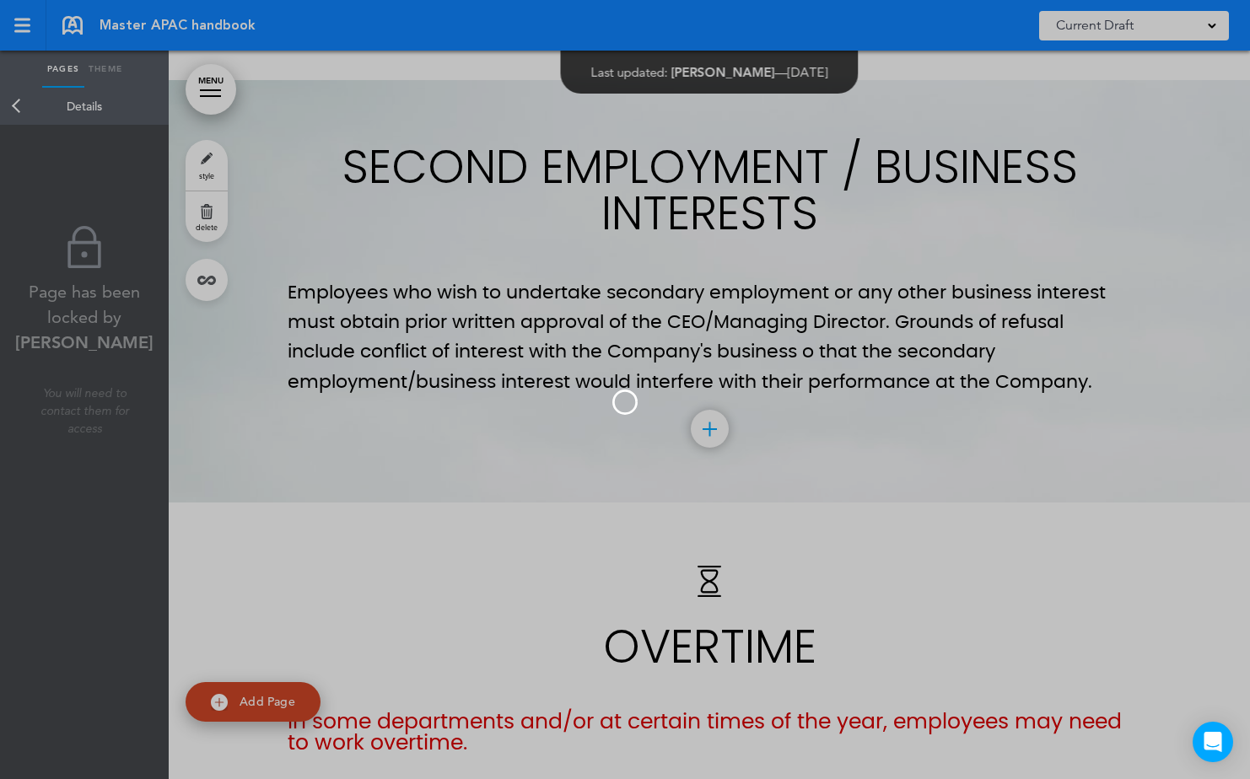
type input "**********"
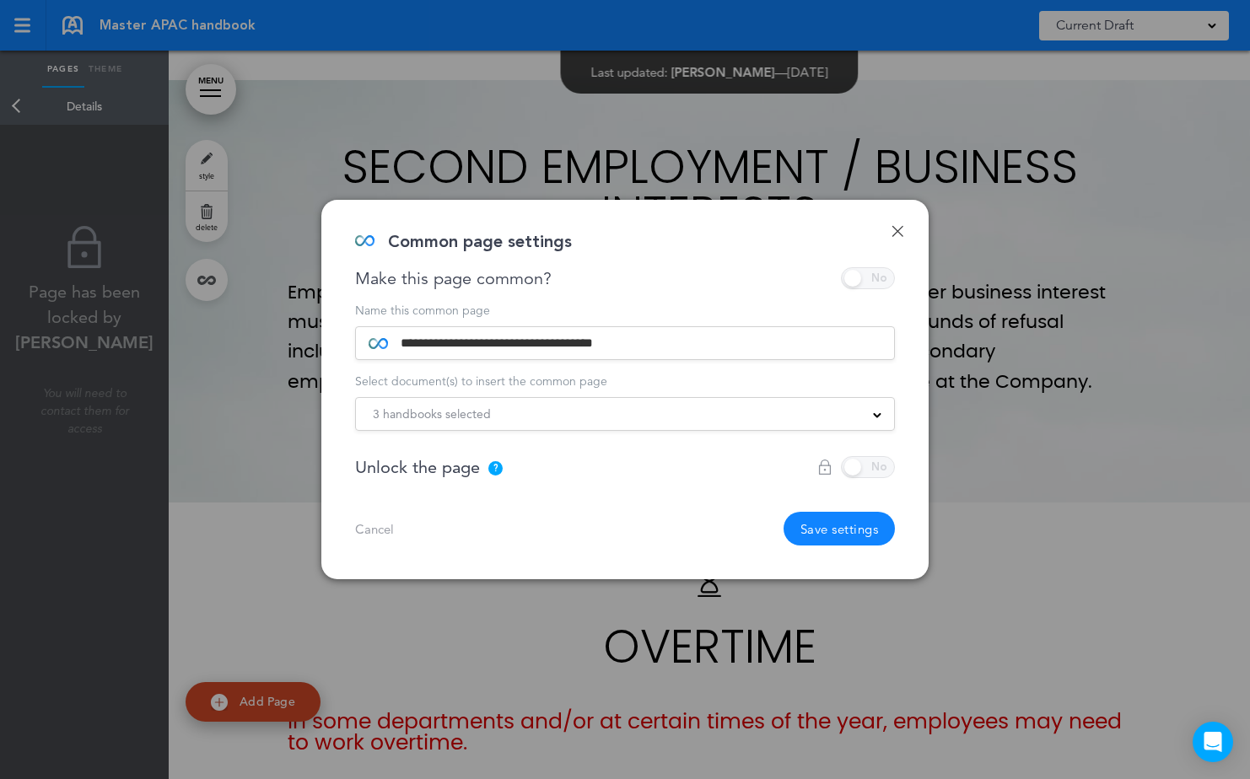
click at [869, 478] on div "**********" at bounding box center [625, 424] width 540 height 241
drag, startPoint x: 869, startPoint y: 463, endPoint x: 867, endPoint y: 422, distance: 40.6
click at [869, 462] on div at bounding box center [856, 467] width 78 height 22
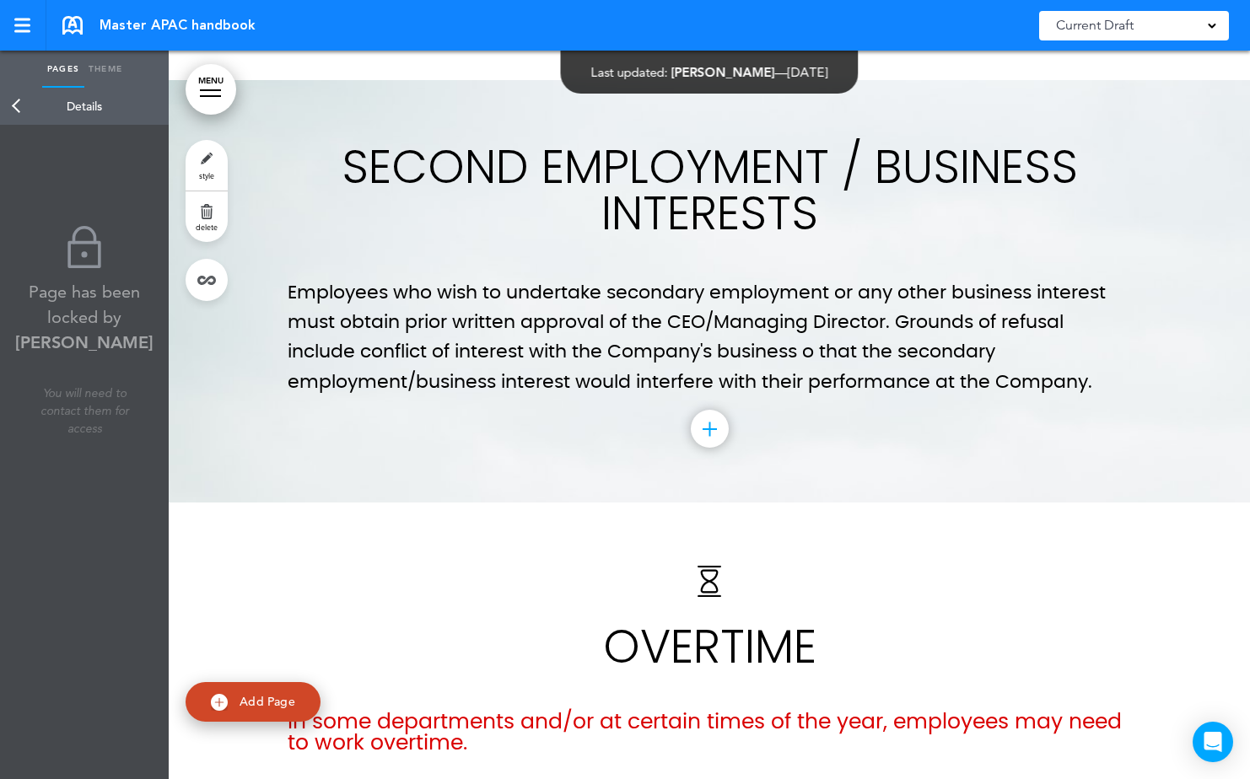
click at [18, 96] on link "Back" at bounding box center [17, 106] width 34 height 37
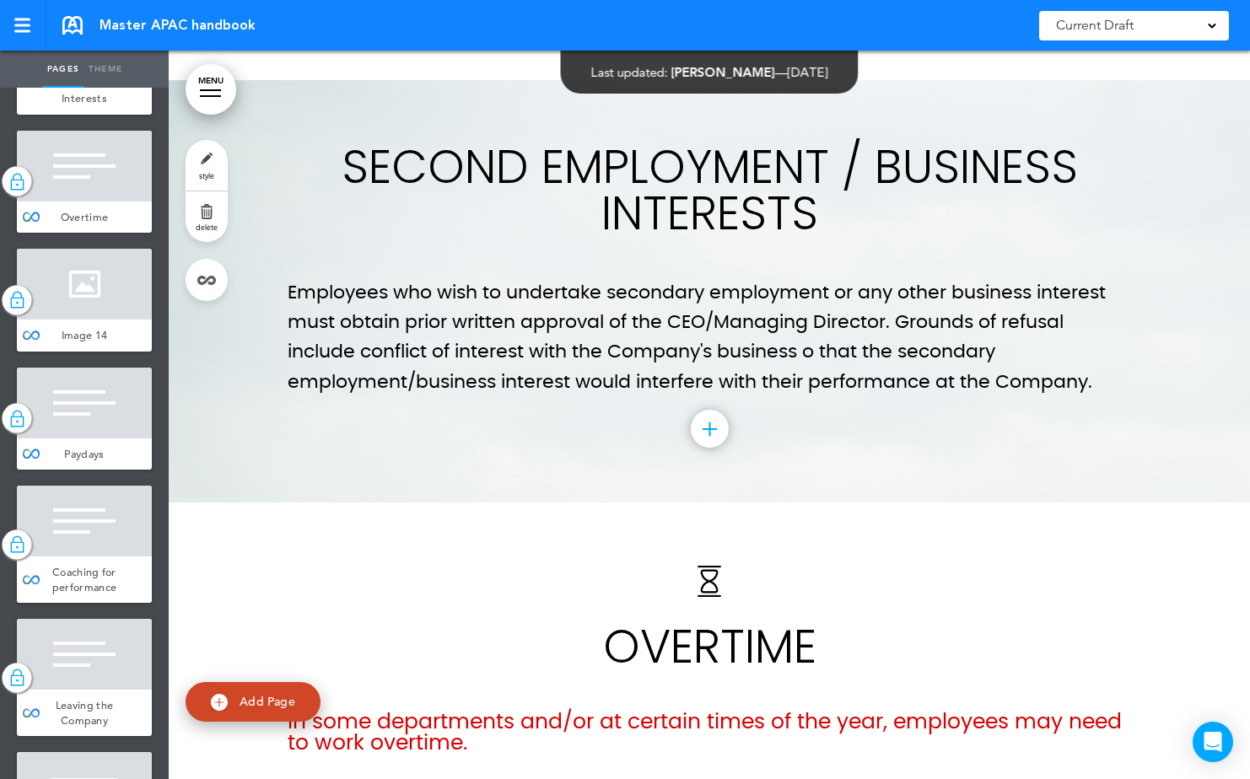
click at [24, 115] on div at bounding box center [29, 41] width 25 height 147
click at [8, 52] on img at bounding box center [16, 41] width 17 height 22
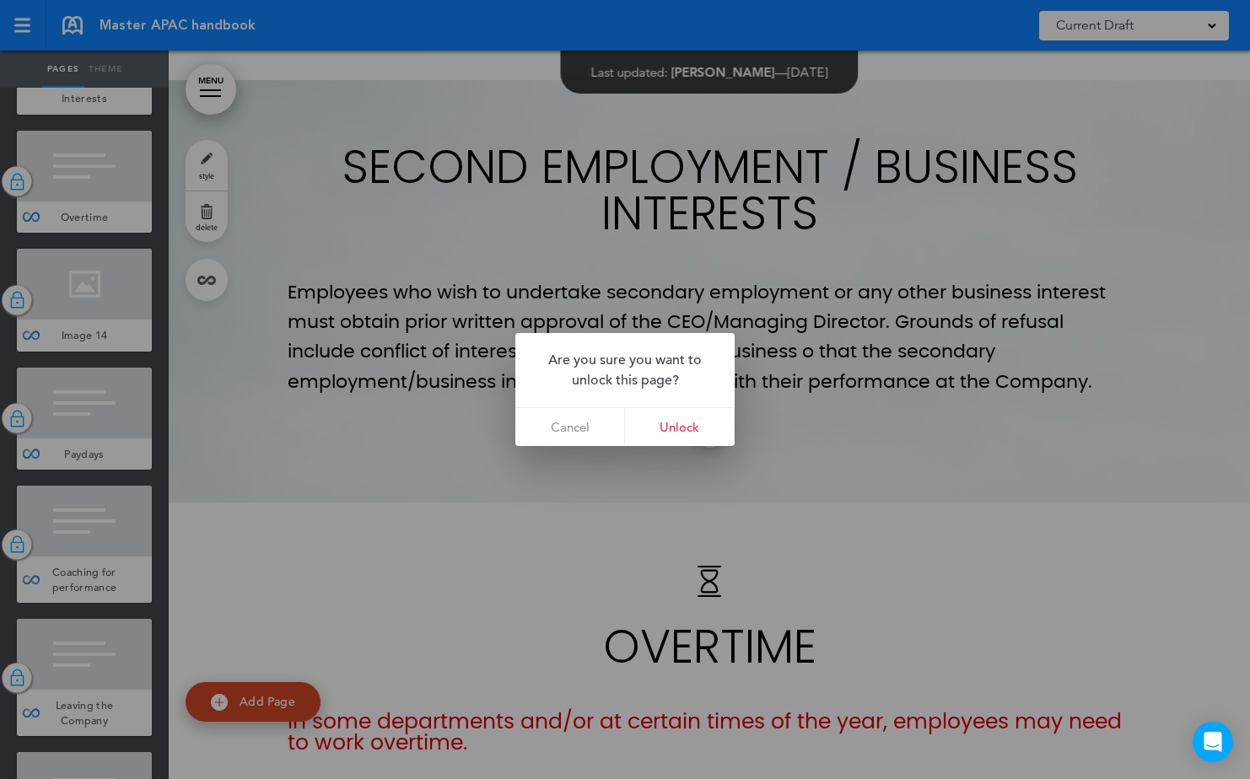
click at [698, 416] on link "Unlock" at bounding box center [680, 427] width 110 height 38
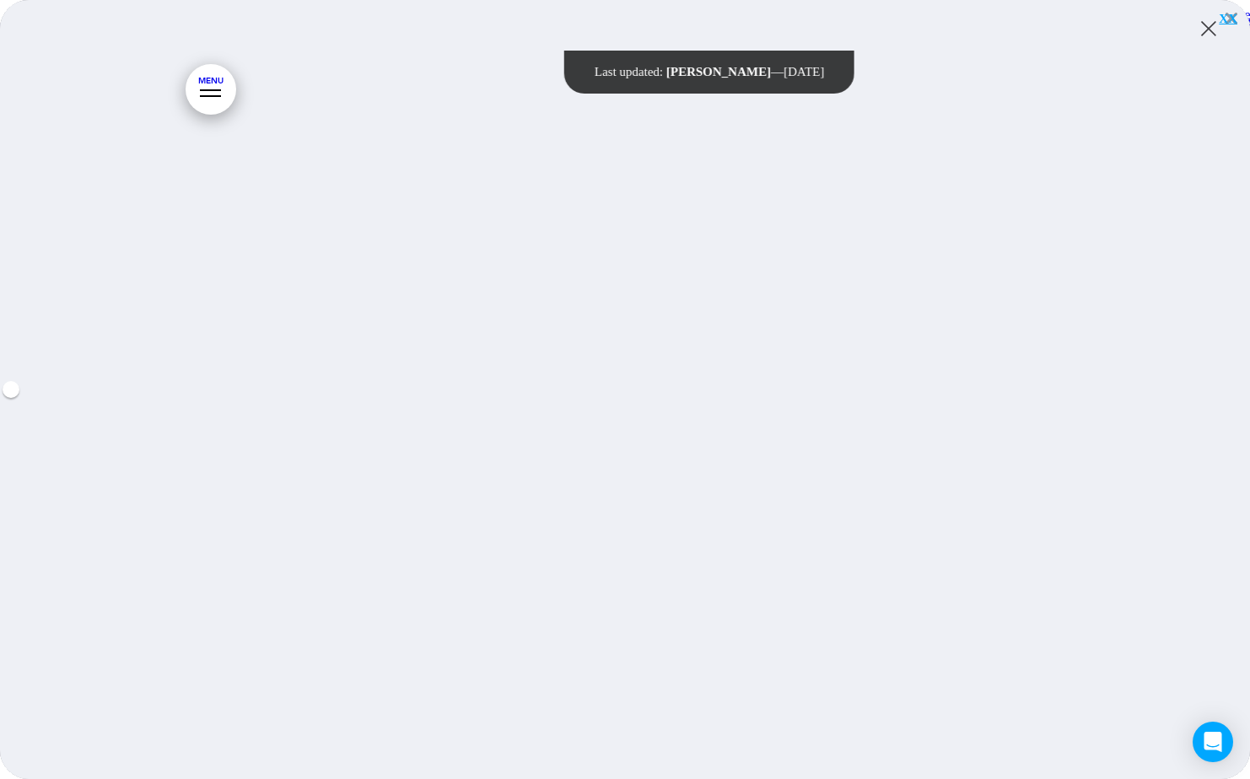
scroll to position [9388, 0]
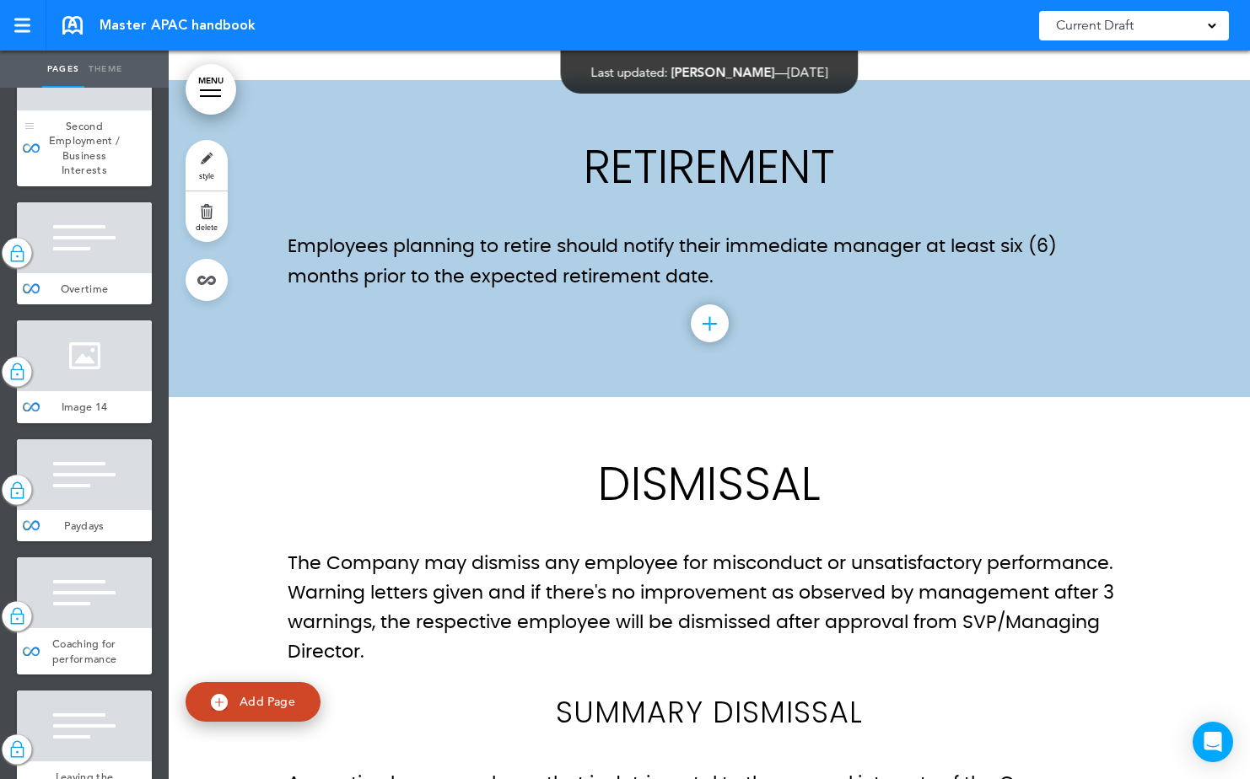
click at [108, 186] on div "Second Employment / Business Interests" at bounding box center [84, 148] width 135 height 76
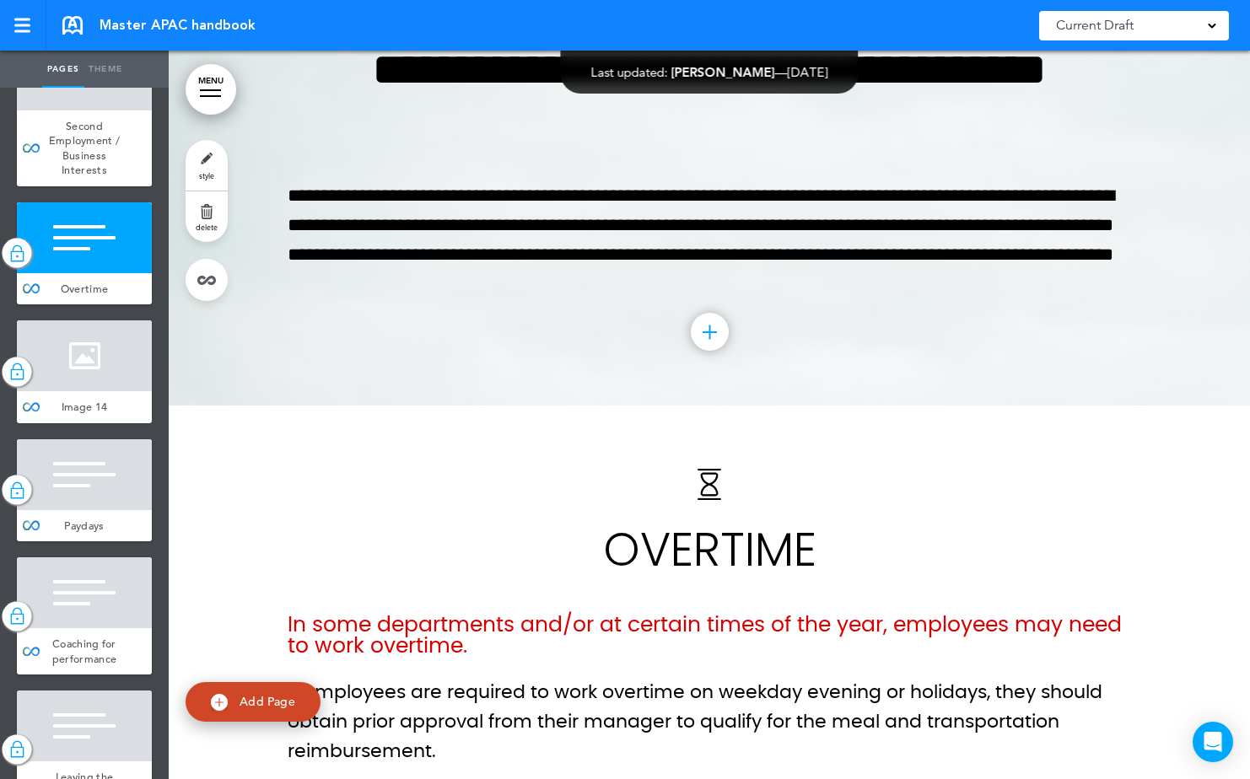
scroll to position [62548, 0]
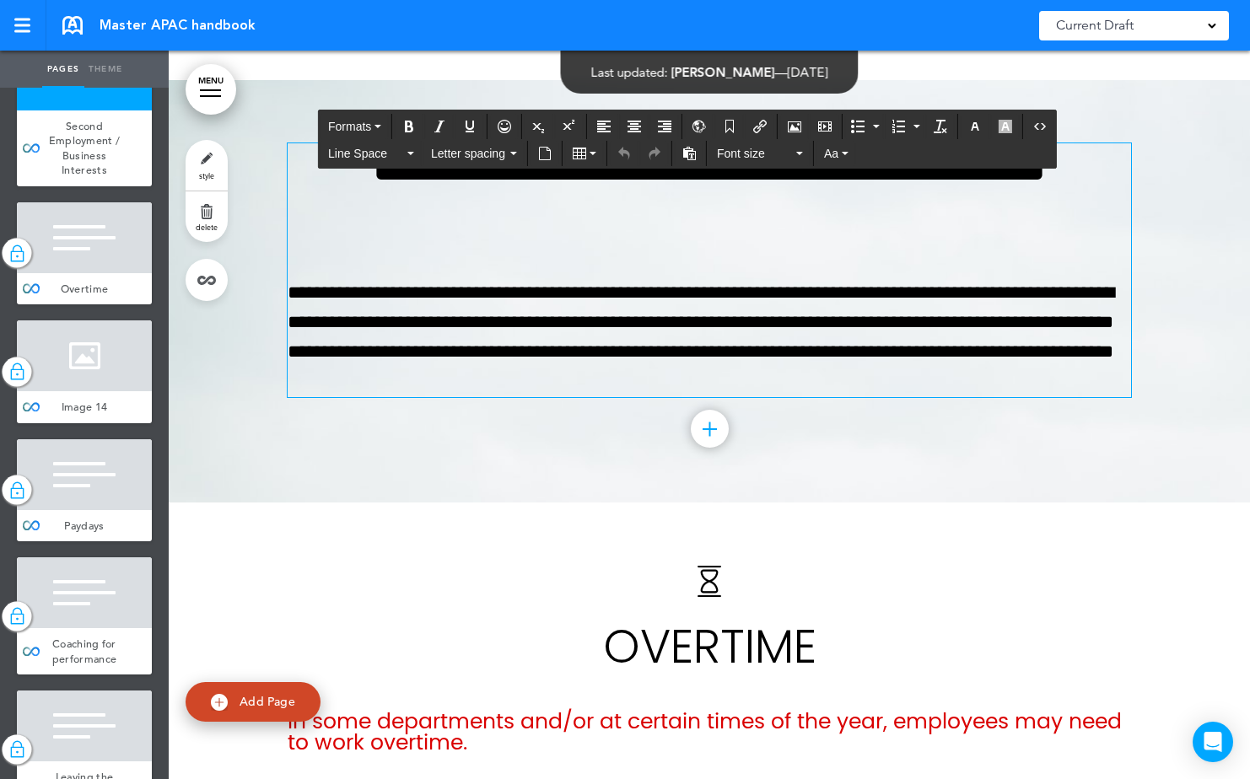
click at [811, 320] on p "**********" at bounding box center [709, 337] width 843 height 119
click at [684, 441] on div "**********" at bounding box center [709, 291] width 843 height 422
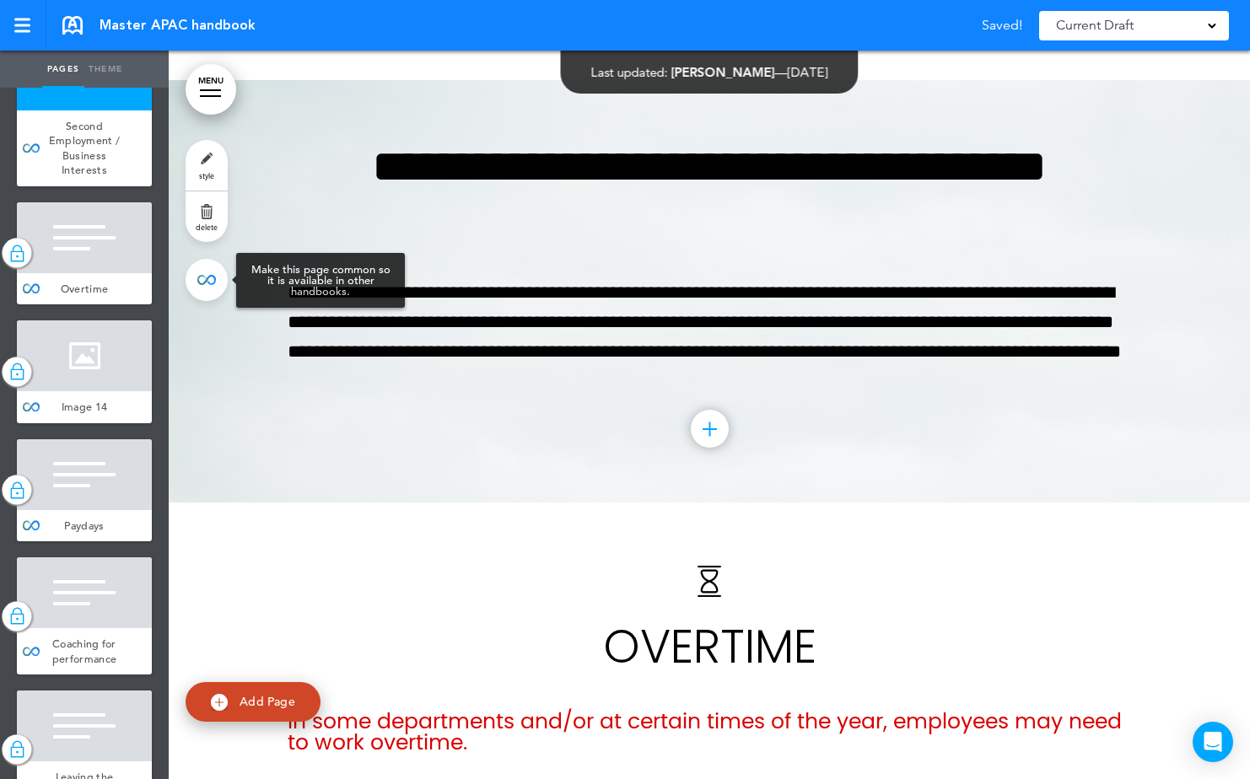
click at [187, 275] on link at bounding box center [207, 280] width 42 height 42
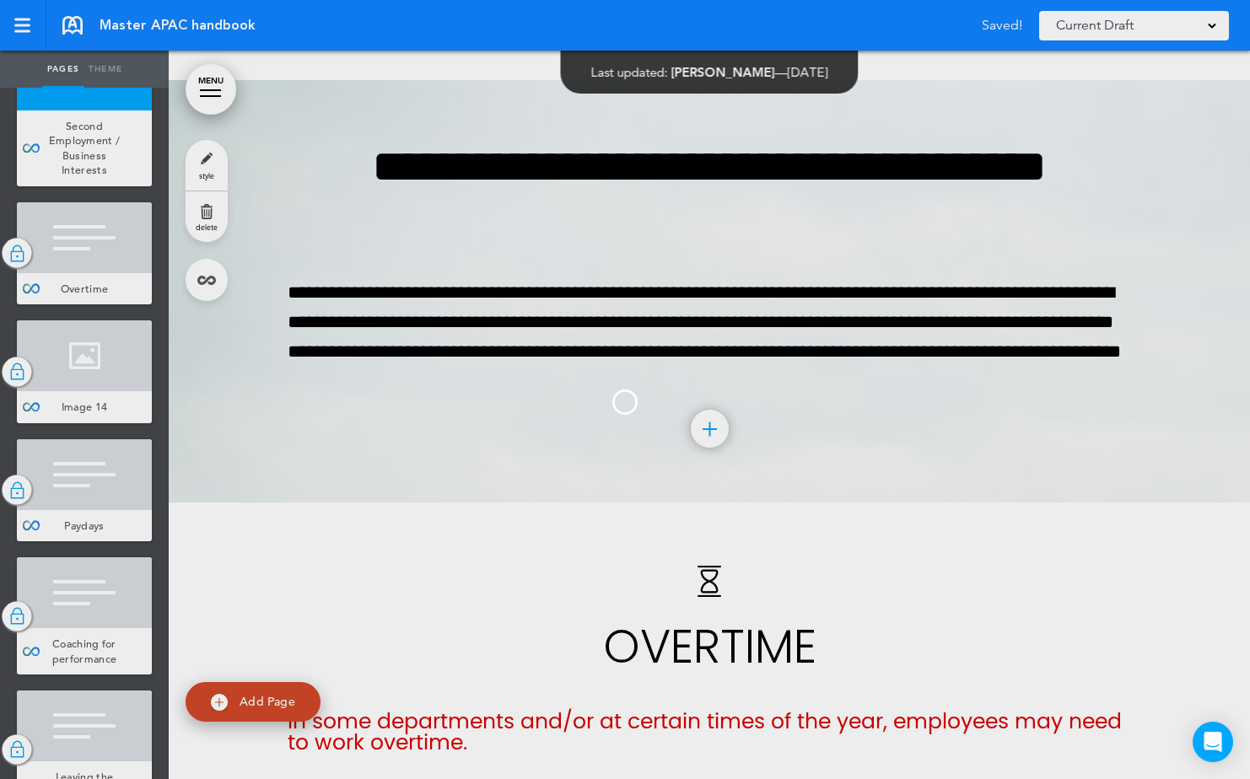
type input "**********"
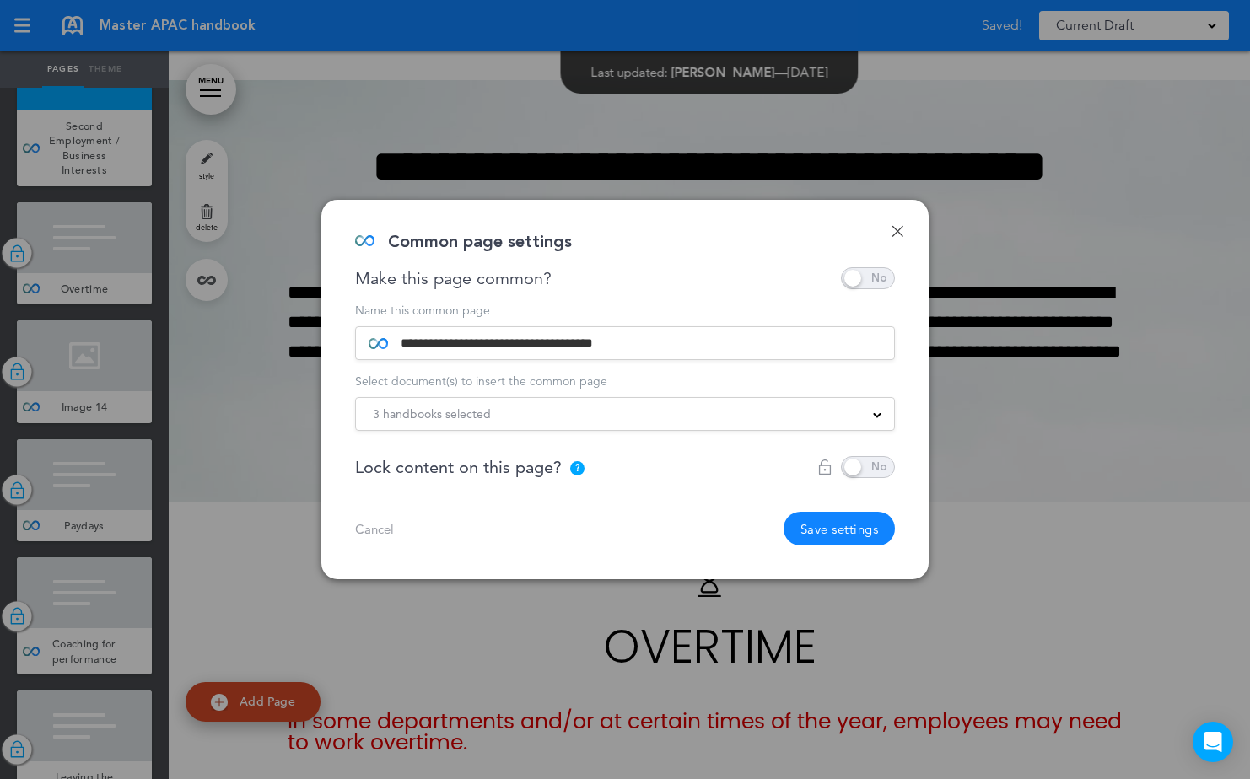
click at [880, 459] on span at bounding box center [868, 467] width 54 height 22
click at [833, 537] on button "Save settings" at bounding box center [839, 529] width 112 height 34
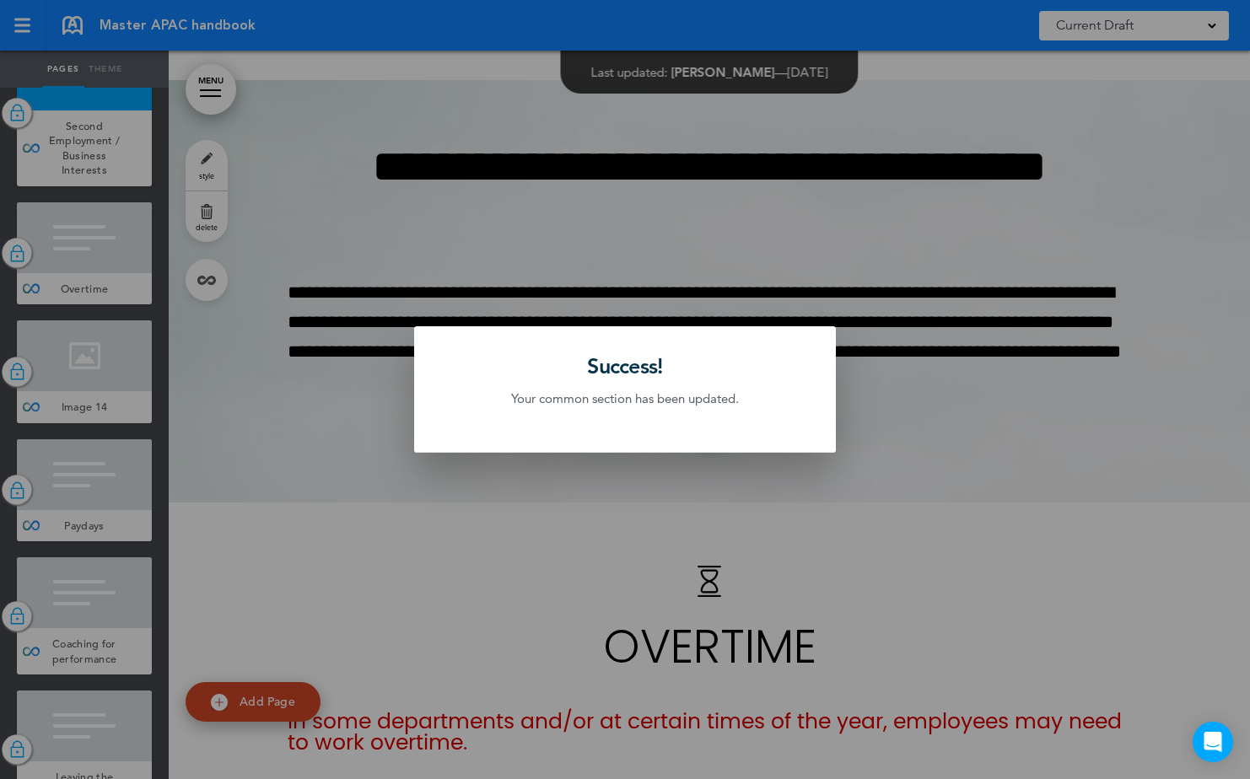
drag, startPoint x: 665, startPoint y: 549, endPoint x: 625, endPoint y: 505, distance: 59.1
click at [664, 548] on div at bounding box center [625, 389] width 1250 height 779
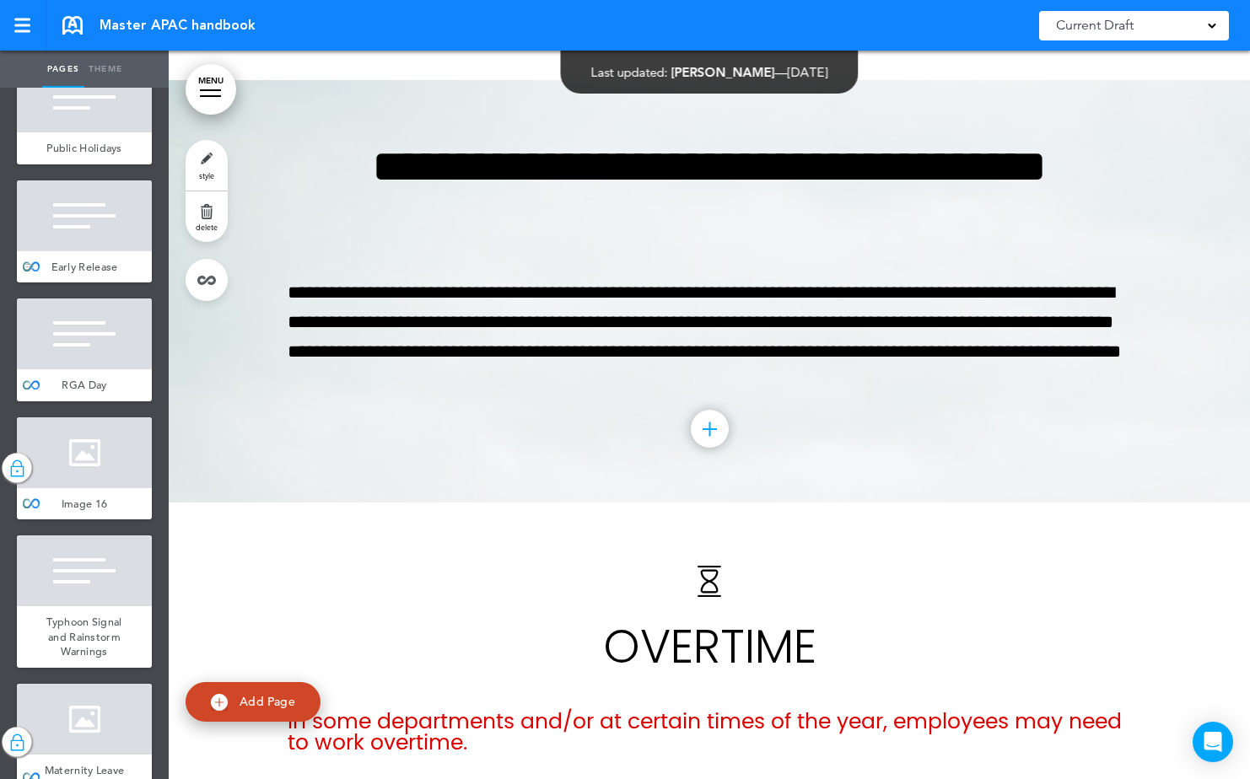
scroll to position [11075, 0]
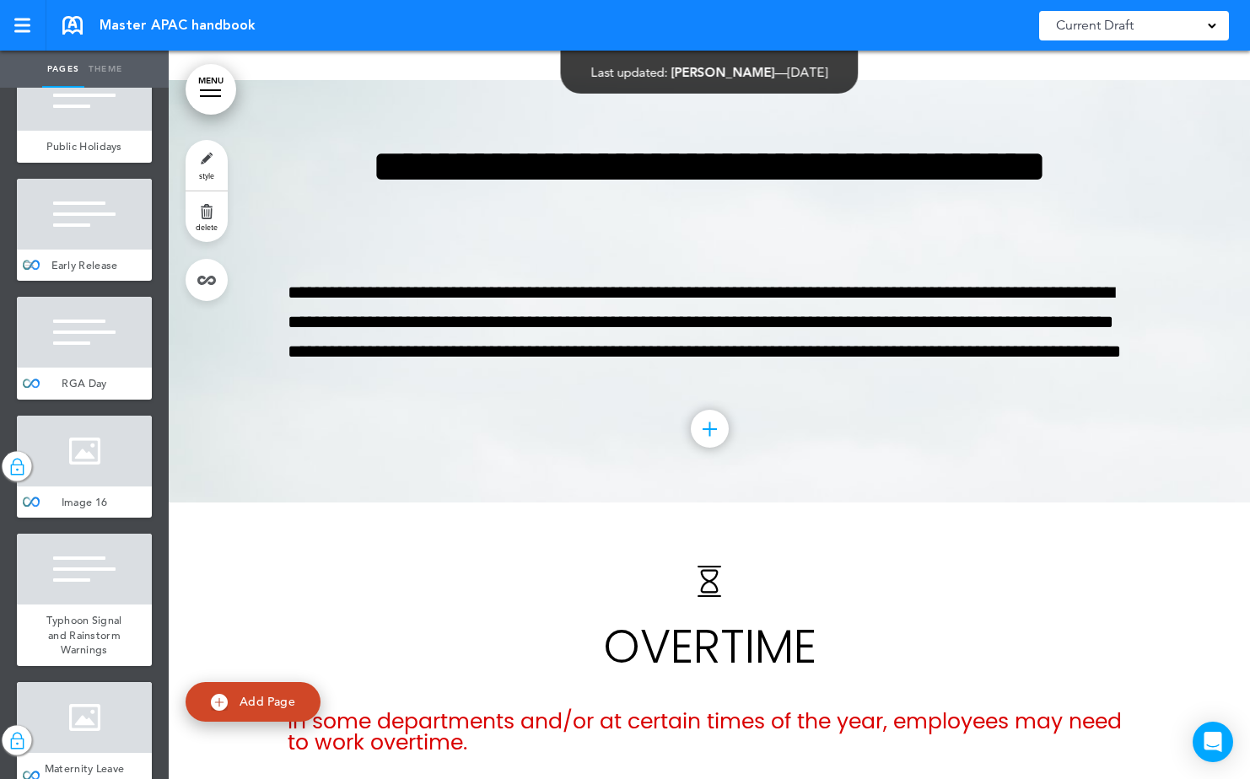
click at [96, 250] on div at bounding box center [84, 214] width 135 height 71
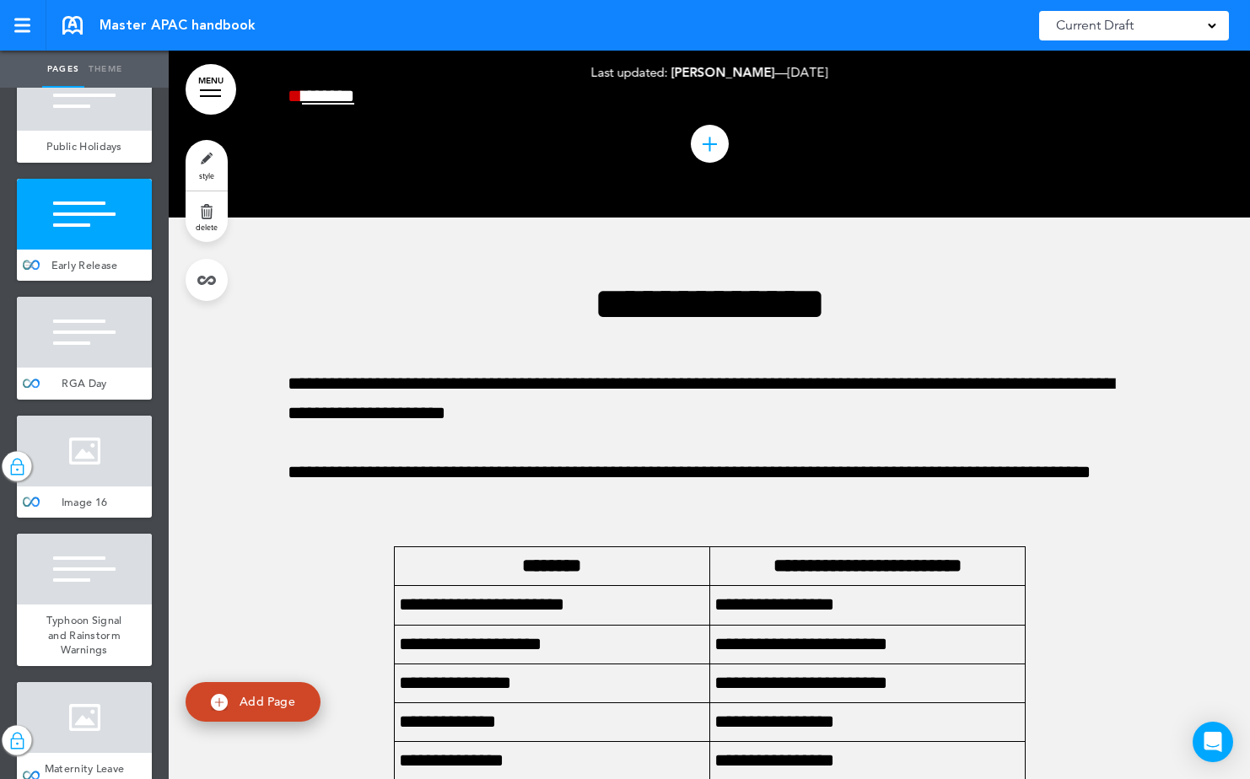
scroll to position [73228, 0]
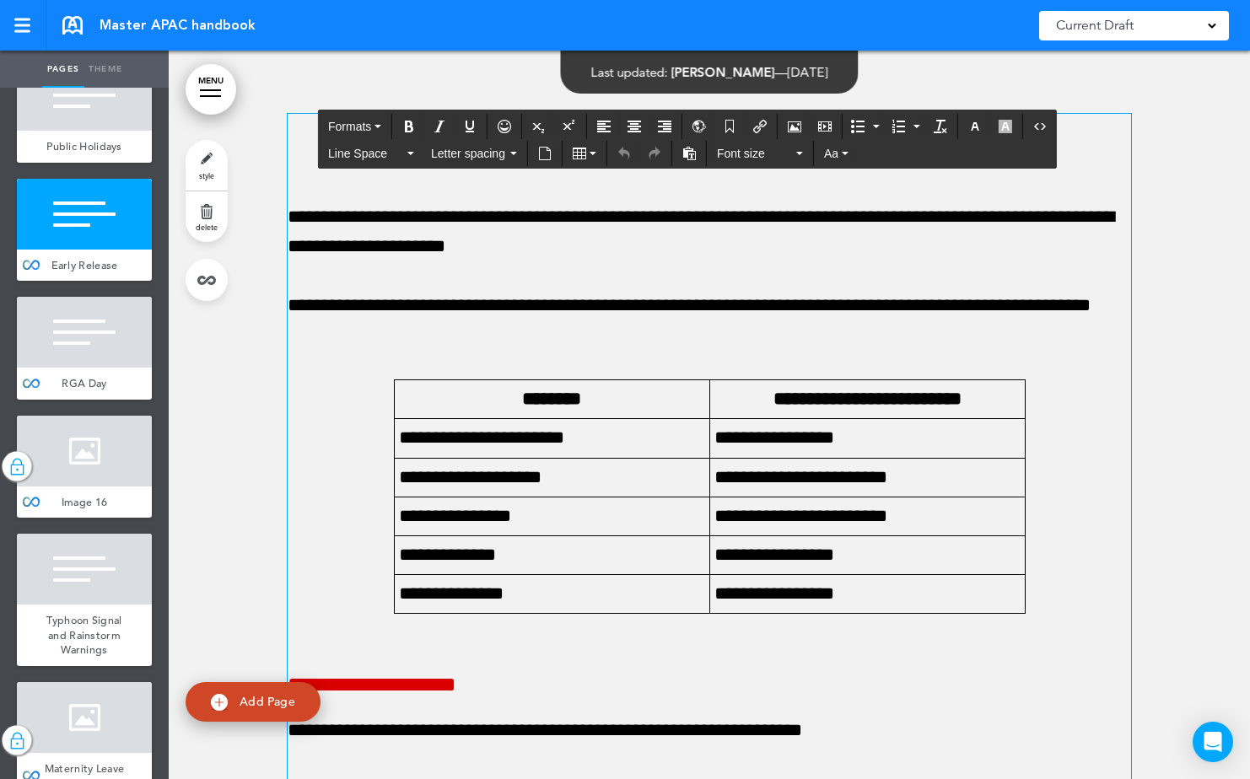
click at [355, 331] on p "**********" at bounding box center [709, 320] width 843 height 59
click at [236, 365] on div at bounding box center [709, 605] width 1081 height 1109
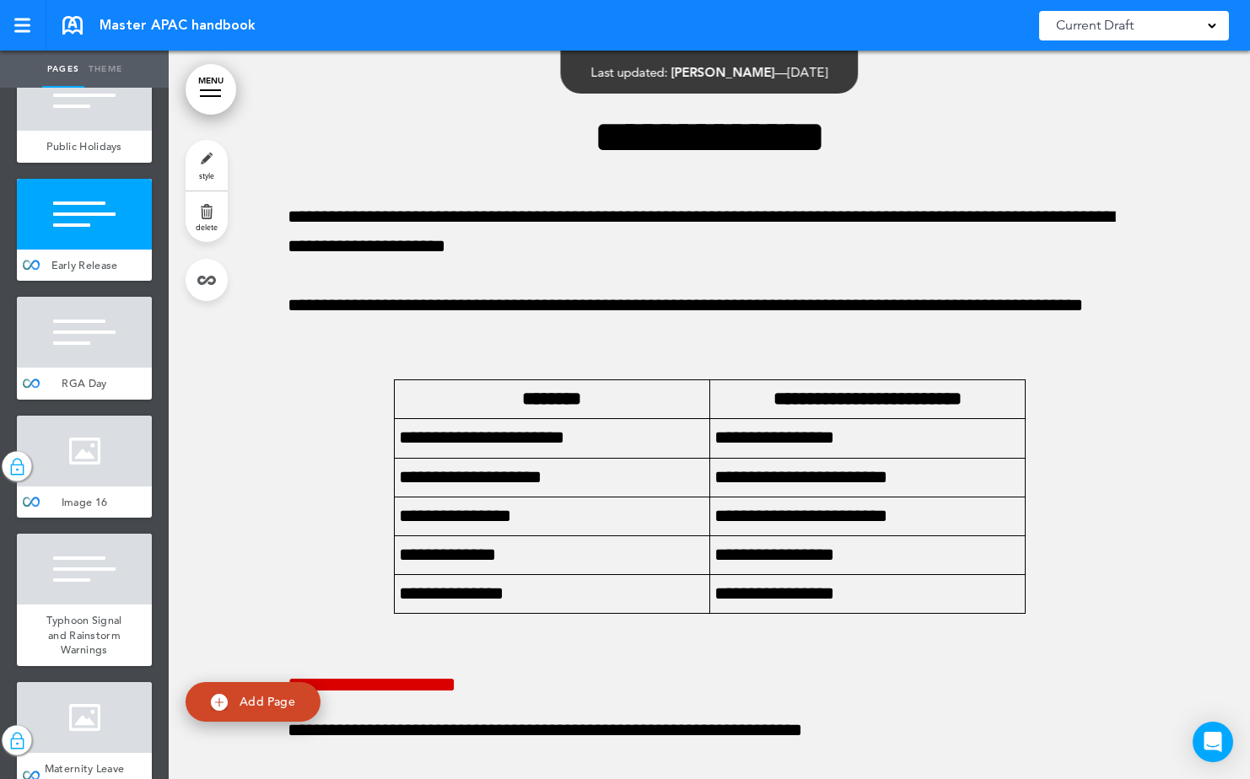
click at [1170, 236] on div at bounding box center [709, 605] width 1081 height 1109
click at [37, 163] on div at bounding box center [29, 111] width 25 height 103
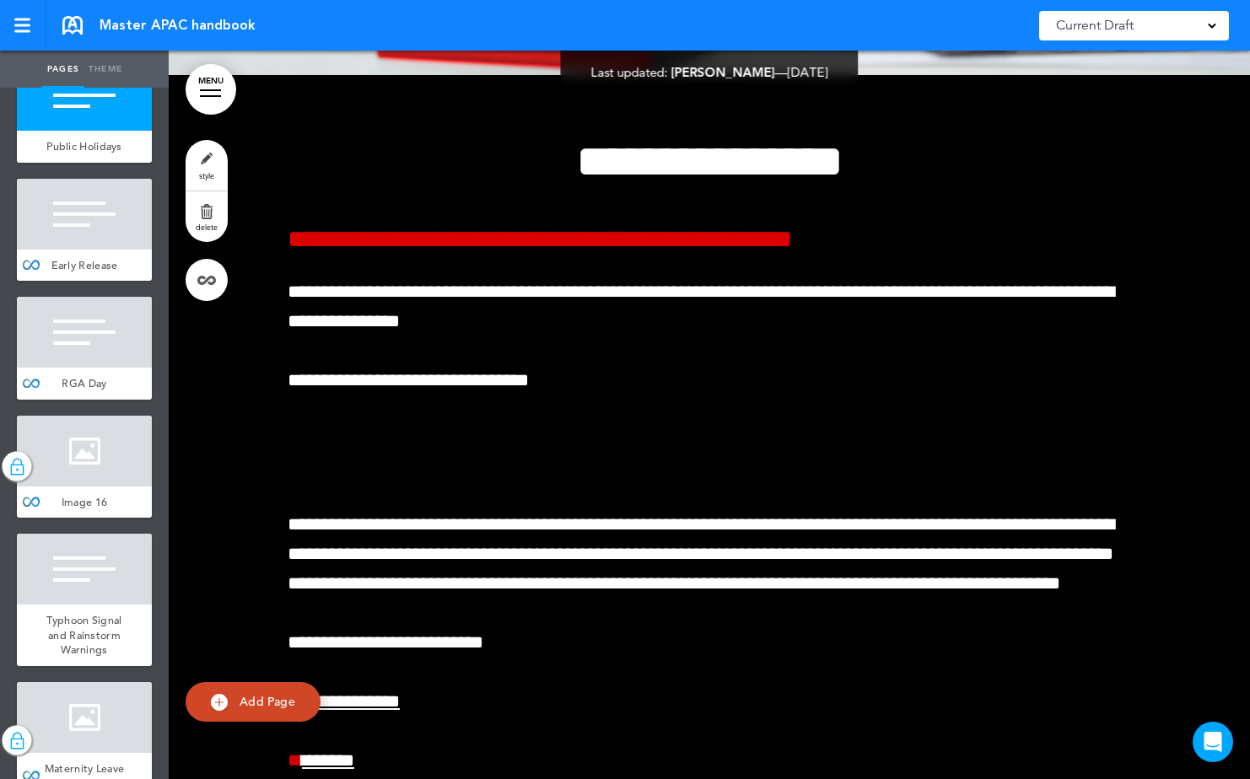
scroll to position [72391, 0]
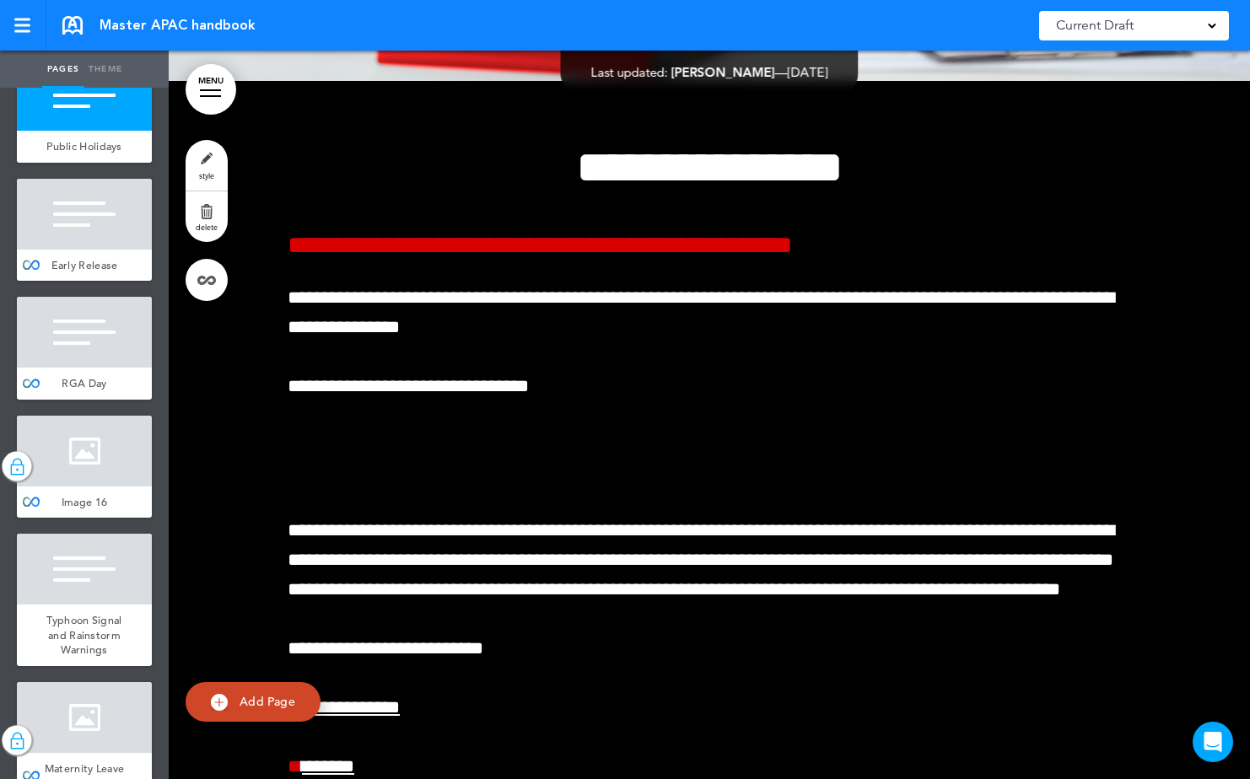
click at [84, 35] on span "Image 15" at bounding box center [85, 28] width 46 height 14
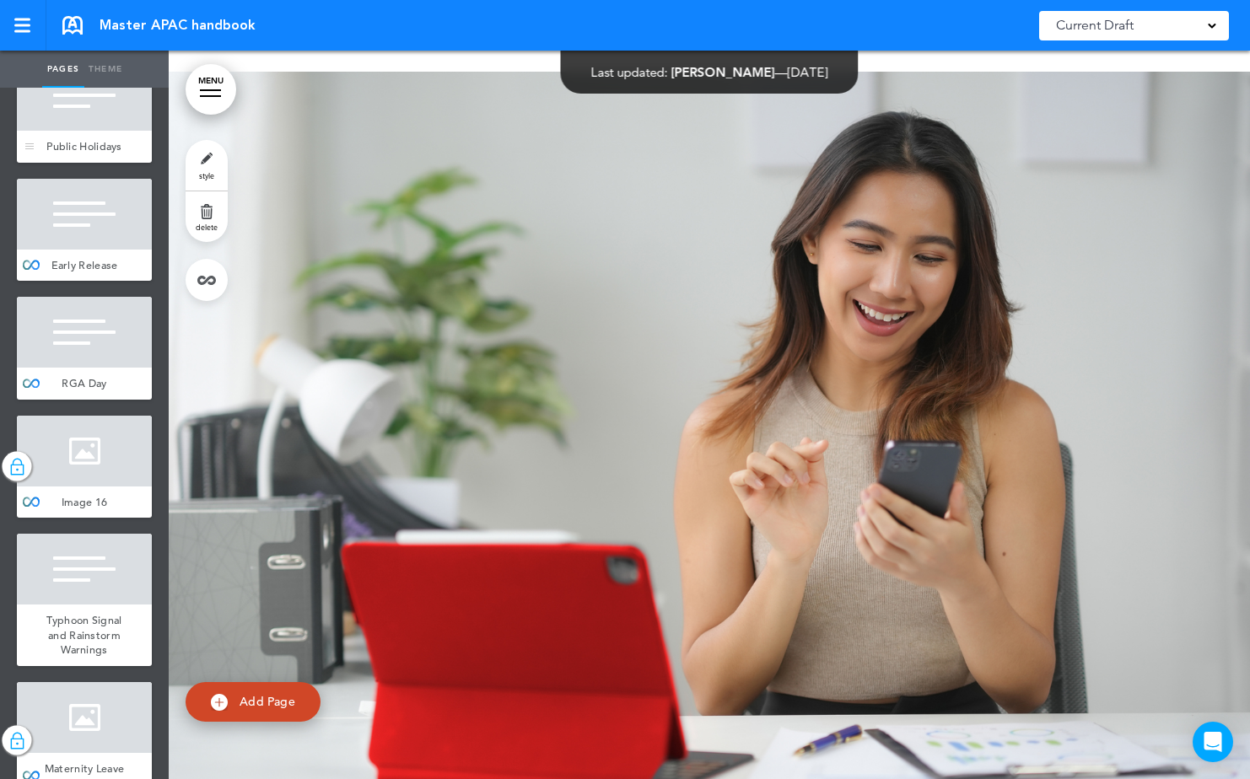
scroll to position [71662, 0]
